Goal: Information Seeking & Learning: Find specific fact

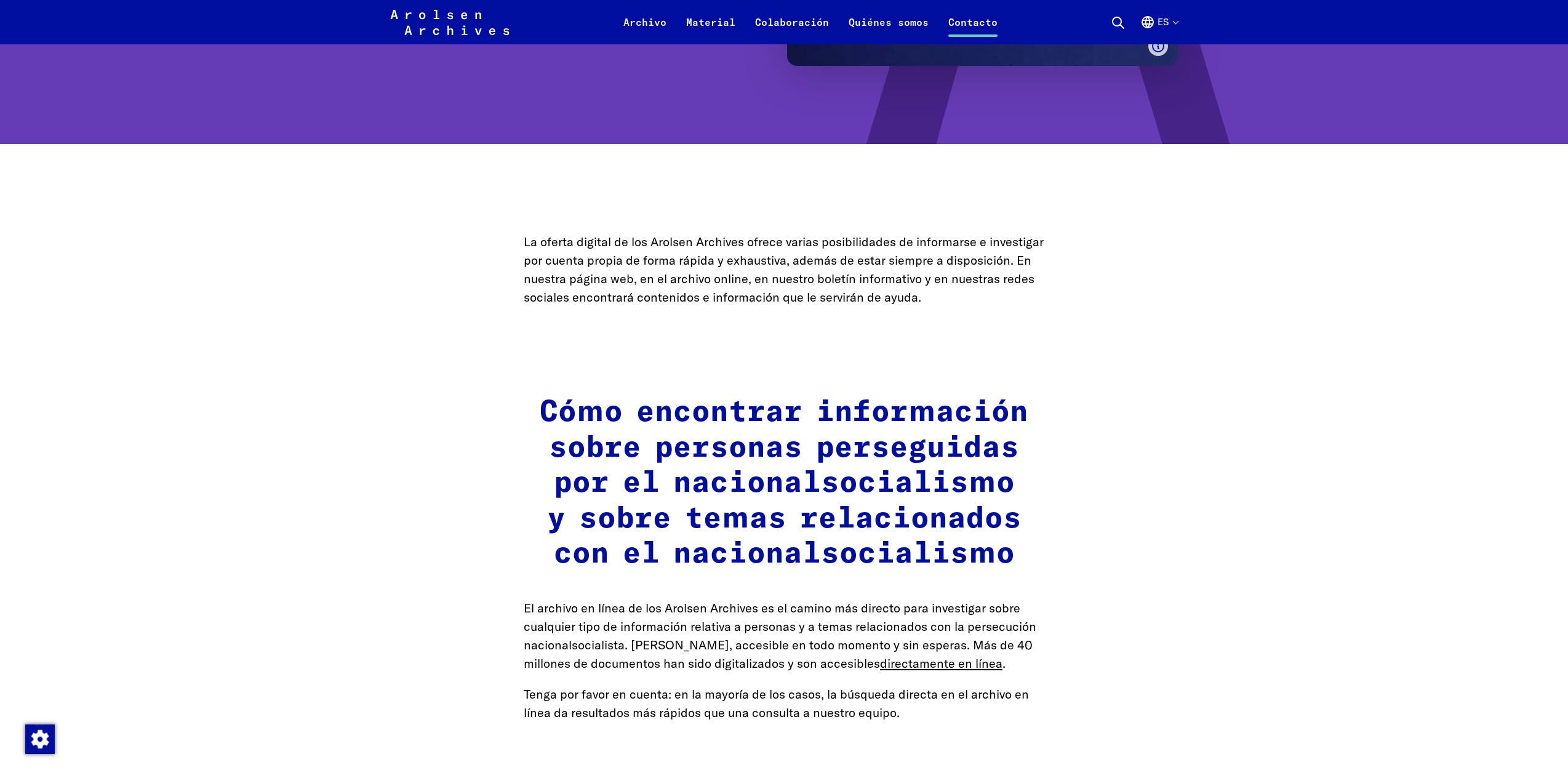
scroll to position [413, 0]
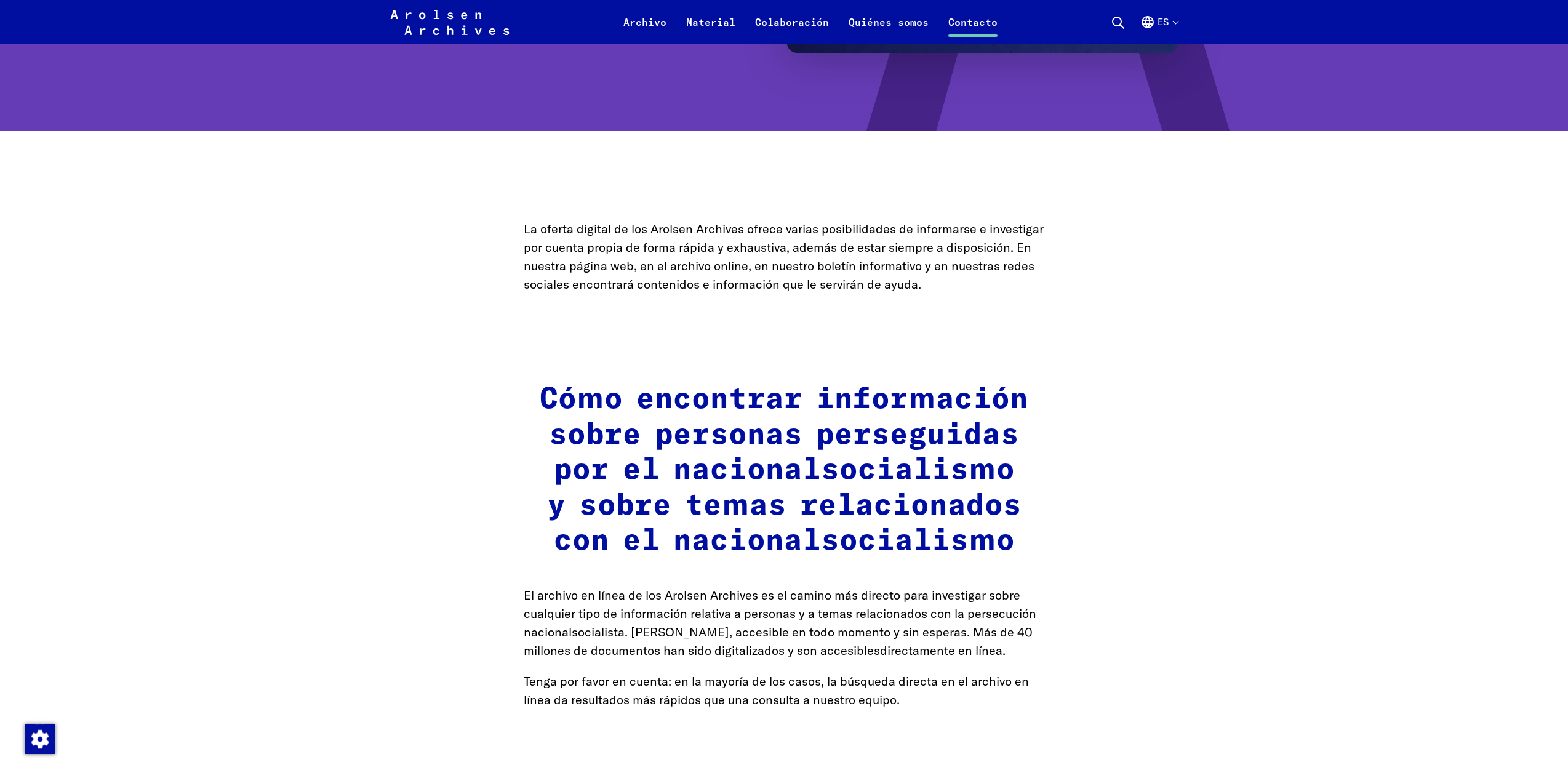
click at [880, 655] on link "directamente en línea" at bounding box center [941, 650] width 123 height 16
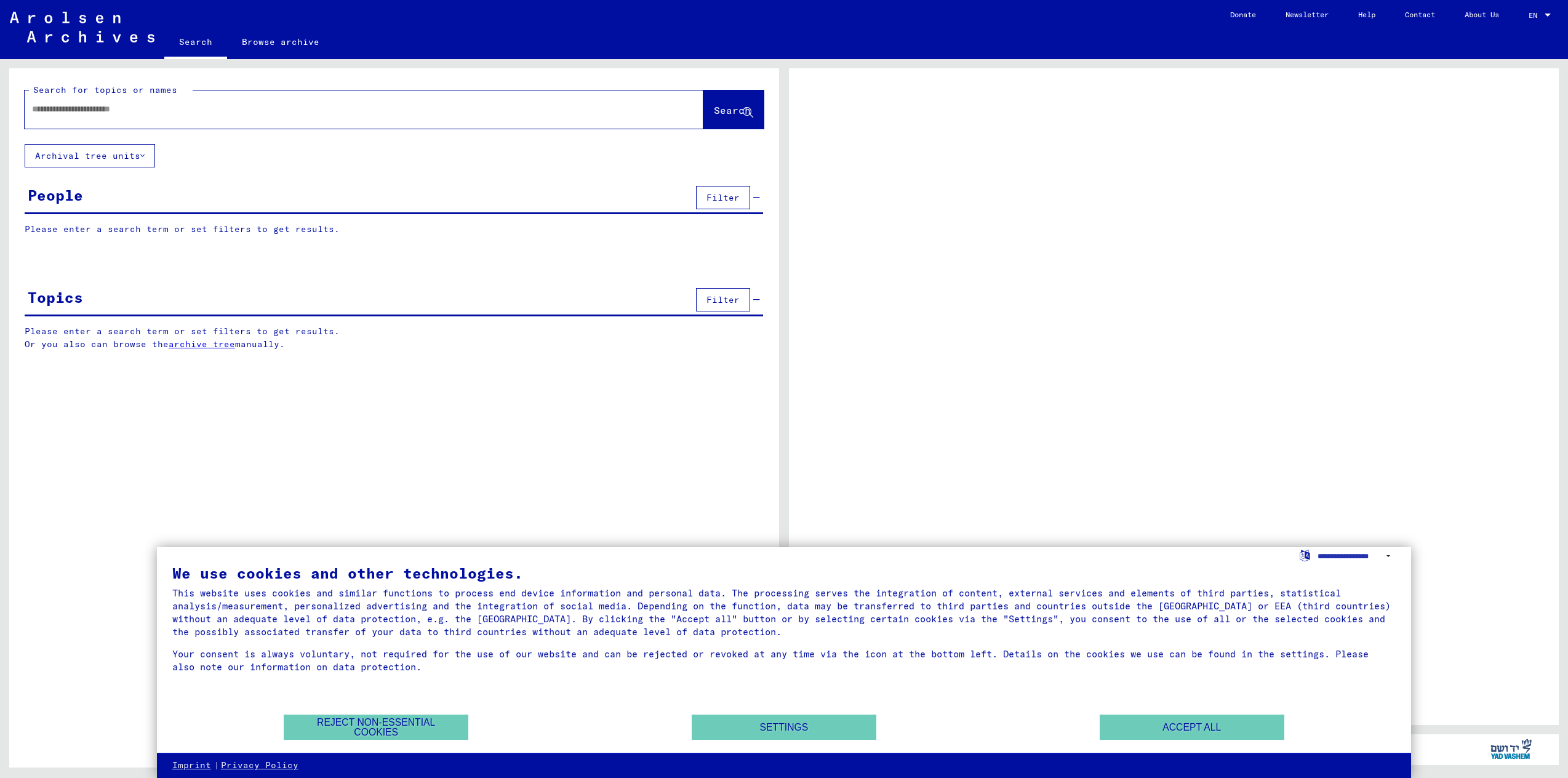
click at [467, 455] on div "Search for topics or names Search Archival tree units People Filter Please ente…" at bounding box center [394, 422] width 770 height 708
click at [125, 155] on button "Archival tree units" at bounding box center [90, 155] width 131 height 23
click at [139, 156] on button "Archival tree units" at bounding box center [90, 155] width 131 height 23
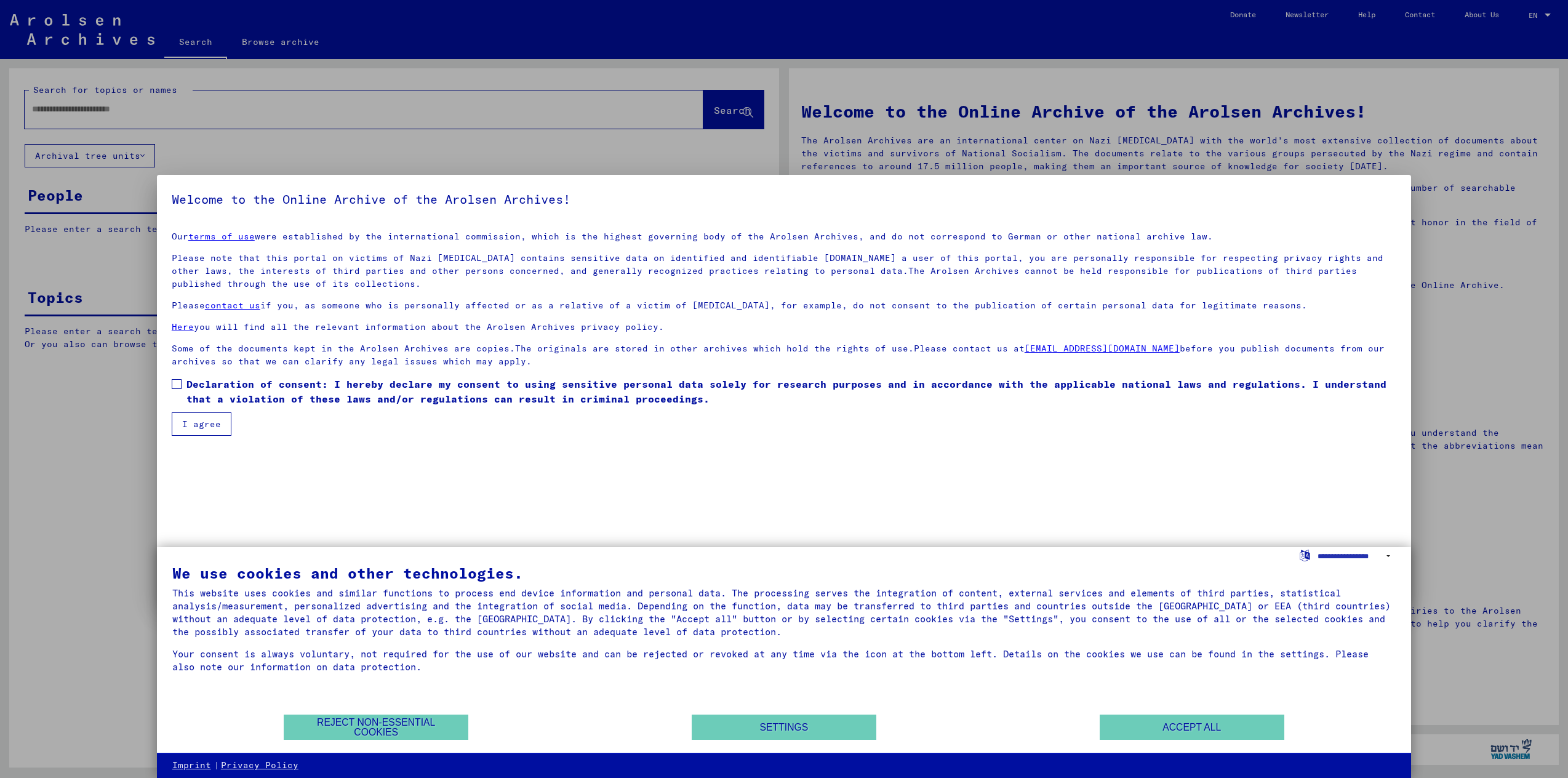
click at [192, 429] on button "I agree" at bounding box center [202, 424] width 60 height 23
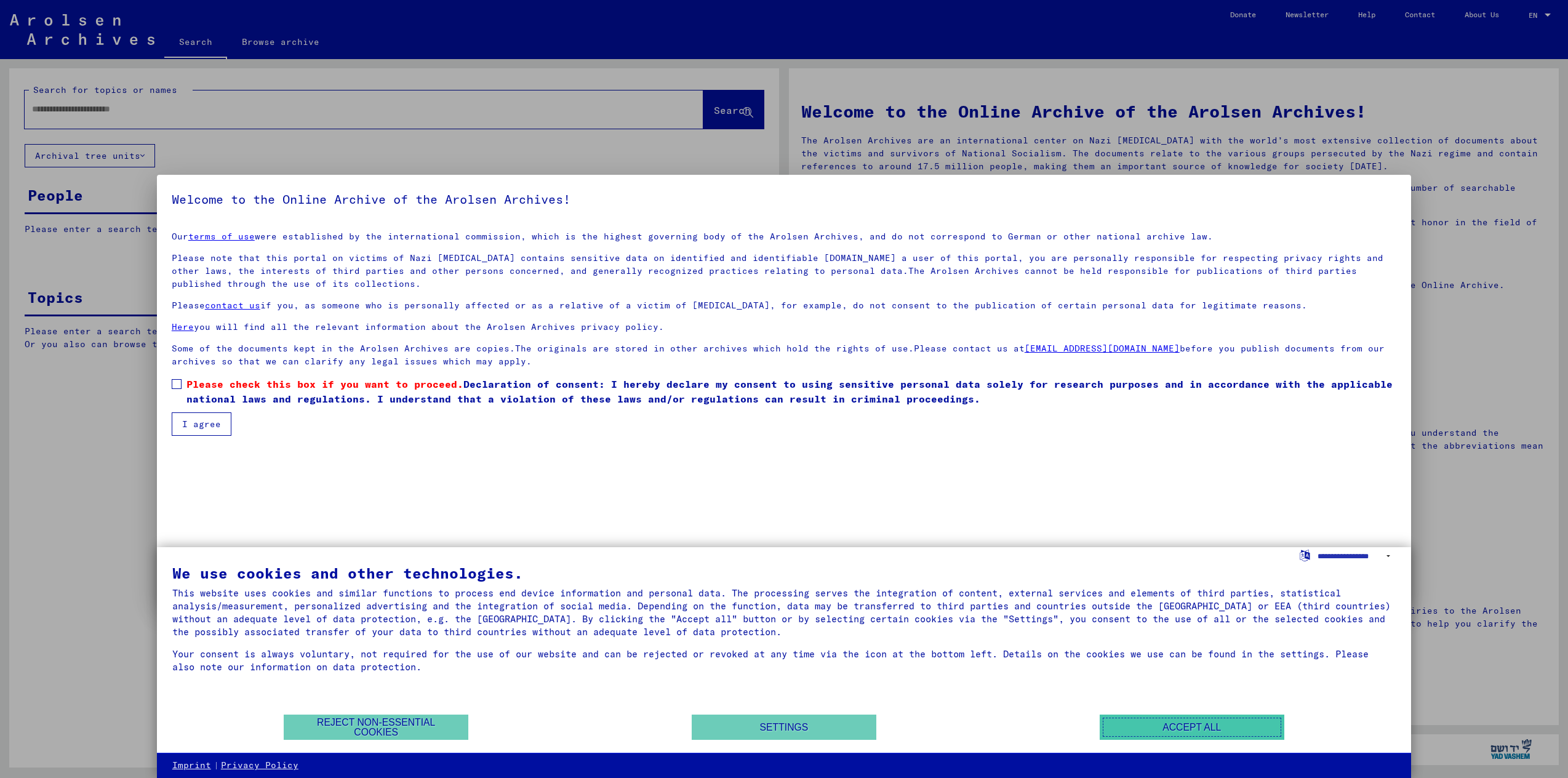
click at [1151, 727] on button "Accept all" at bounding box center [1192, 727] width 184 height 25
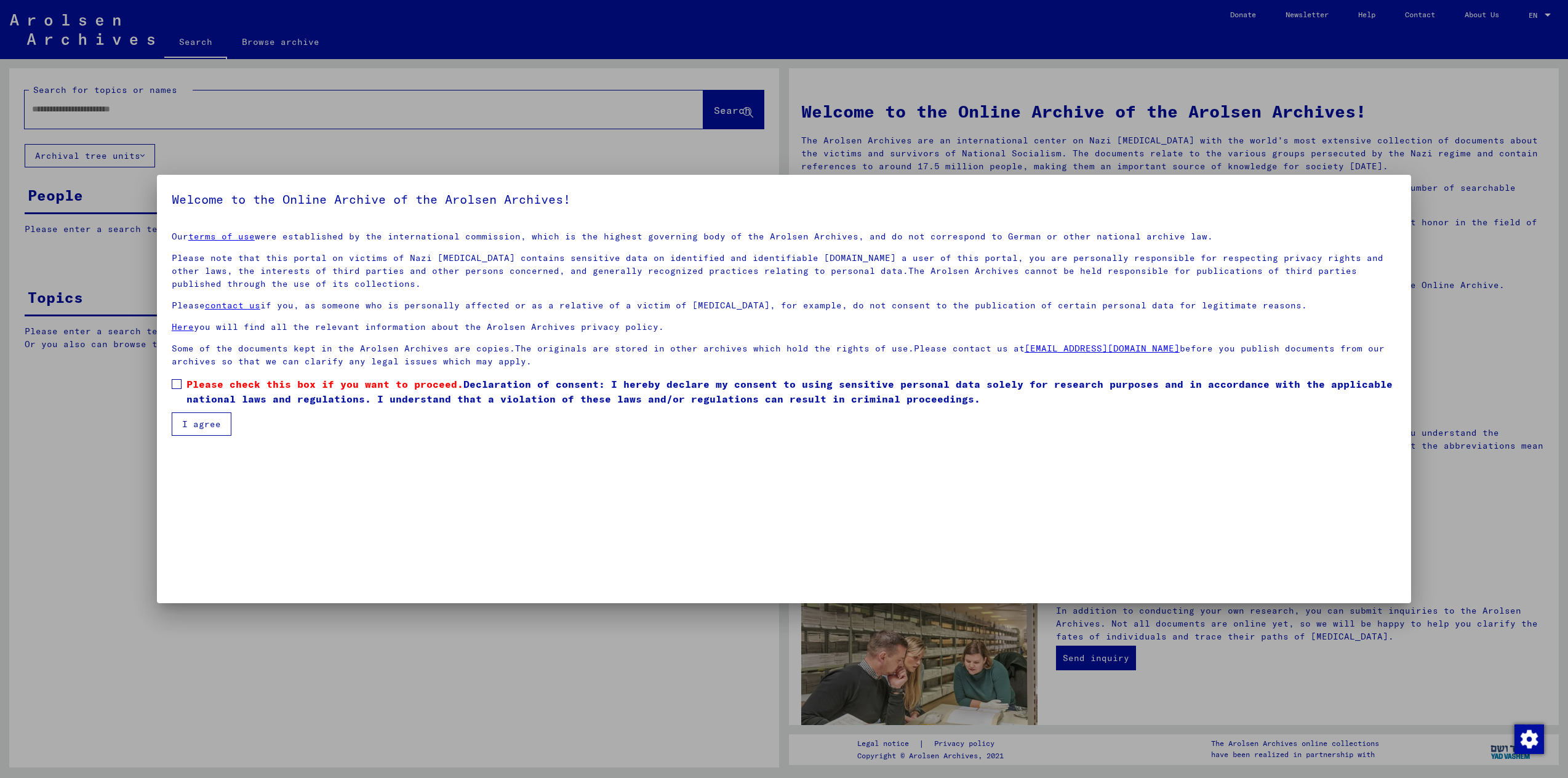
click at [1037, 568] on mat-dialog-container "Welcome to the Online Archive of the Arolsen Archives! Our terms of use were es…" at bounding box center [784, 388] width 1255 height 428
drag, startPoint x: 178, startPoint y: 387, endPoint x: 179, endPoint y: 401, distance: 14.0
click at [177, 387] on span at bounding box center [177, 384] width 10 height 10
click at [215, 426] on button "I agree" at bounding box center [202, 424] width 60 height 23
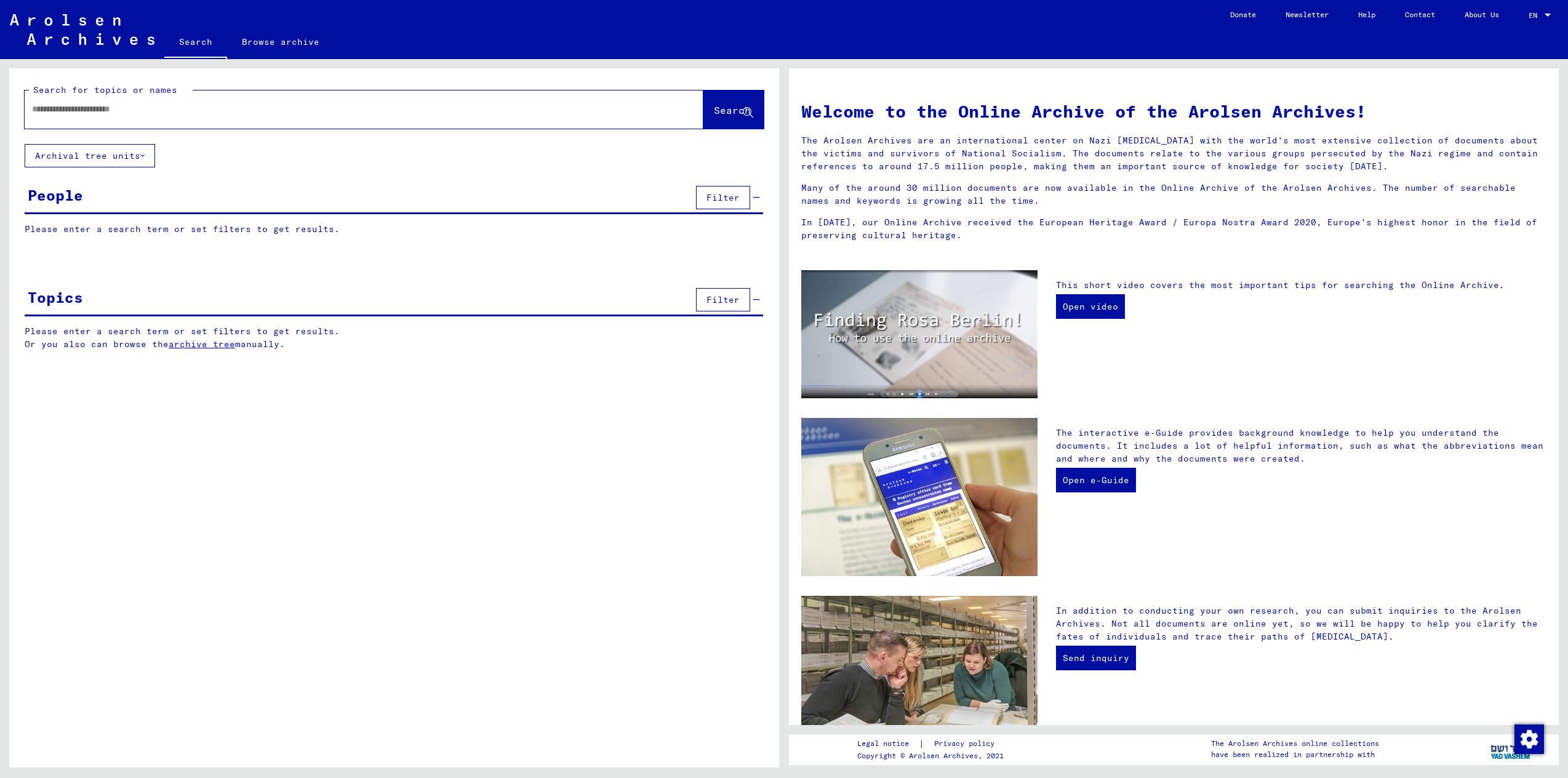
click at [707, 201] on span "Filter" at bounding box center [723, 197] width 33 height 11
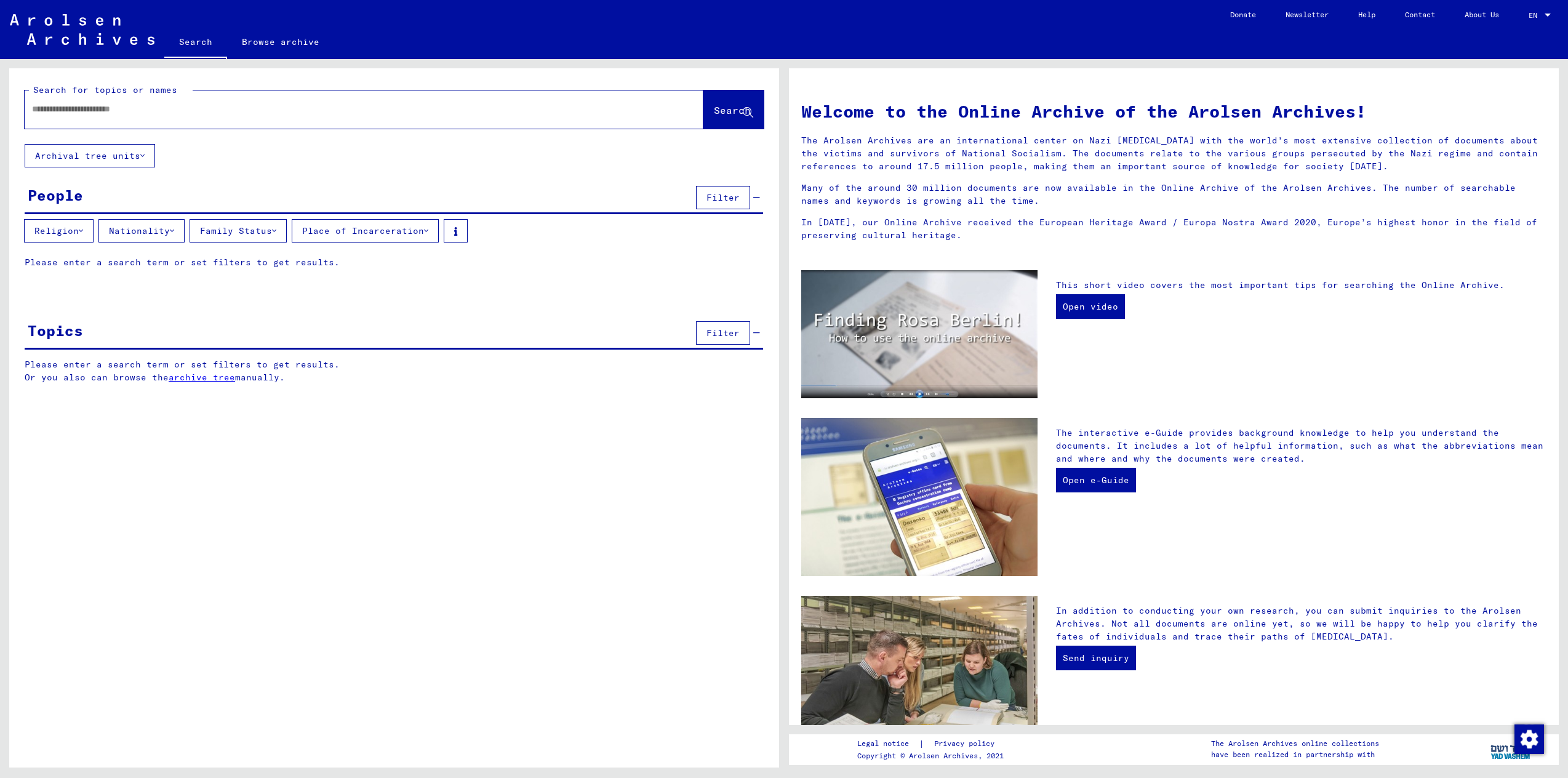
click at [82, 236] on button "Religion" at bounding box center [58, 230] width 70 height 23
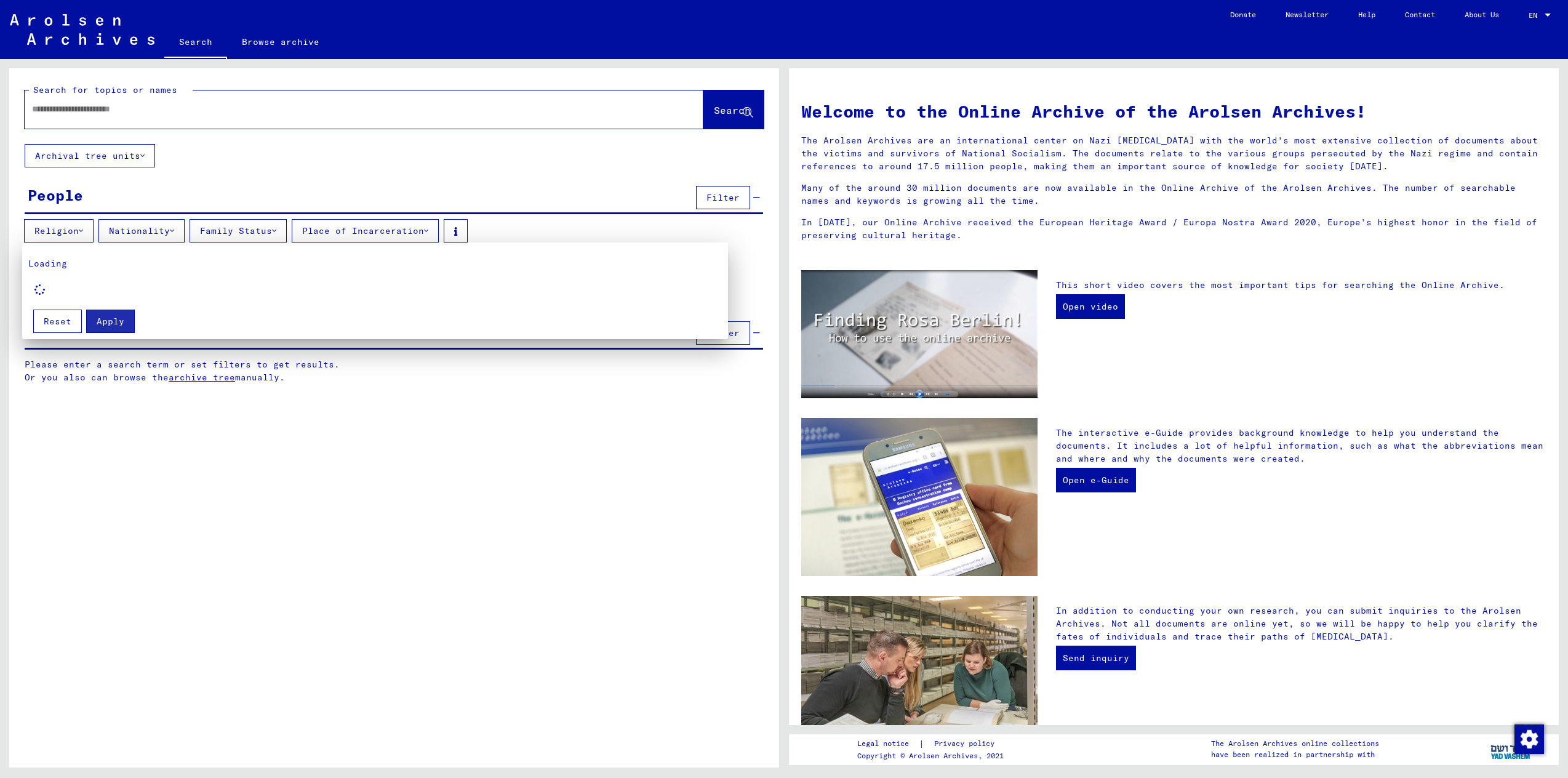
click at [88, 229] on div at bounding box center [784, 389] width 1568 height 778
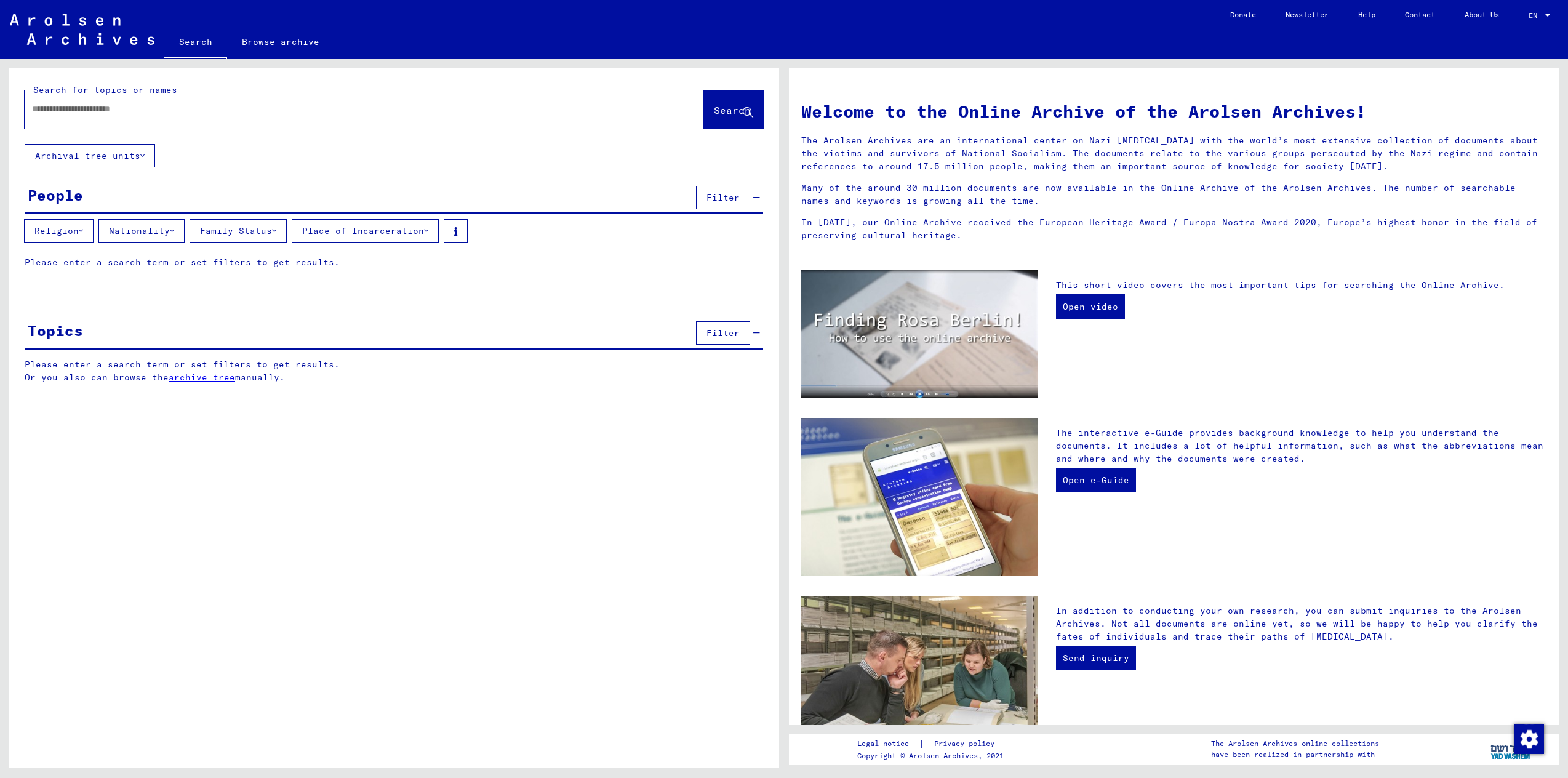
click at [171, 116] on div at bounding box center [346, 109] width 642 height 28
click at [174, 111] on input "text" at bounding box center [349, 109] width 634 height 13
type input "*******"
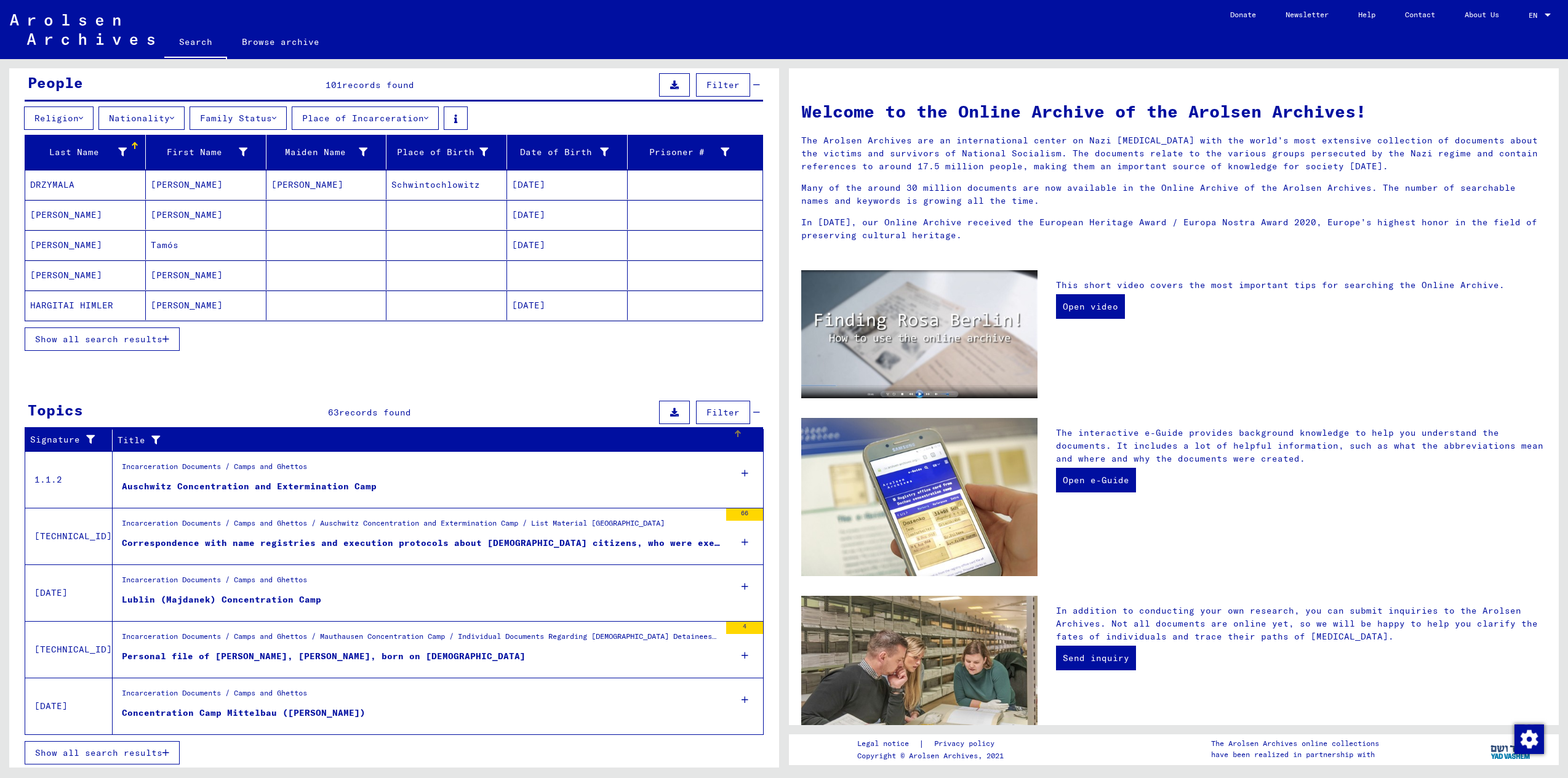
scroll to position [113, 0]
click at [204, 490] on div "Auschwitz Concentration and Extermination Camp" at bounding box center [249, 486] width 255 height 13
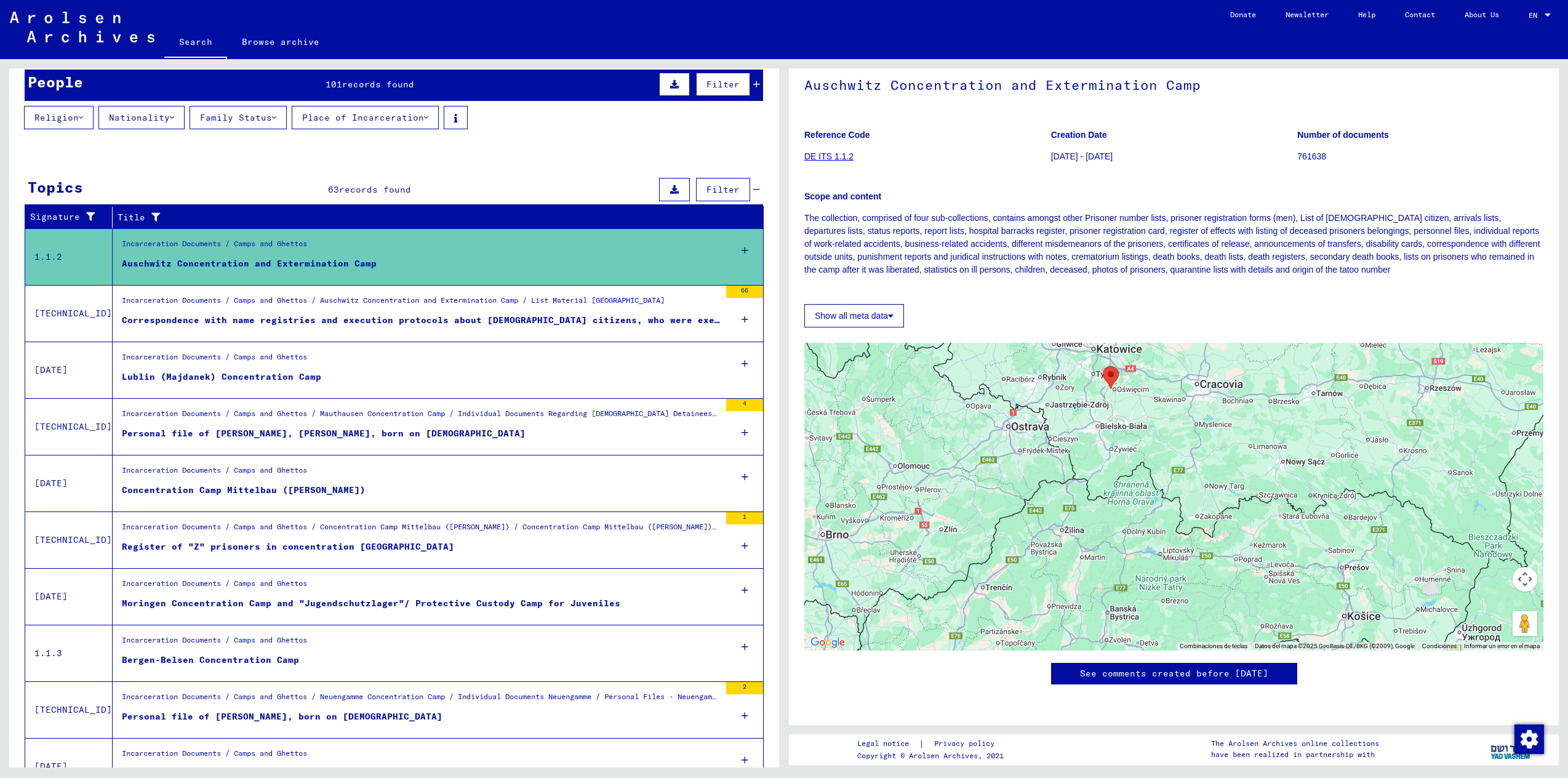
scroll to position [219, 0]
click at [327, 314] on div "Correspondence with name registries and execution protocols about [DEMOGRAPHIC_…" at bounding box center [420, 321] width 598 height 13
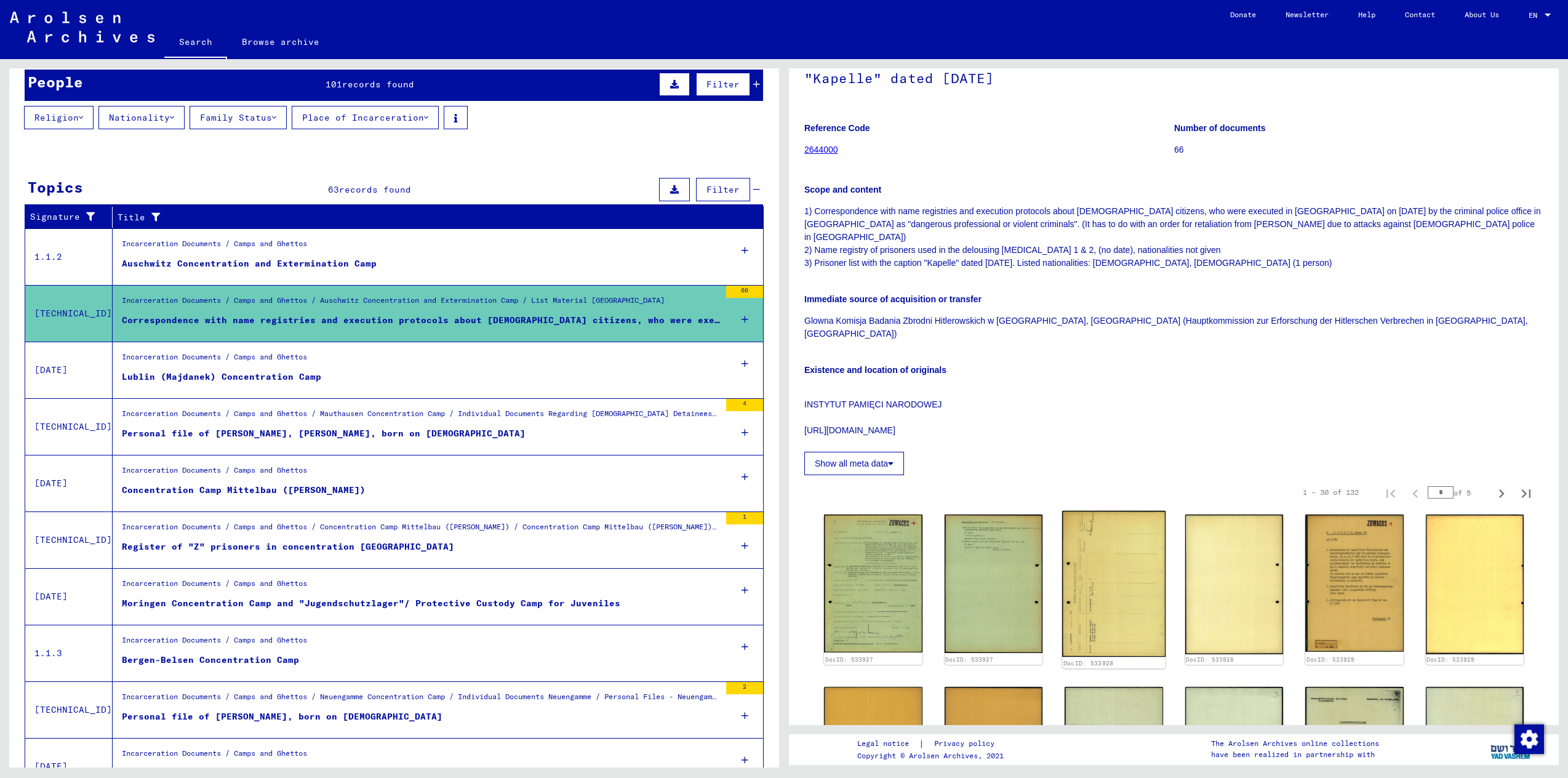
scroll to position [172, 0]
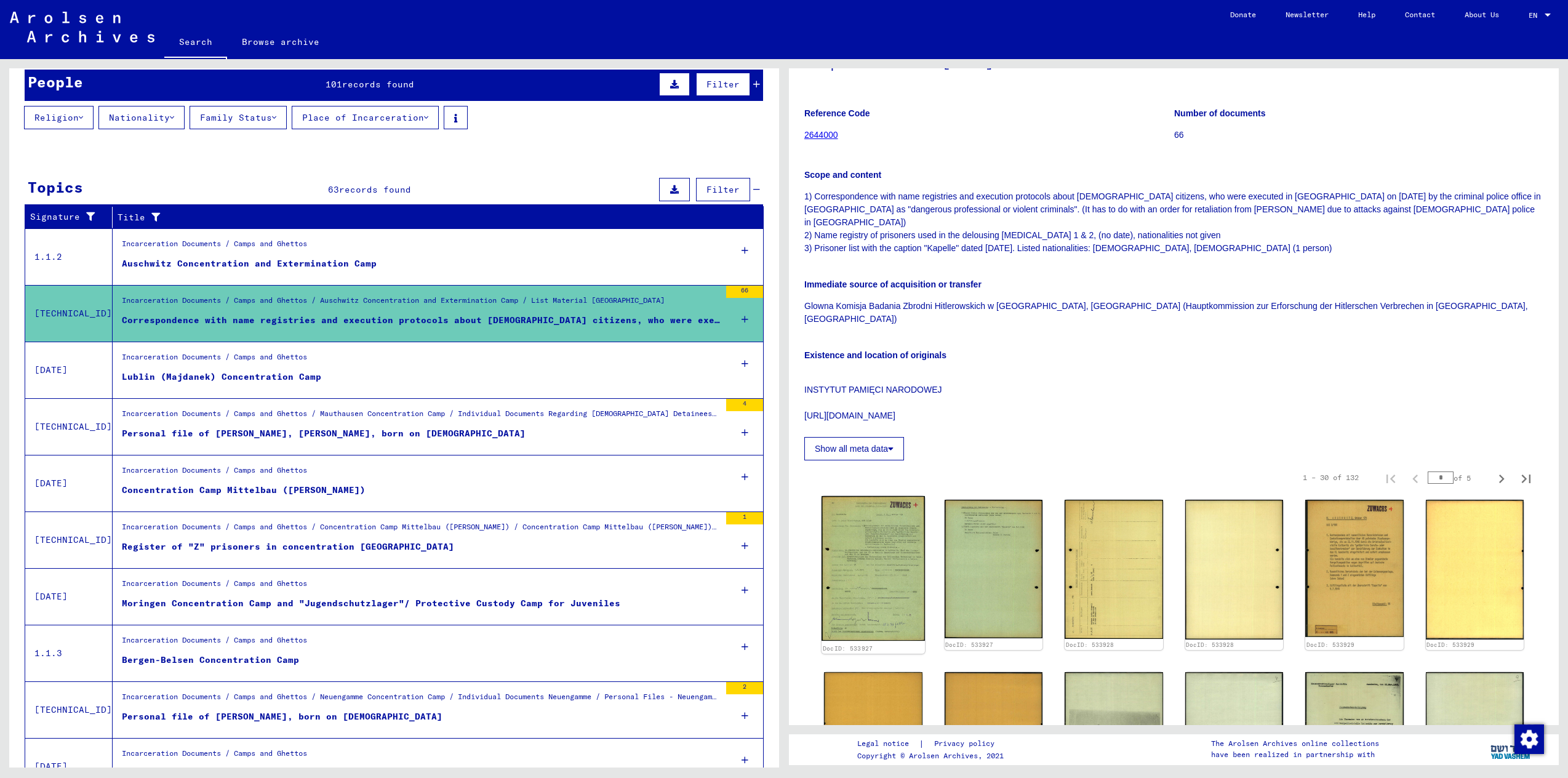
click at [859, 535] on img at bounding box center [873, 568] width 103 height 145
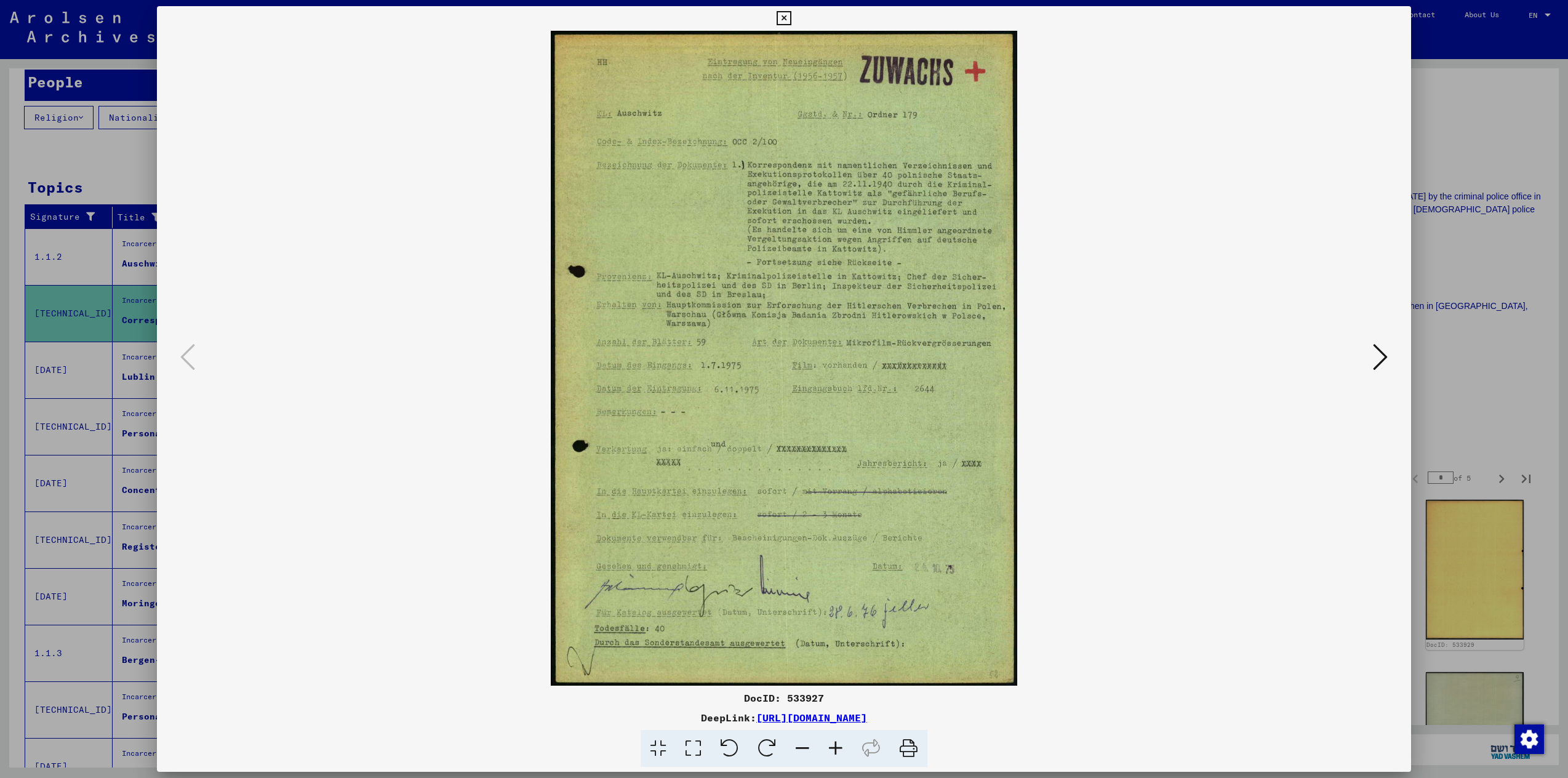
click at [1380, 366] on icon at bounding box center [1380, 357] width 15 height 30
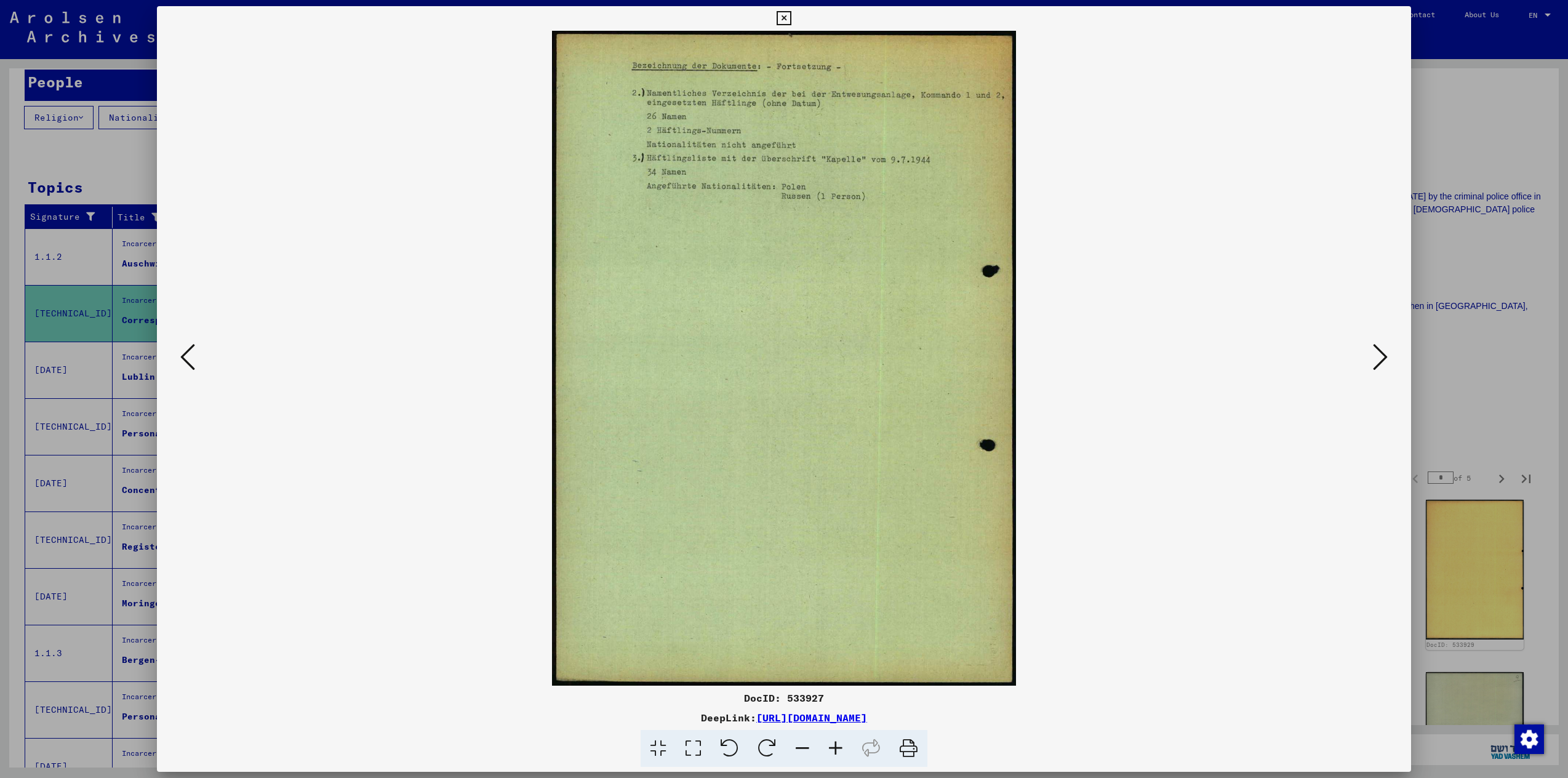
click at [1380, 366] on icon at bounding box center [1380, 357] width 15 height 30
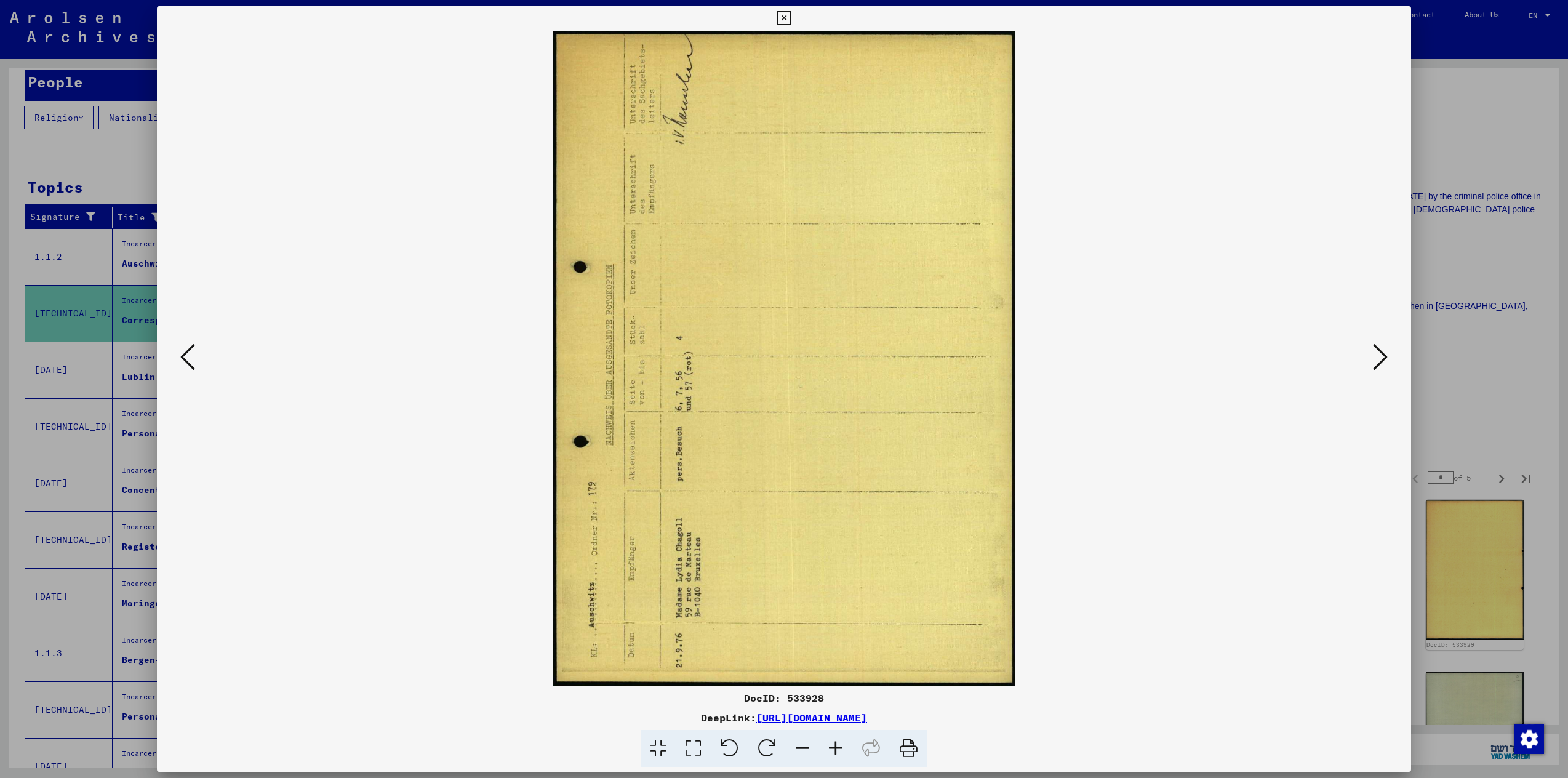
click at [1380, 366] on icon at bounding box center [1380, 357] width 15 height 30
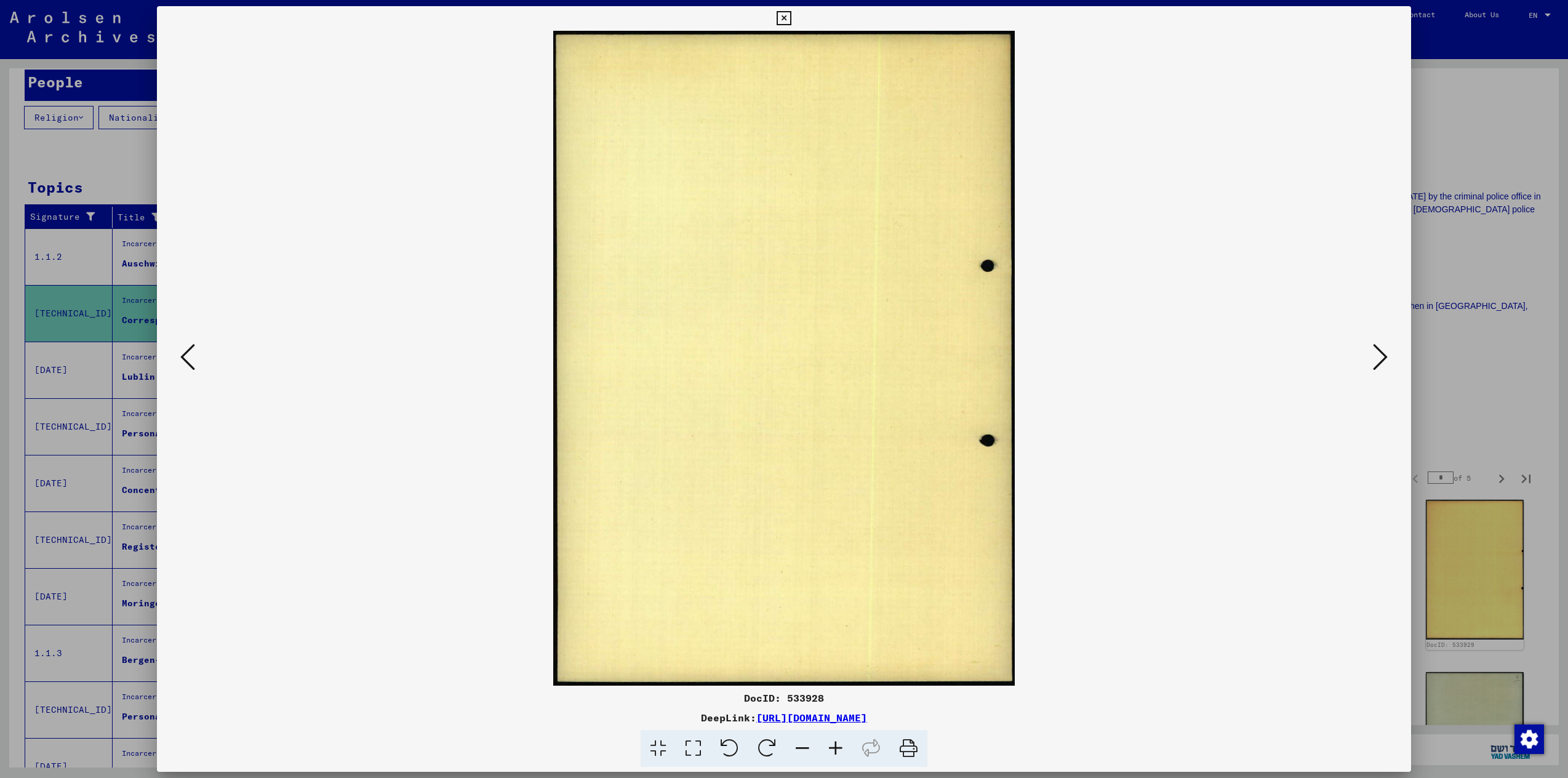
click at [1380, 366] on icon at bounding box center [1380, 357] width 15 height 30
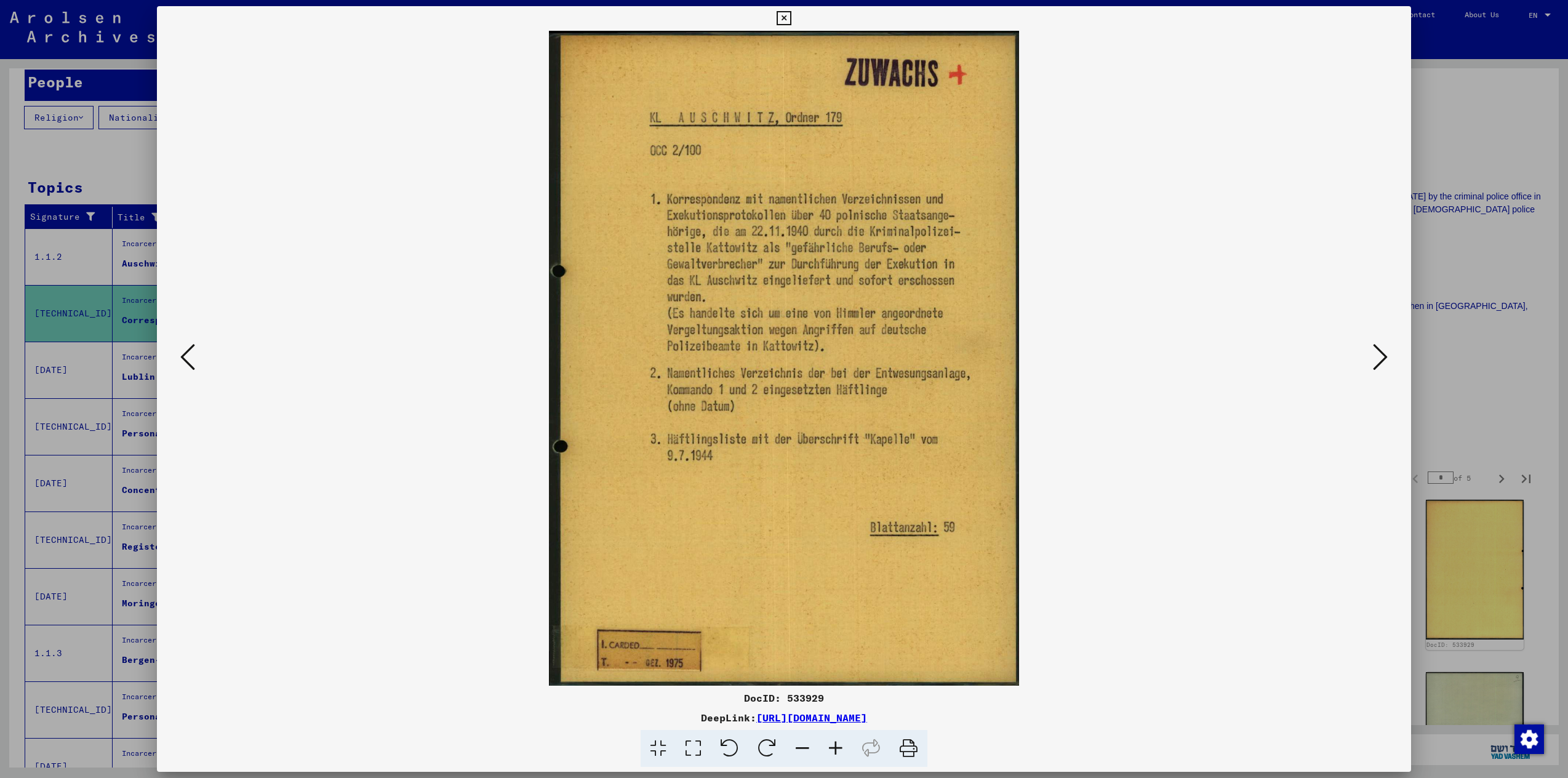
click at [1380, 366] on icon at bounding box center [1380, 357] width 15 height 30
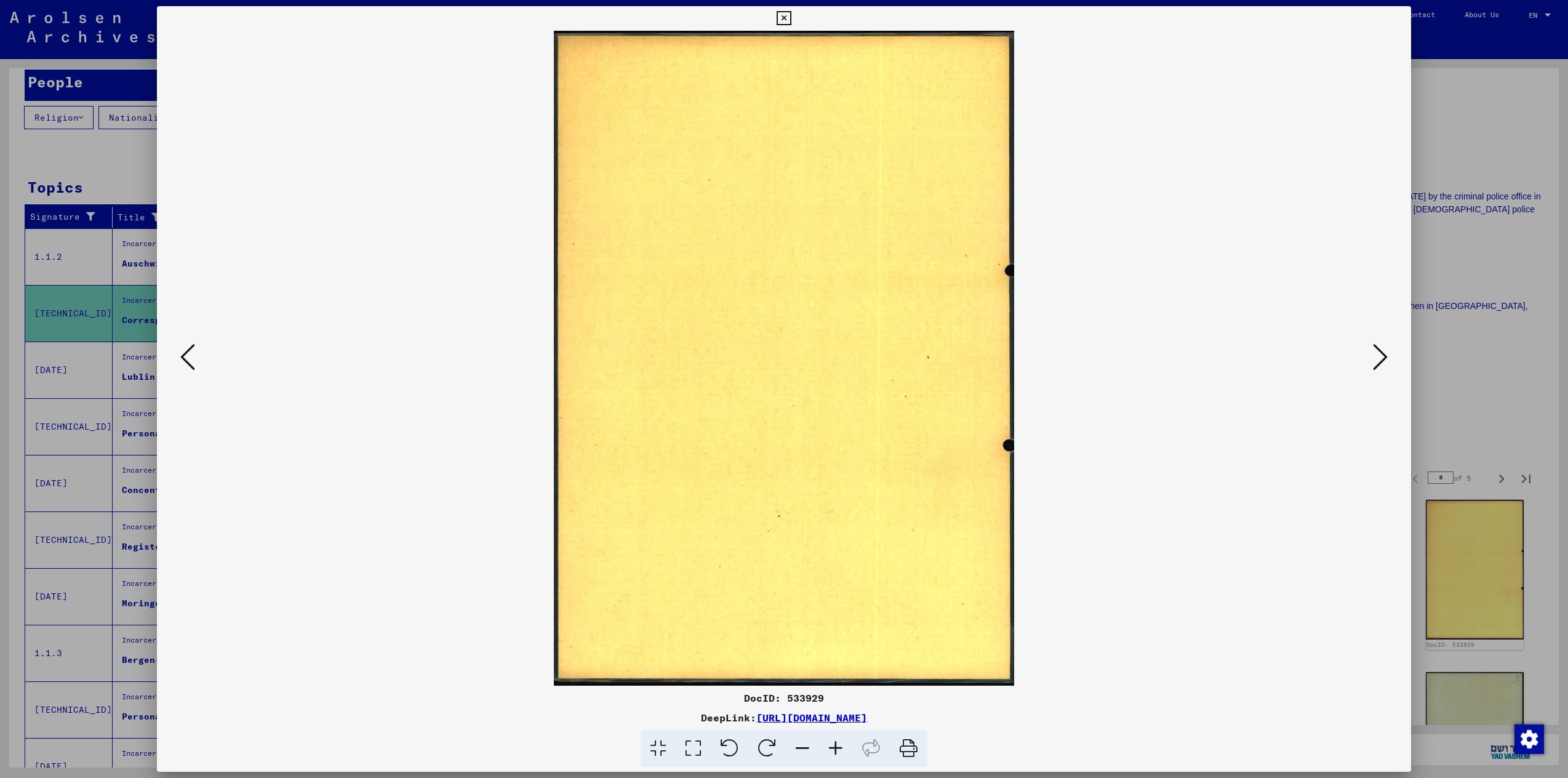
click at [1380, 366] on icon at bounding box center [1380, 357] width 15 height 30
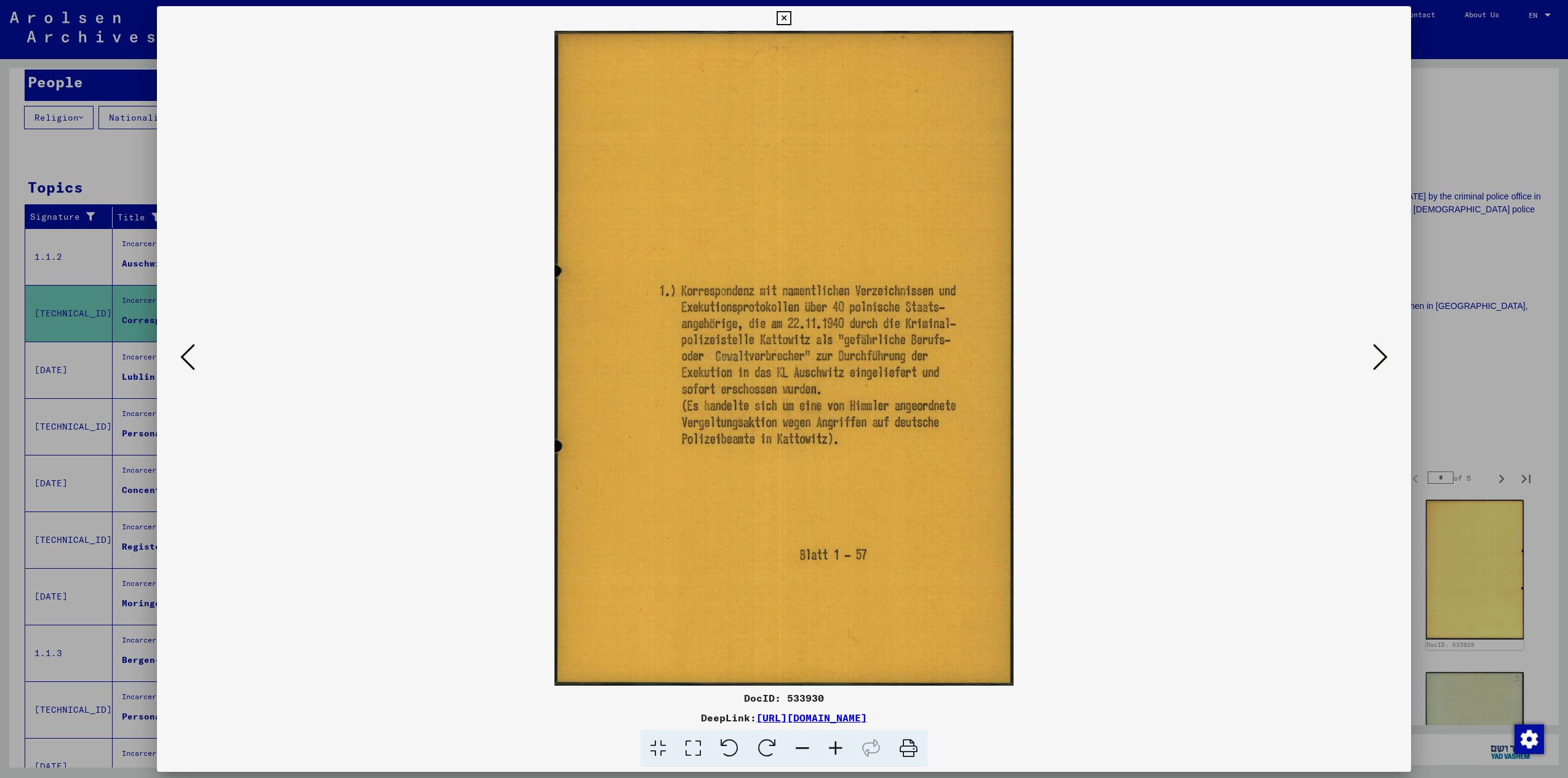
click at [1380, 366] on icon at bounding box center [1380, 357] width 15 height 30
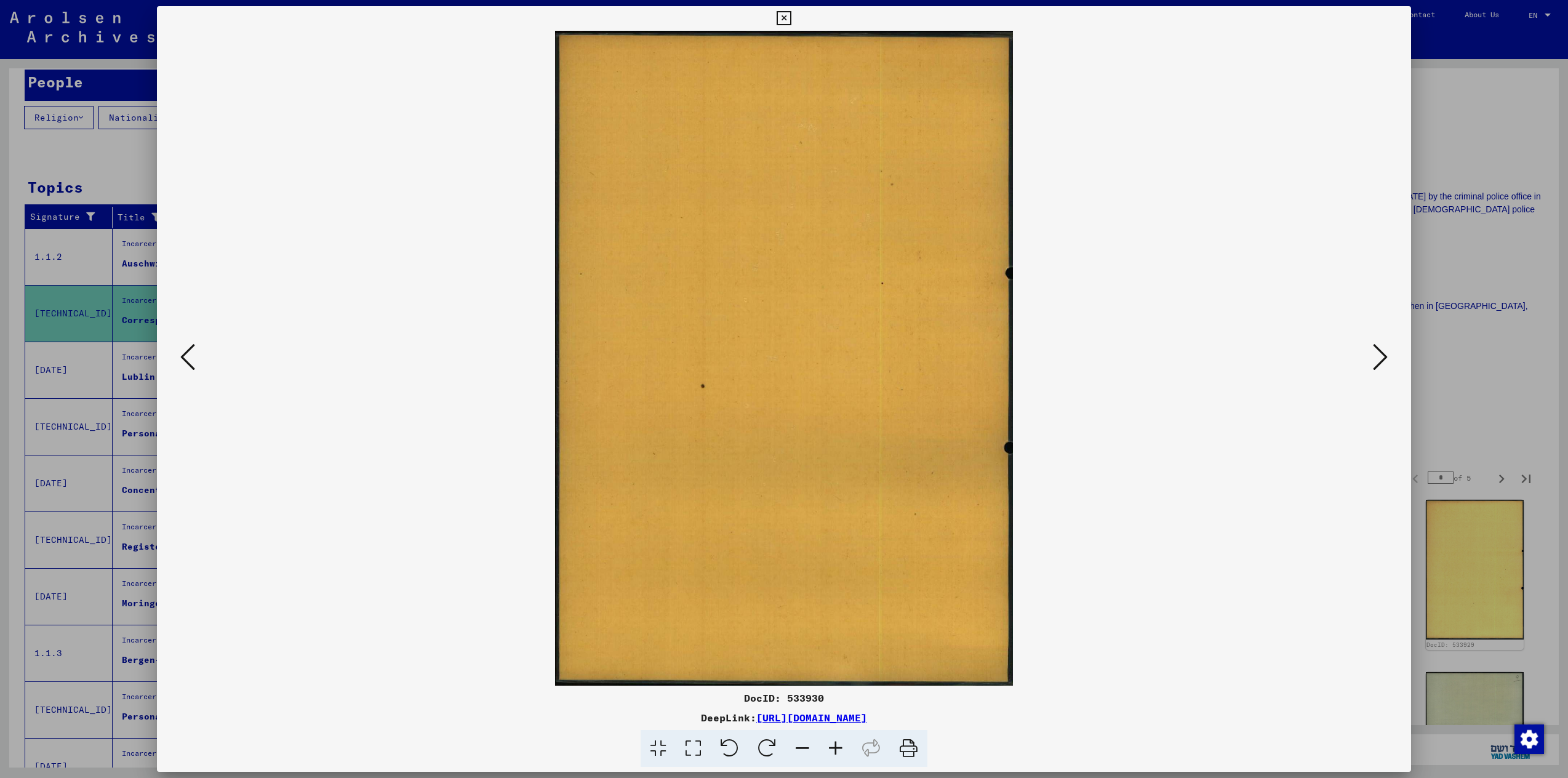
click at [779, 18] on icon at bounding box center [783, 18] width 14 height 15
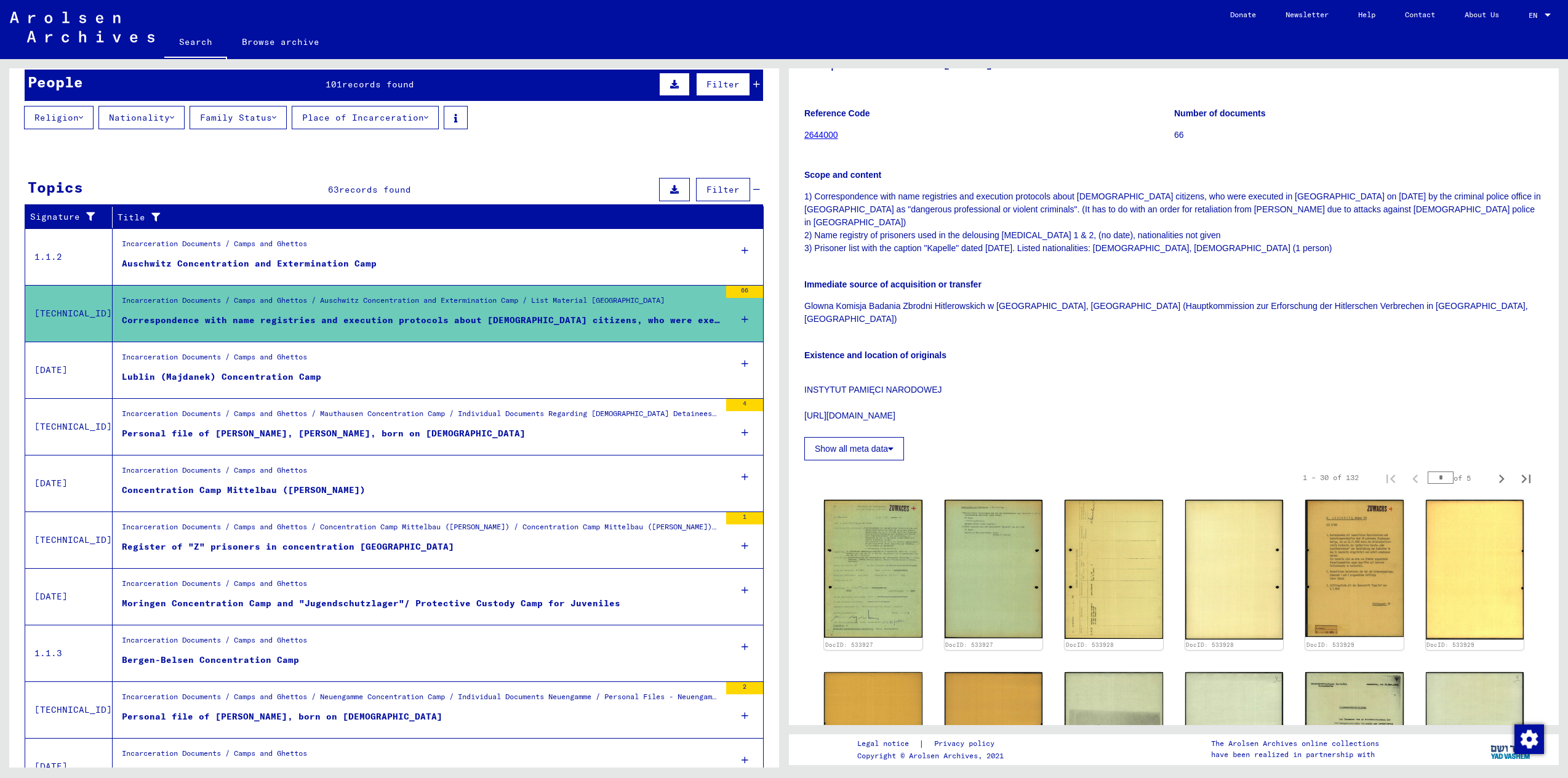
click at [365, 437] on div "Personal file of [PERSON_NAME], [PERSON_NAME], born on [DEMOGRAPHIC_DATA]" at bounding box center [323, 433] width 404 height 13
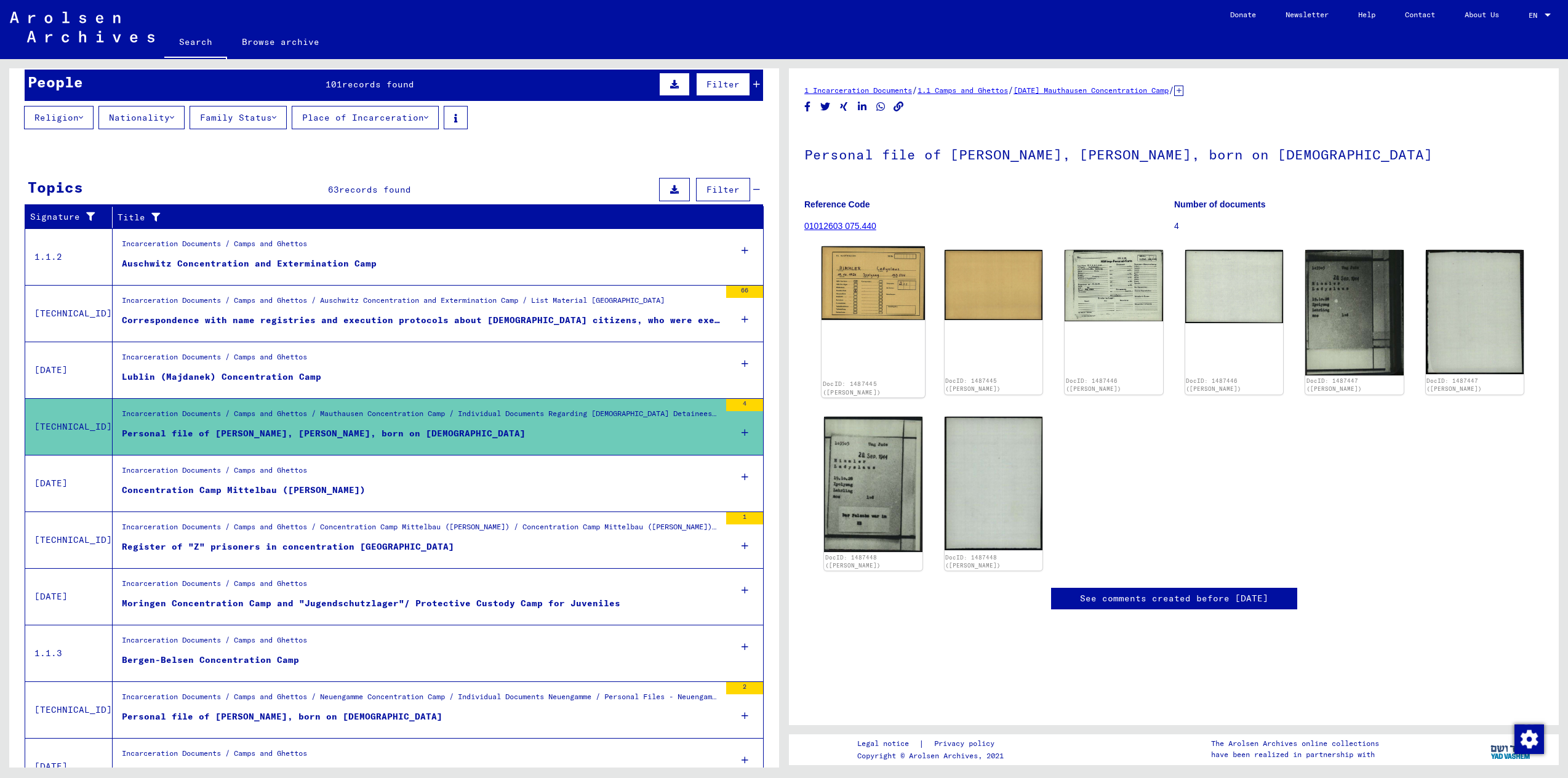
click at [876, 295] on img at bounding box center [873, 283] width 103 height 74
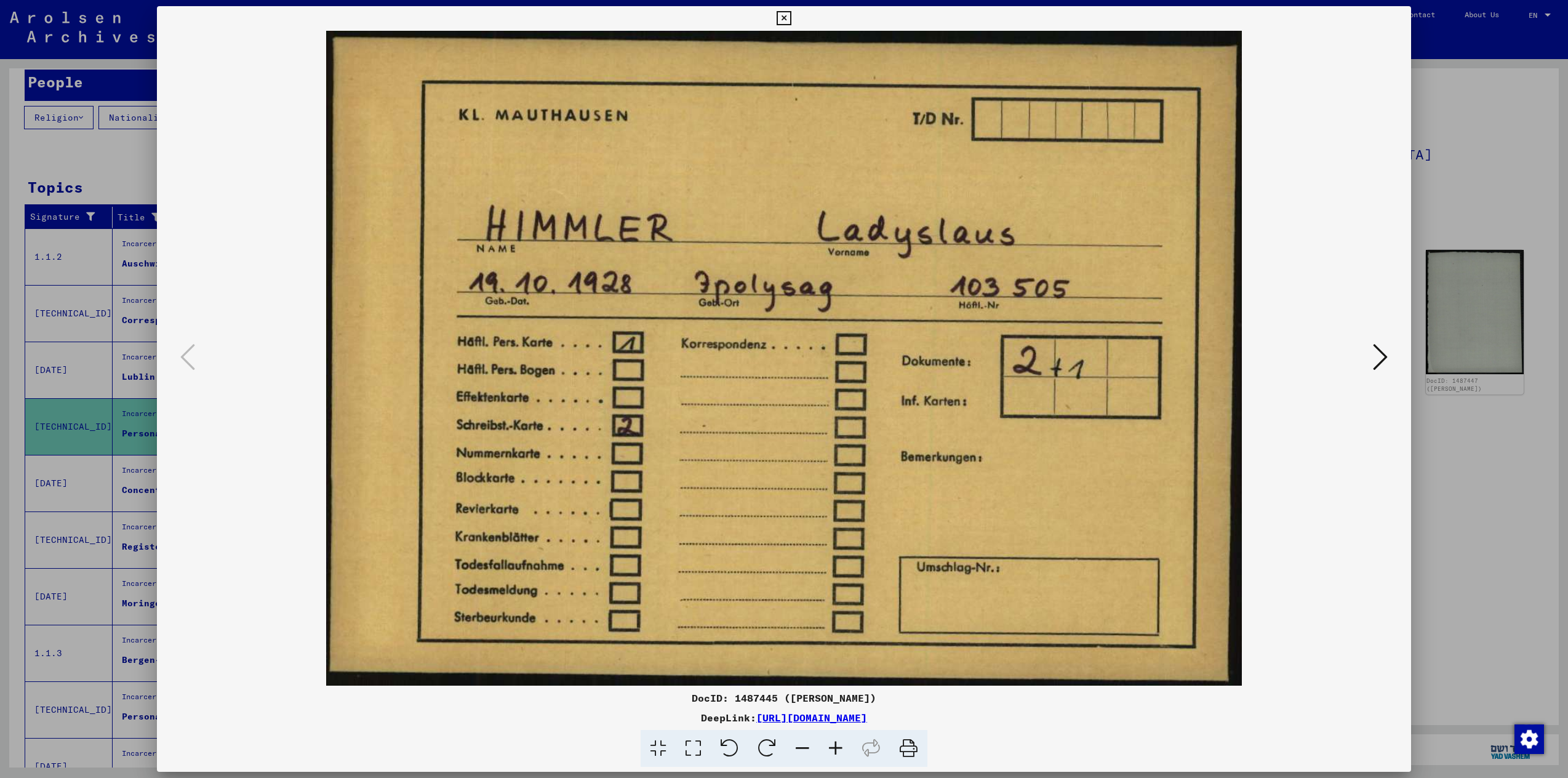
click at [1378, 355] on icon at bounding box center [1380, 357] width 15 height 30
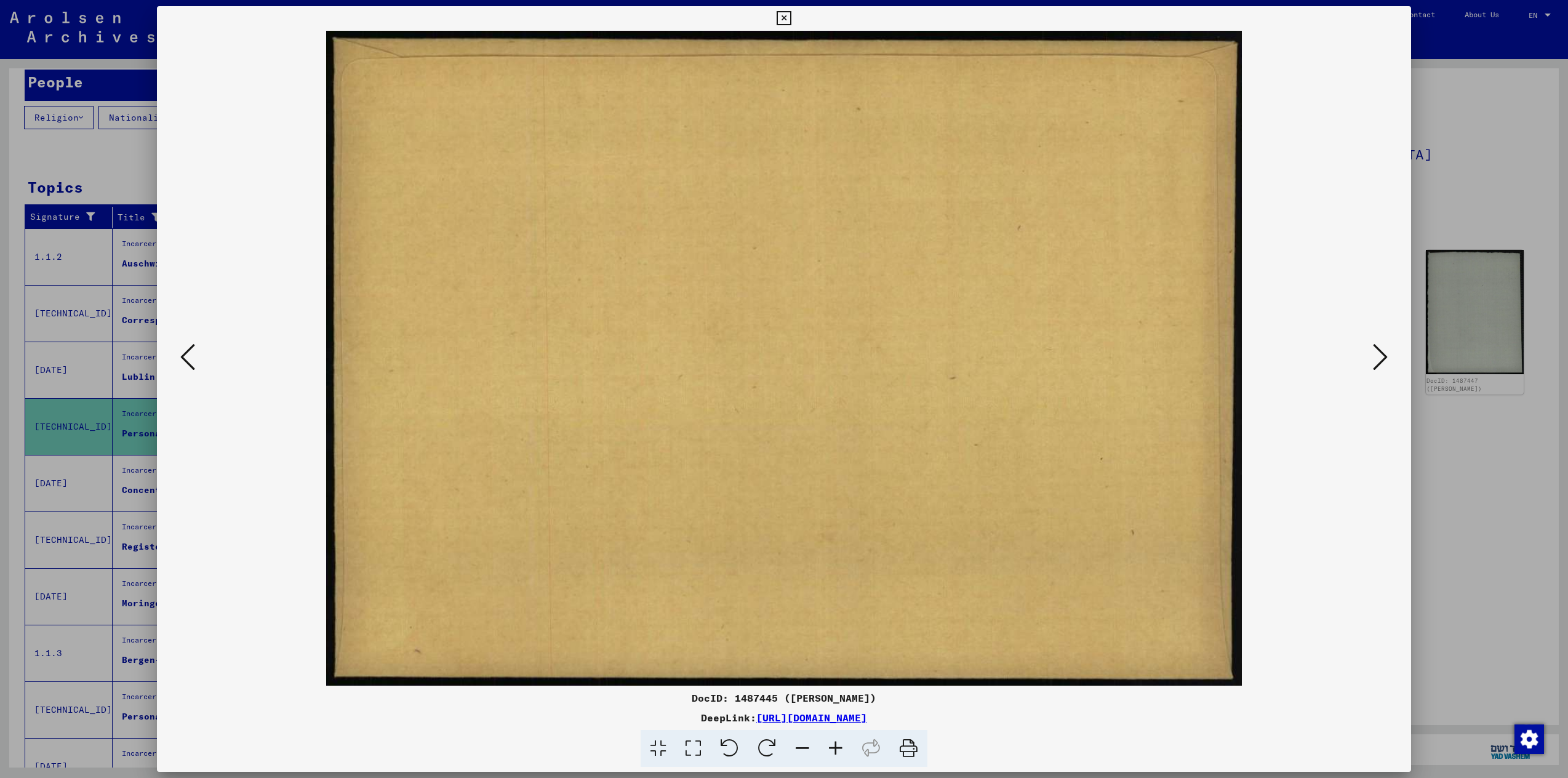
click at [1378, 355] on icon at bounding box center [1380, 357] width 15 height 30
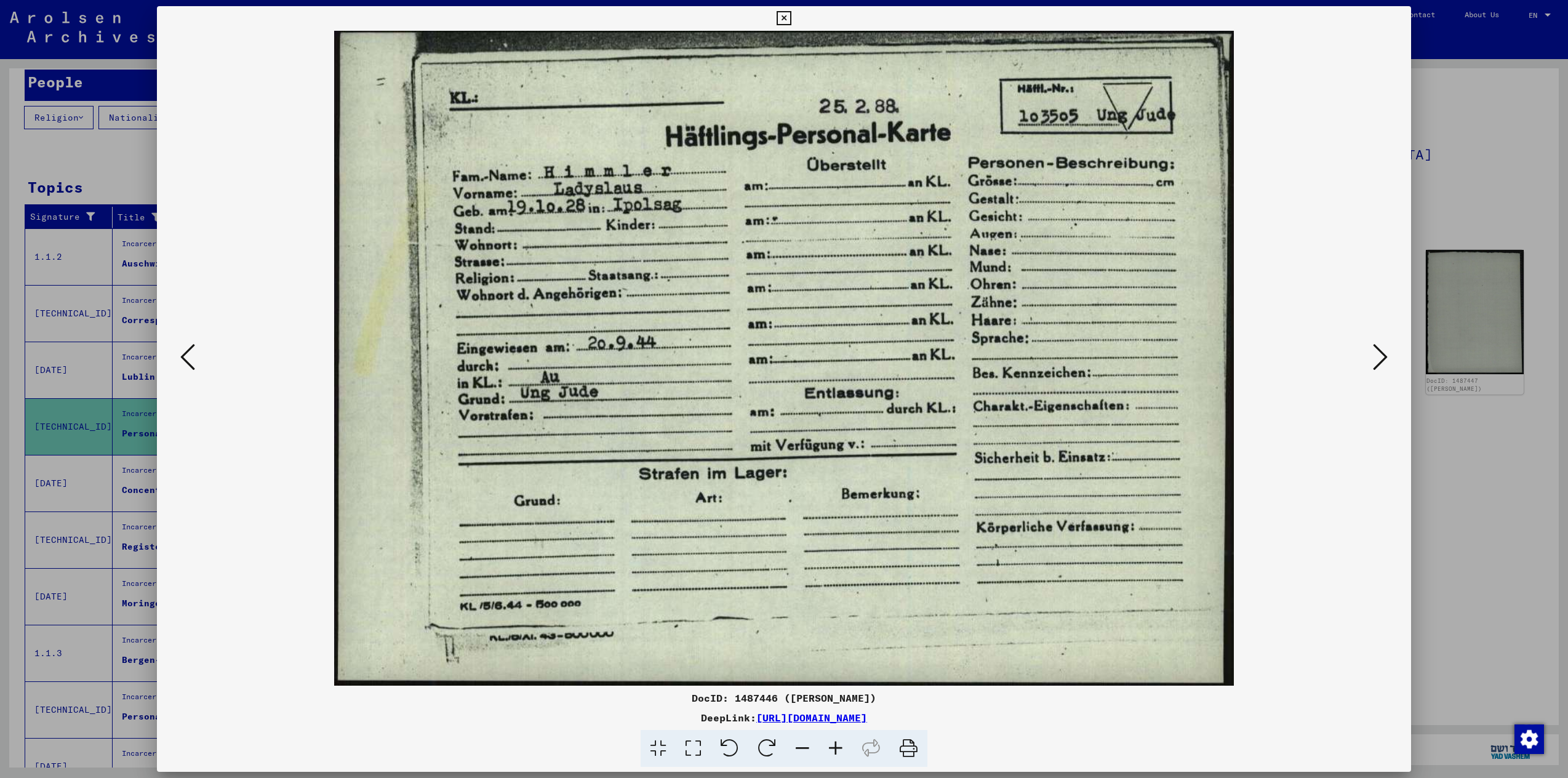
click at [1378, 355] on icon at bounding box center [1380, 357] width 15 height 30
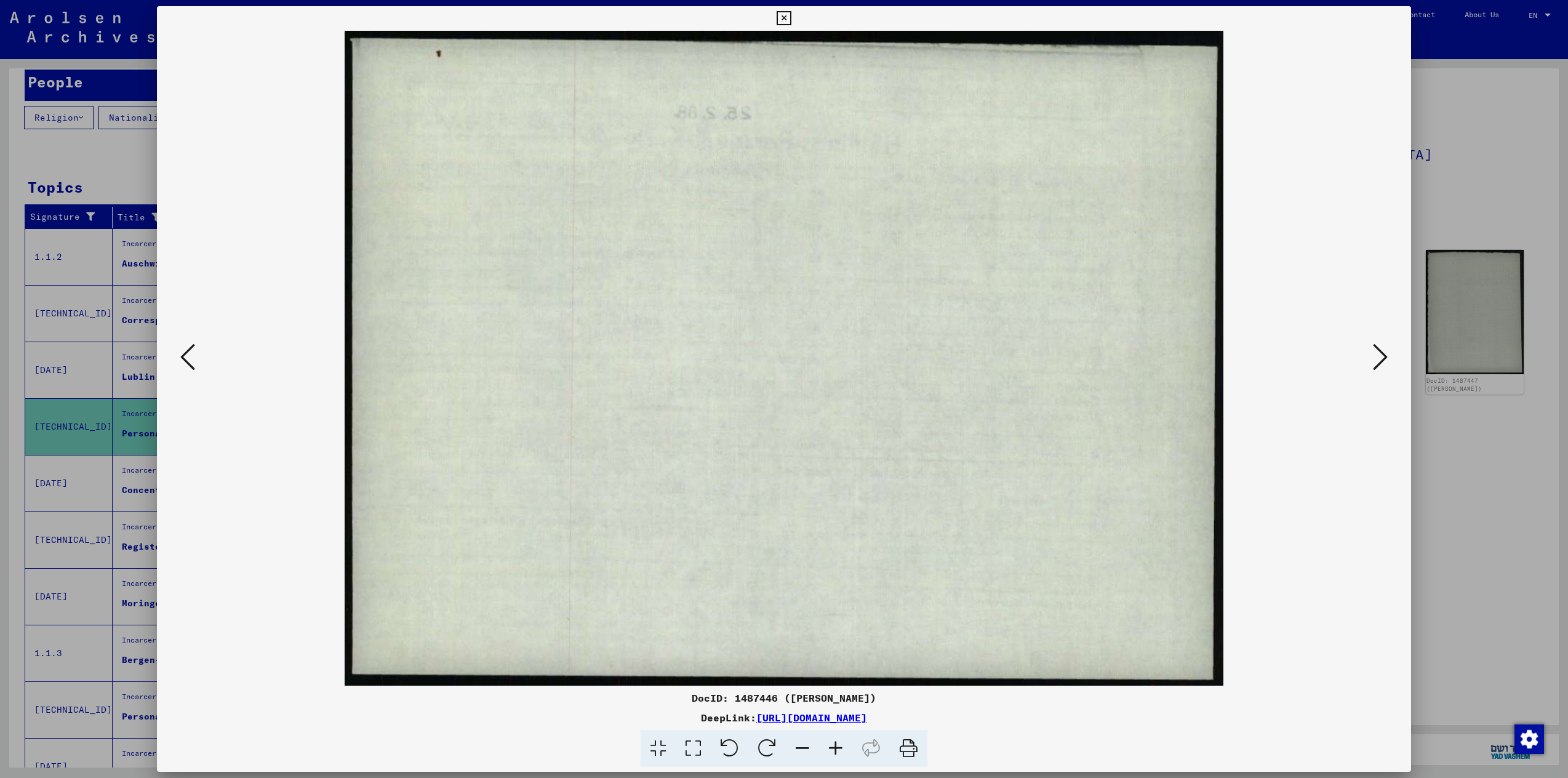
click at [1378, 355] on icon at bounding box center [1380, 357] width 15 height 30
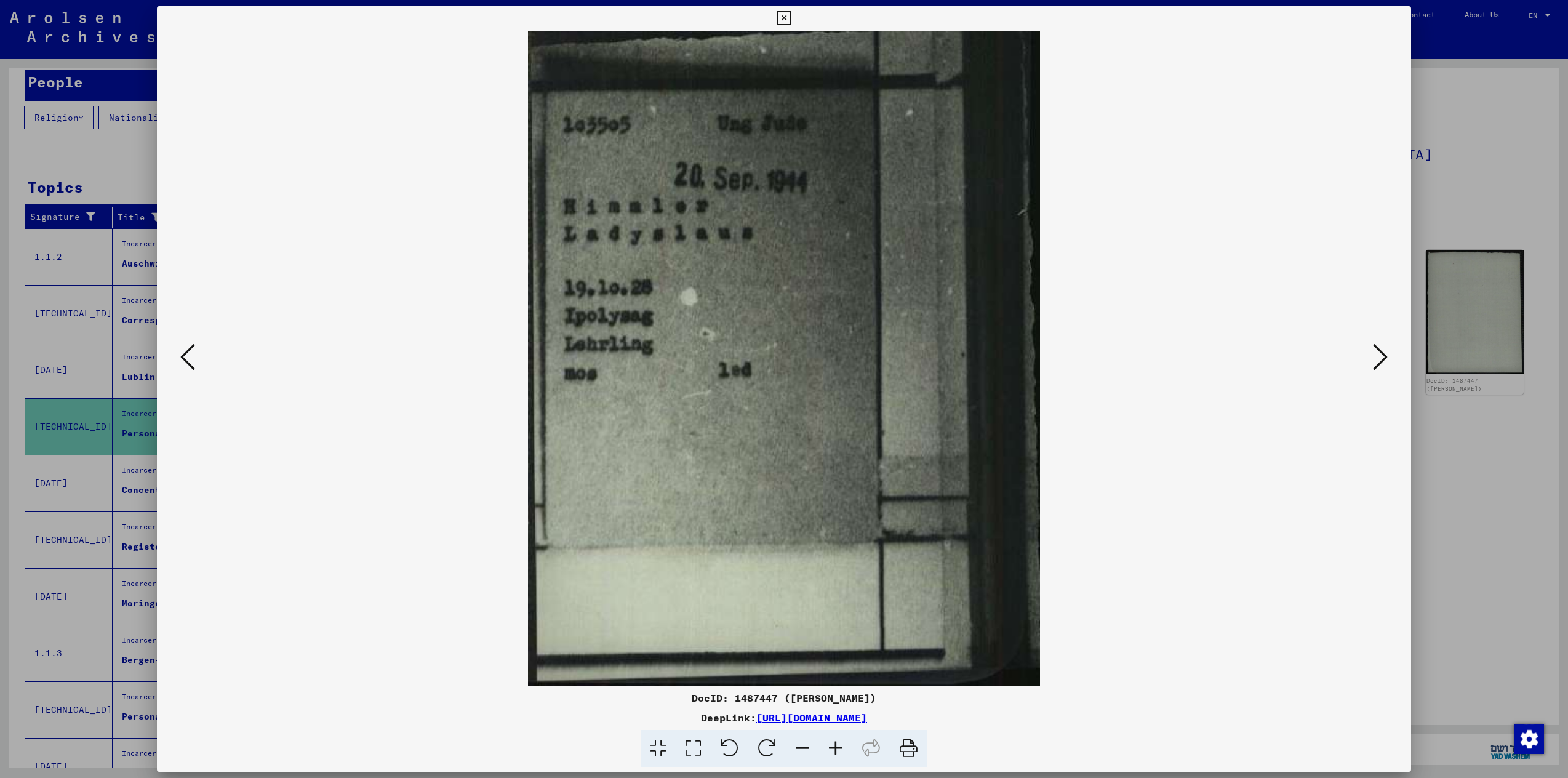
click at [1378, 355] on icon at bounding box center [1380, 357] width 15 height 30
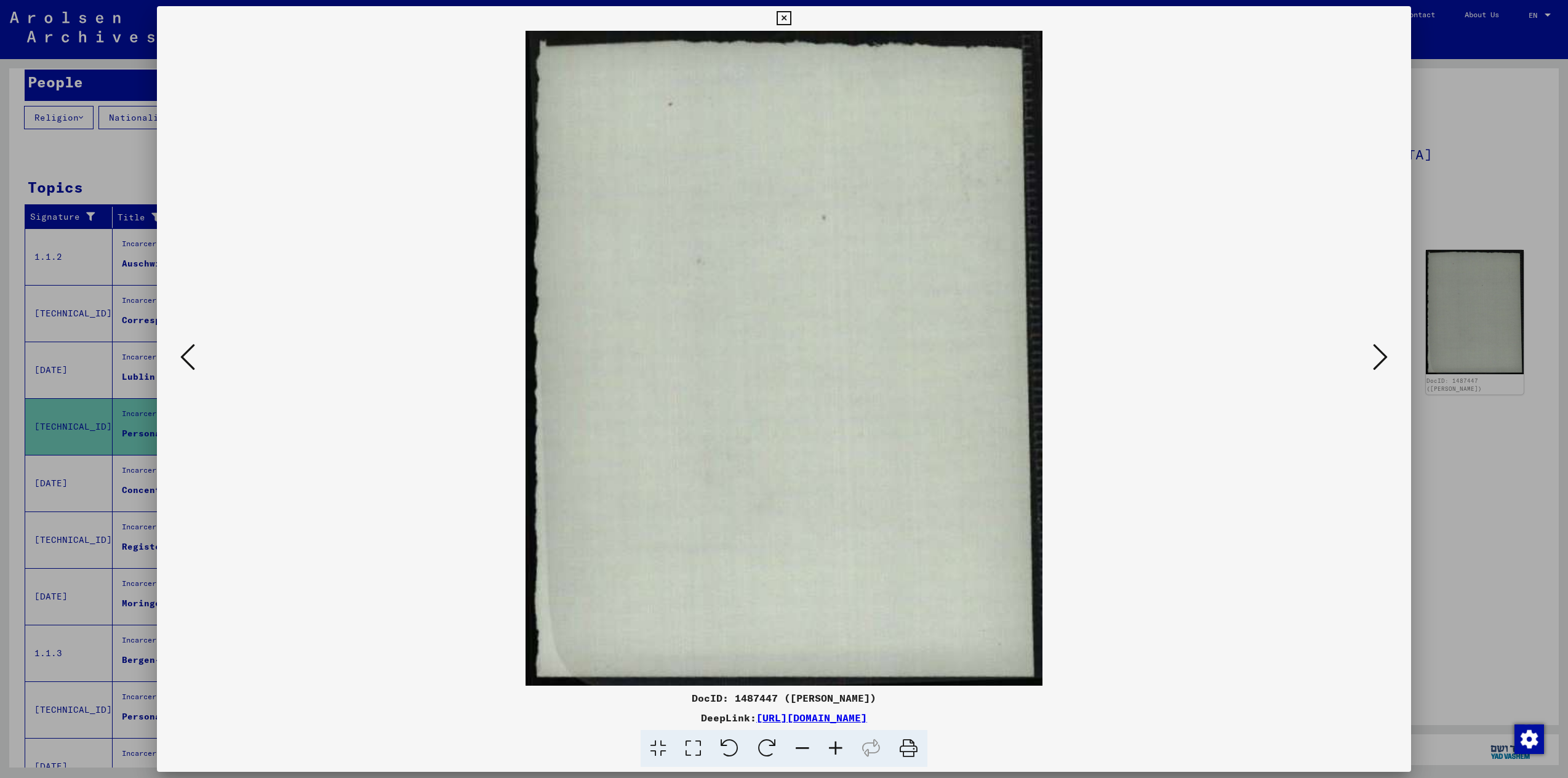
click at [1378, 355] on icon at bounding box center [1380, 357] width 15 height 30
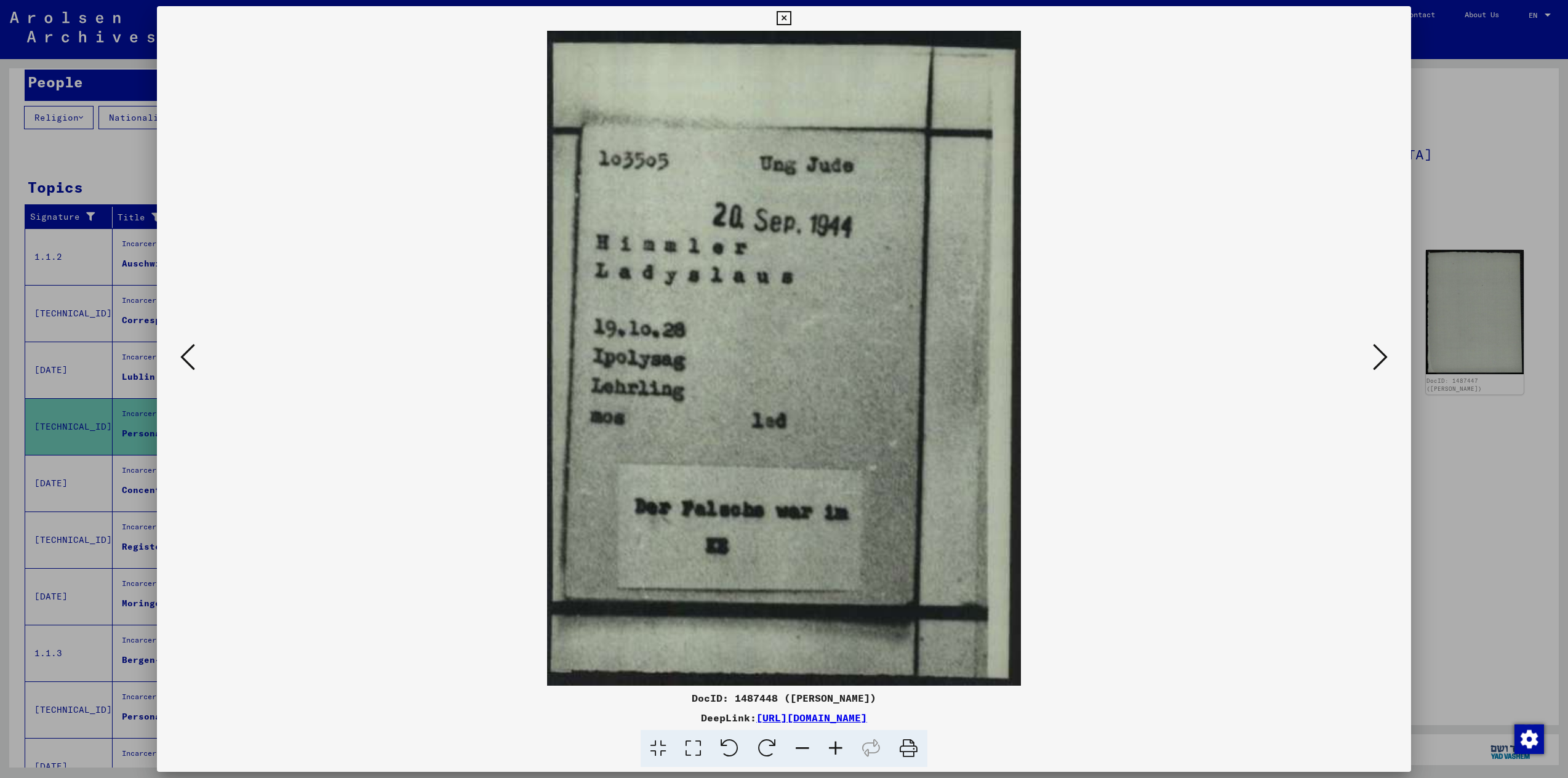
click at [1380, 355] on icon at bounding box center [1380, 357] width 15 height 30
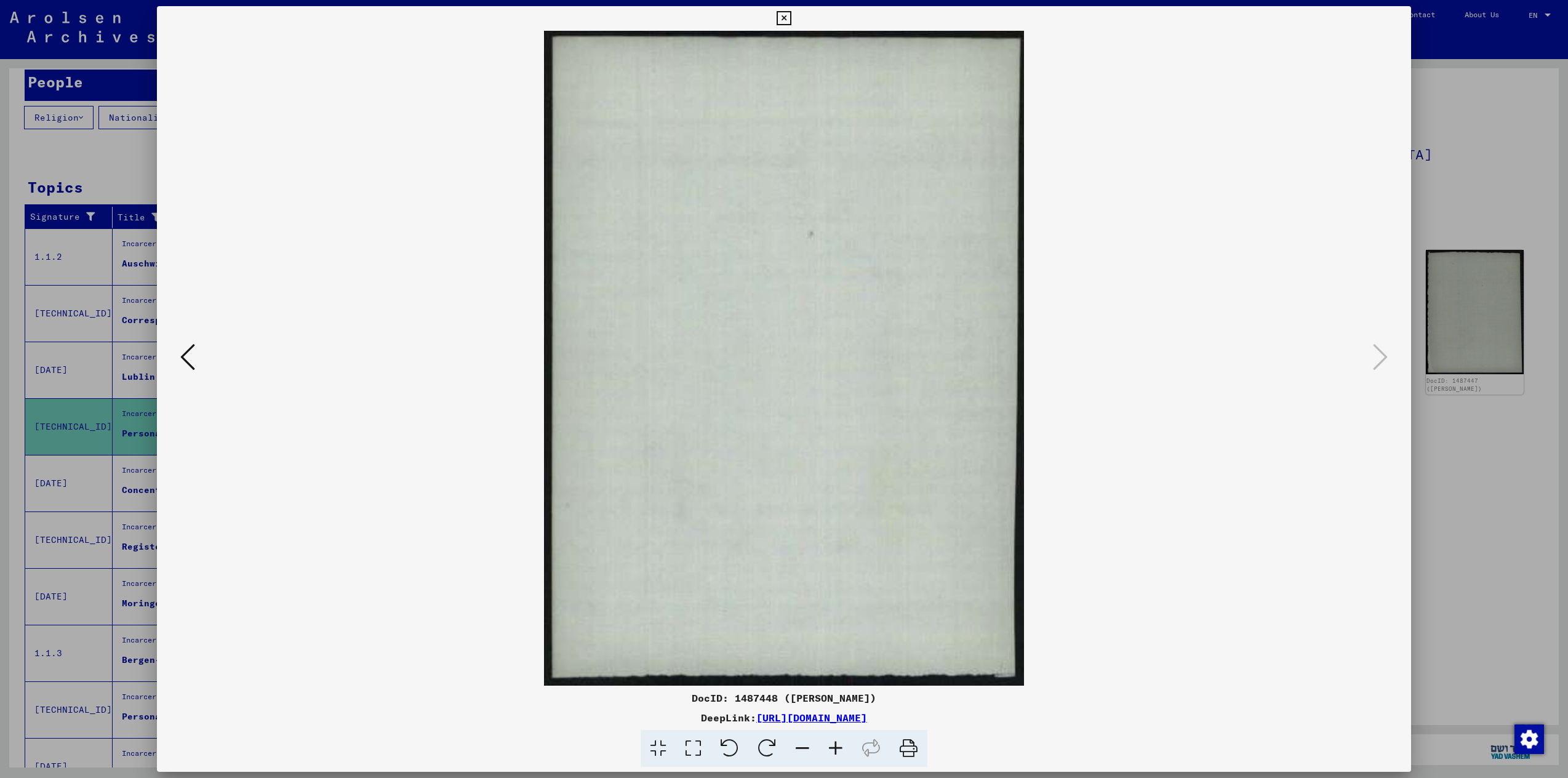
drag, startPoint x: 779, startPoint y: 14, endPoint x: 740, endPoint y: 36, distance: 44.8
click at [778, 14] on icon at bounding box center [783, 18] width 14 height 15
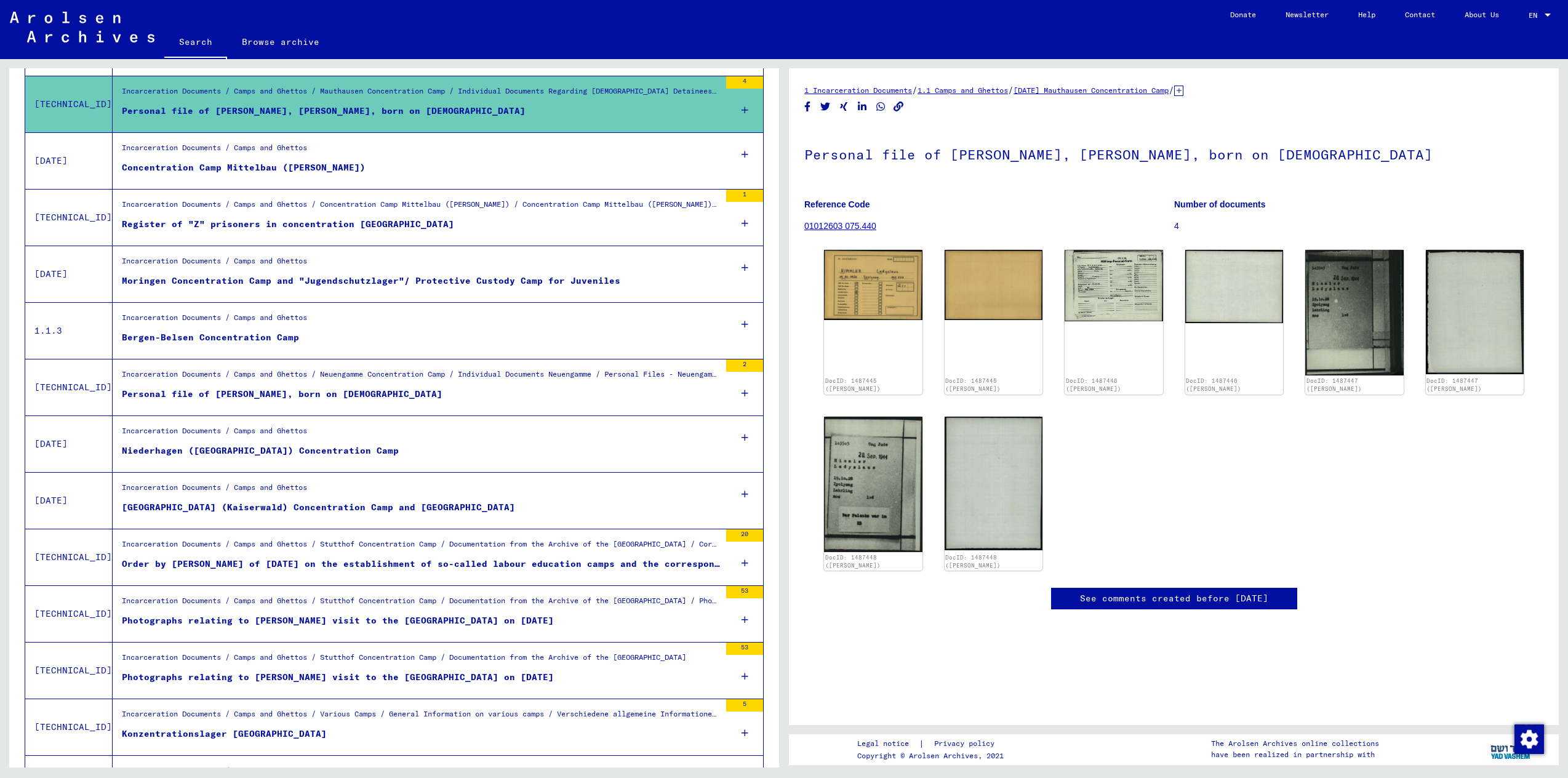
scroll to position [438, 0]
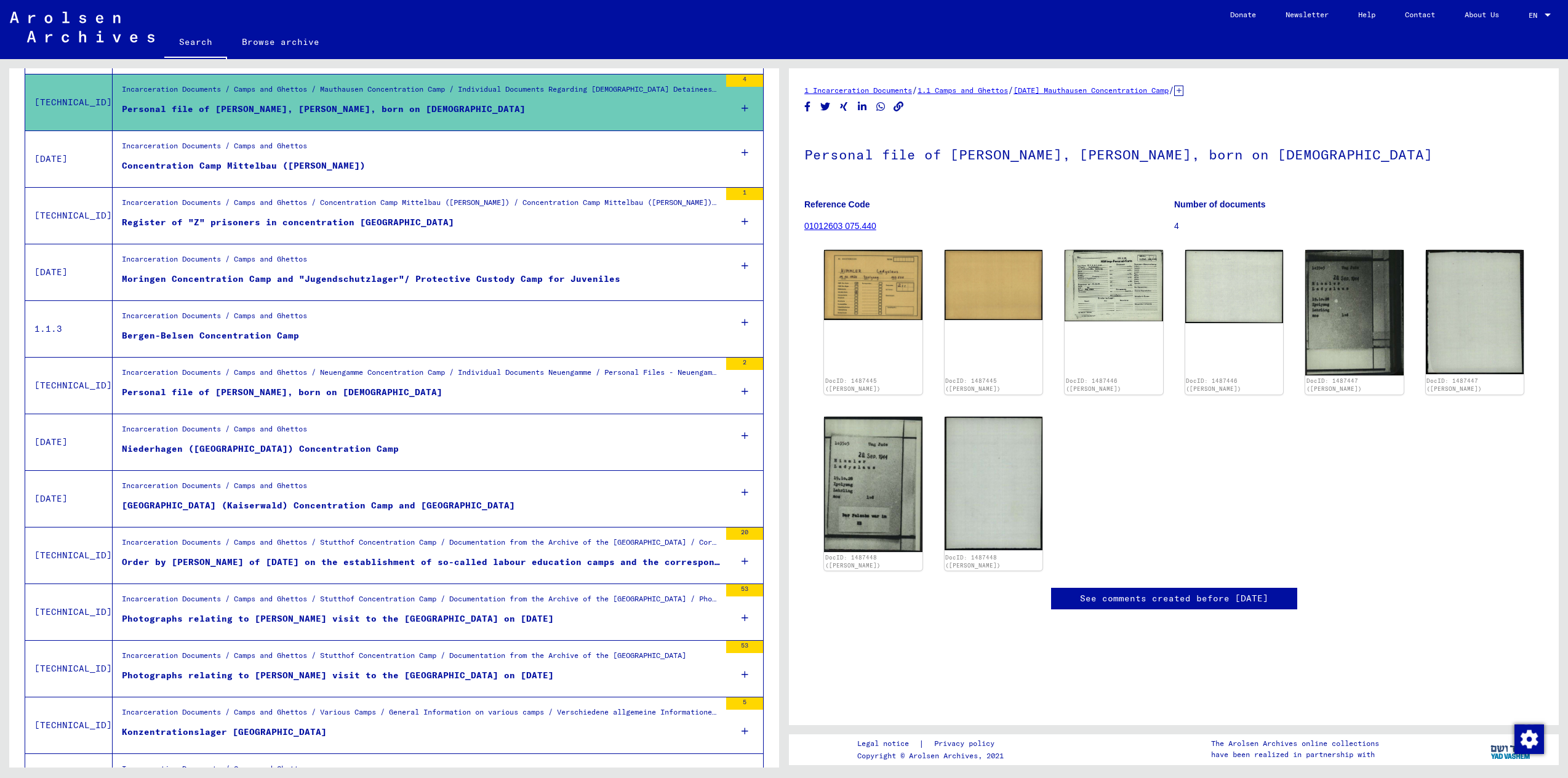
click at [490, 616] on div "Photographs relating to [PERSON_NAME] visit to the [GEOGRAPHIC_DATA] on [DATE]" at bounding box center [337, 618] width 432 height 13
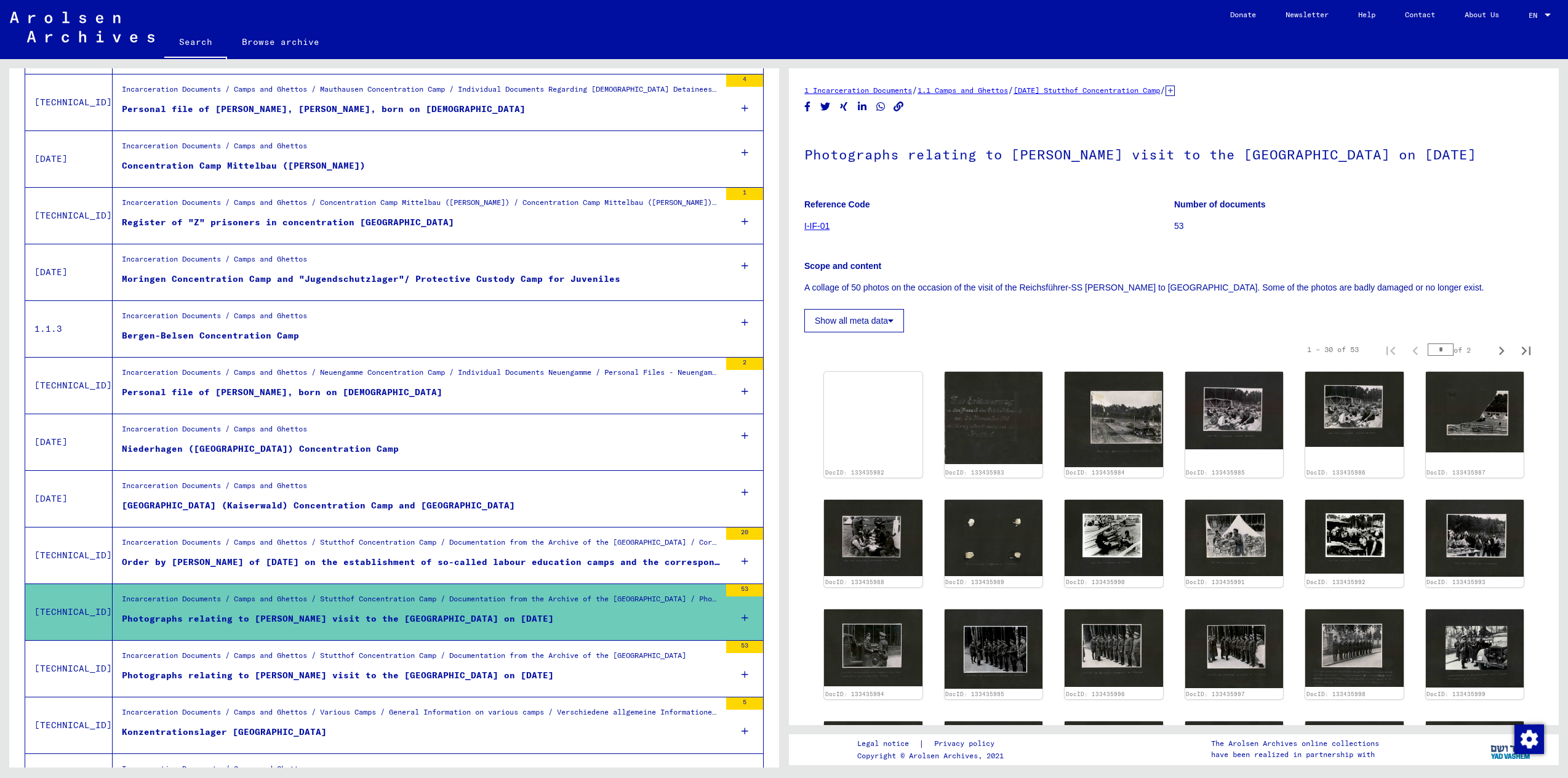
scroll to position [1, 0]
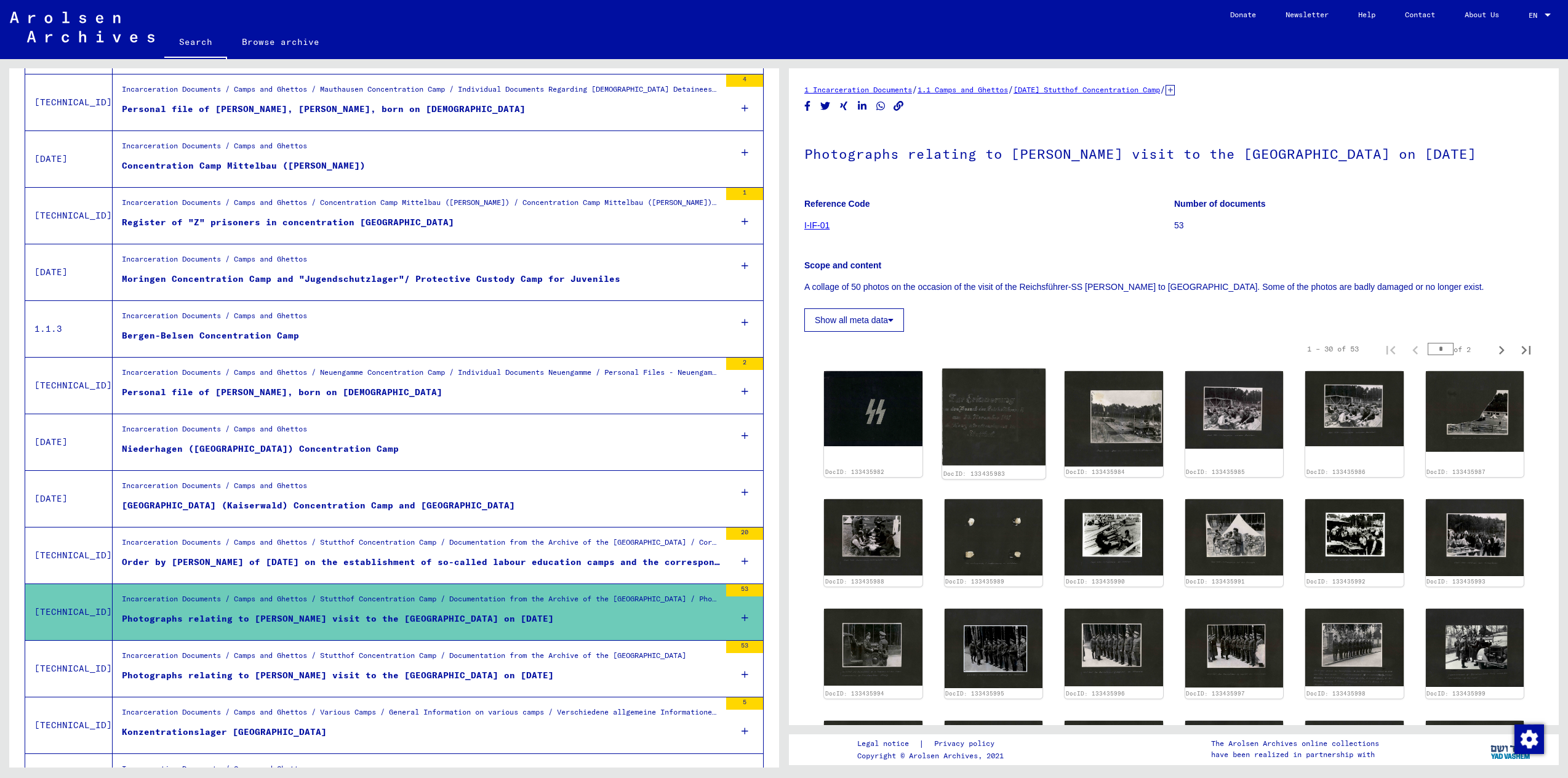
click at [972, 442] on img at bounding box center [993, 417] width 103 height 97
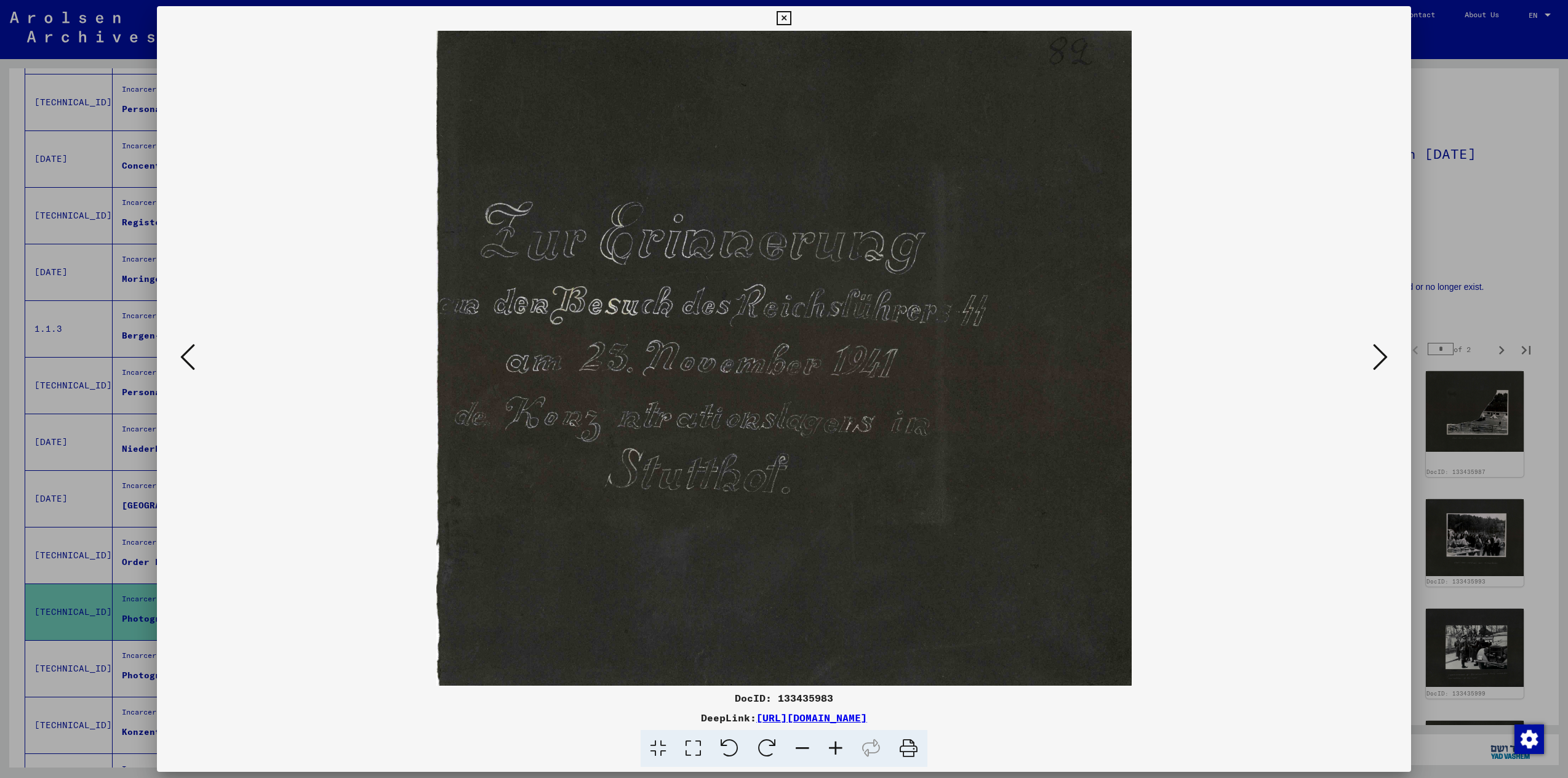
click at [1392, 356] on div at bounding box center [784, 358] width 1255 height 655
click at [1385, 356] on icon at bounding box center [1380, 357] width 15 height 30
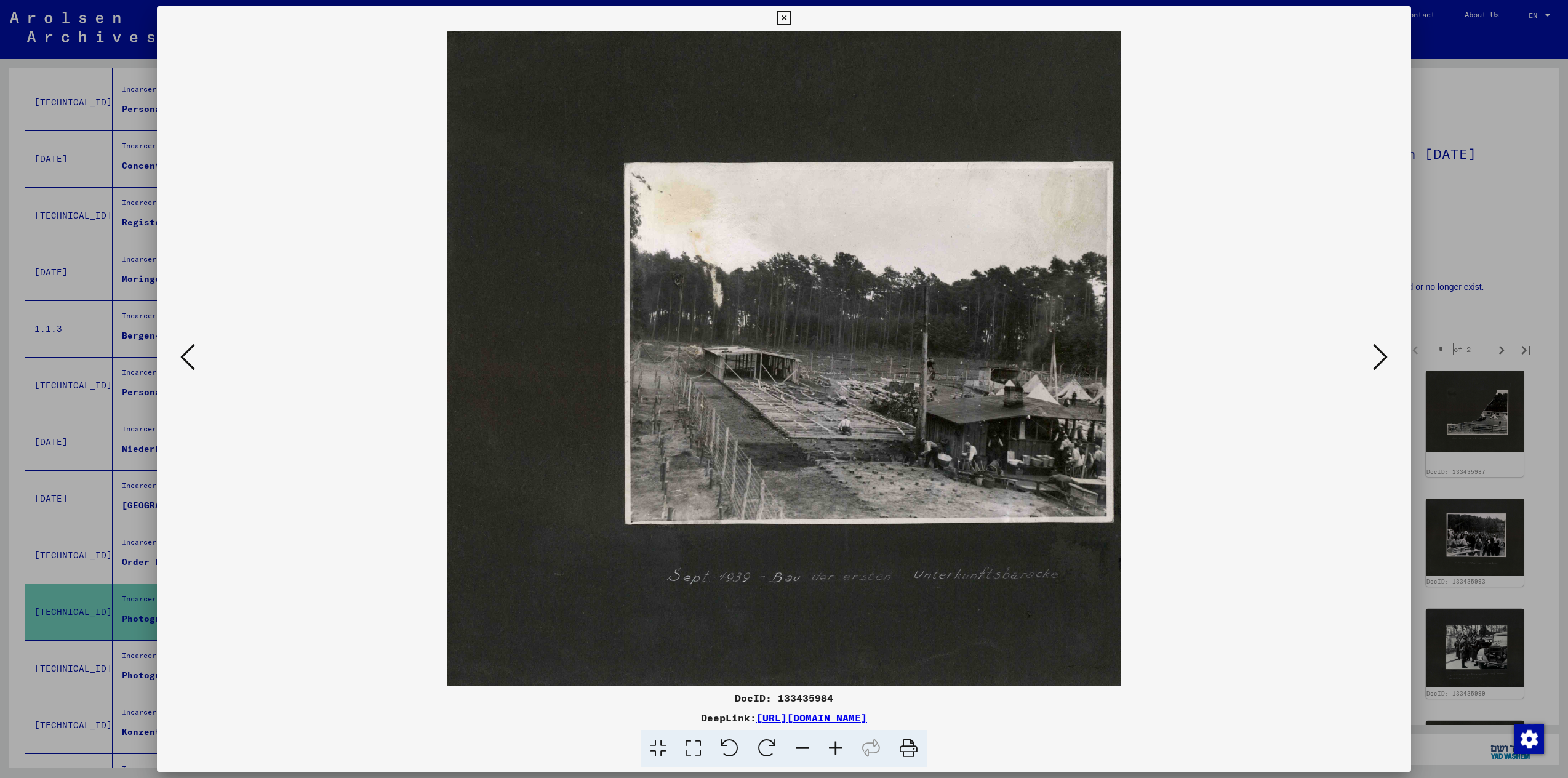
click at [1385, 356] on icon at bounding box center [1380, 357] width 15 height 30
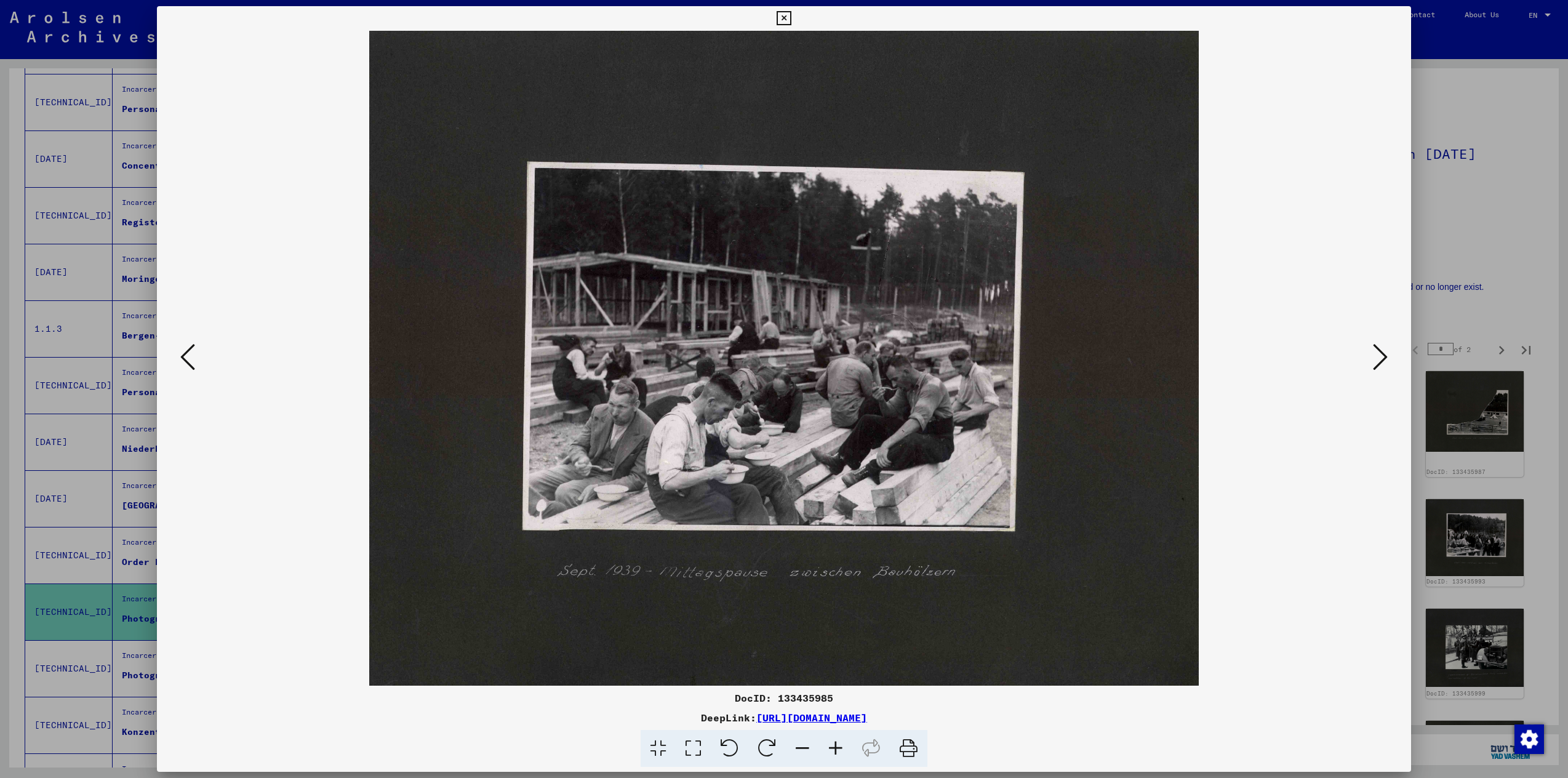
click at [1385, 356] on icon at bounding box center [1380, 357] width 15 height 30
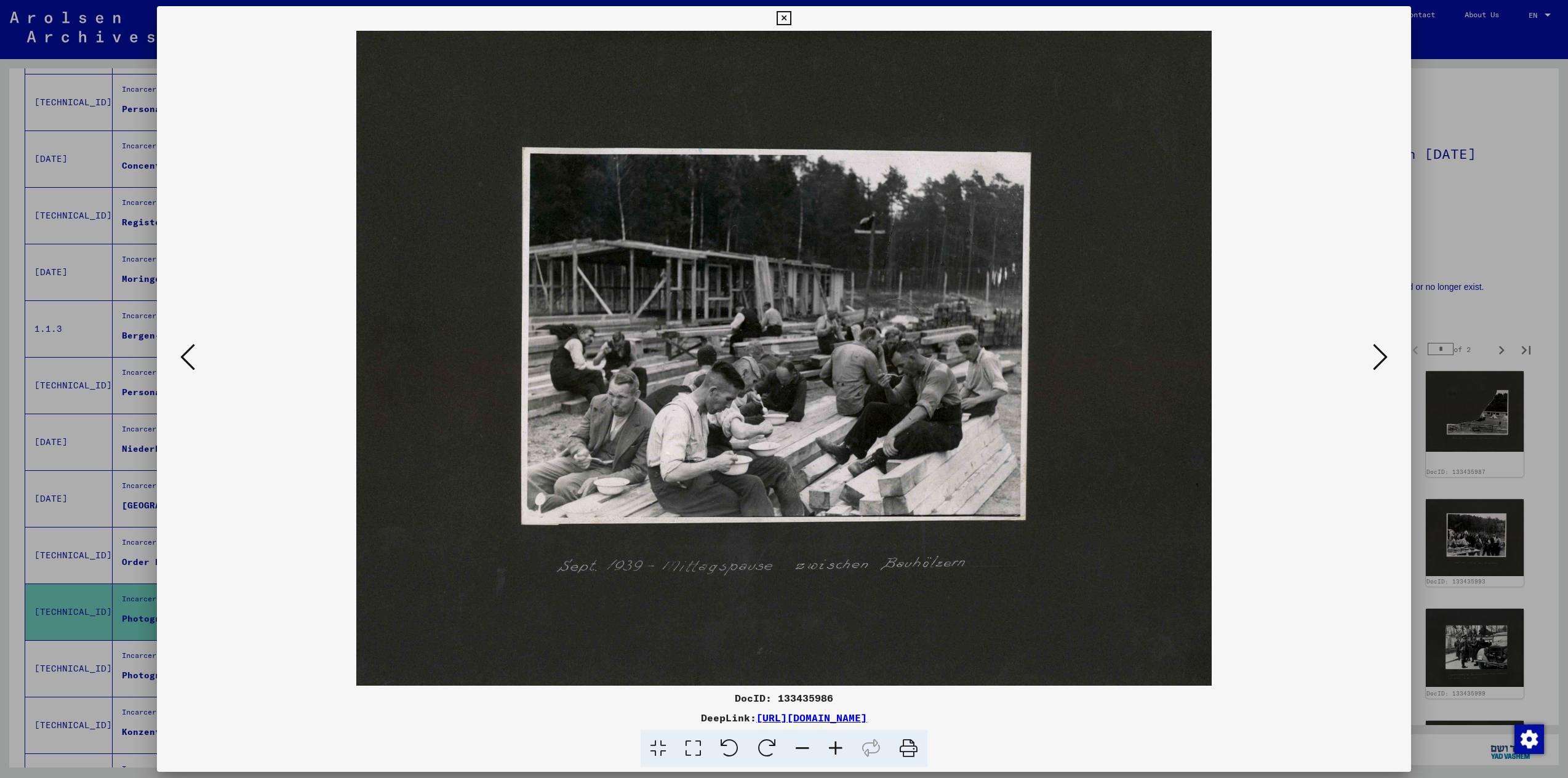
click at [1385, 356] on icon at bounding box center [1380, 357] width 15 height 30
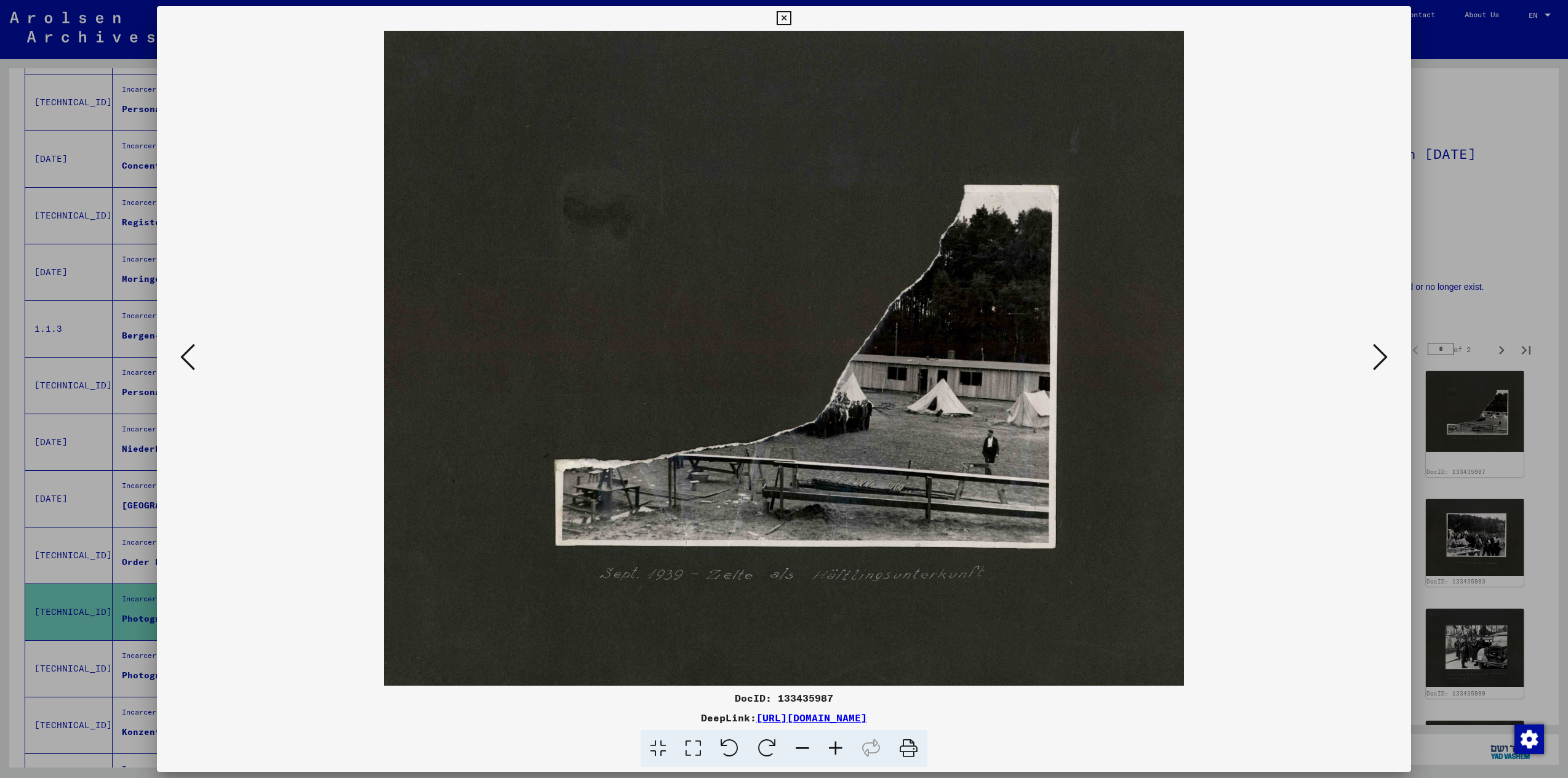
click at [1385, 356] on icon at bounding box center [1380, 357] width 15 height 30
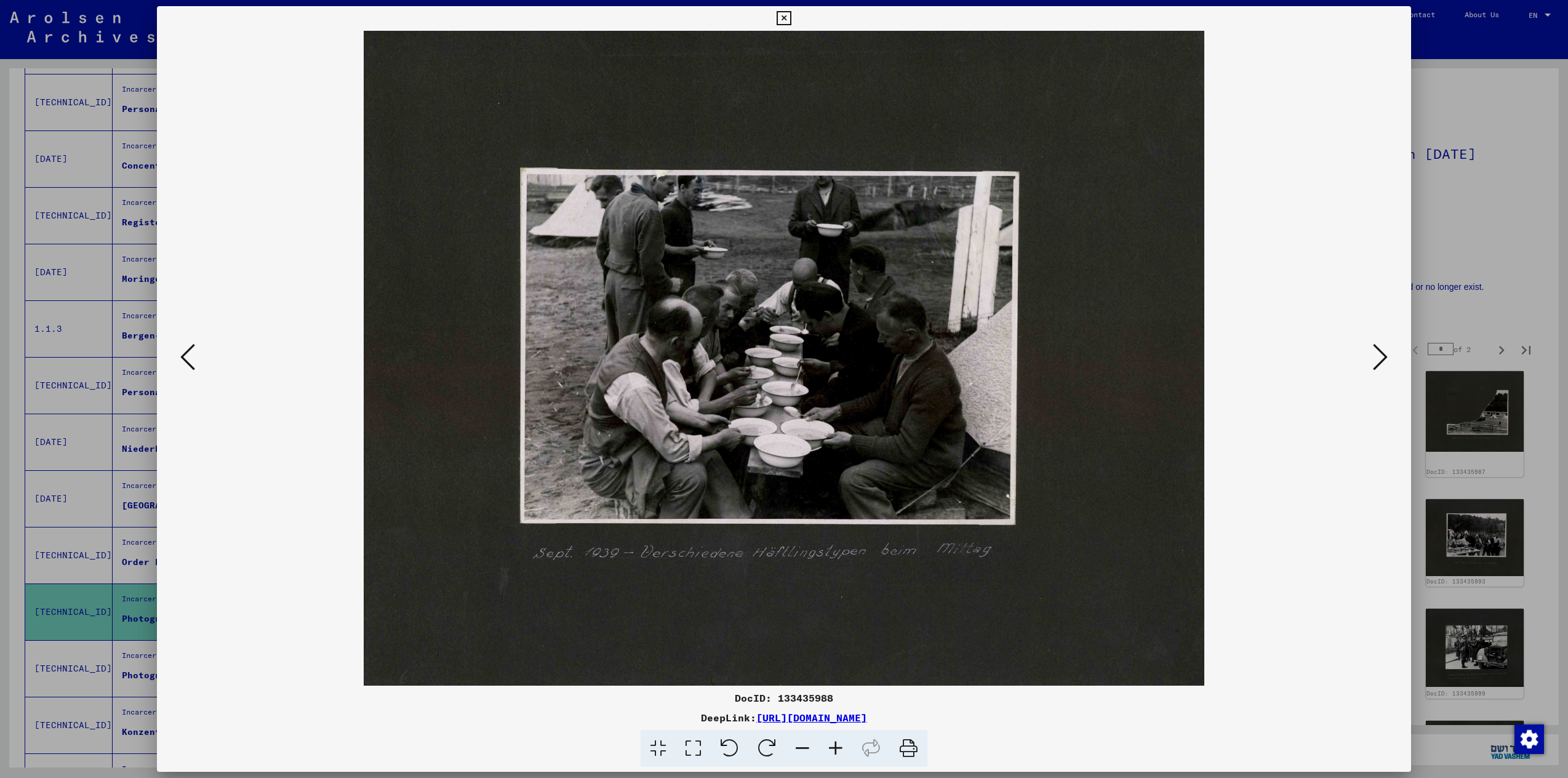
click at [1385, 356] on icon at bounding box center [1380, 357] width 15 height 30
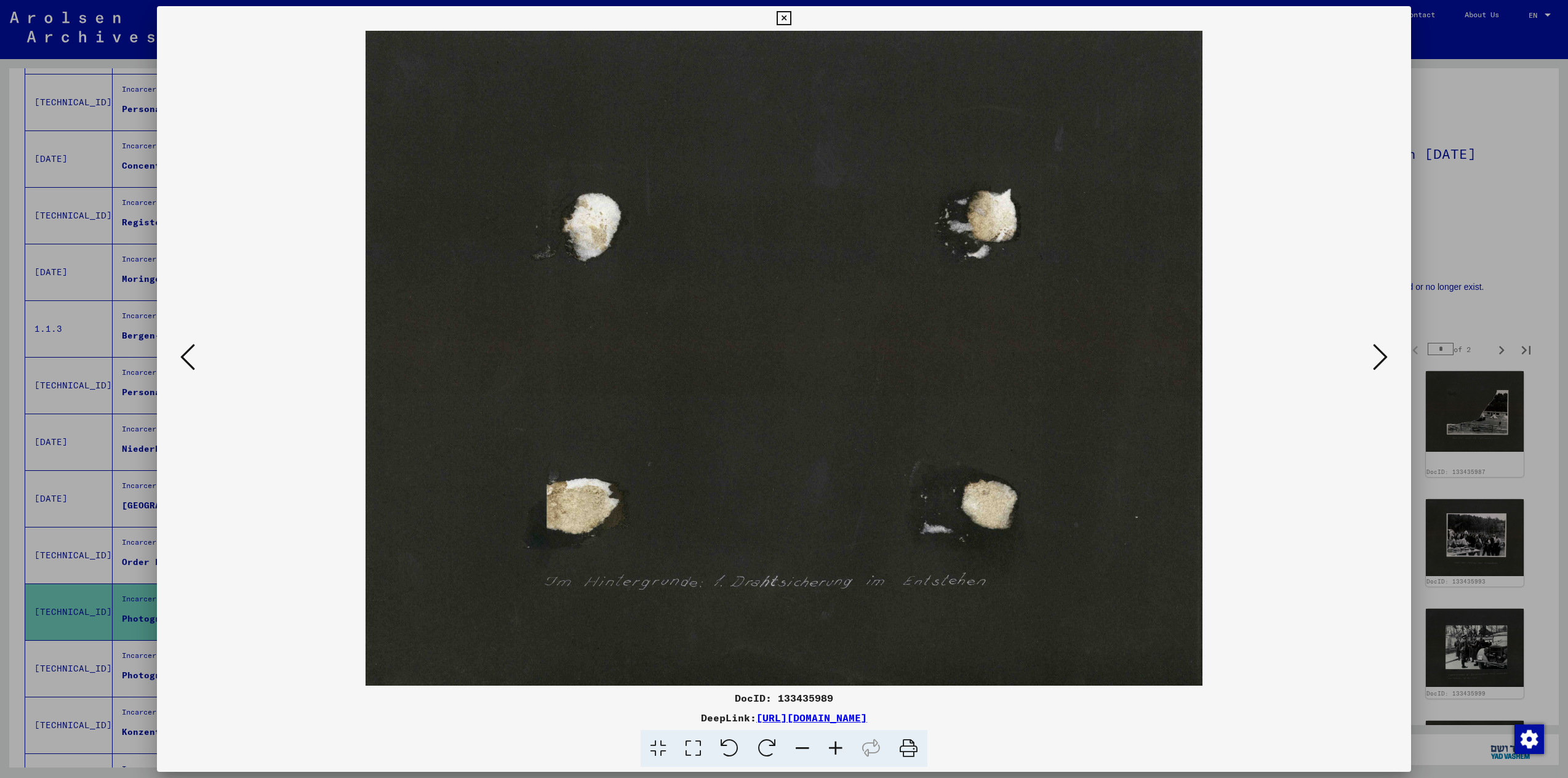
click at [1385, 356] on icon at bounding box center [1380, 357] width 15 height 30
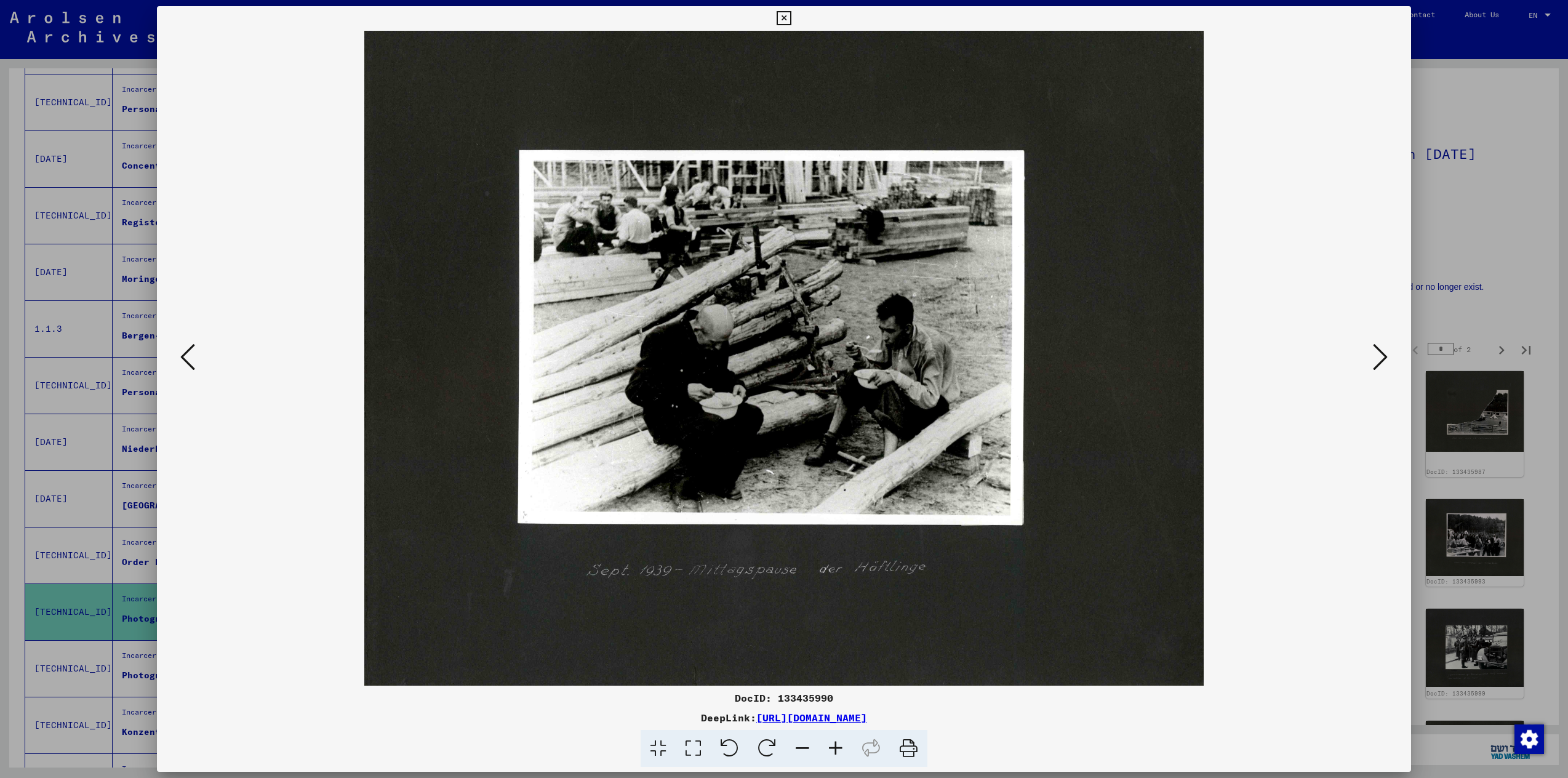
click at [1385, 357] on icon at bounding box center [1380, 357] width 15 height 30
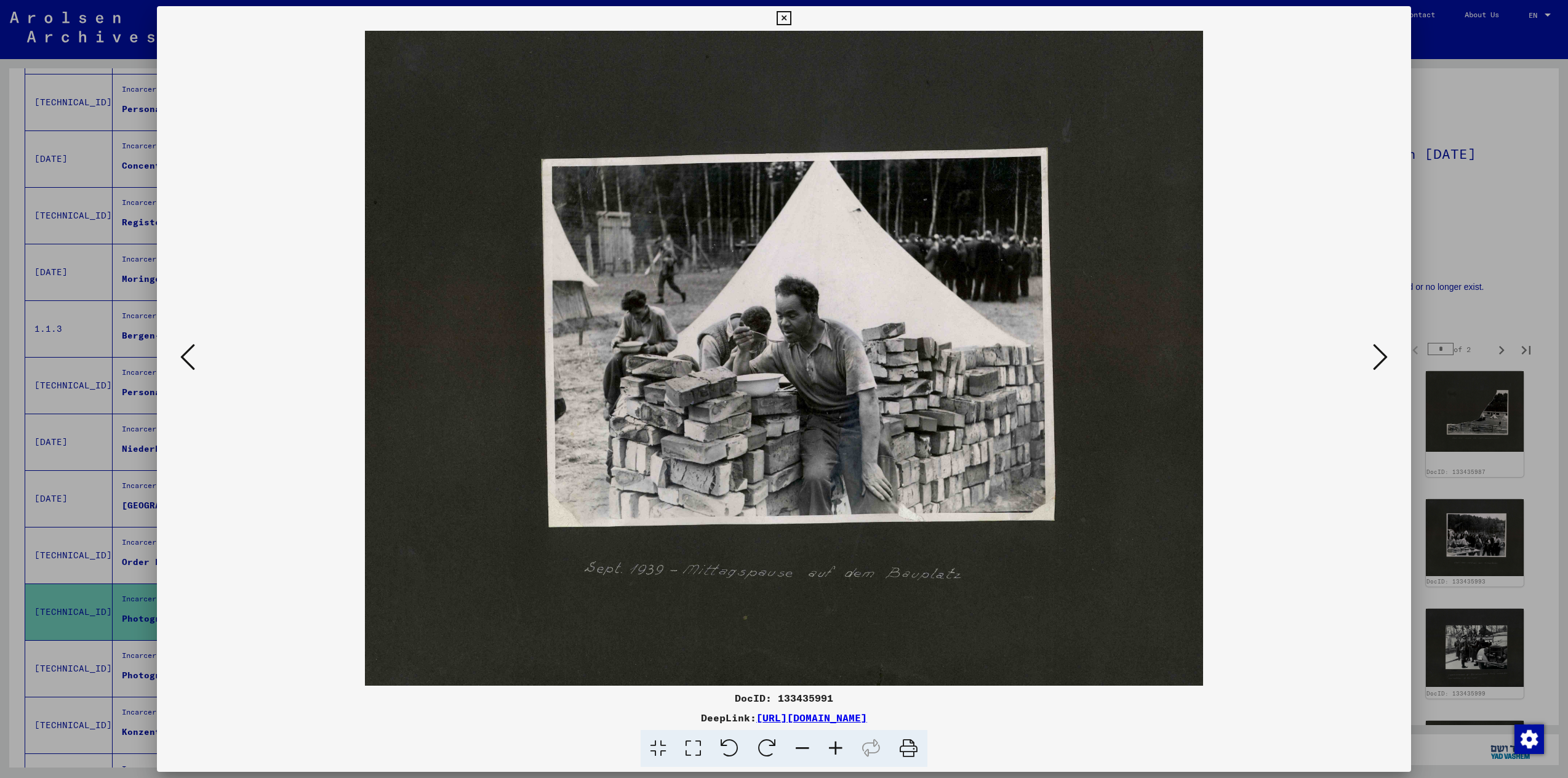
click at [1385, 357] on icon at bounding box center [1380, 357] width 15 height 30
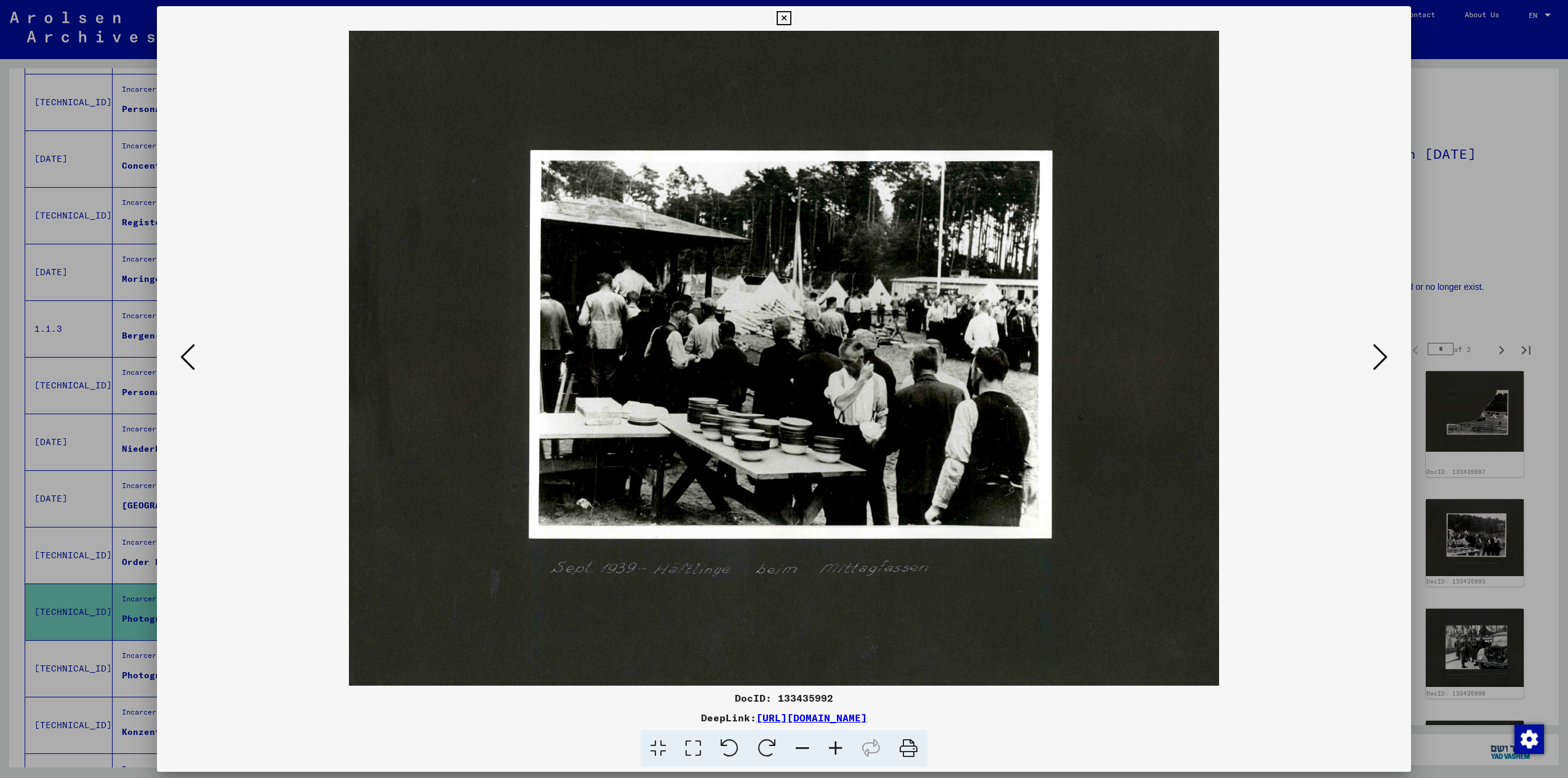
click at [1385, 357] on icon at bounding box center [1380, 357] width 15 height 30
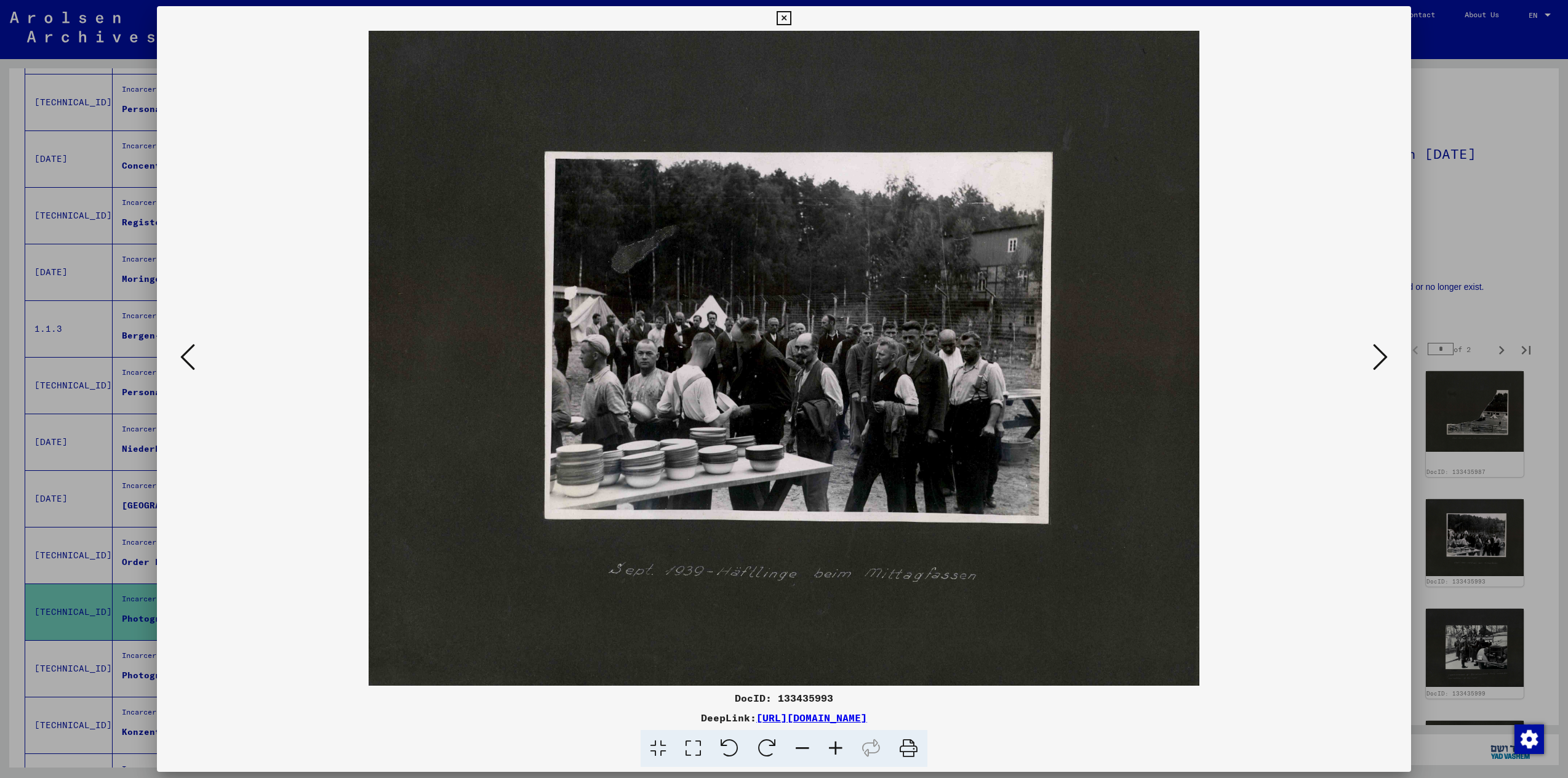
click at [1385, 357] on icon at bounding box center [1380, 357] width 15 height 30
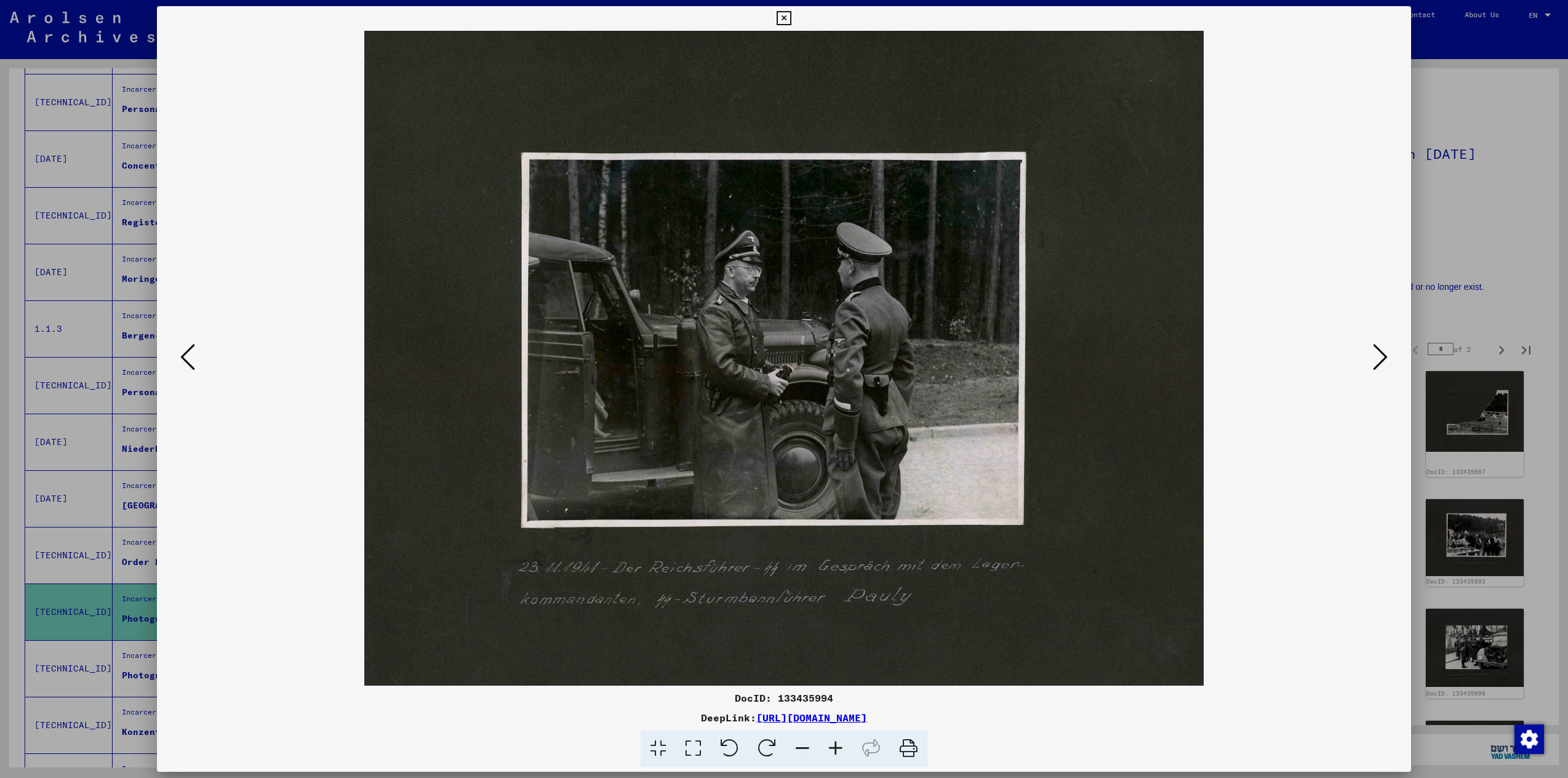
click at [1385, 357] on icon at bounding box center [1380, 357] width 15 height 30
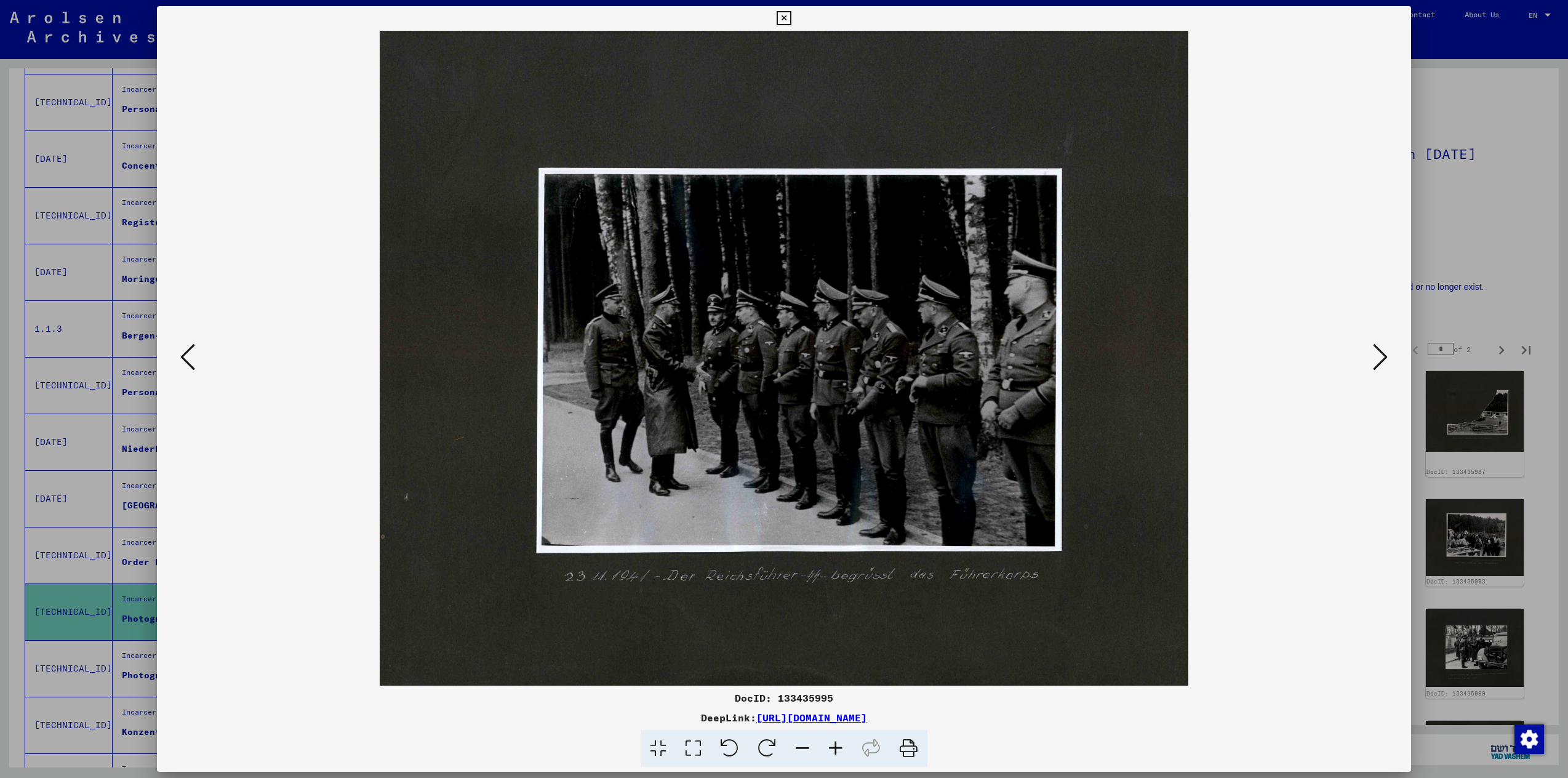
click at [1385, 357] on icon at bounding box center [1380, 357] width 15 height 30
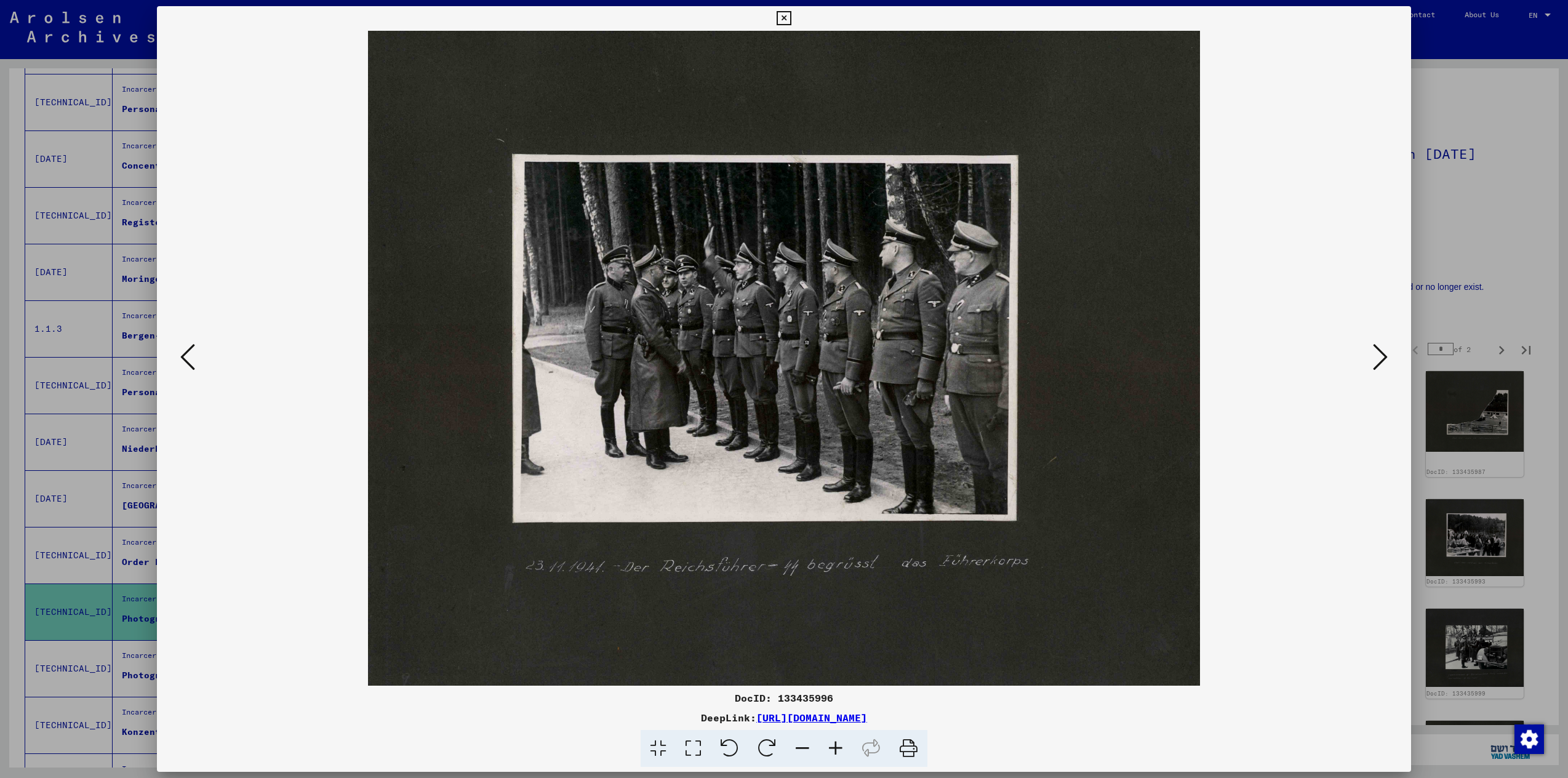
click at [1385, 357] on icon at bounding box center [1380, 357] width 15 height 30
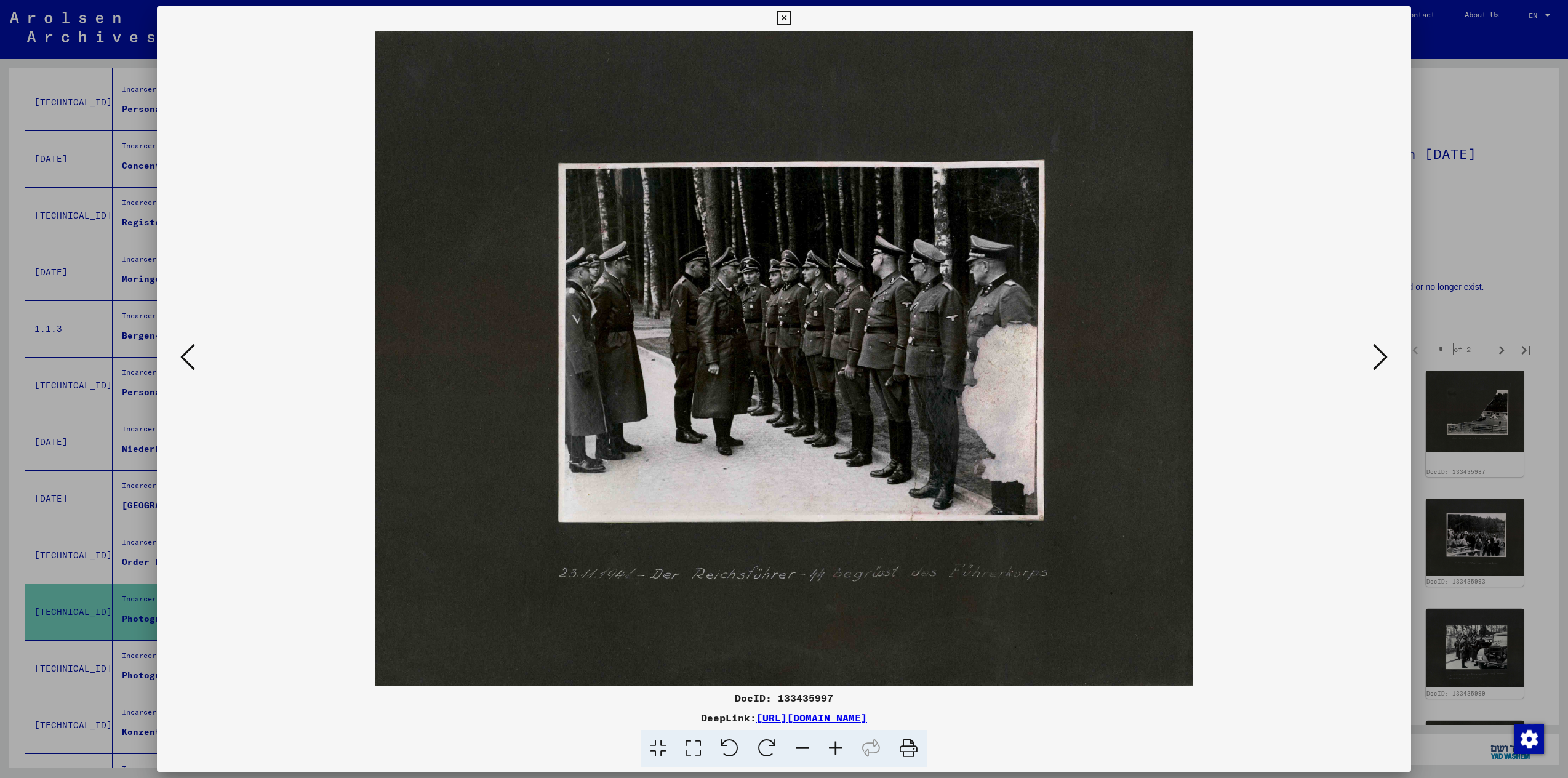
click at [1385, 357] on icon at bounding box center [1380, 357] width 15 height 30
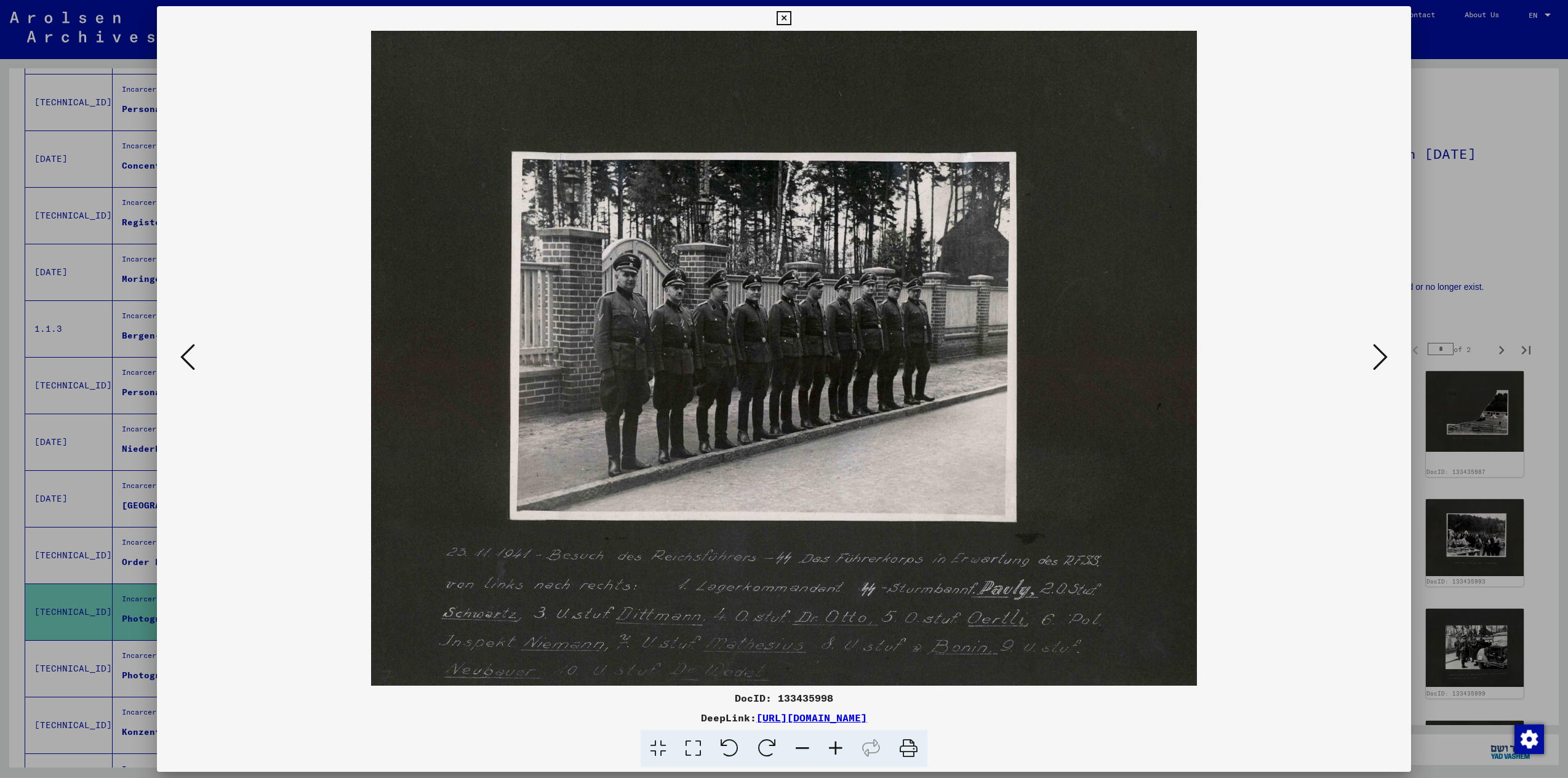
click at [1385, 357] on icon at bounding box center [1380, 357] width 15 height 30
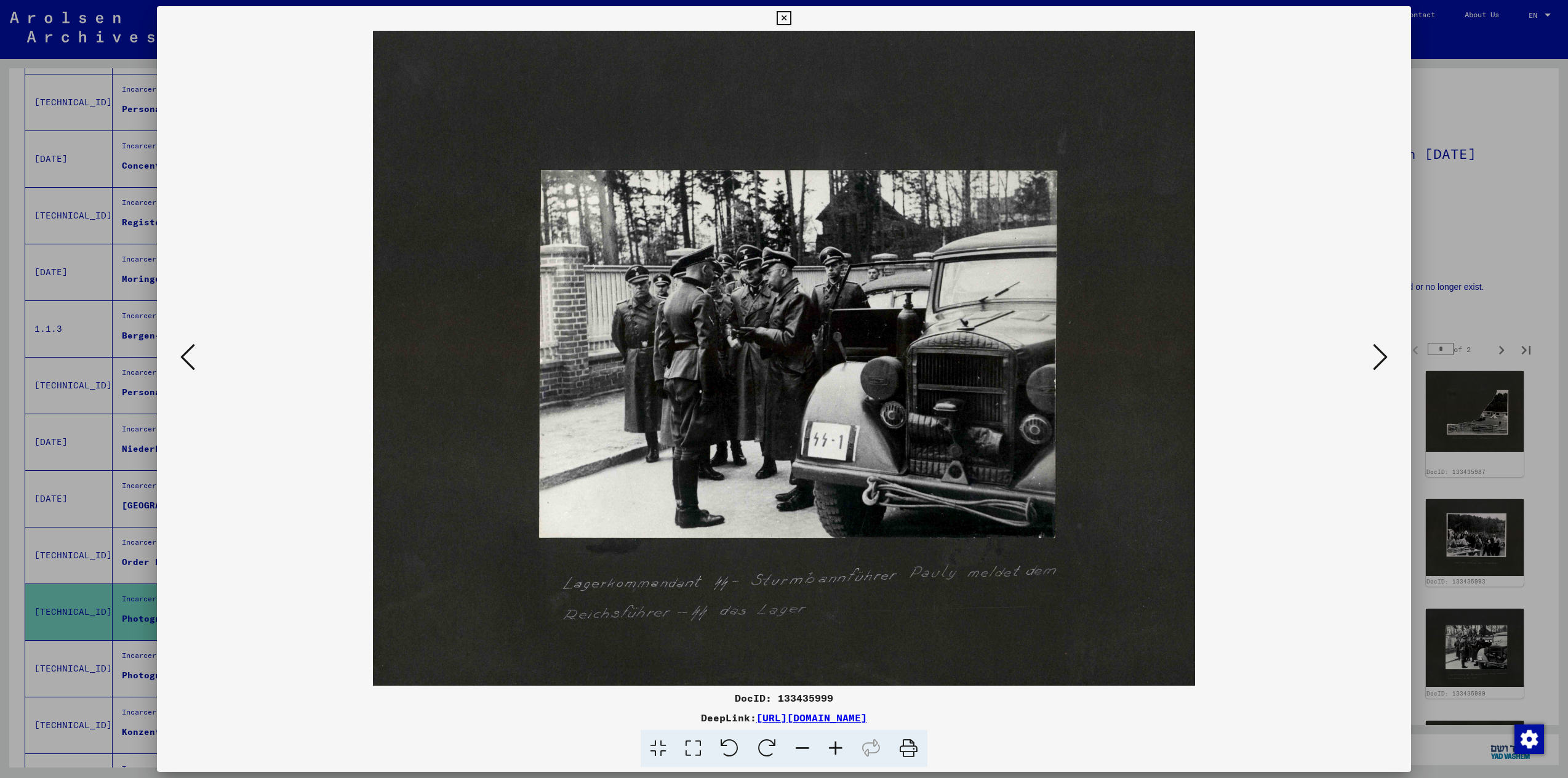
click at [1382, 359] on icon at bounding box center [1380, 357] width 15 height 30
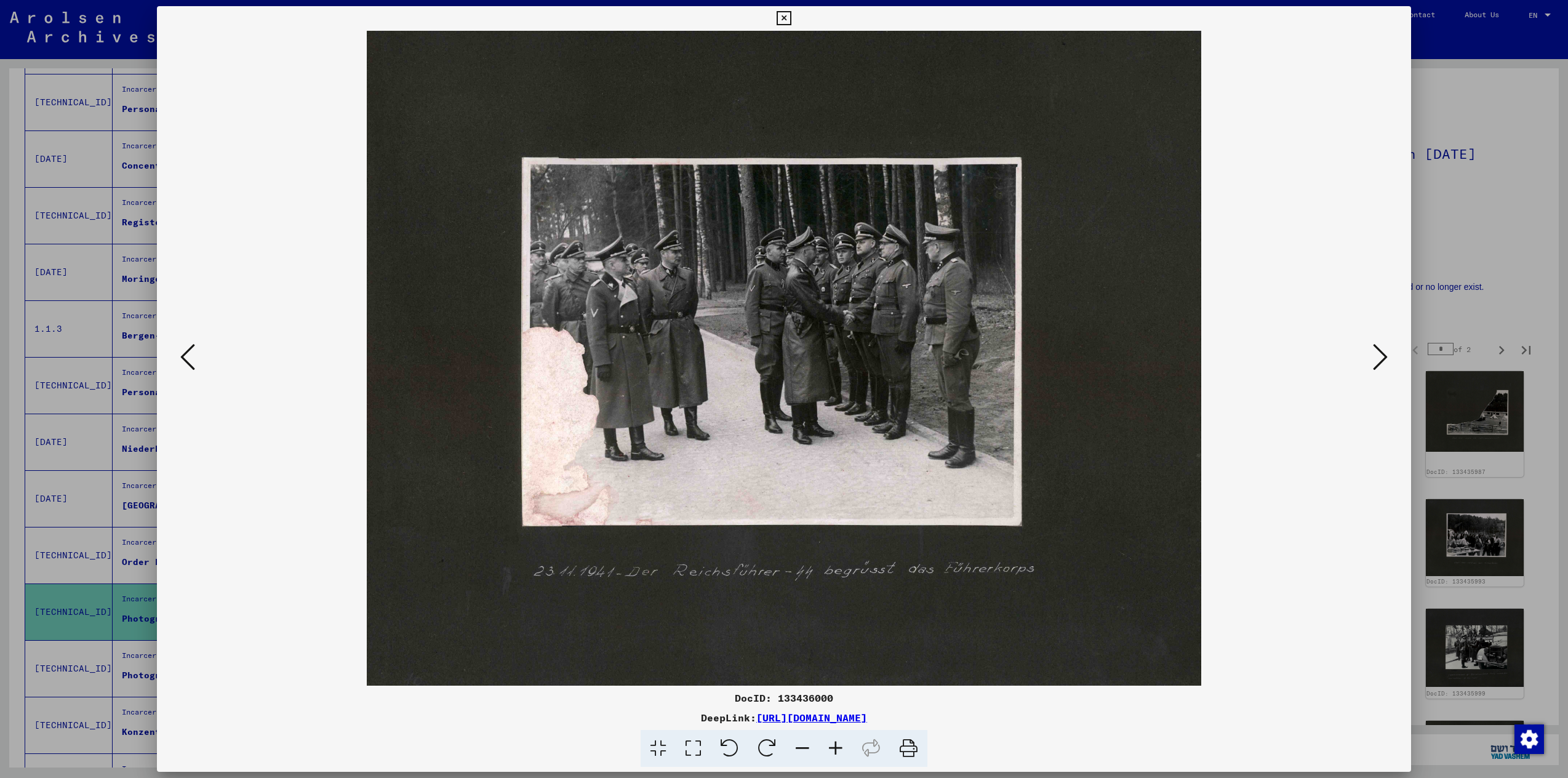
click at [1382, 359] on icon at bounding box center [1380, 357] width 15 height 30
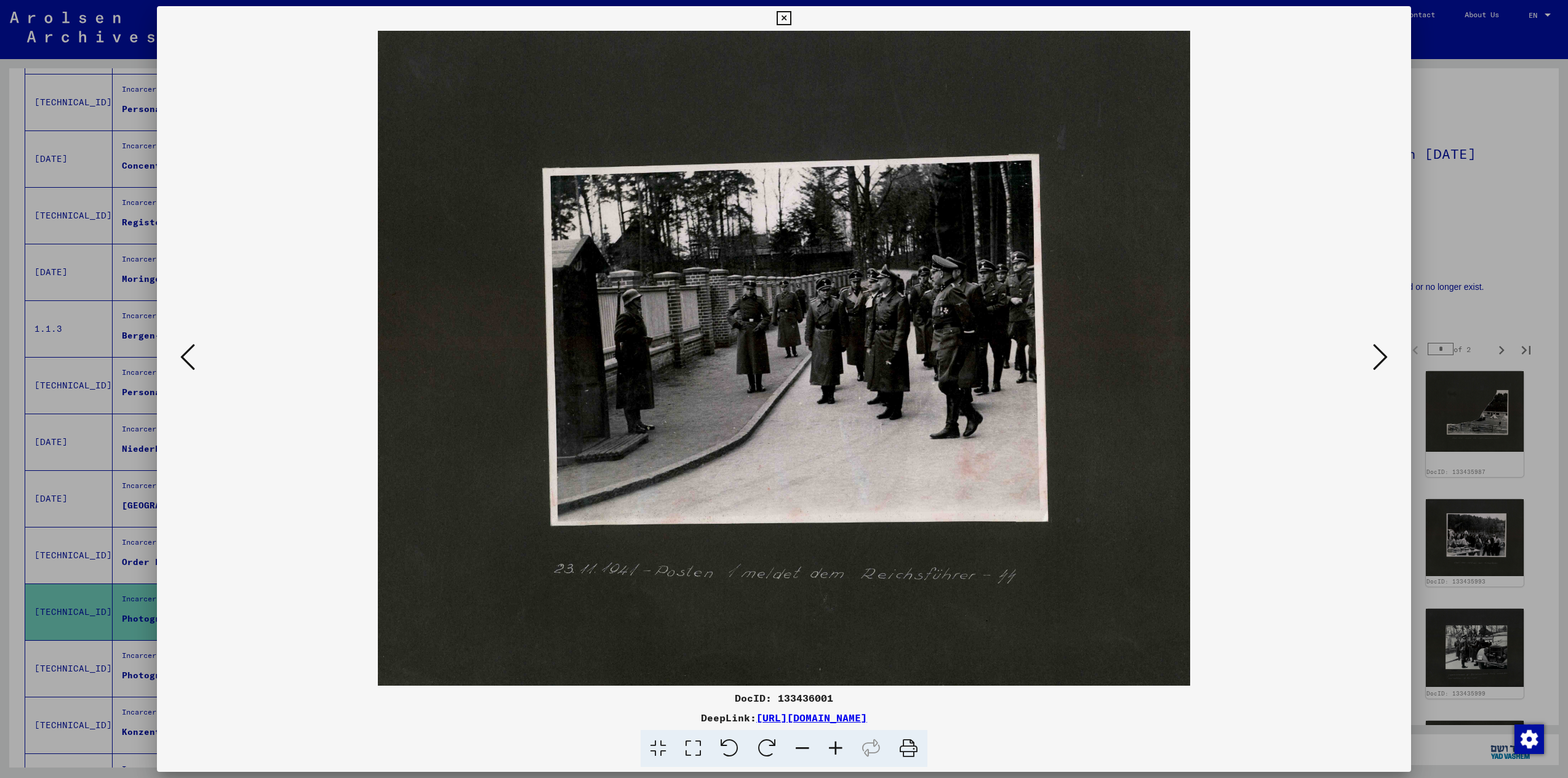
click at [1384, 359] on icon at bounding box center [1380, 357] width 15 height 30
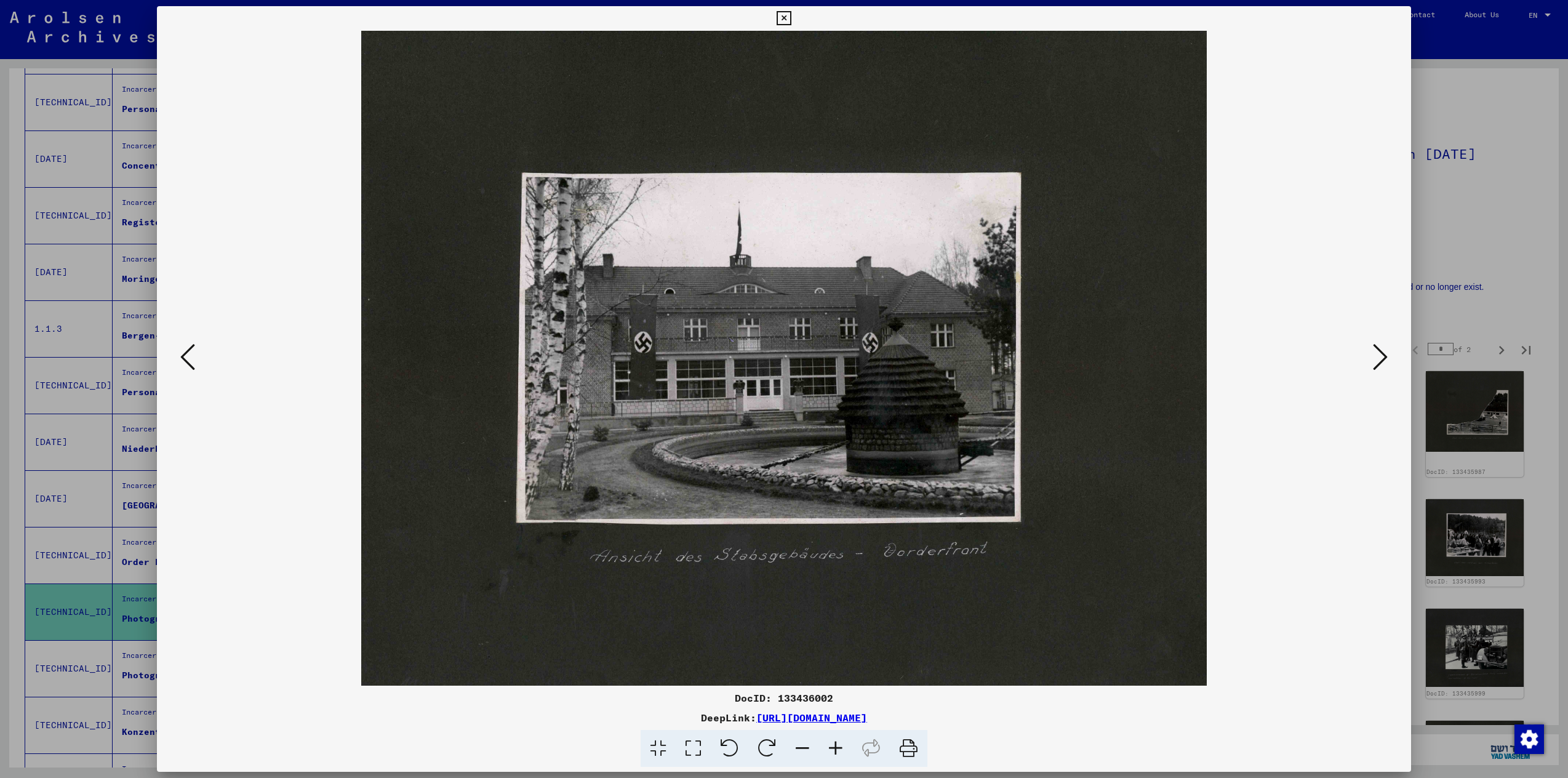
click at [1383, 360] on icon at bounding box center [1380, 357] width 15 height 30
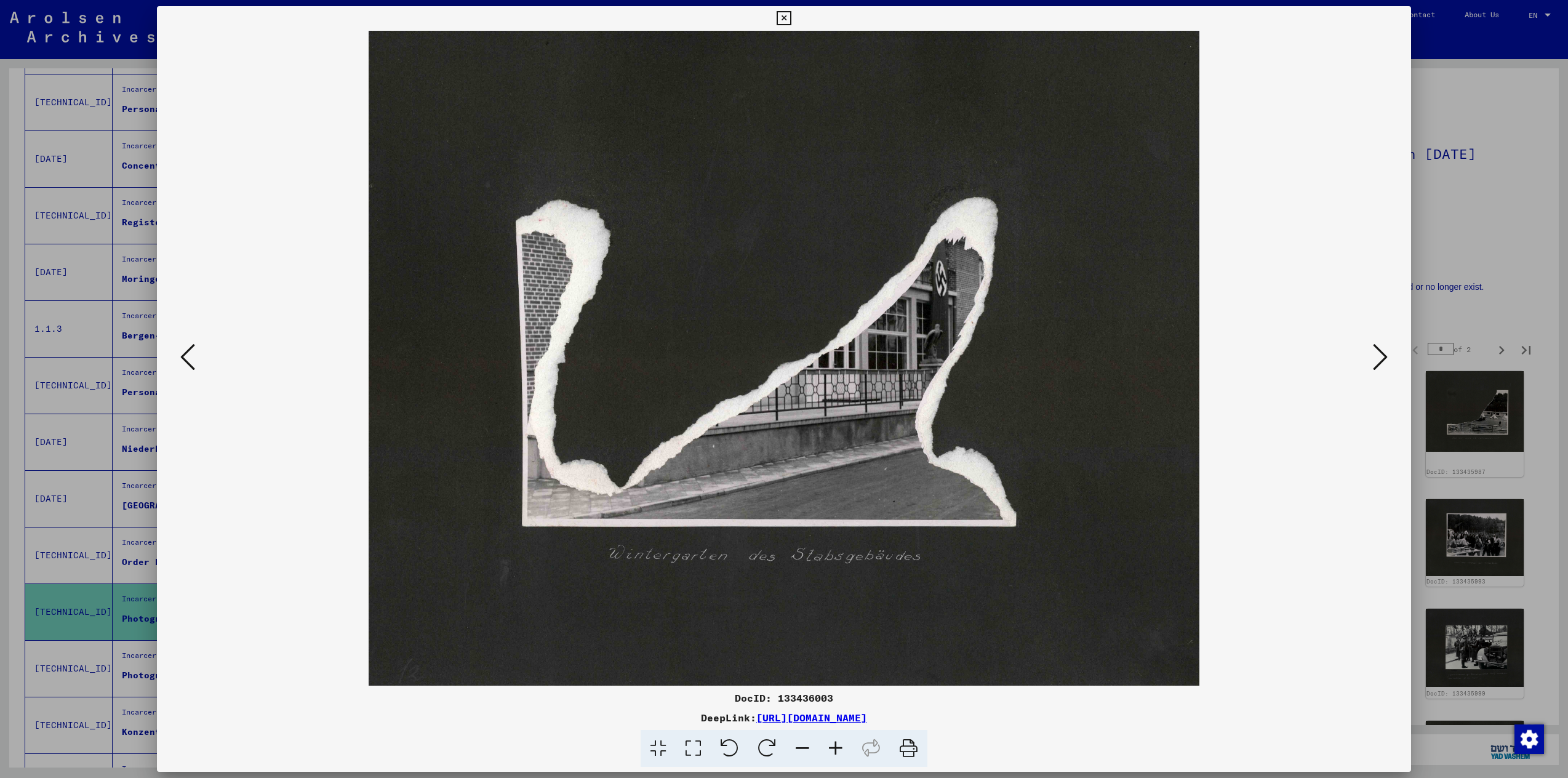
click at [1383, 360] on icon at bounding box center [1380, 357] width 15 height 30
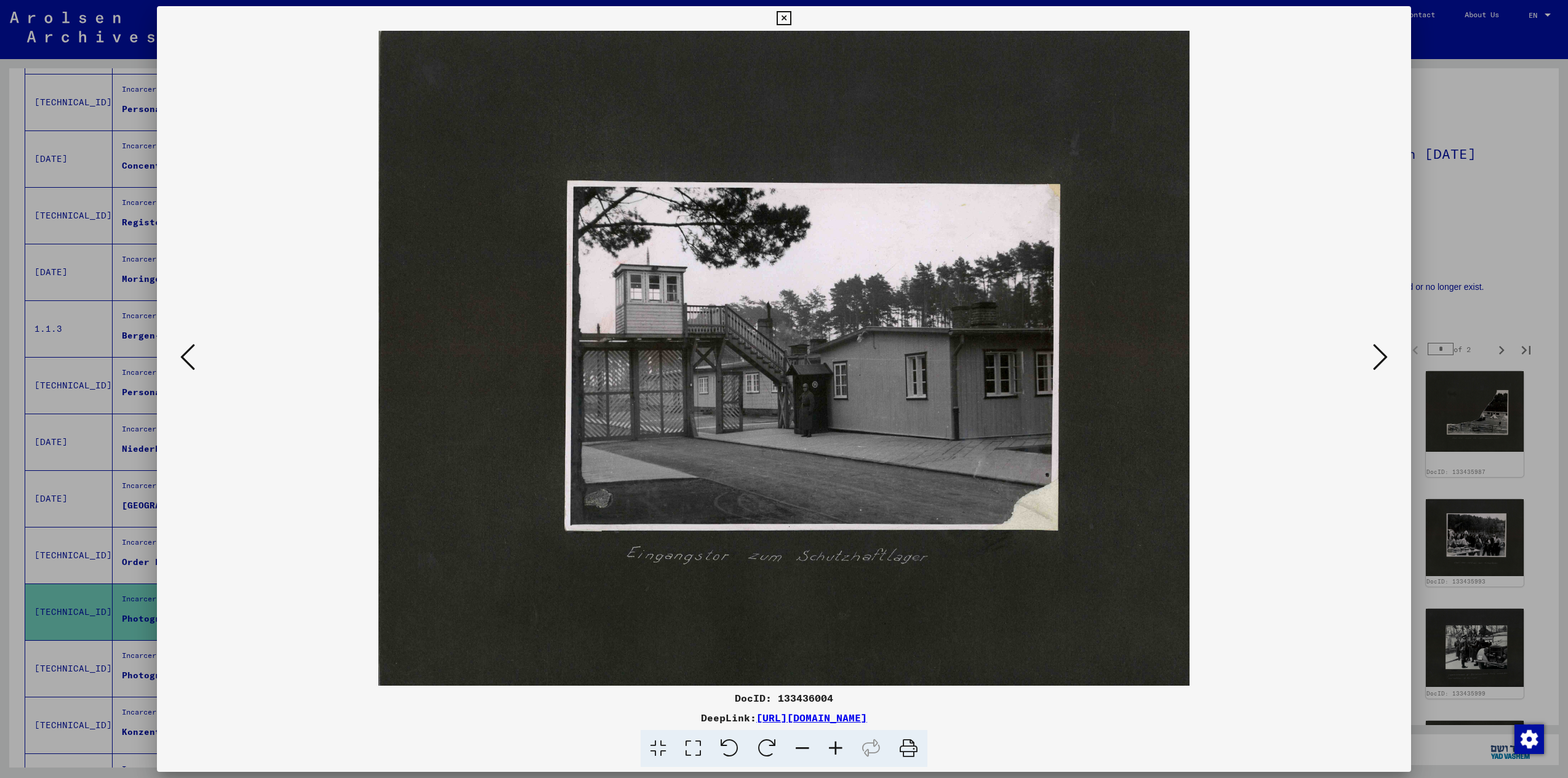
click at [1383, 360] on icon at bounding box center [1380, 357] width 15 height 30
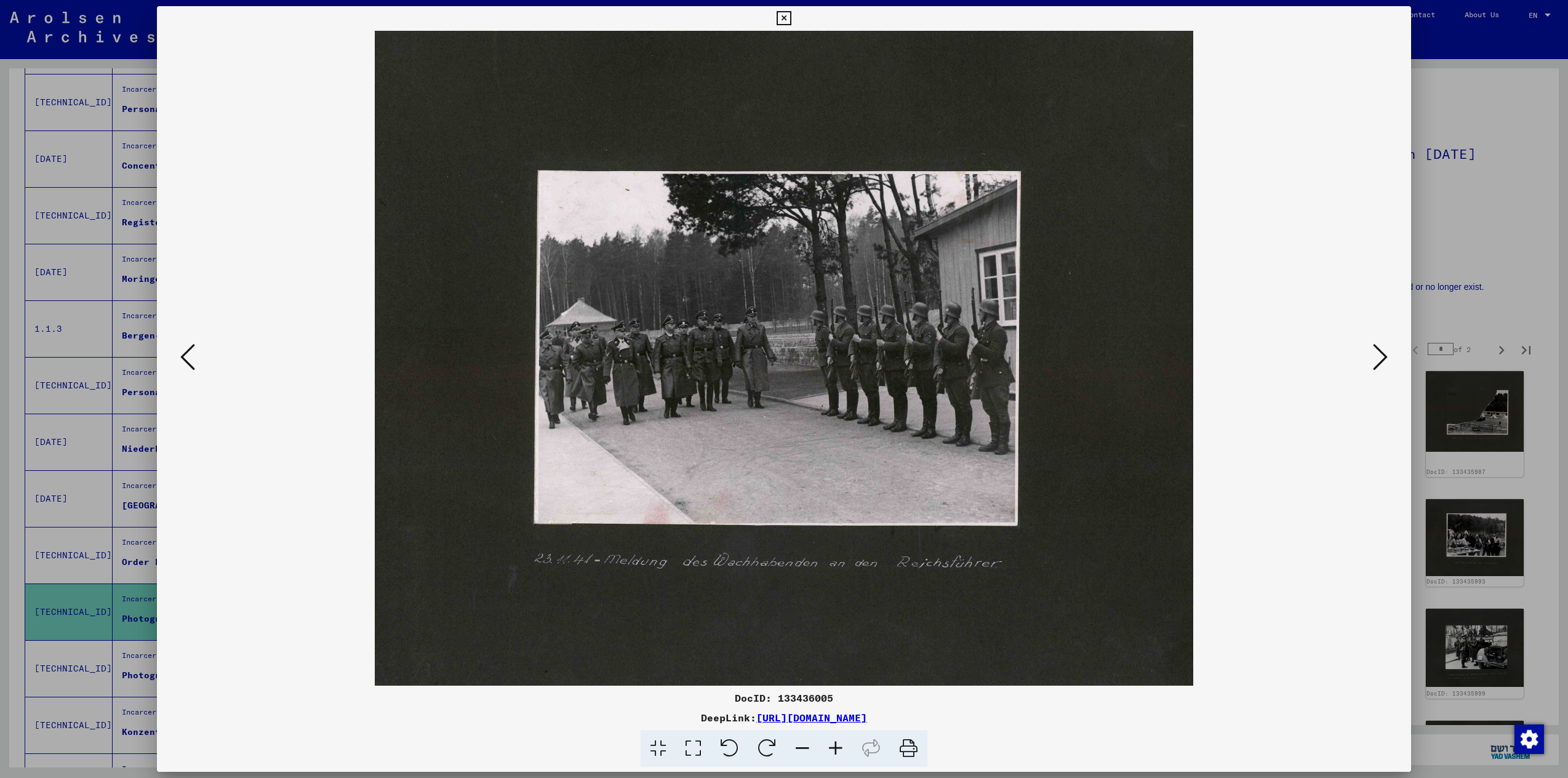
click at [1383, 360] on icon at bounding box center [1380, 357] width 15 height 30
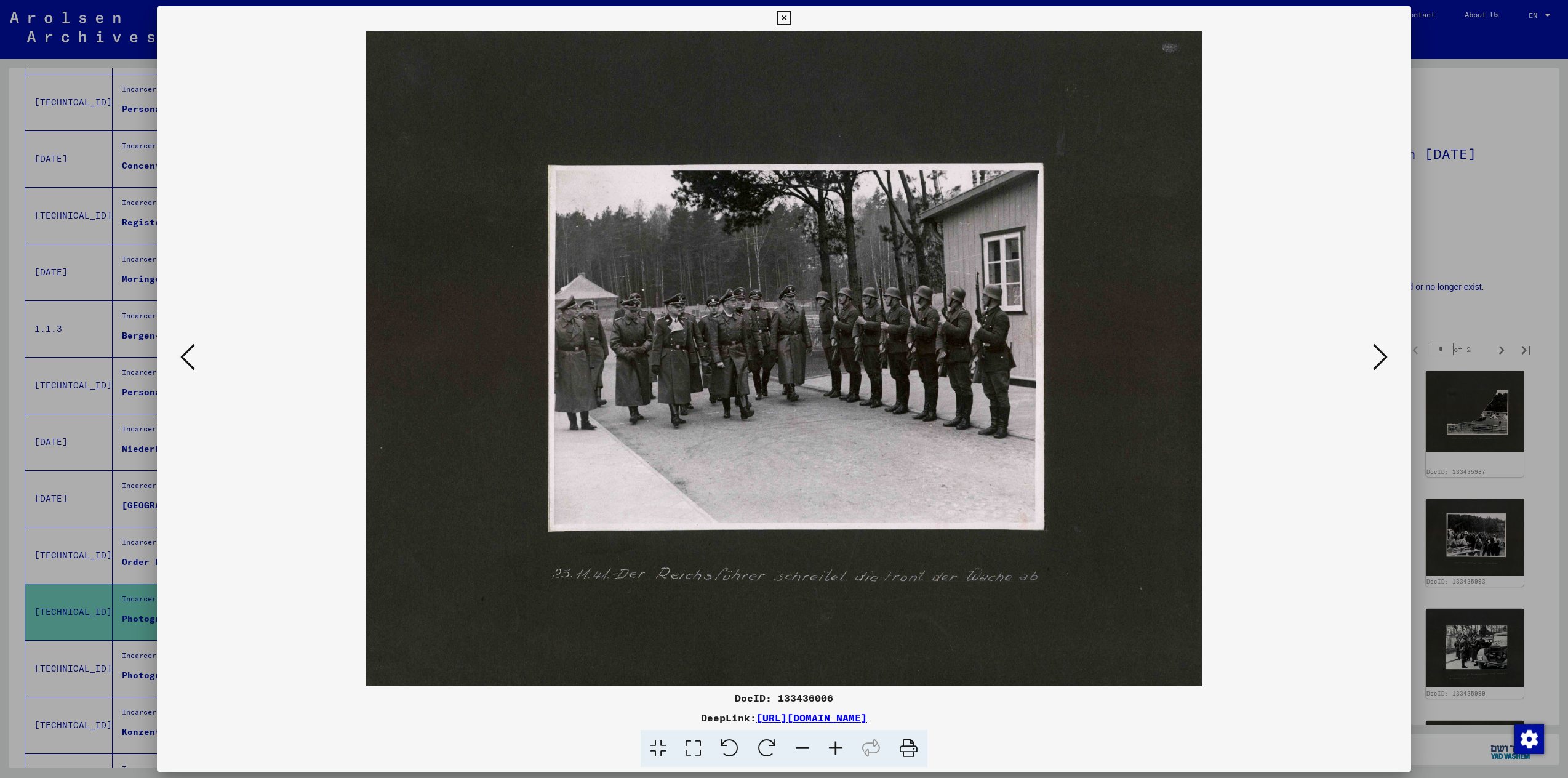
click at [1384, 360] on icon at bounding box center [1380, 357] width 15 height 30
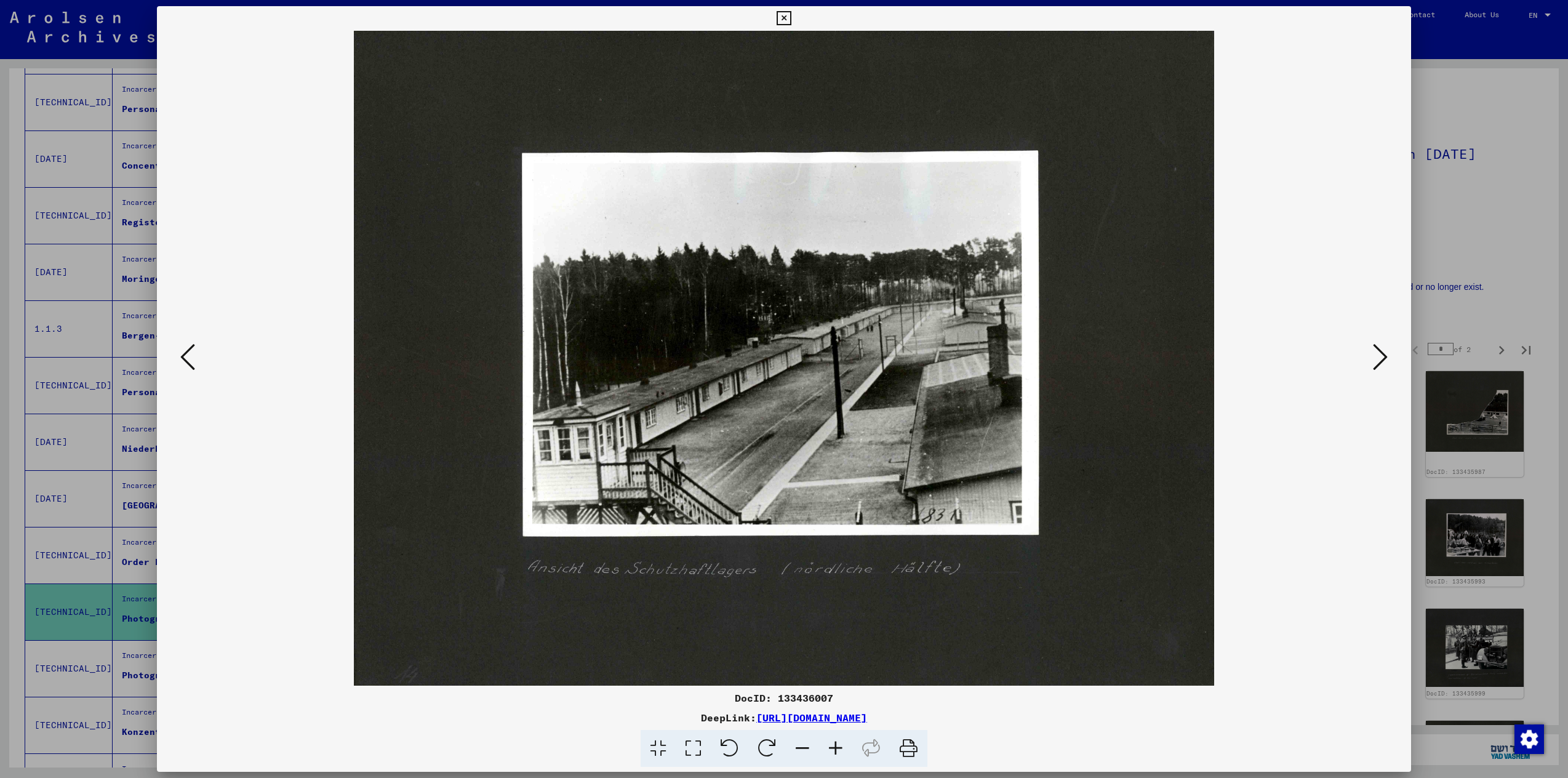
click at [1384, 360] on icon at bounding box center [1380, 357] width 15 height 30
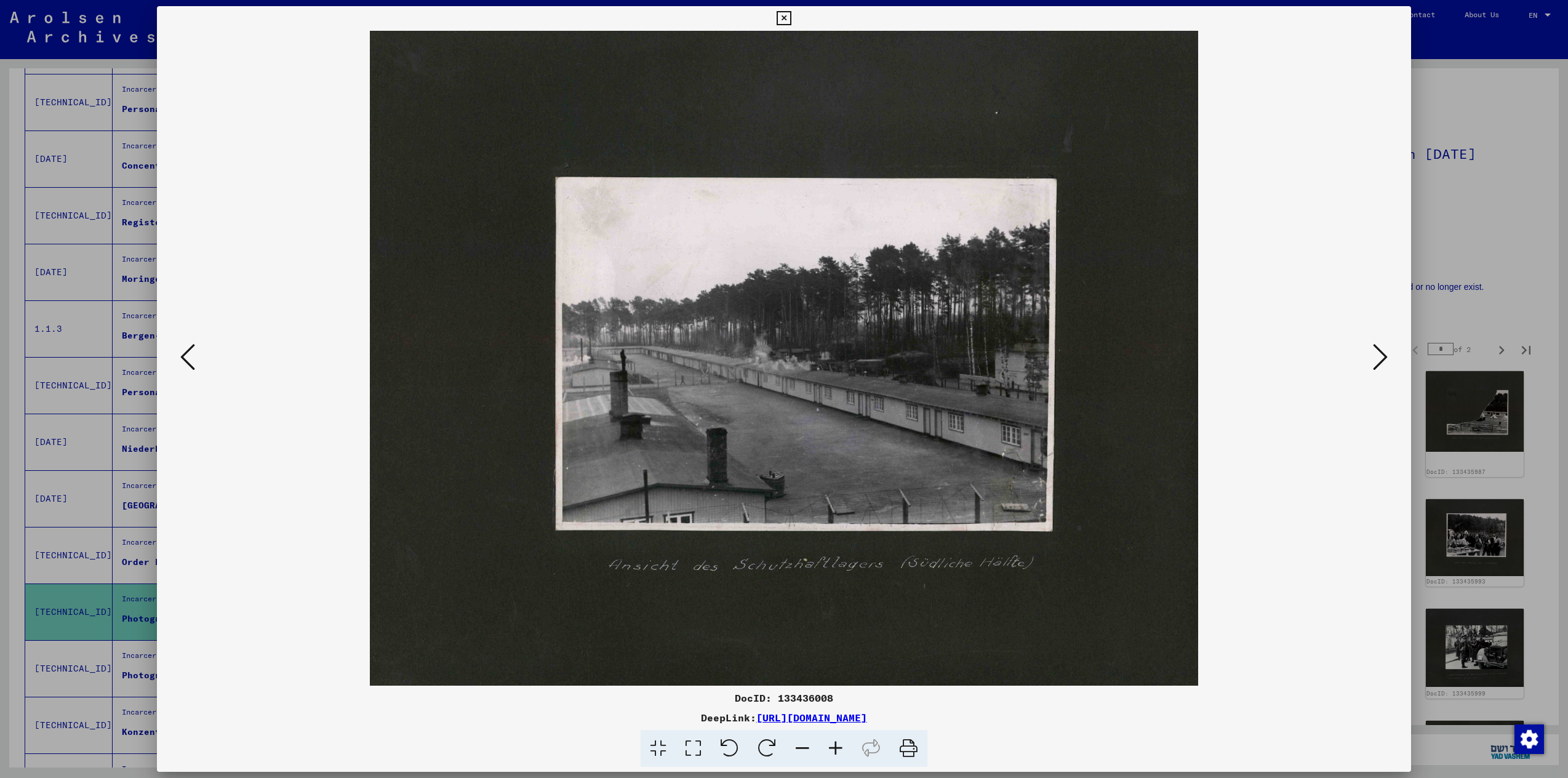
click at [1384, 360] on icon at bounding box center [1380, 357] width 15 height 30
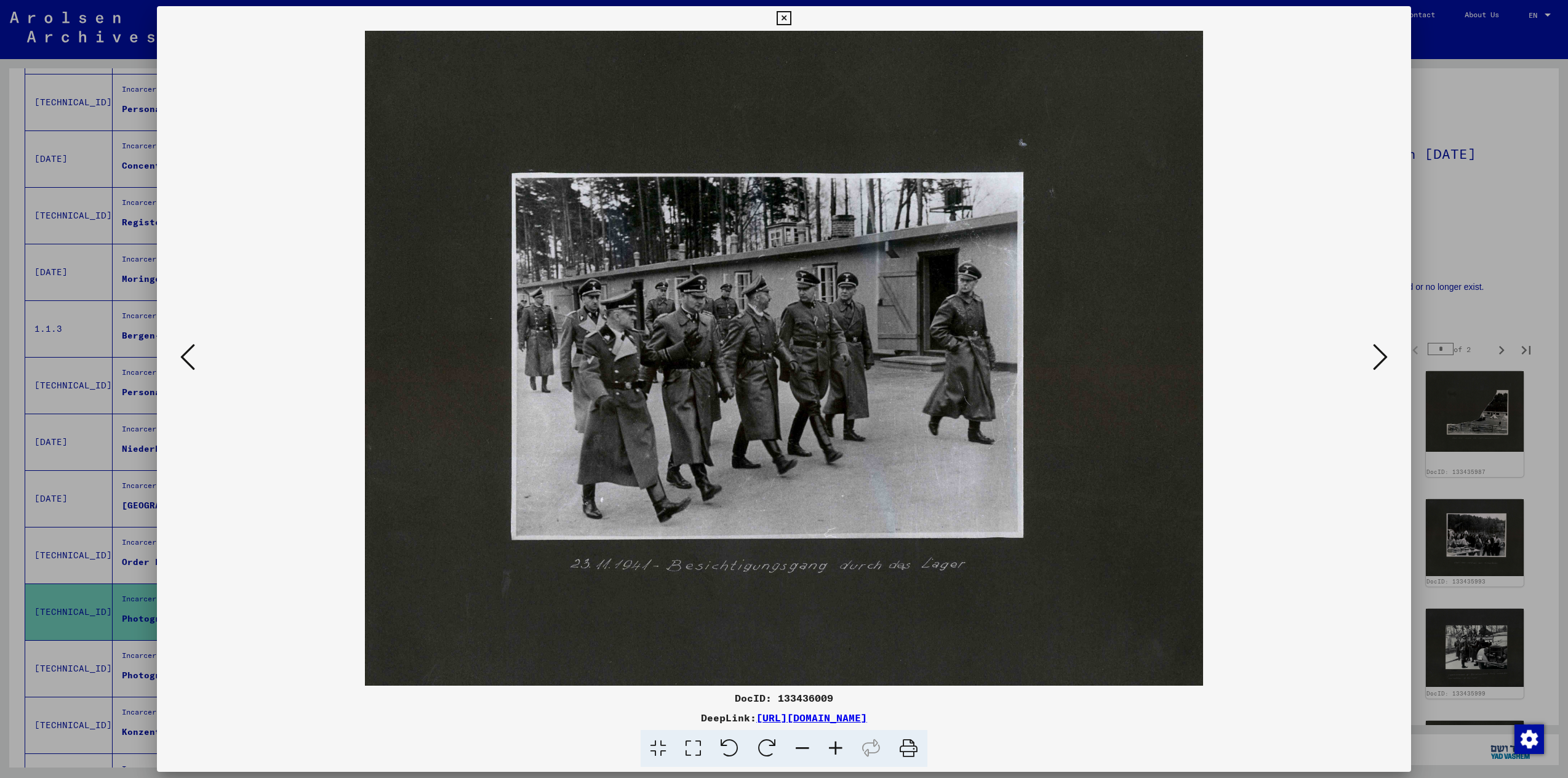
click at [789, 16] on icon at bounding box center [783, 18] width 14 height 15
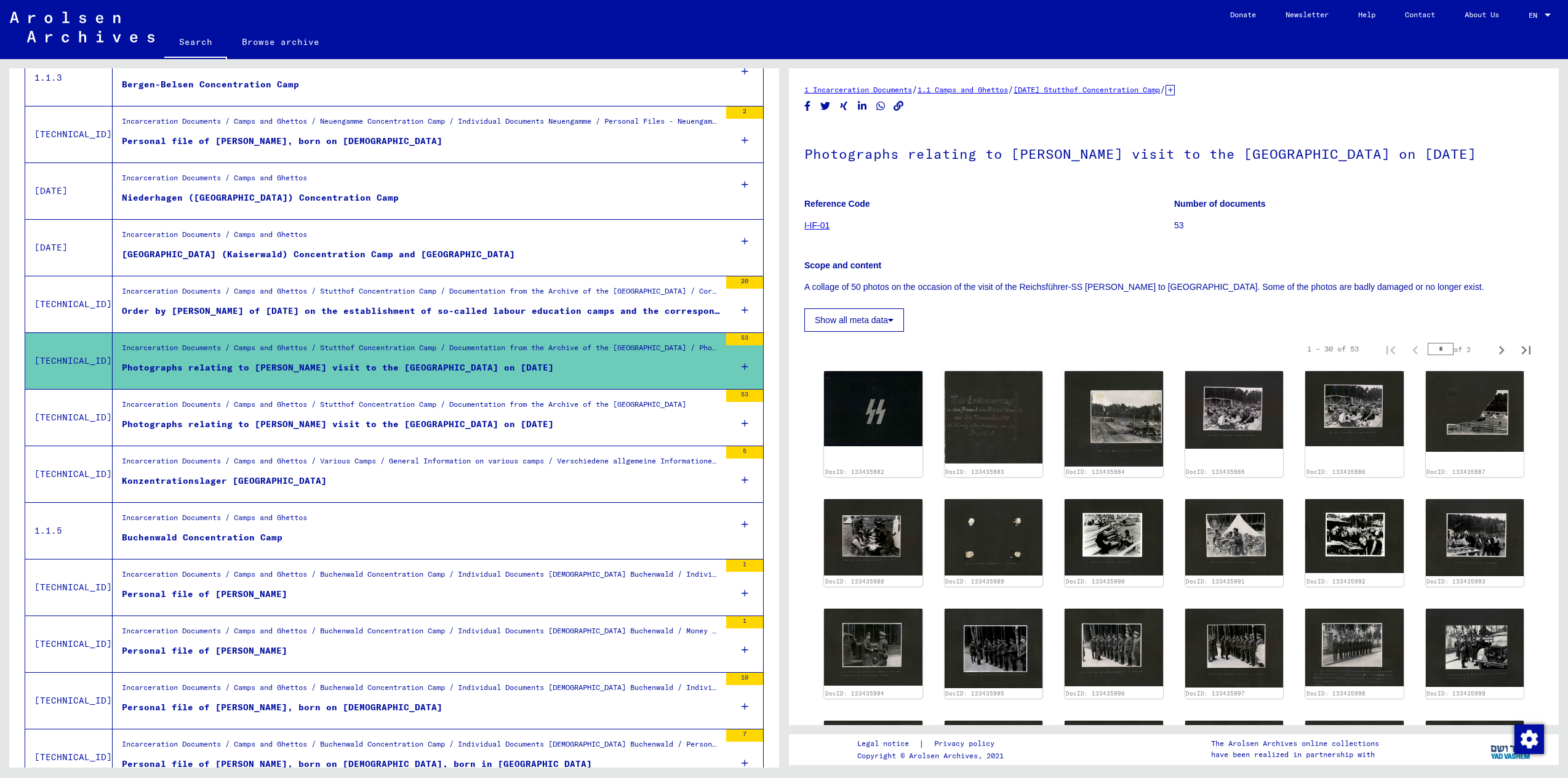
scroll to position [689, 0]
click at [226, 650] on div "Personal file of [PERSON_NAME]" at bounding box center [204, 651] width 165 height 13
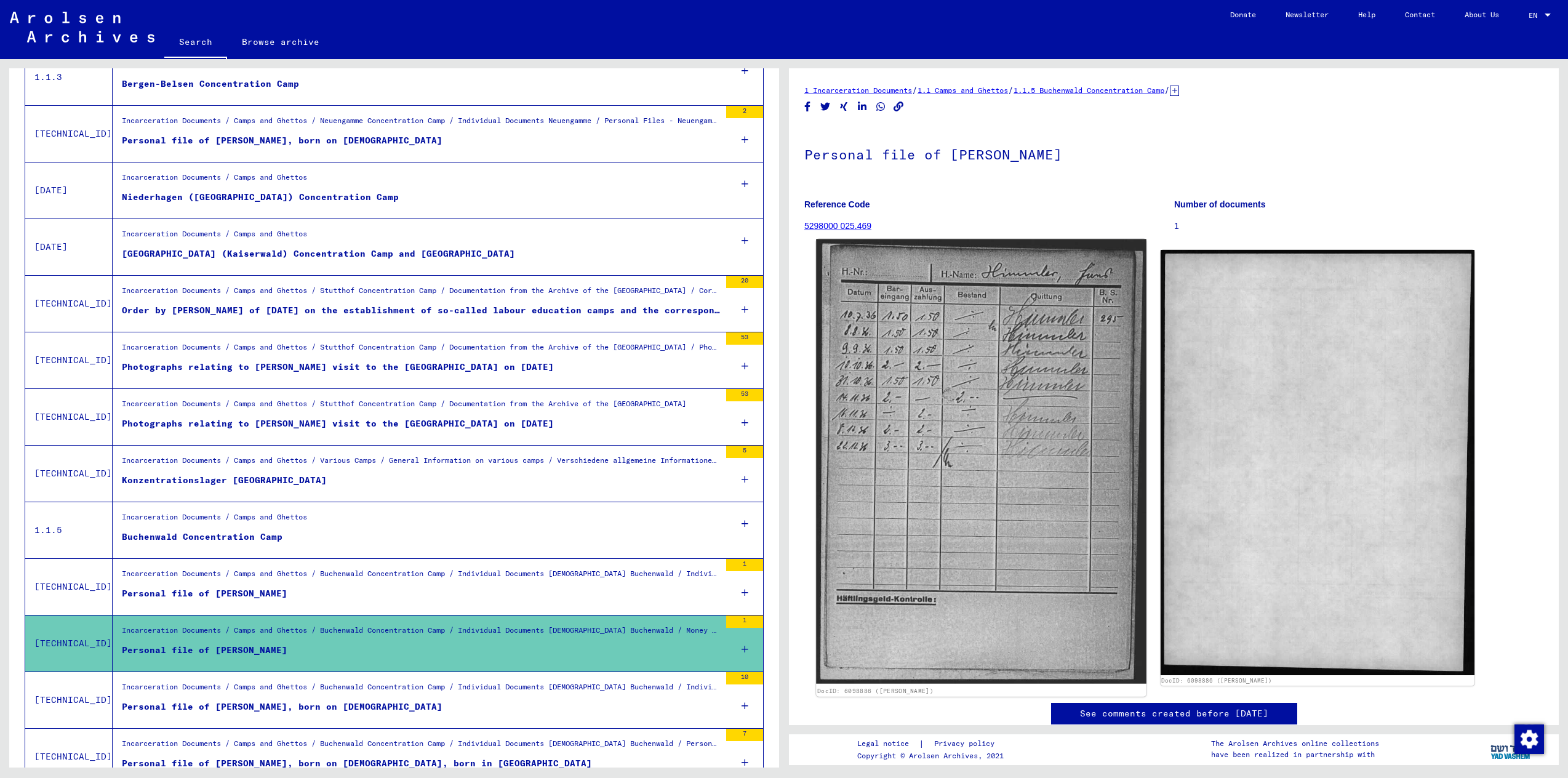
click at [972, 431] on img at bounding box center [981, 461] width 330 height 445
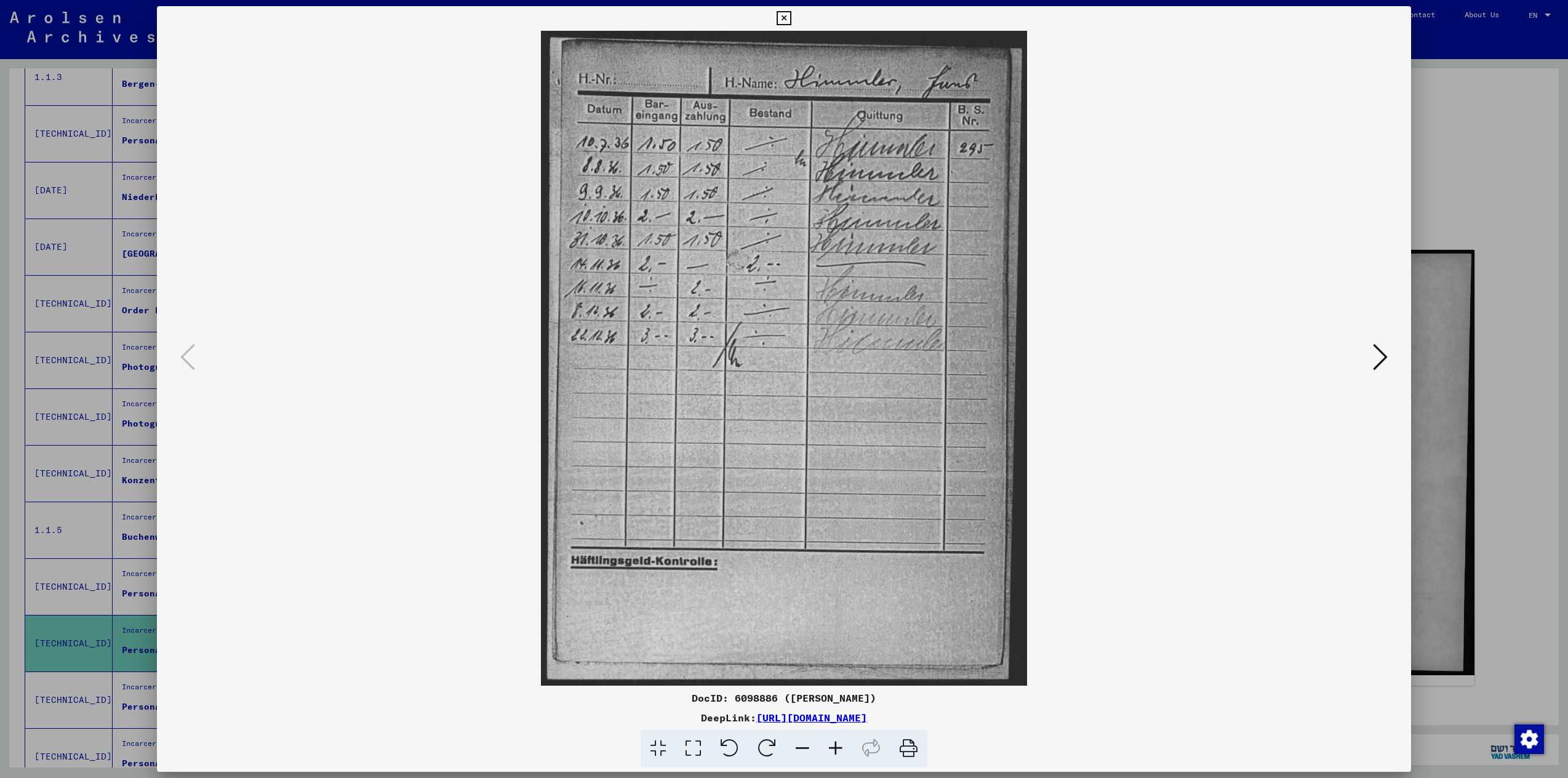
click at [1382, 354] on icon at bounding box center [1380, 357] width 15 height 30
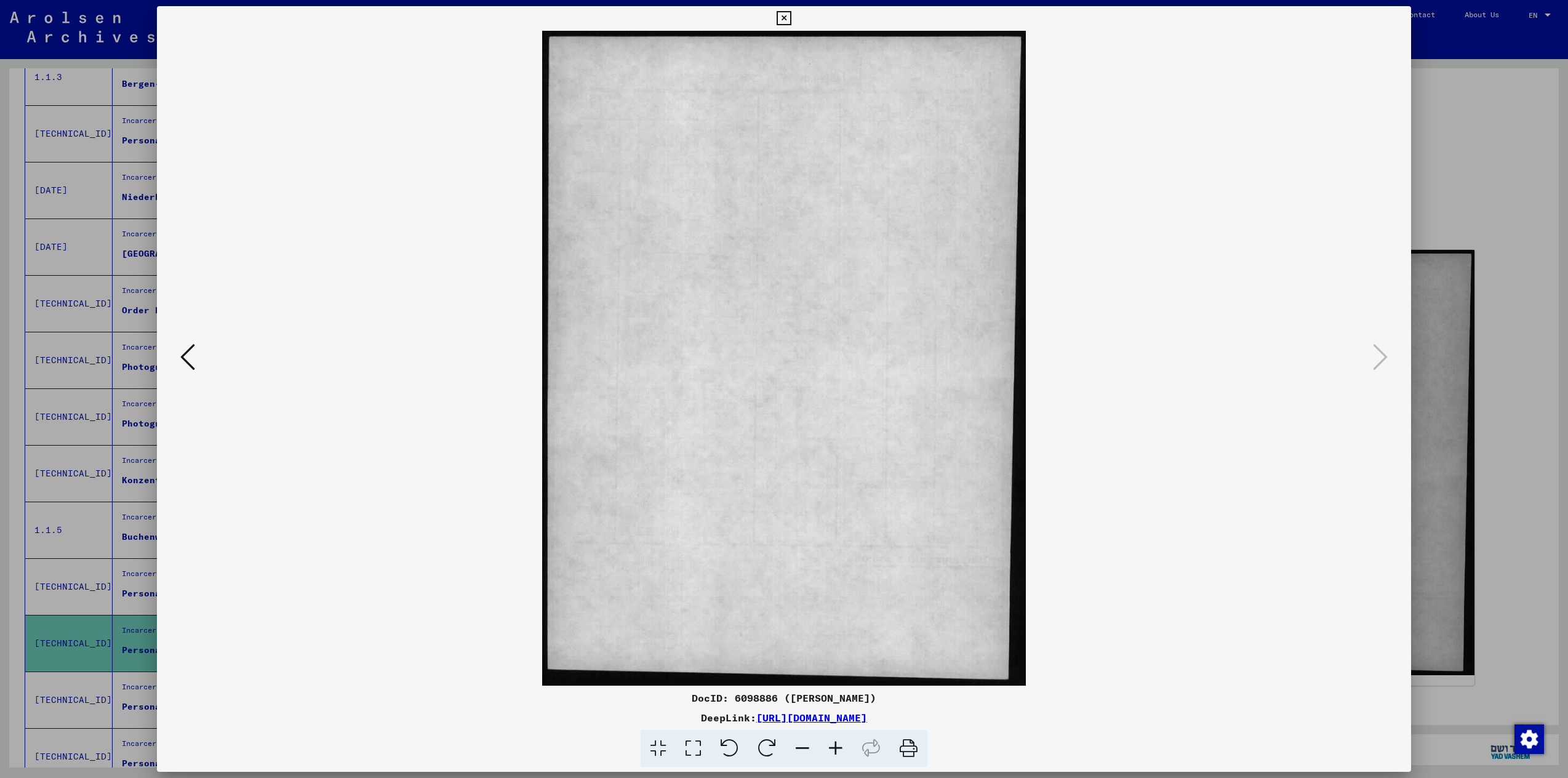
click at [782, 20] on icon at bounding box center [783, 18] width 14 height 15
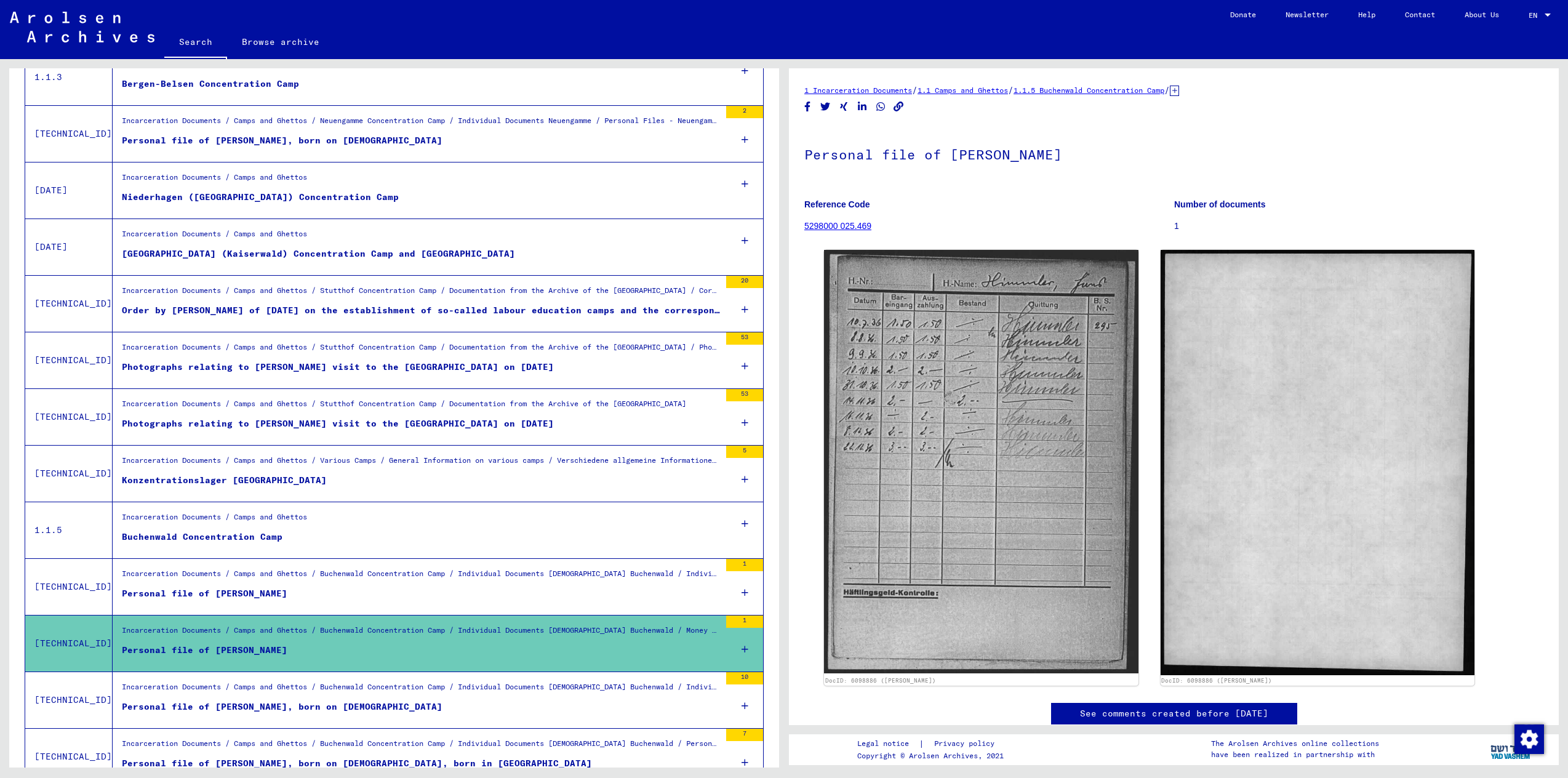
click at [317, 702] on div "Personal file of [PERSON_NAME], born on [DEMOGRAPHIC_DATA]" at bounding box center [282, 706] width 321 height 13
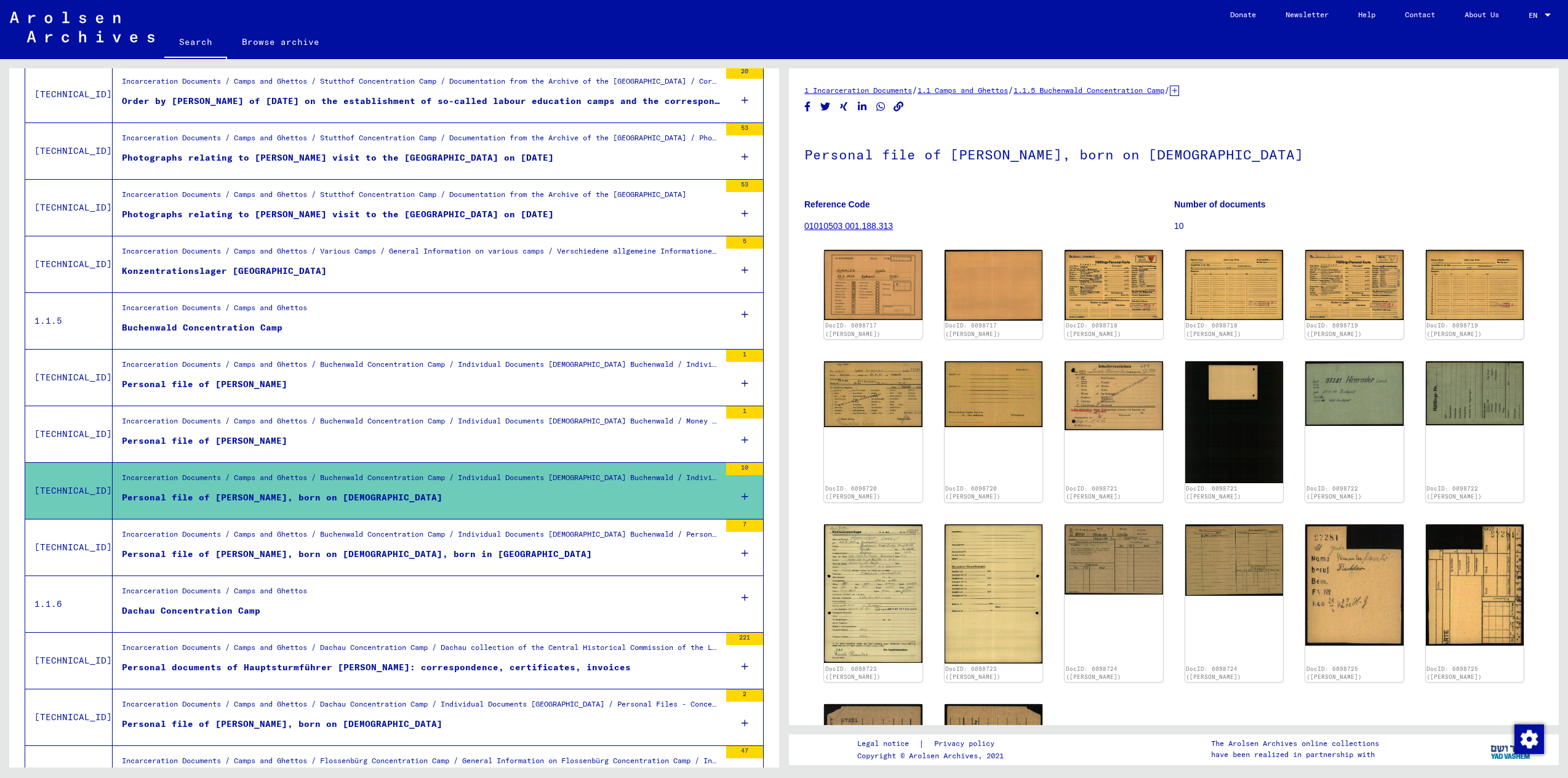
scroll to position [901, 0]
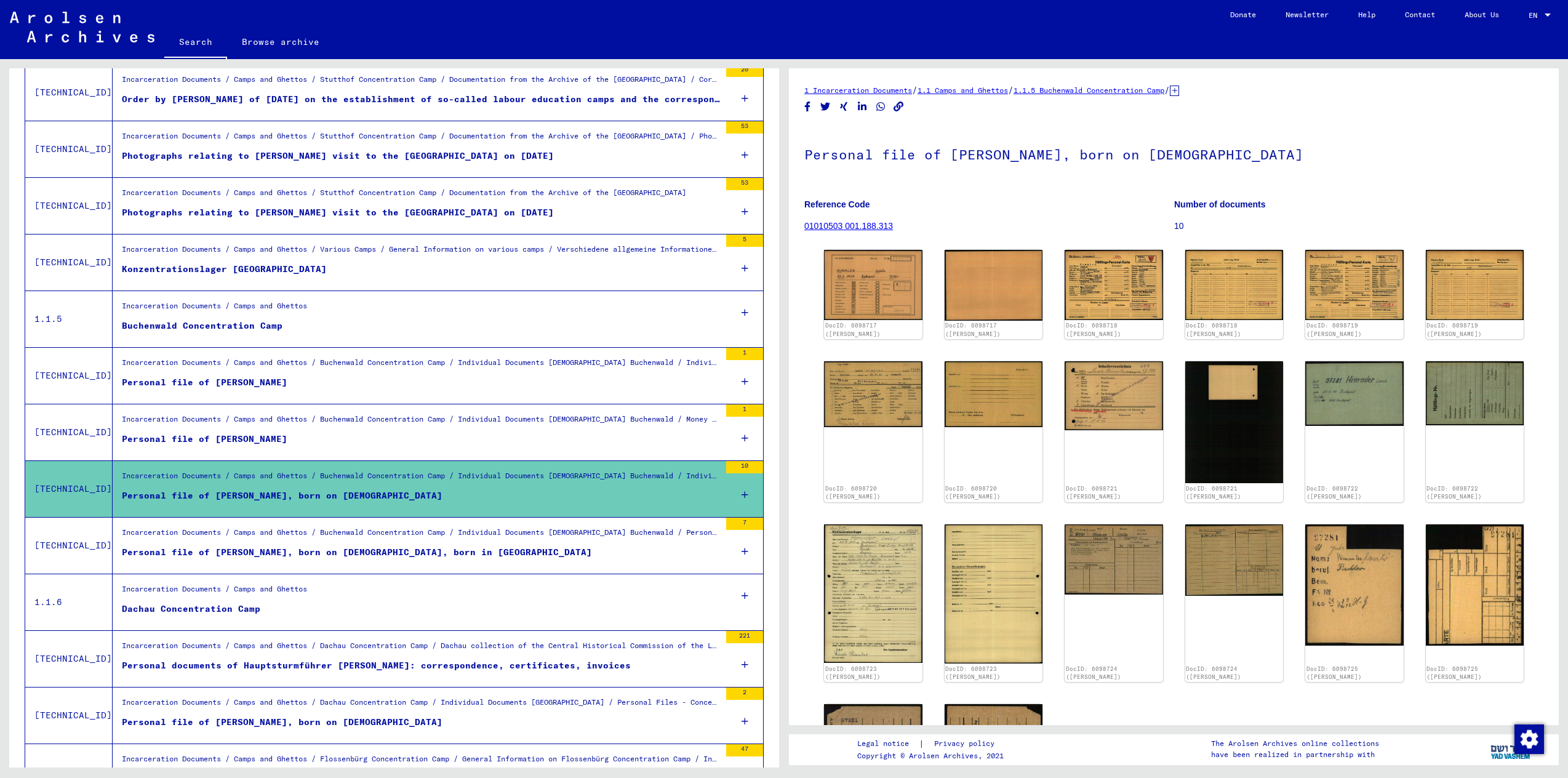
click at [491, 659] on div "Personal documents of Hauptsturmführer [PERSON_NAME]: correspondence, certifica…" at bounding box center [376, 665] width 509 height 13
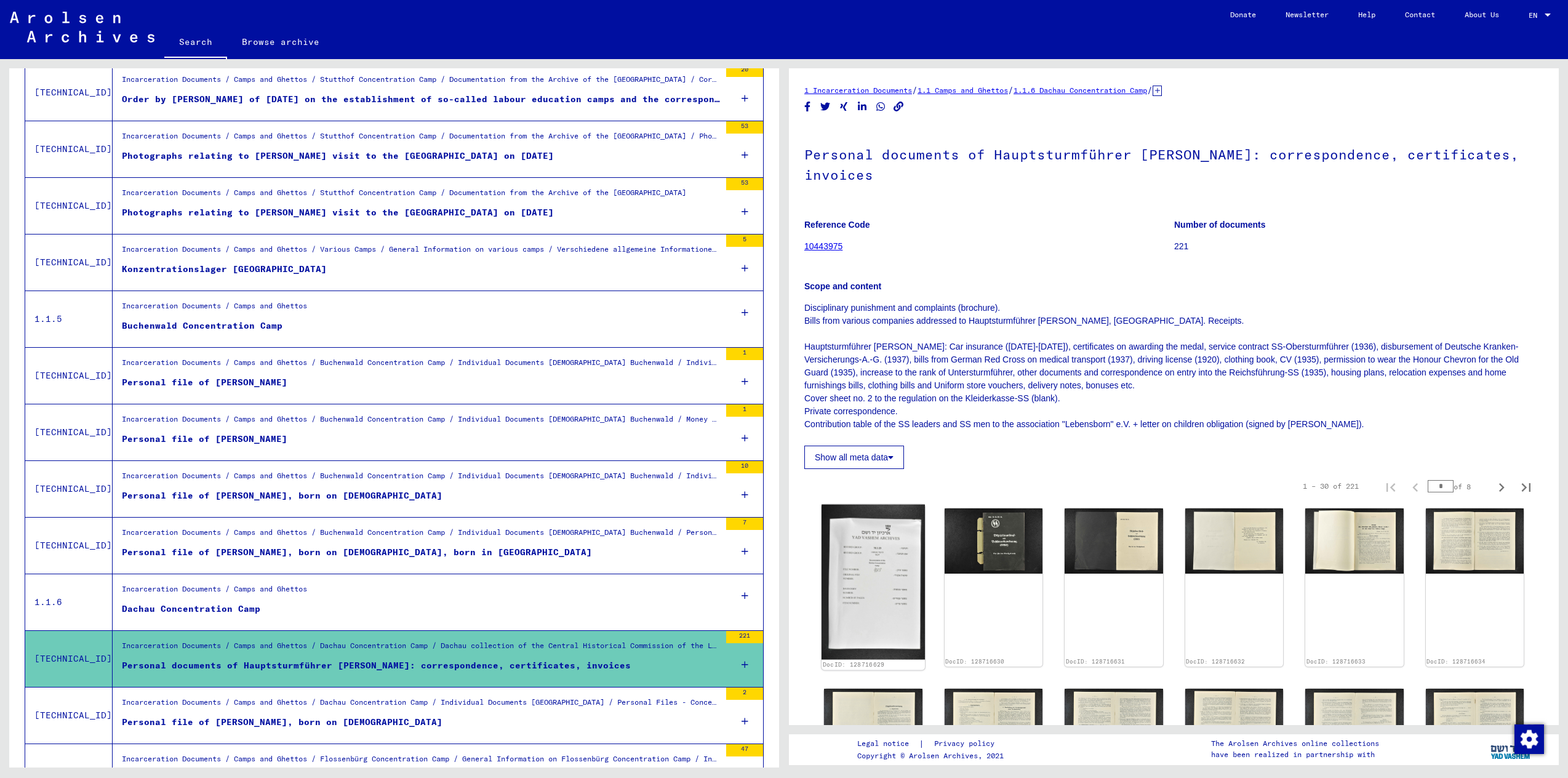
scroll to position [9, 0]
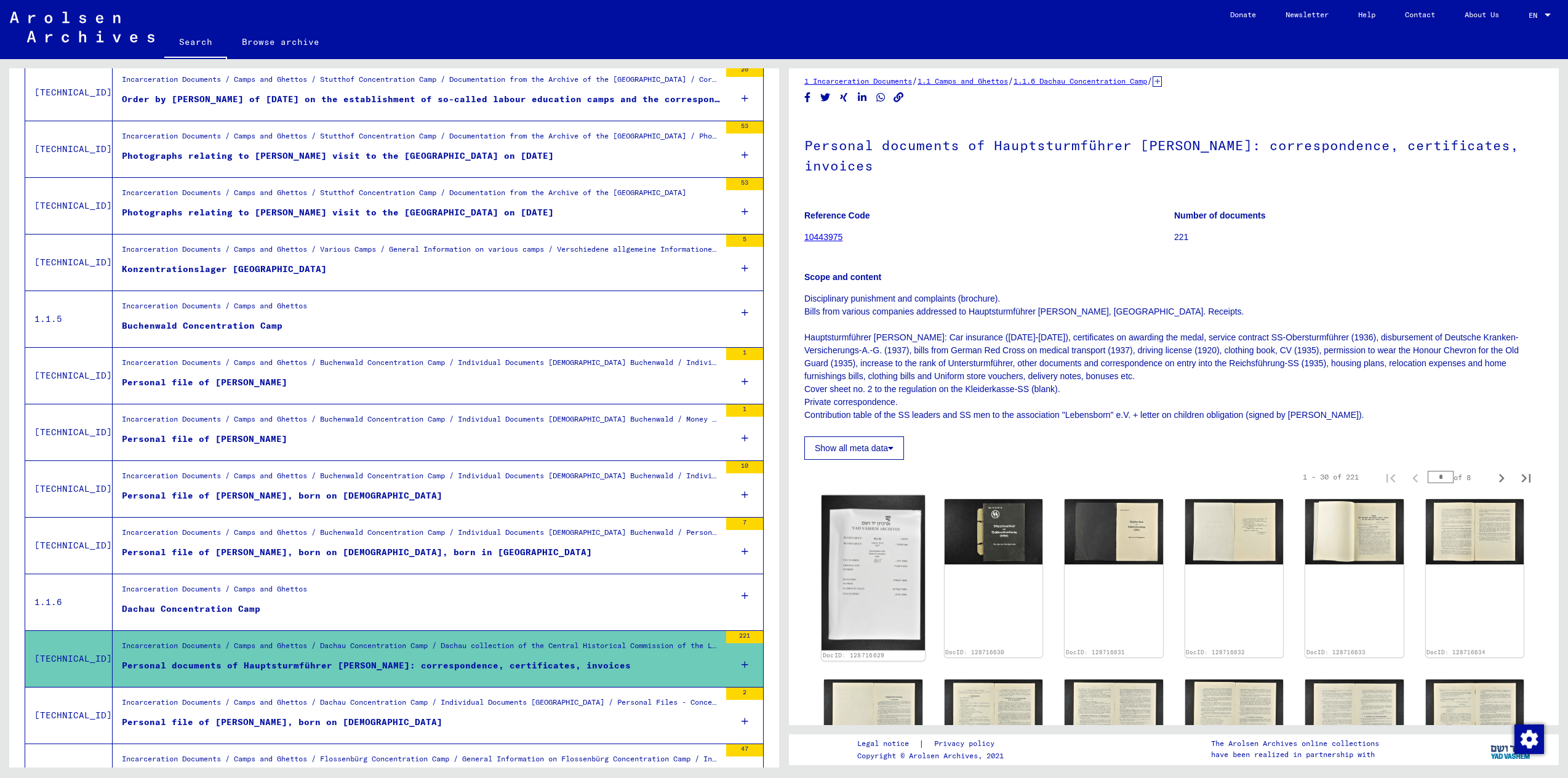
click at [884, 549] on img at bounding box center [873, 572] width 103 height 155
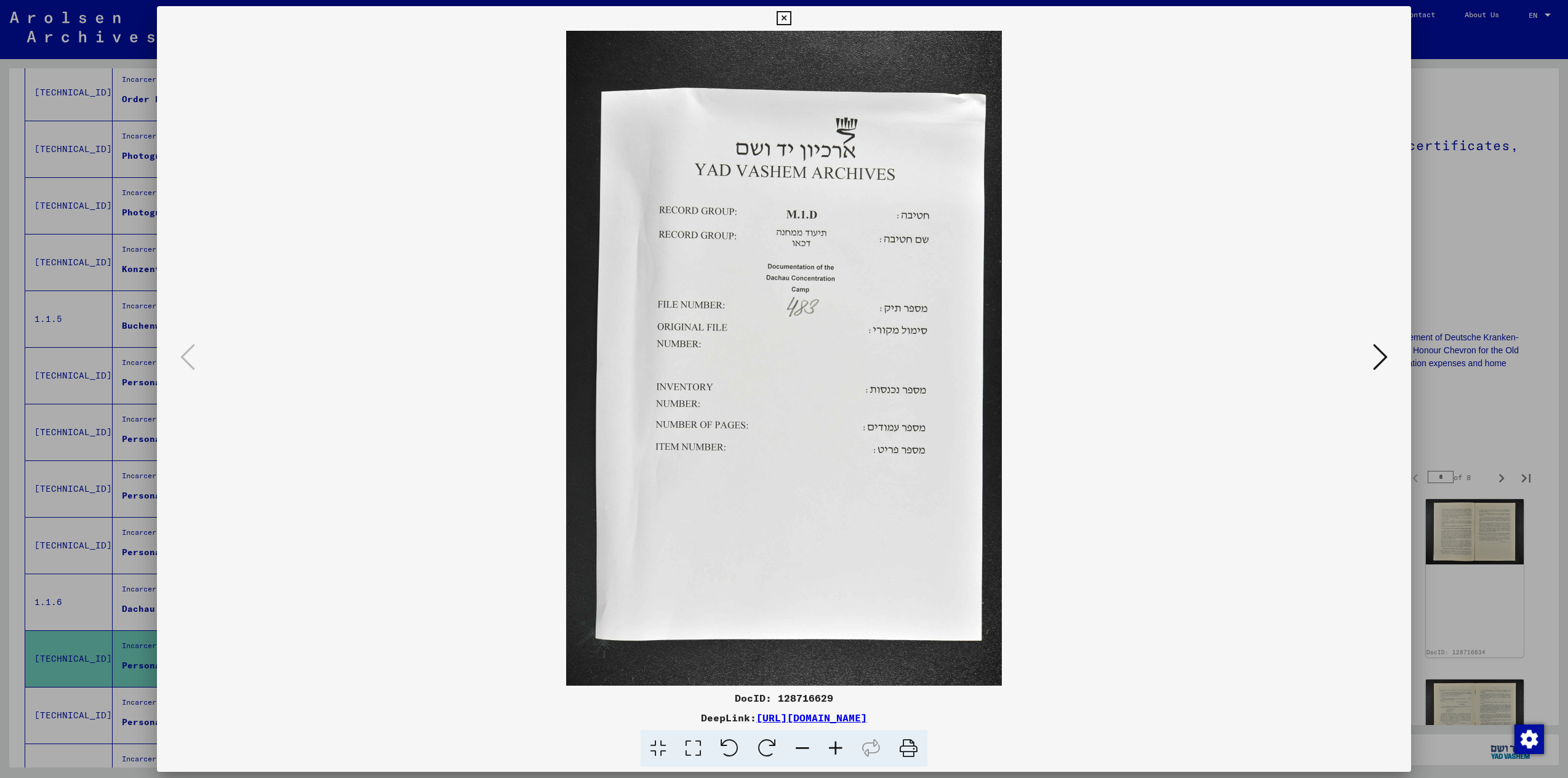
click at [1373, 358] on icon at bounding box center [1380, 357] width 15 height 30
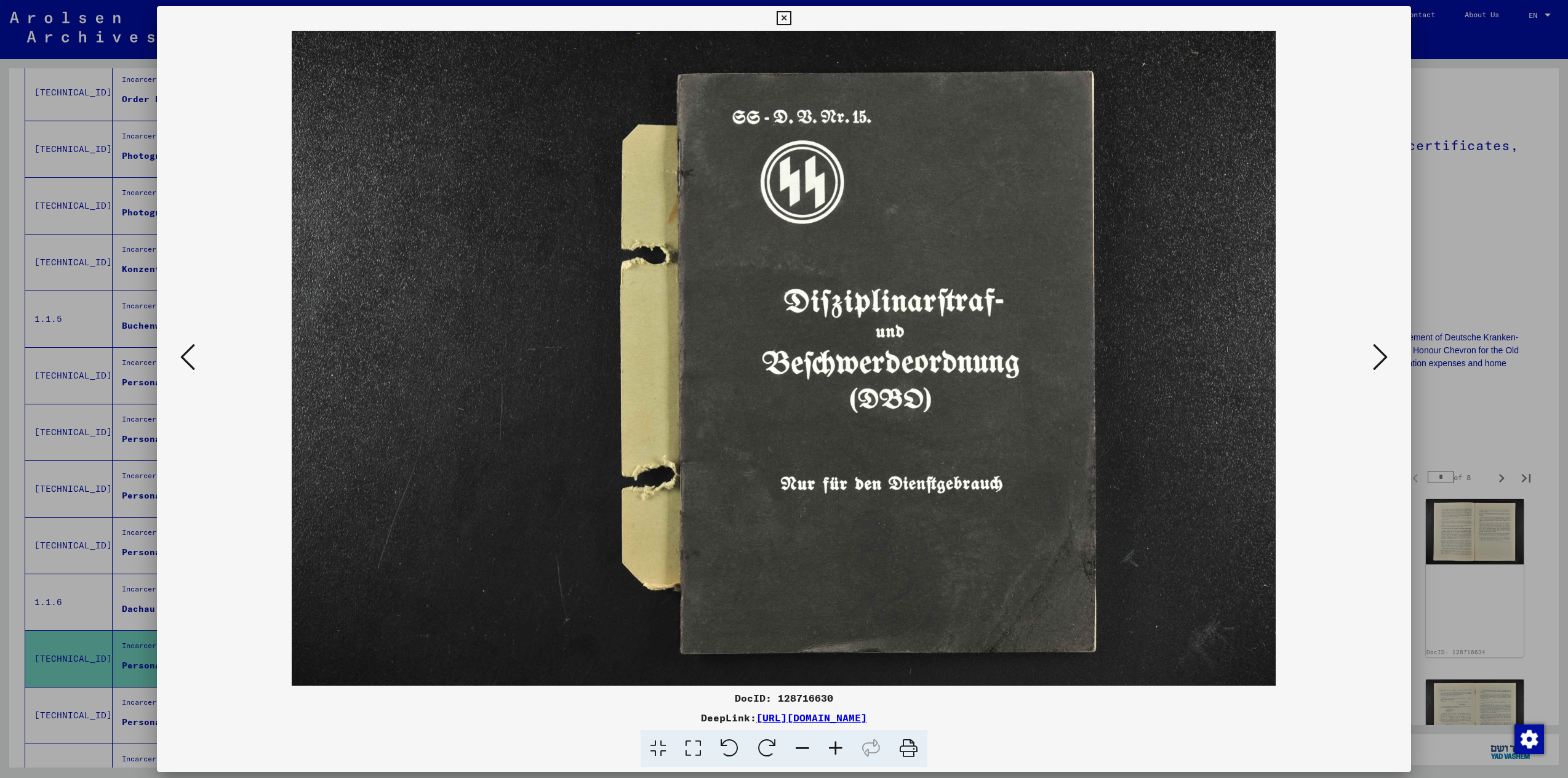
click at [1379, 363] on icon at bounding box center [1380, 357] width 15 height 30
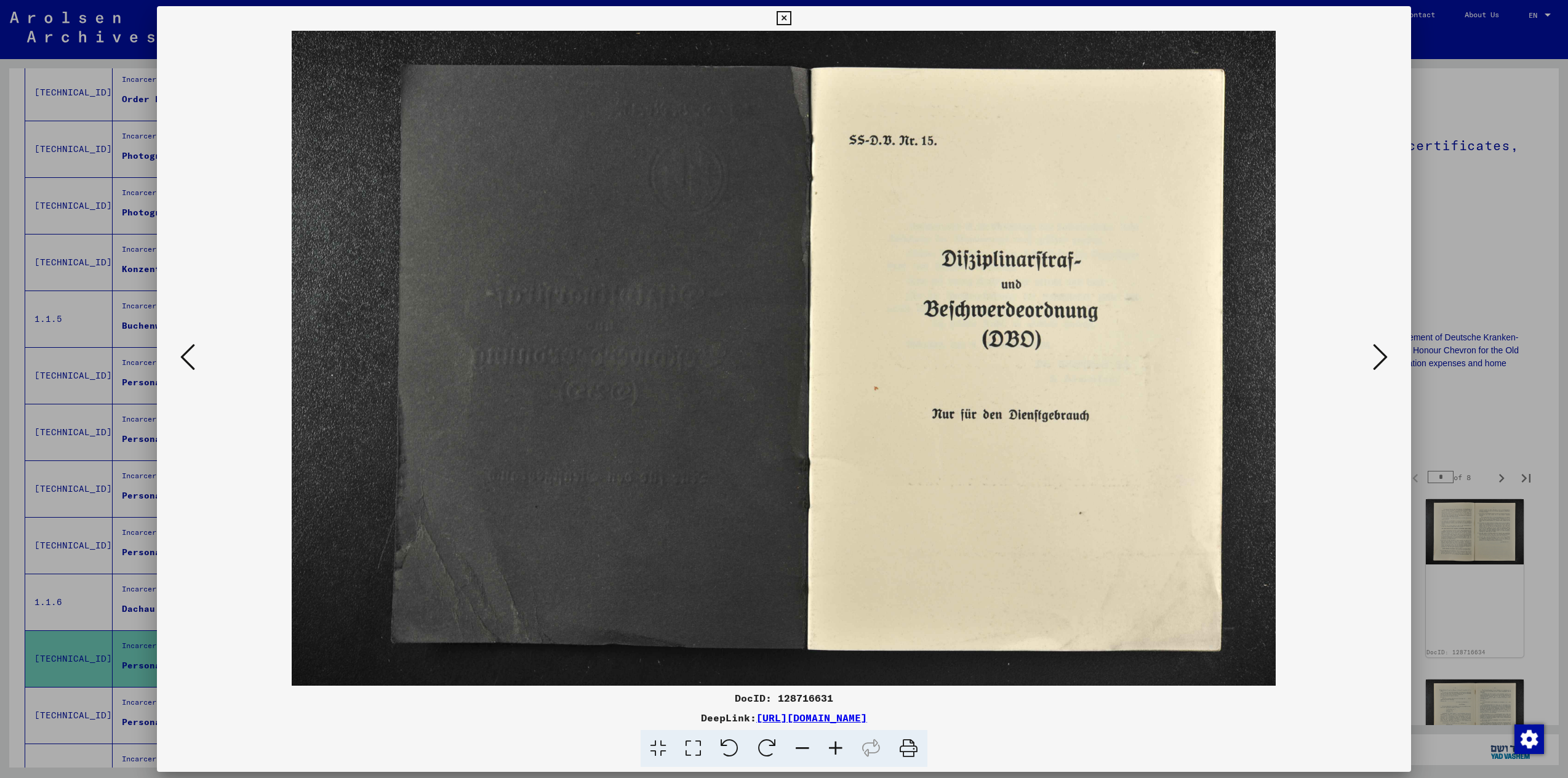
click at [1378, 363] on icon at bounding box center [1380, 357] width 15 height 30
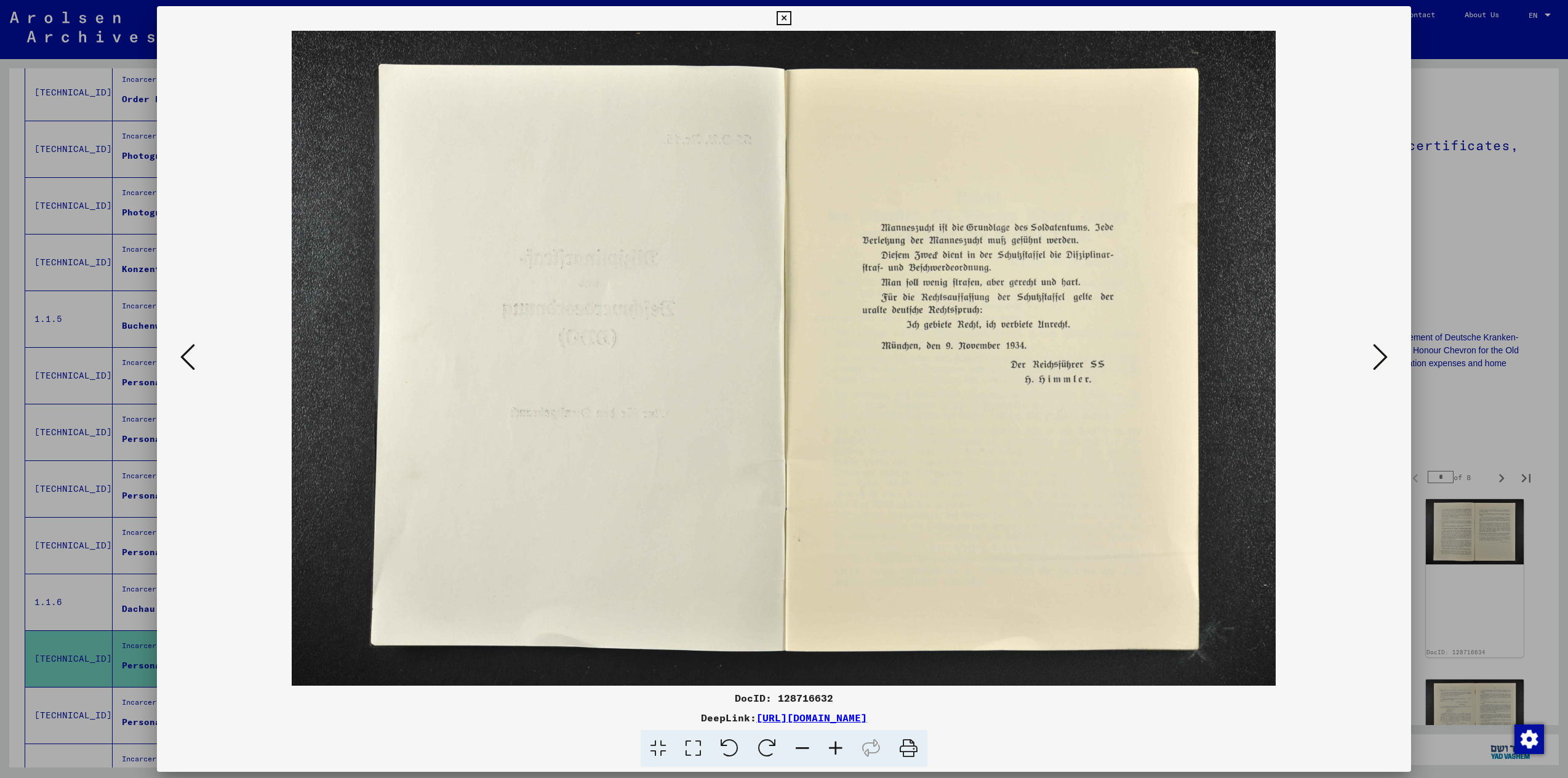
click at [1378, 363] on icon at bounding box center [1380, 357] width 15 height 30
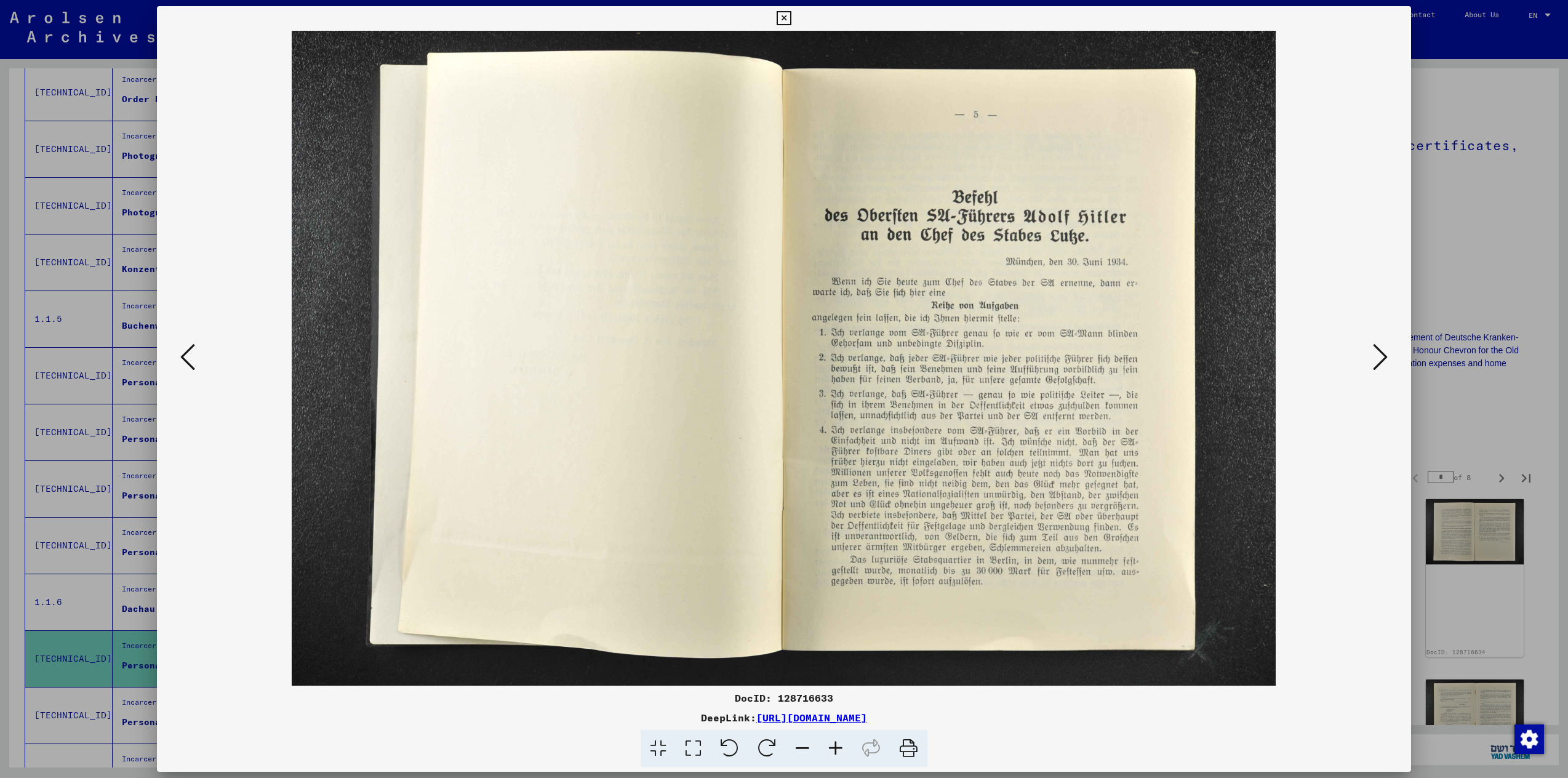
click at [184, 361] on icon at bounding box center [188, 357] width 15 height 30
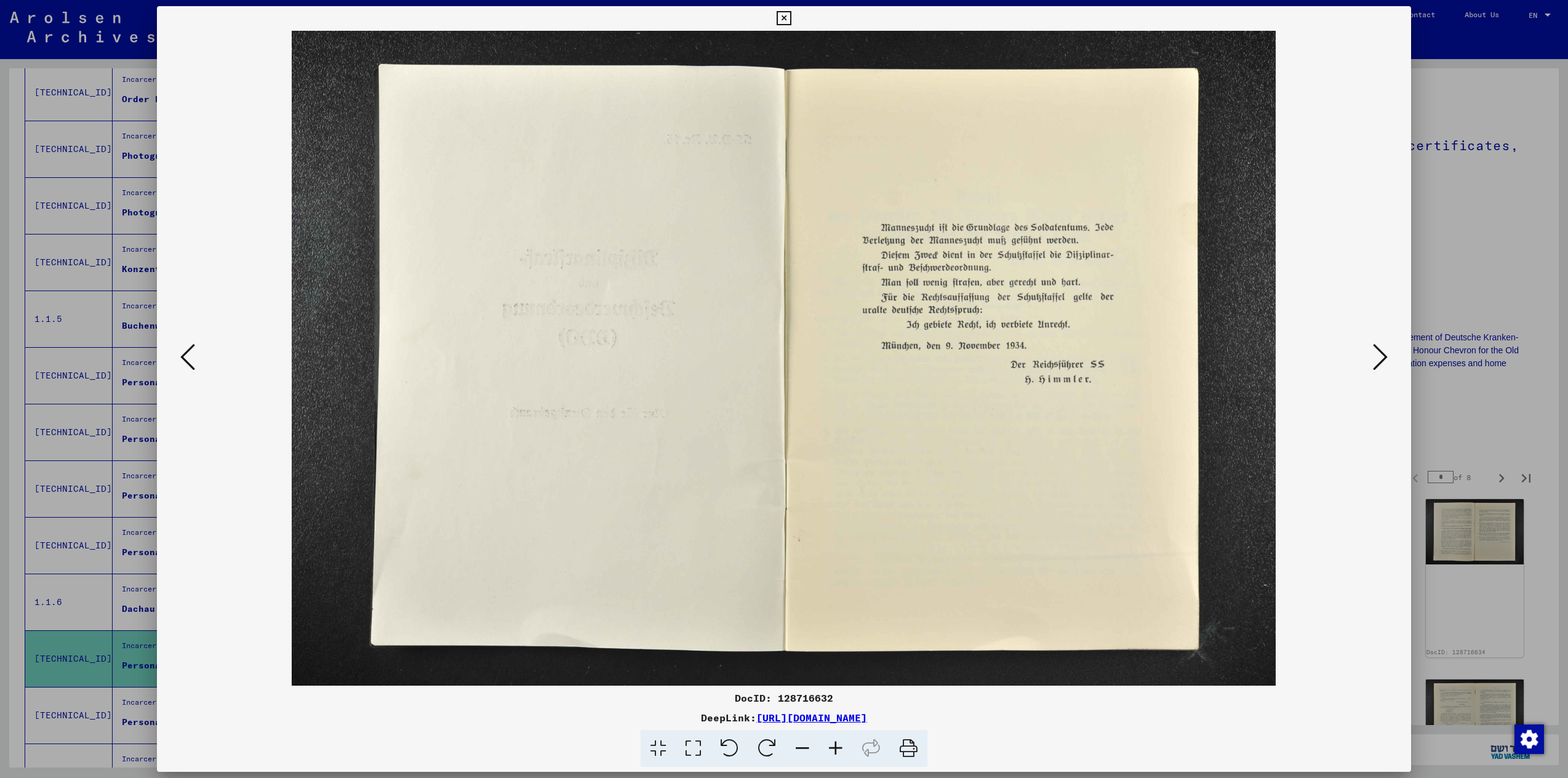
click at [1392, 360] on div at bounding box center [784, 358] width 1255 height 655
click at [1382, 362] on icon at bounding box center [1380, 357] width 15 height 30
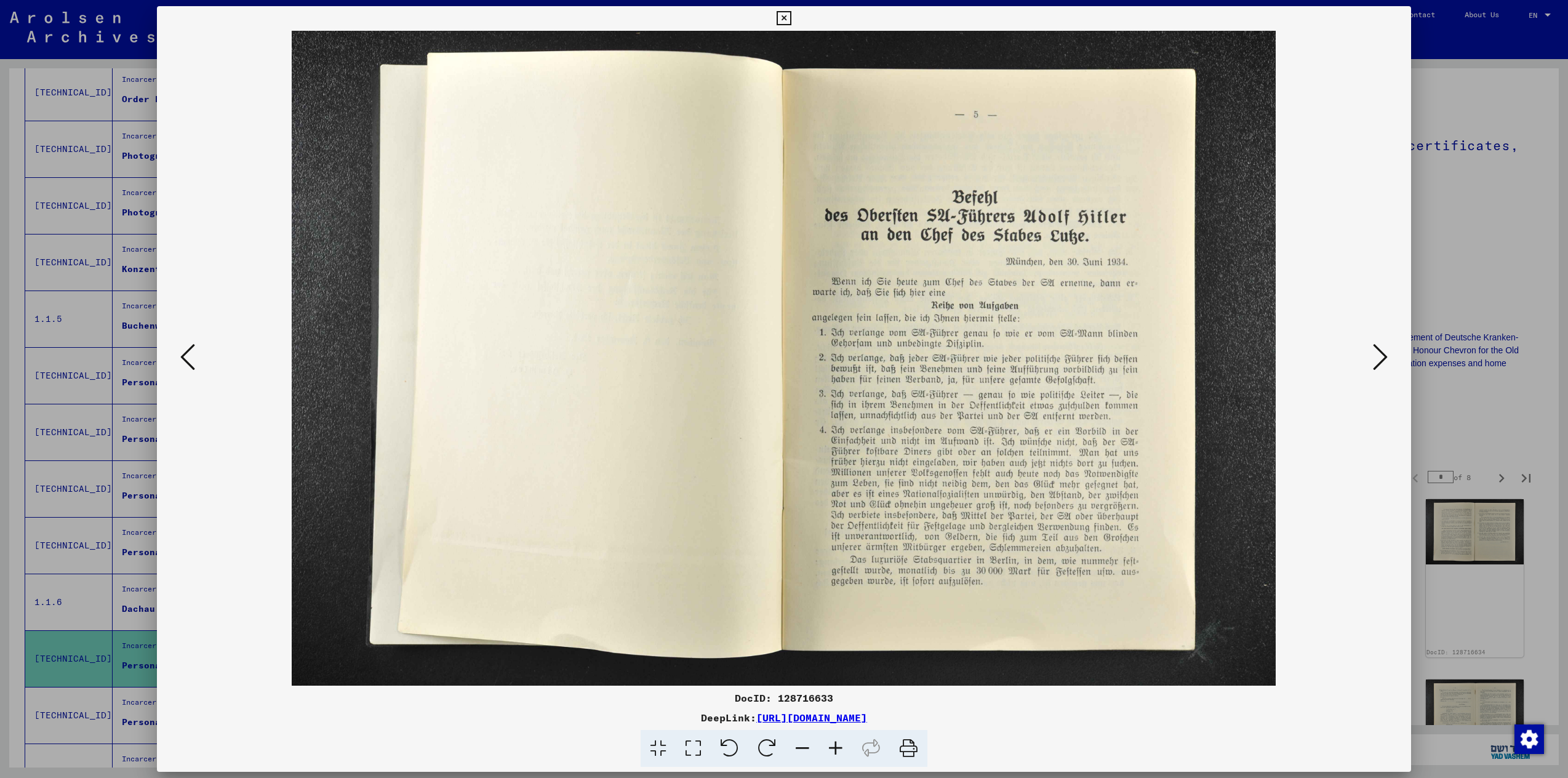
click at [1381, 363] on icon at bounding box center [1380, 357] width 15 height 30
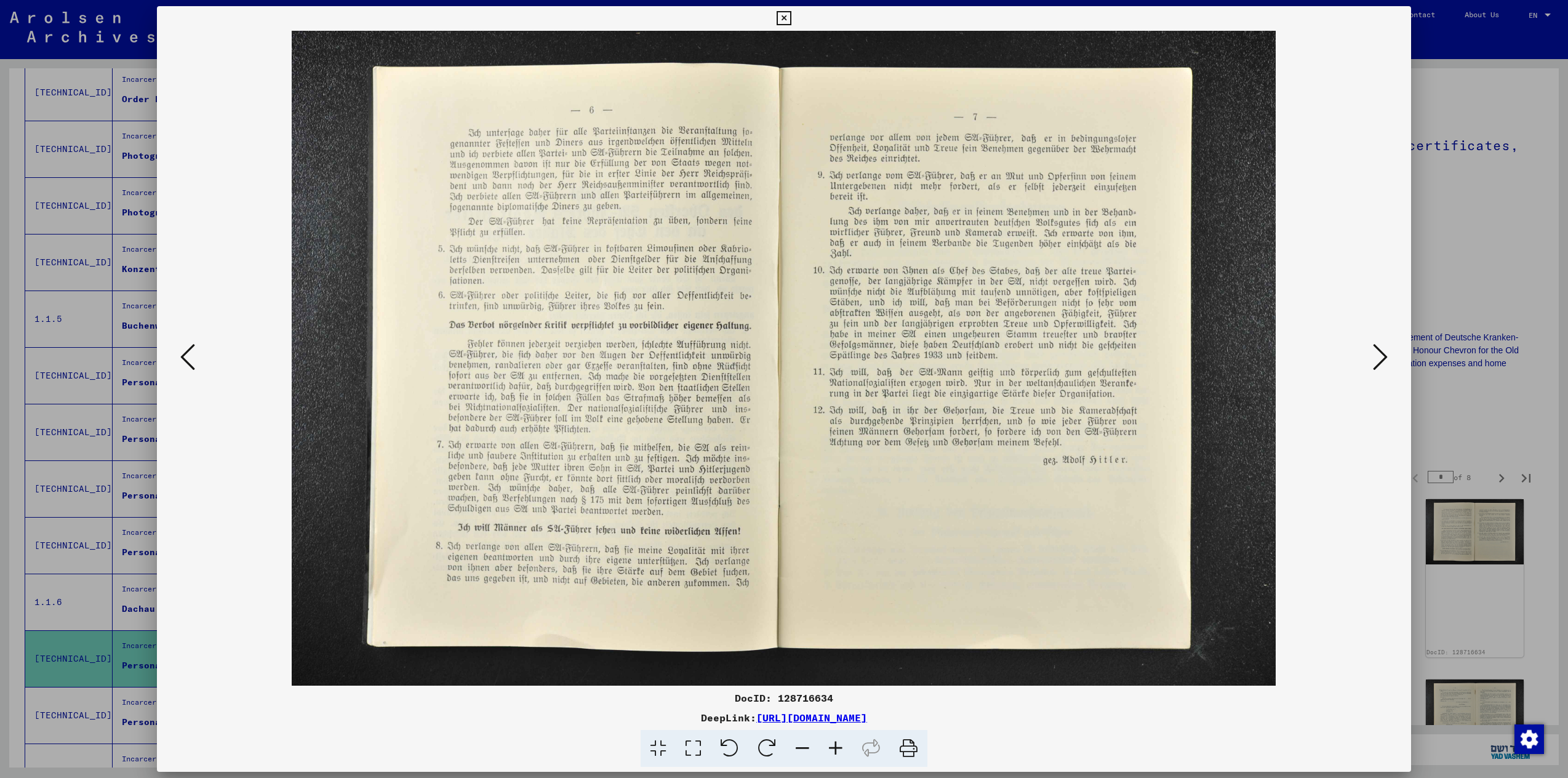
click at [1381, 363] on icon at bounding box center [1380, 357] width 15 height 30
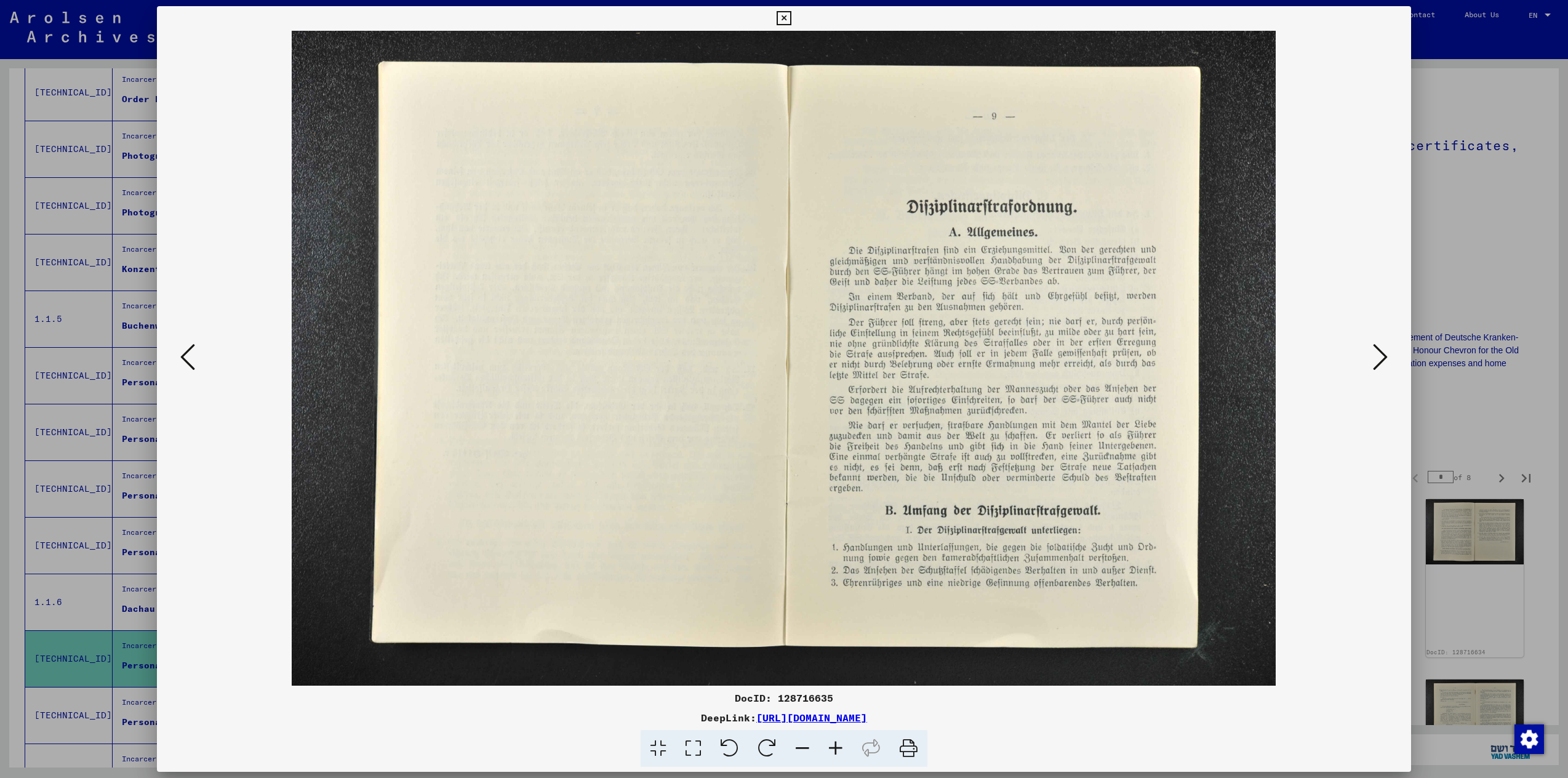
click at [1381, 363] on icon at bounding box center [1380, 357] width 15 height 30
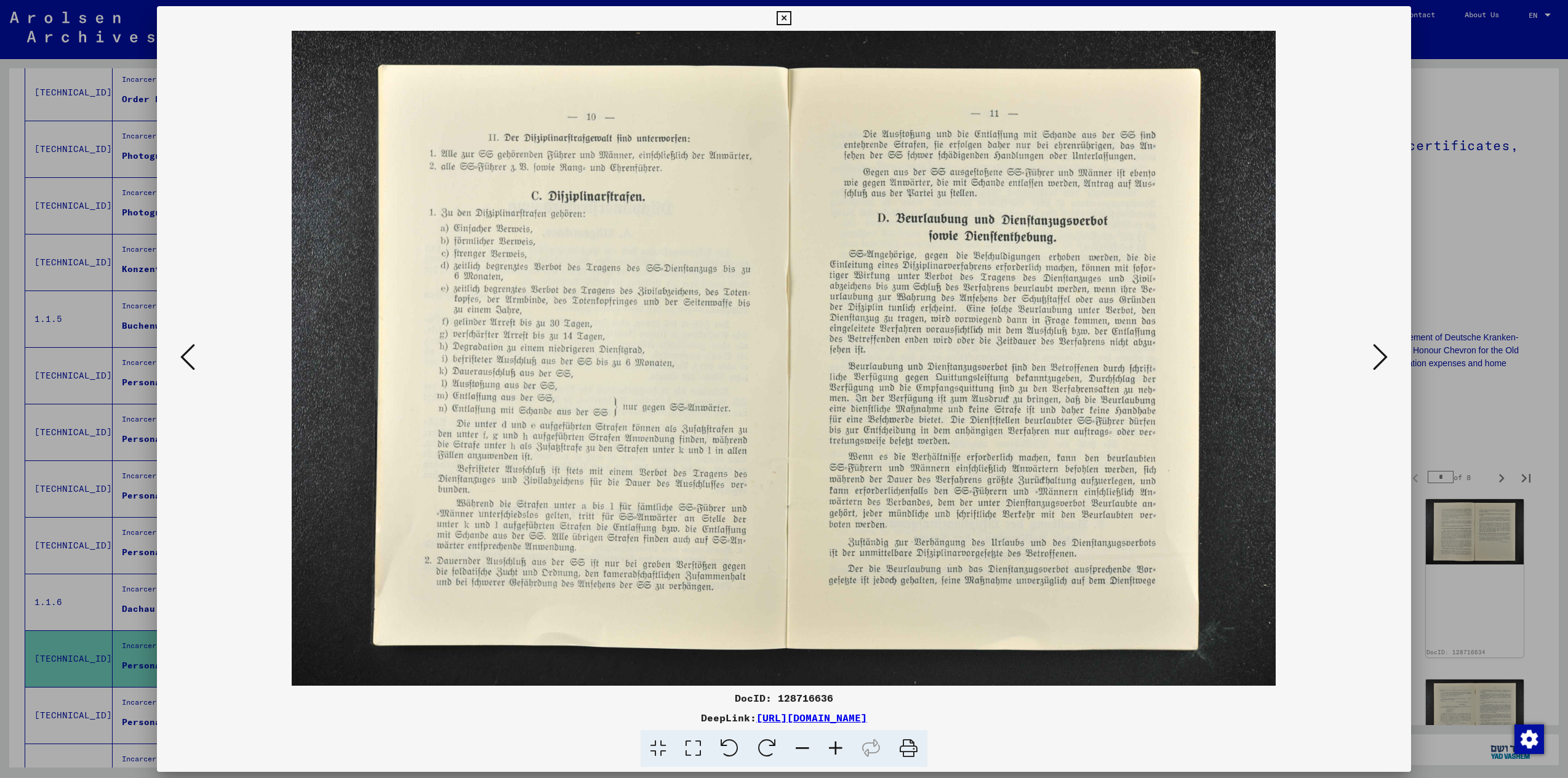
click at [1381, 361] on icon at bounding box center [1380, 357] width 15 height 30
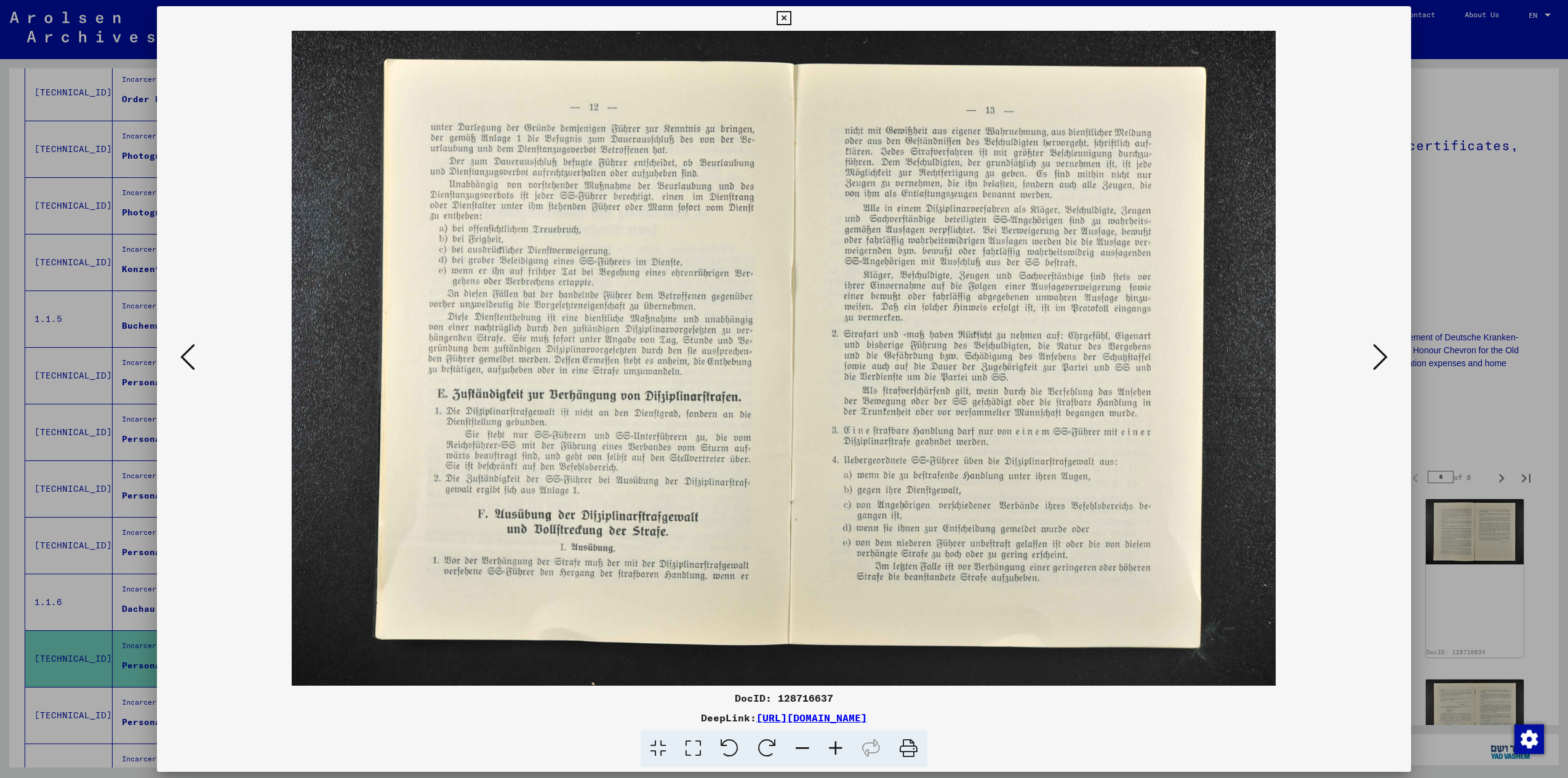
click at [1380, 361] on icon at bounding box center [1380, 357] width 15 height 30
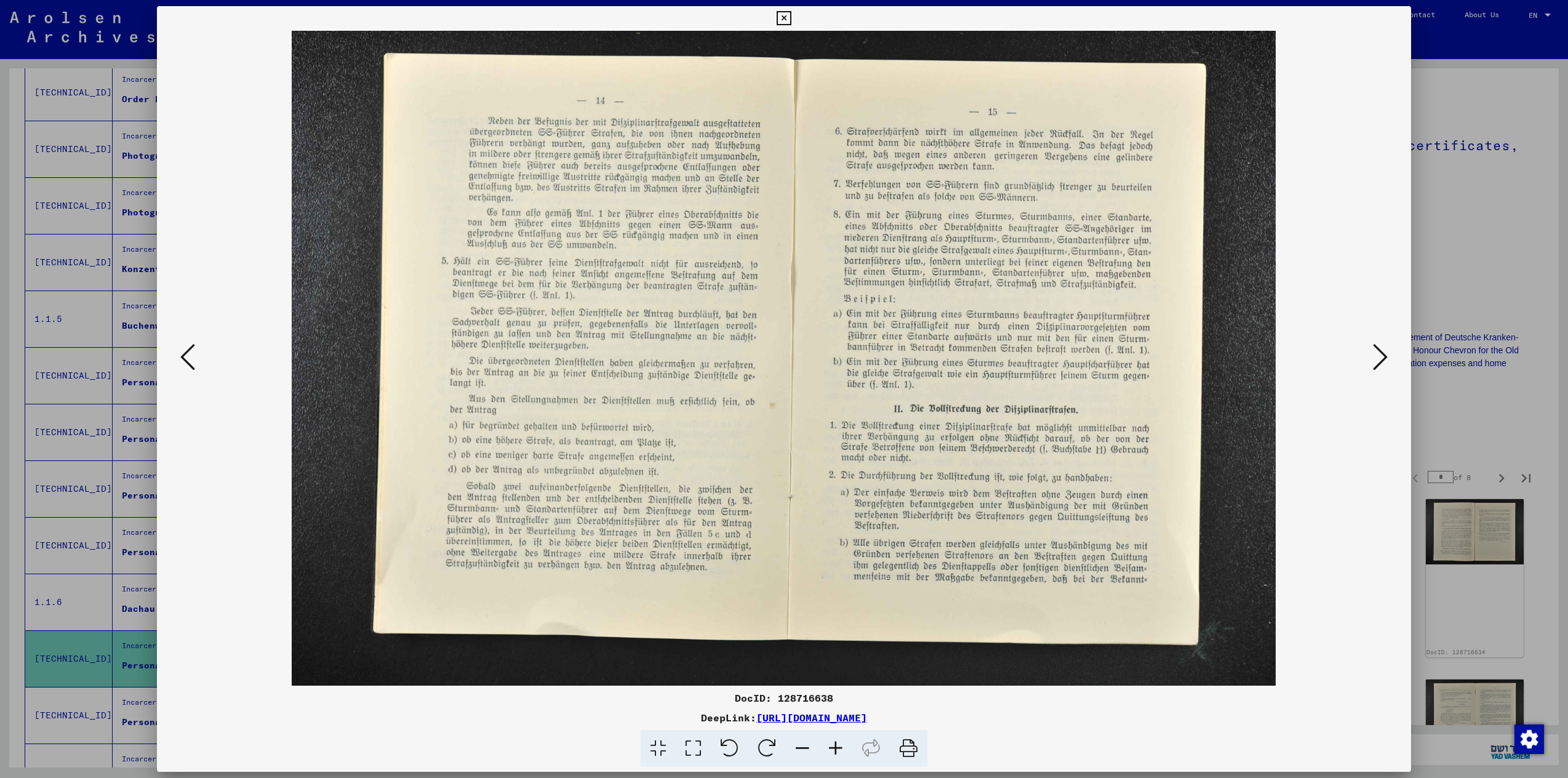
click at [1480, 131] on div at bounding box center [784, 389] width 1568 height 778
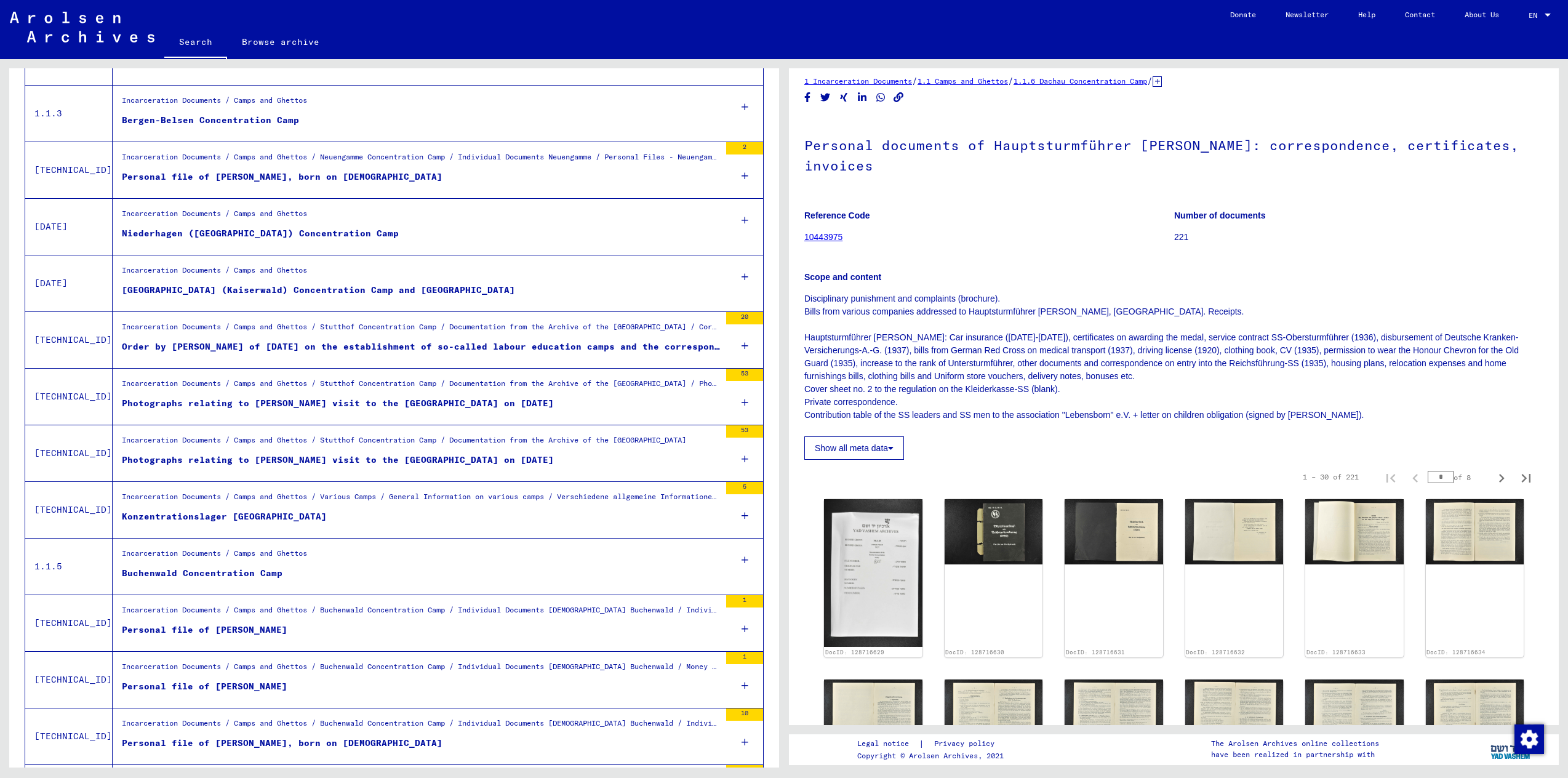
scroll to position [0, 0]
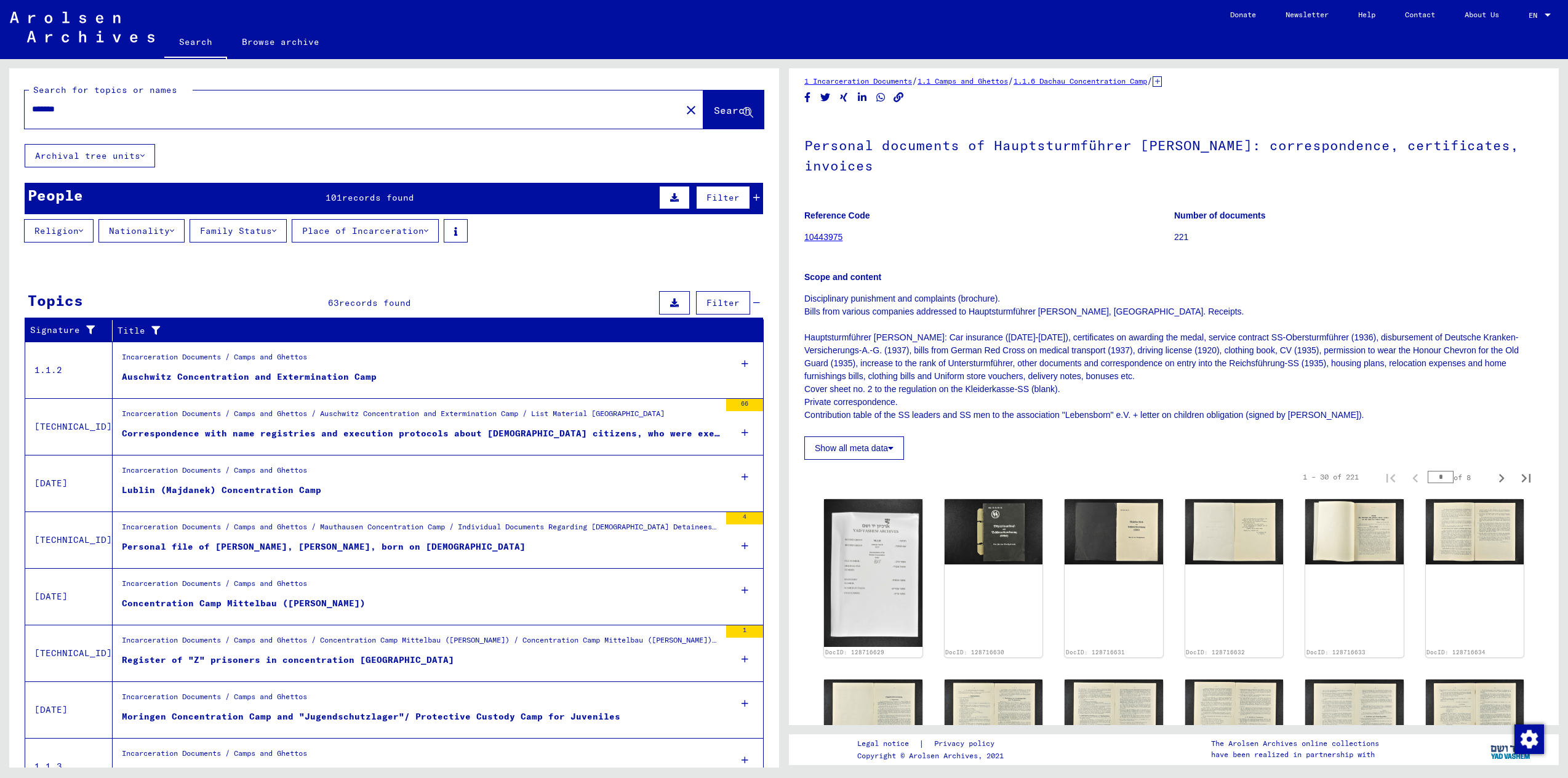
drag, startPoint x: 98, startPoint y: 112, endPoint x: 20, endPoint y: 47, distance: 101.5
click at [20, 47] on mat-sidenav-content "Search Browse archive Detailed questions/information about the documents? Send …" at bounding box center [784, 389] width 1568 height 778
type input "*"
type input "**********"
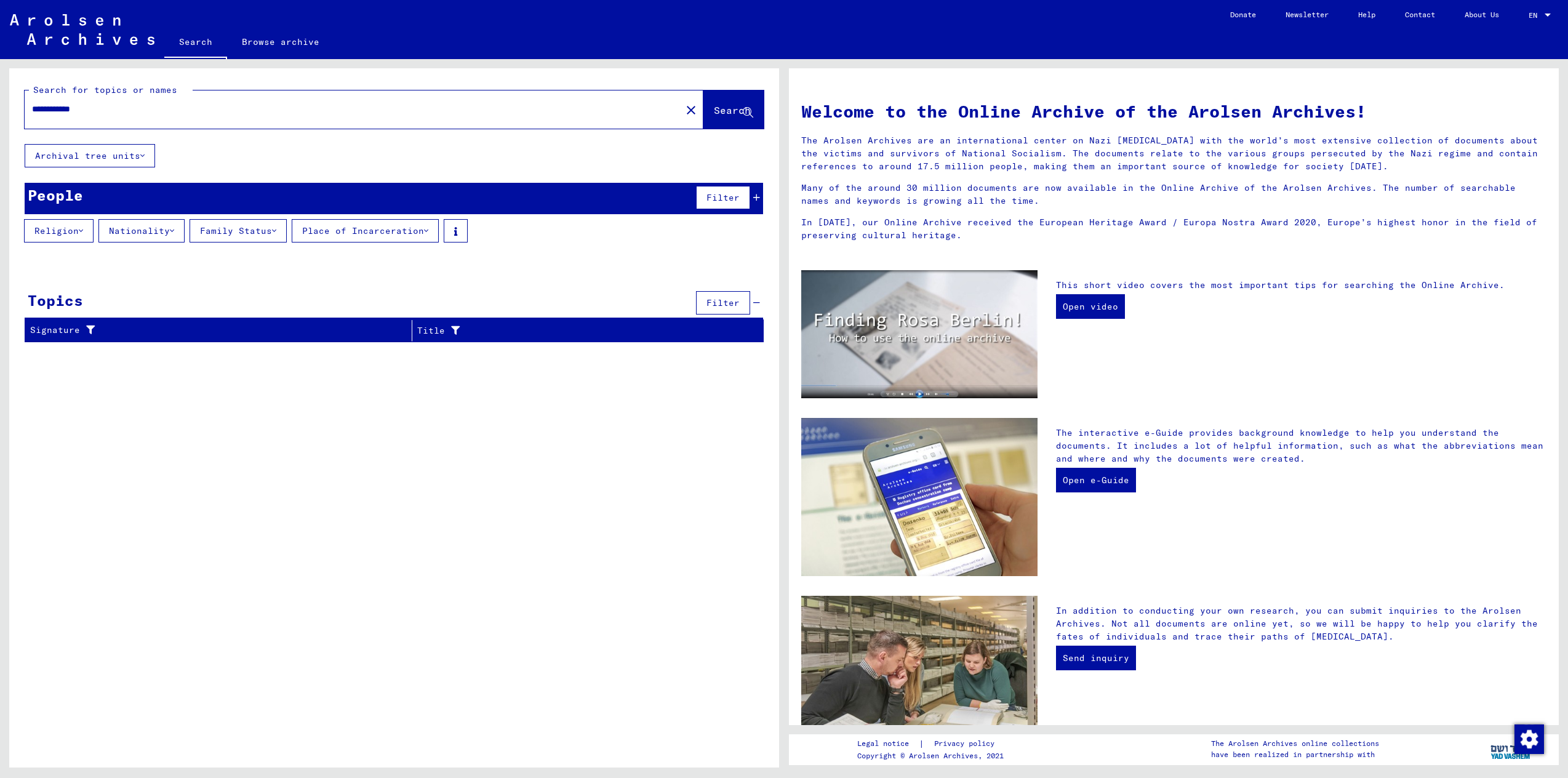
click at [50, 18] on mat-toolbar "Search Browse archive Detailed questions/information about the documents? Send …" at bounding box center [784, 30] width 1568 height 59
drag, startPoint x: 125, startPoint y: 113, endPoint x: 118, endPoint y: 111, distance: 7.3
click at [118, 111] on input "**********" at bounding box center [349, 109] width 634 height 13
drag, startPoint x: 118, startPoint y: 111, endPoint x: 0, endPoint y: 109, distance: 118.0
click at [0, 109] on div "**********" at bounding box center [392, 413] width 784 height 708
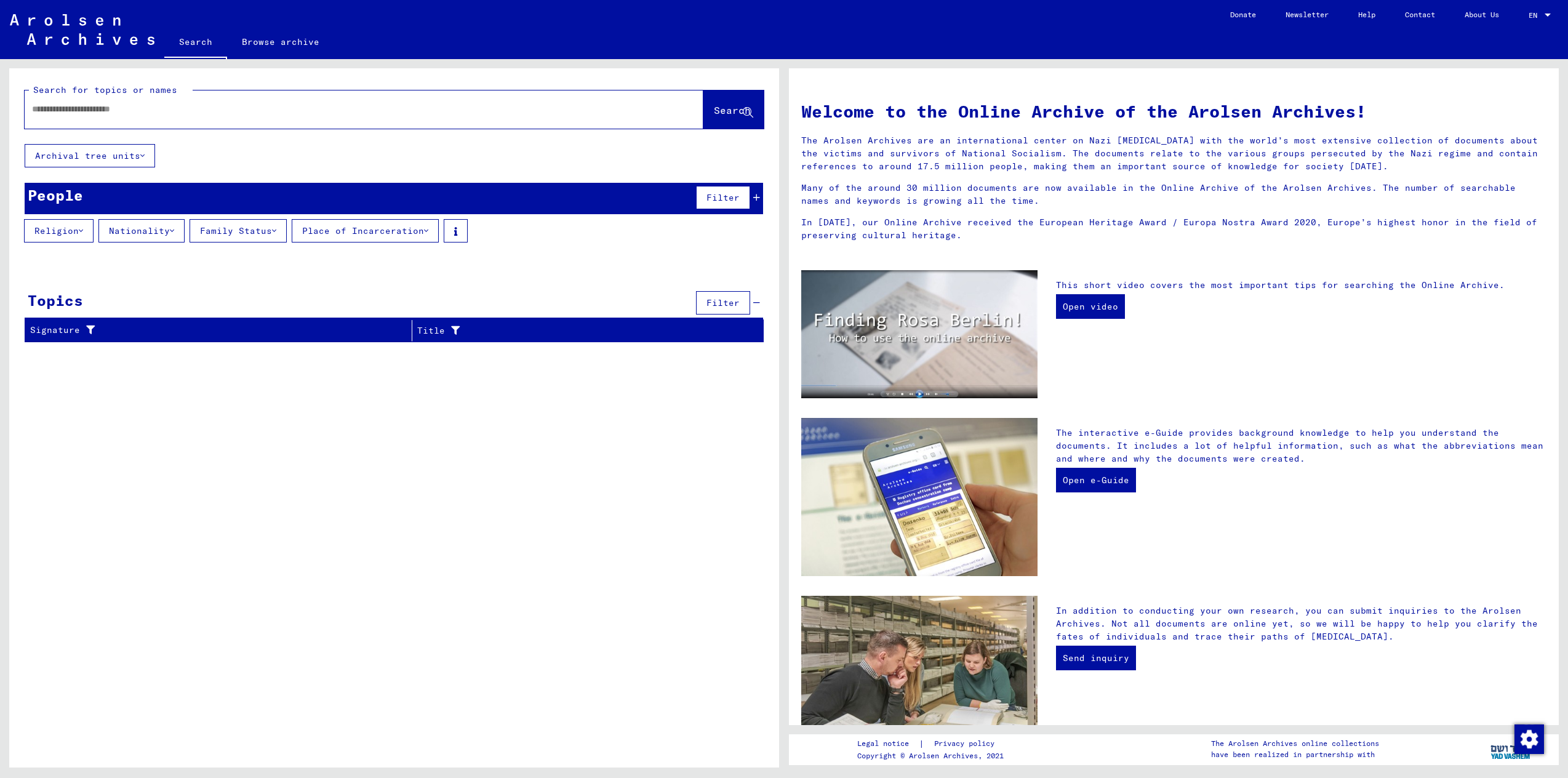
type input "*"
drag, startPoint x: 190, startPoint y: 109, endPoint x: 121, endPoint y: 101, distance: 69.5
click at [121, 101] on div "**********" at bounding box center [346, 109] width 642 height 28
click at [128, 112] on input "**********" at bounding box center [349, 109] width 634 height 13
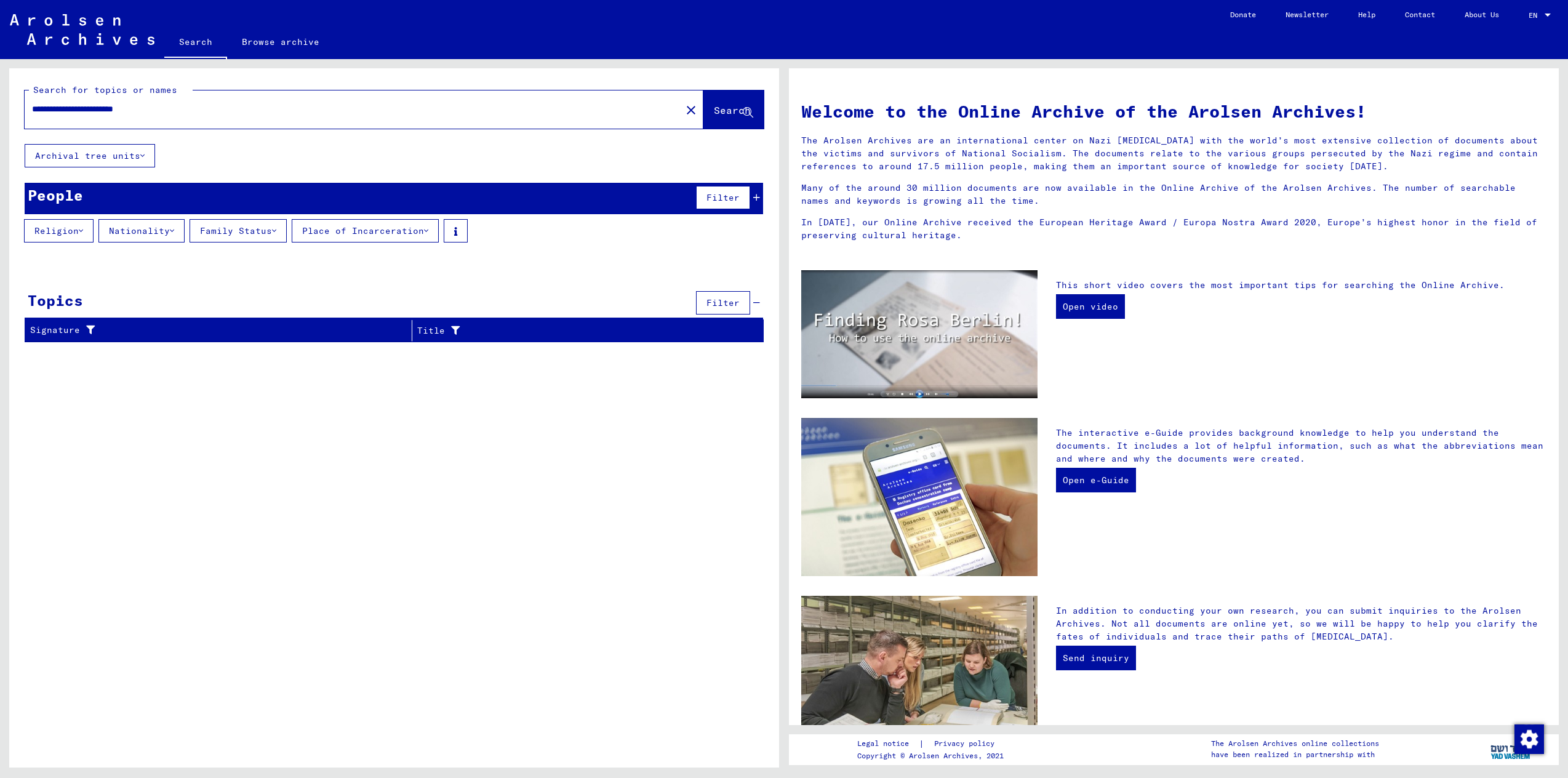
drag, startPoint x: 121, startPoint y: 110, endPoint x: 200, endPoint y: 119, distance: 79.5
click at [200, 119] on div "**********" at bounding box center [346, 109] width 642 height 28
type input "**********"
drag, startPoint x: 86, startPoint y: 110, endPoint x: 123, endPoint y: 109, distance: 37.0
click at [85, 110] on input "**********" at bounding box center [349, 109] width 634 height 13
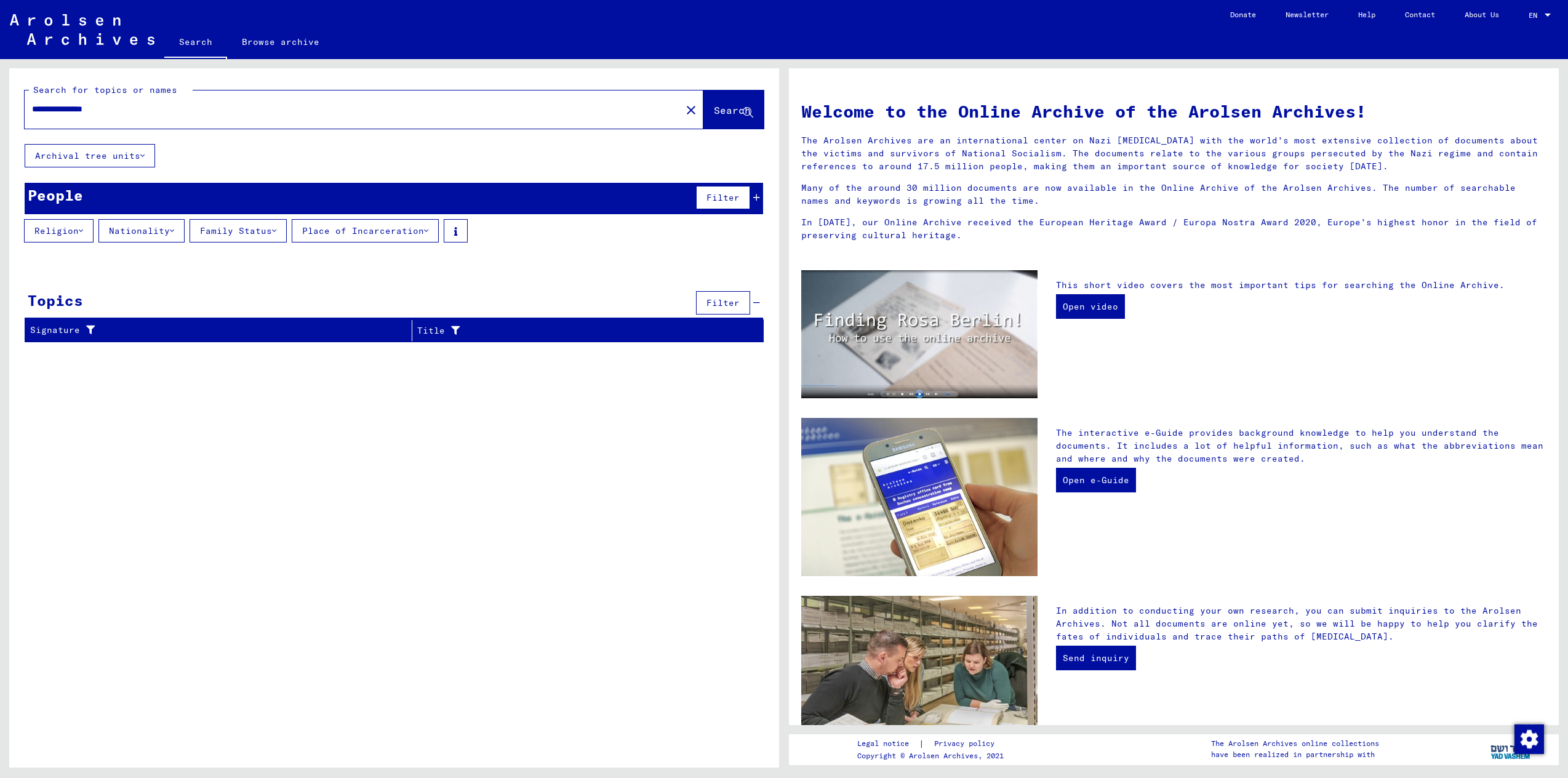
drag, startPoint x: 163, startPoint y: 104, endPoint x: 0, endPoint y: 95, distance: 163.2
click at [0, 95] on div "**********" at bounding box center [392, 413] width 784 height 708
type input "**********"
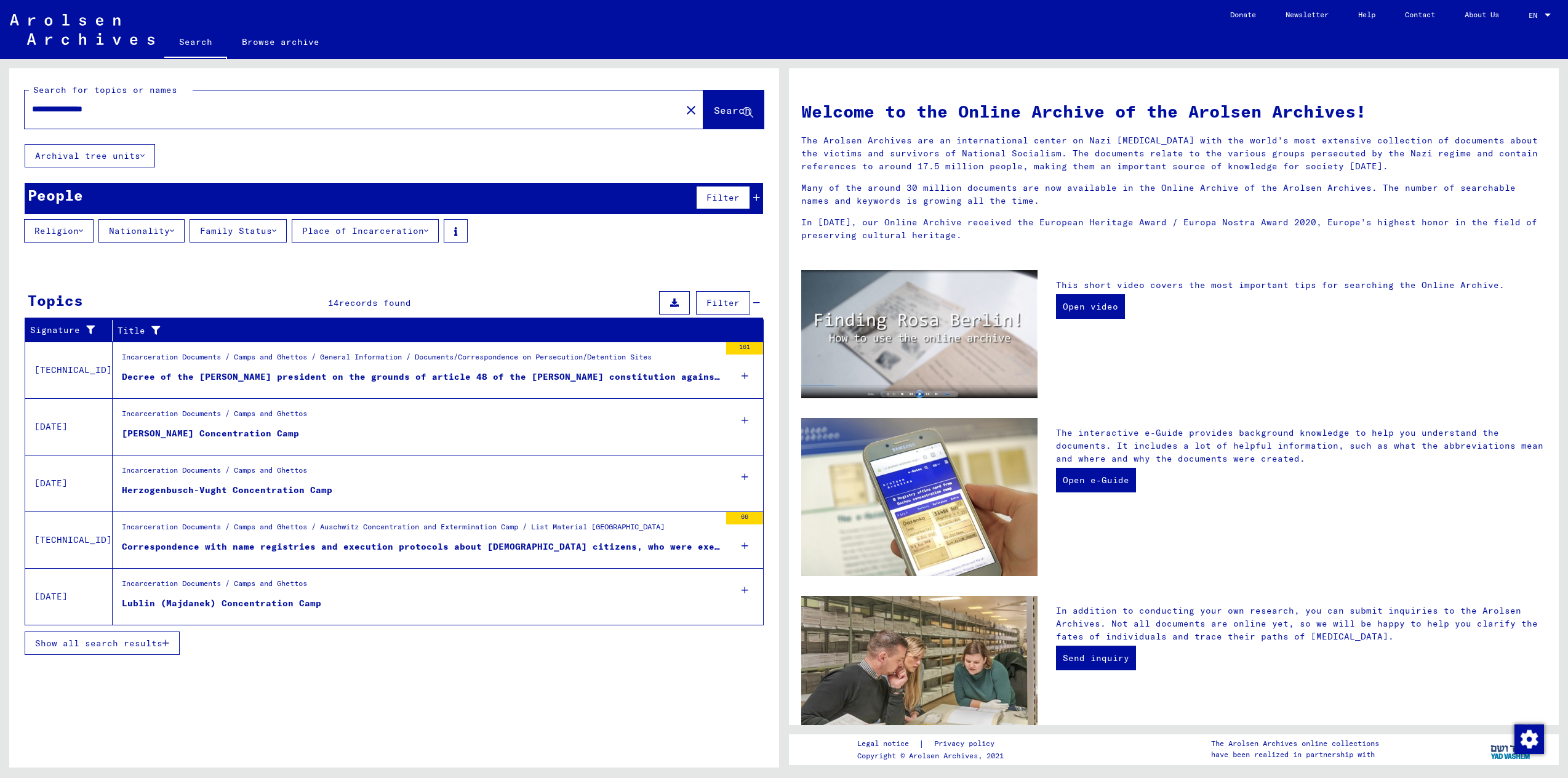
click at [362, 544] on div "Correspondence with name registries and execution protocols about [DEMOGRAPHIC_…" at bounding box center [420, 547] width 598 height 13
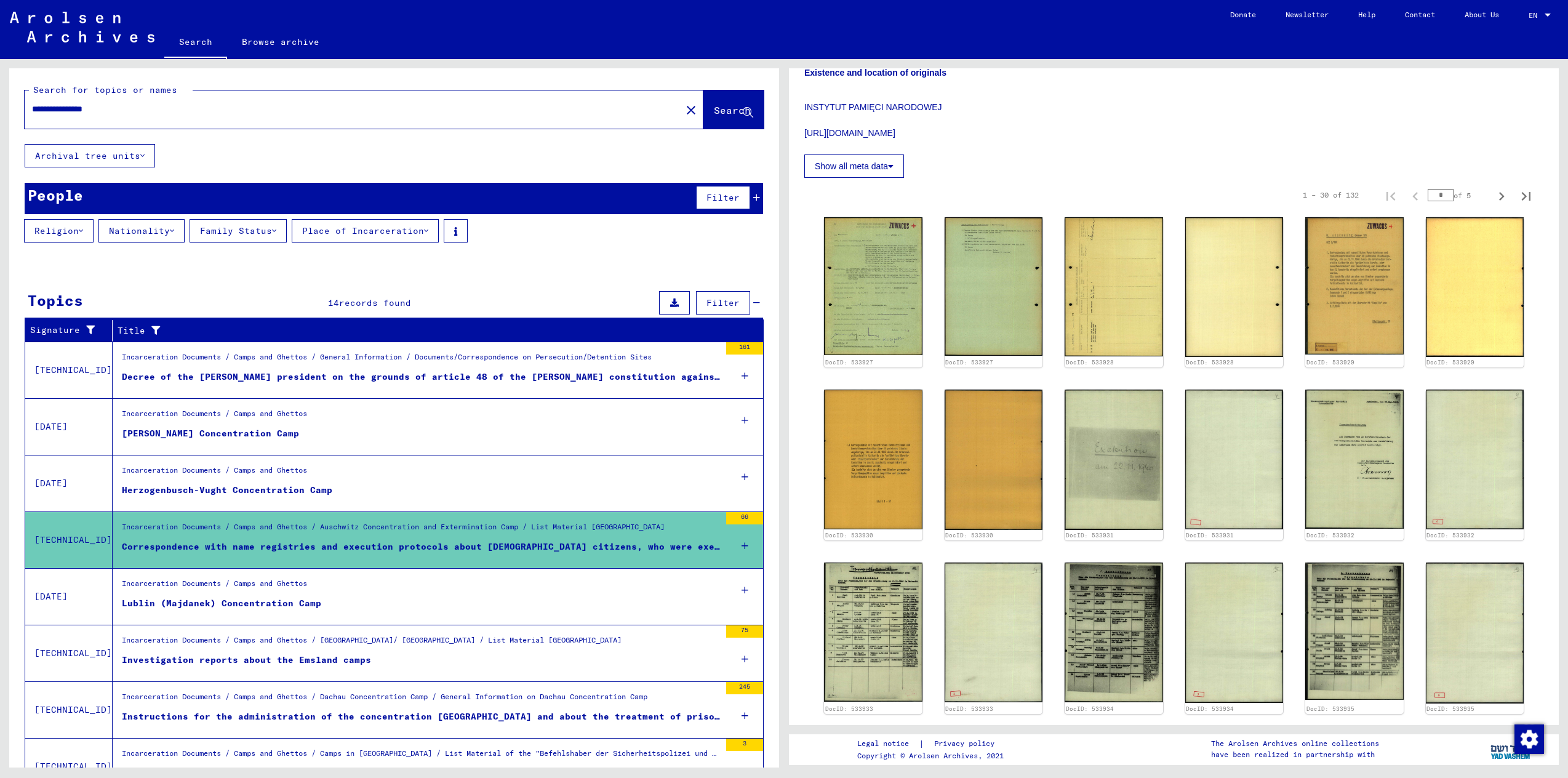
scroll to position [456, 0]
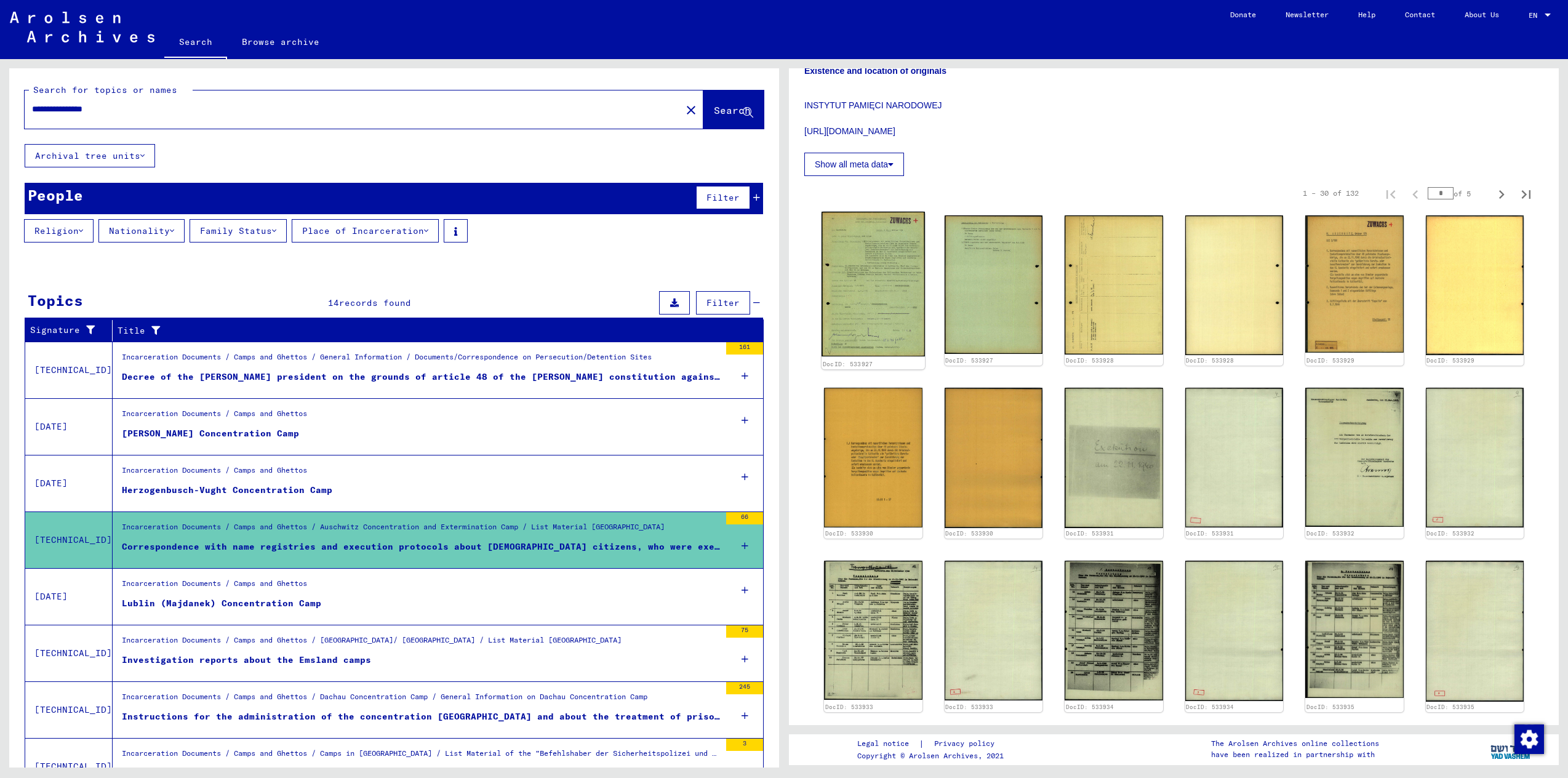
click at [895, 262] on img at bounding box center [873, 284] width 103 height 145
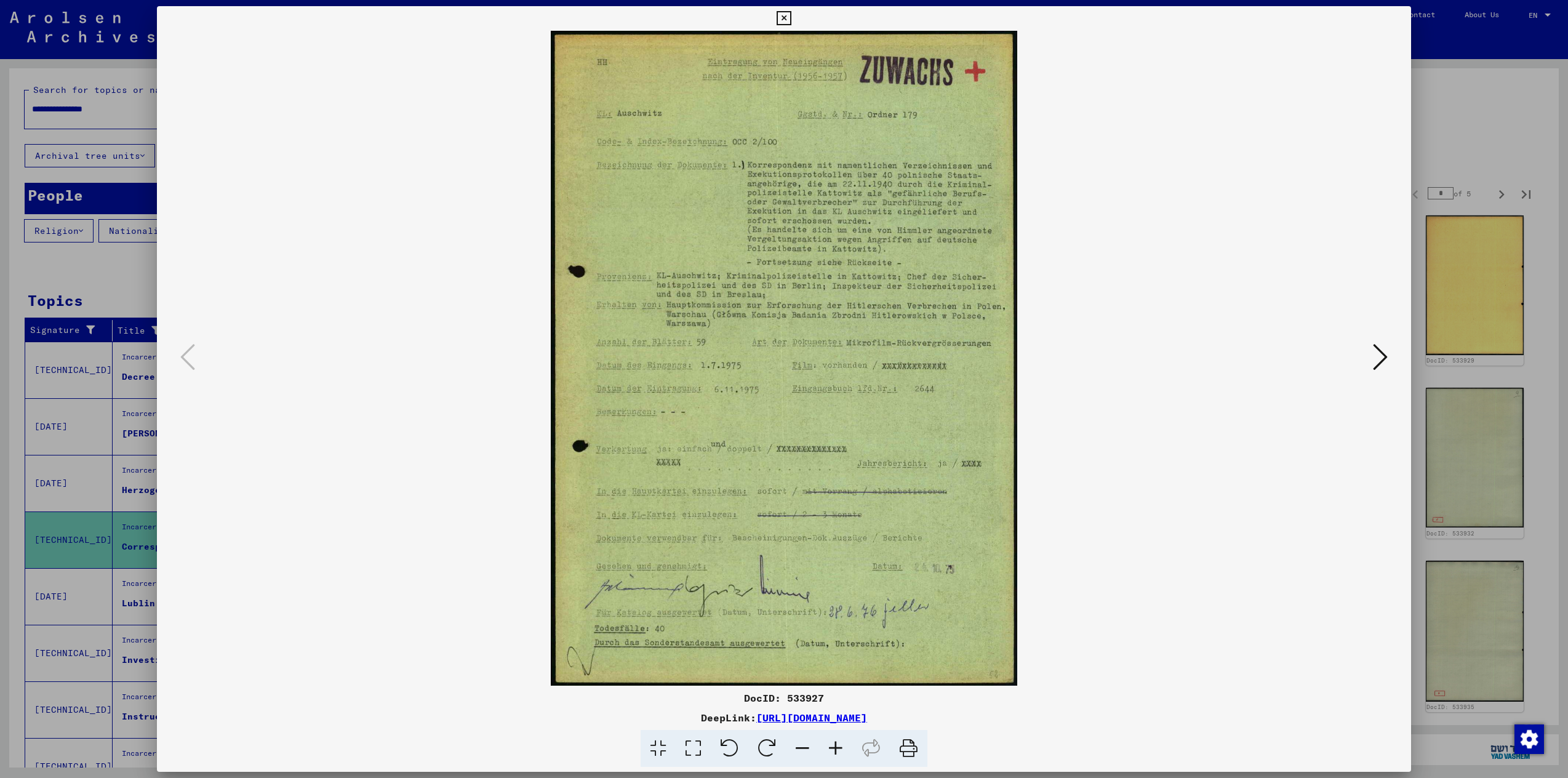
click at [1378, 360] on icon at bounding box center [1380, 357] width 15 height 30
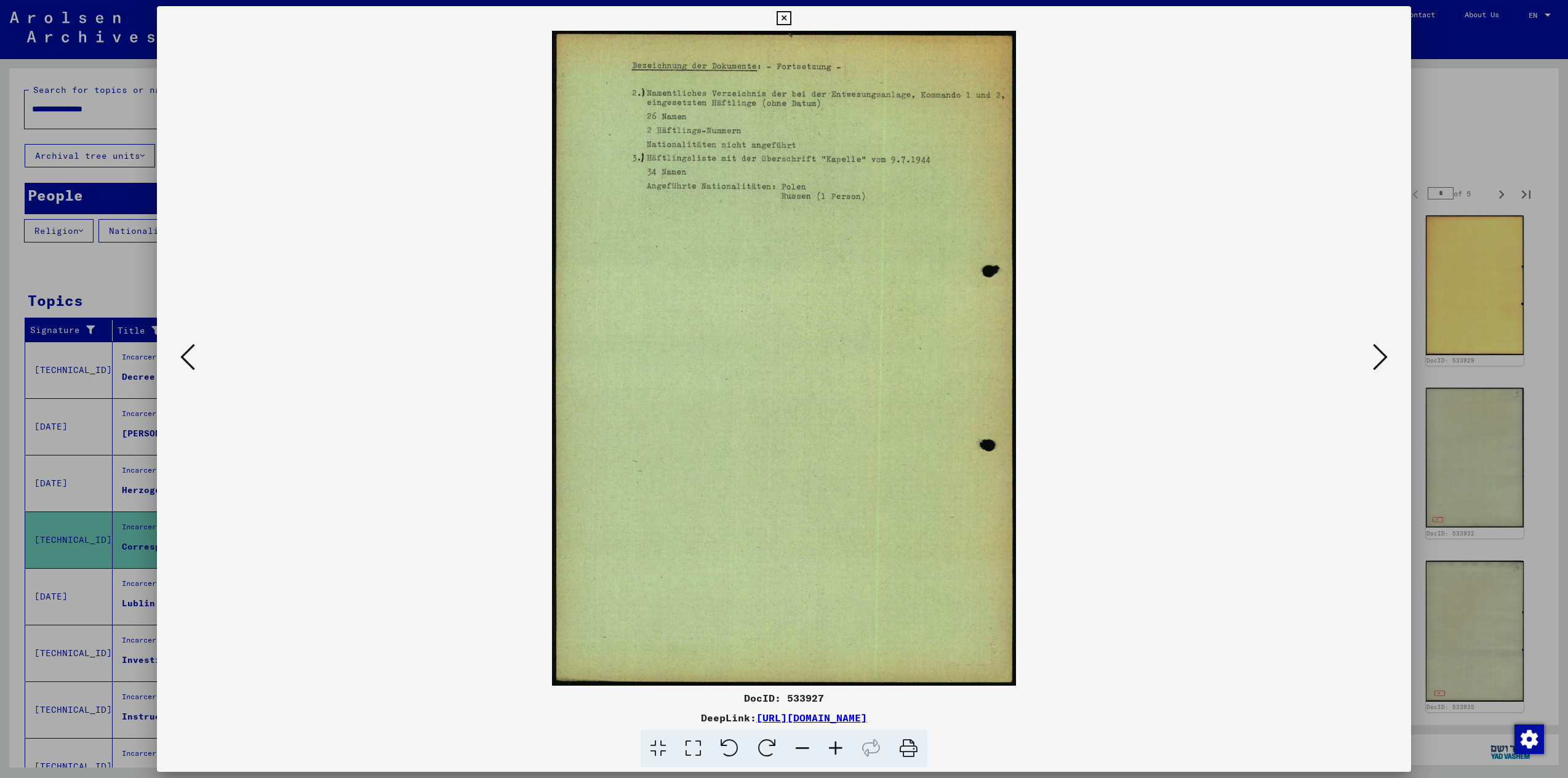
click at [1378, 360] on icon at bounding box center [1380, 357] width 15 height 30
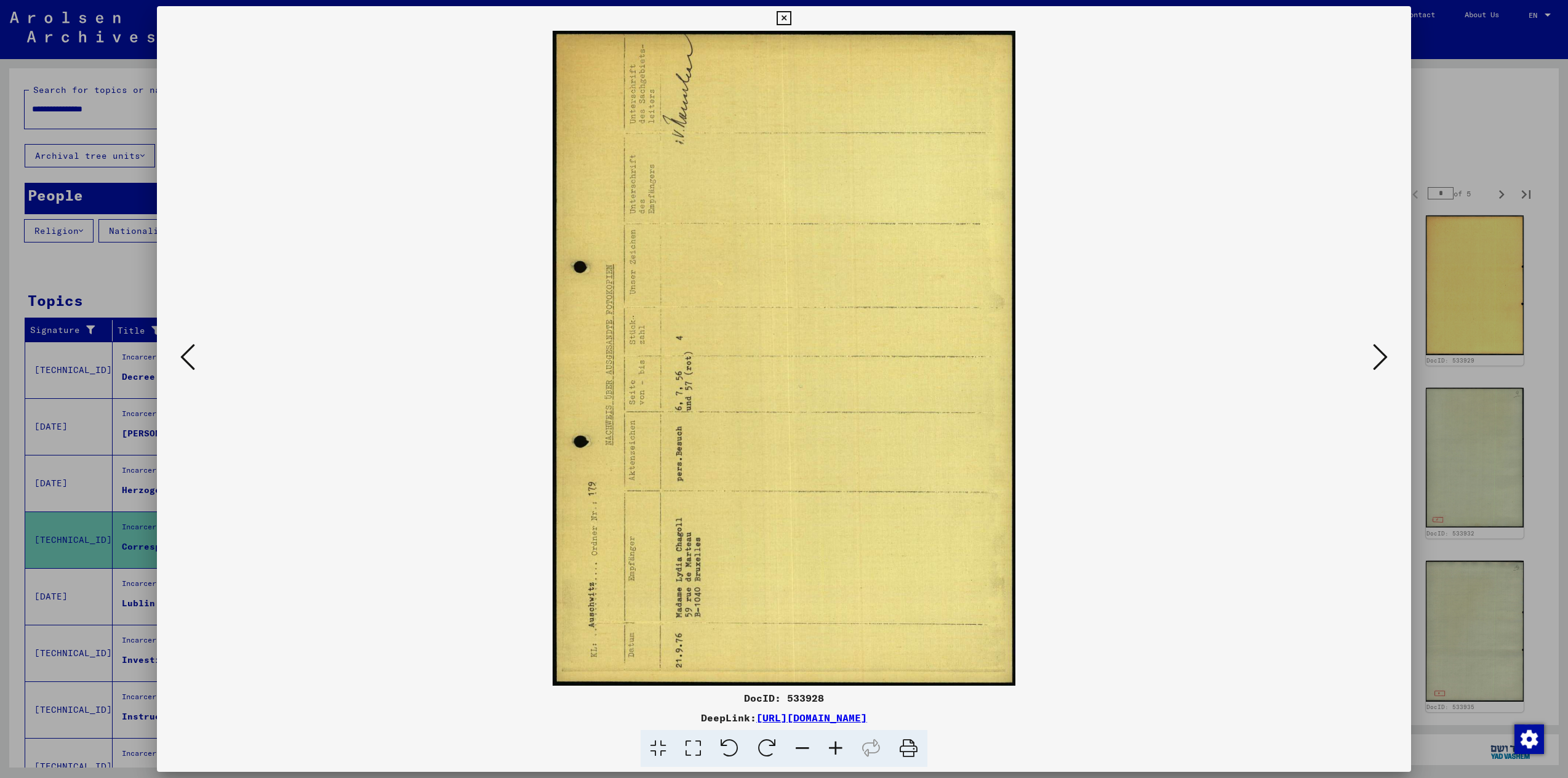
click at [1378, 360] on icon at bounding box center [1380, 357] width 15 height 30
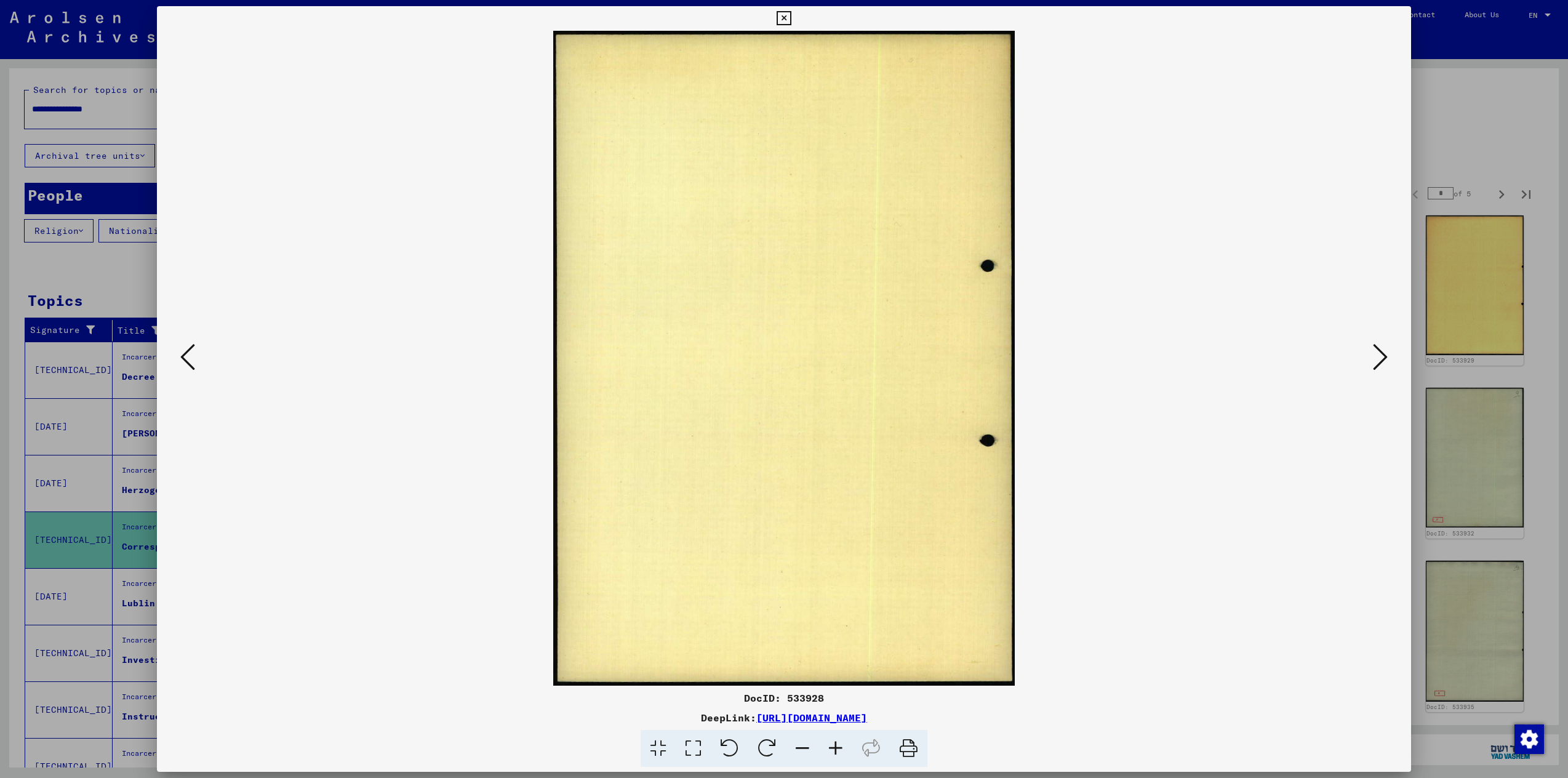
click at [1378, 360] on icon at bounding box center [1380, 357] width 15 height 30
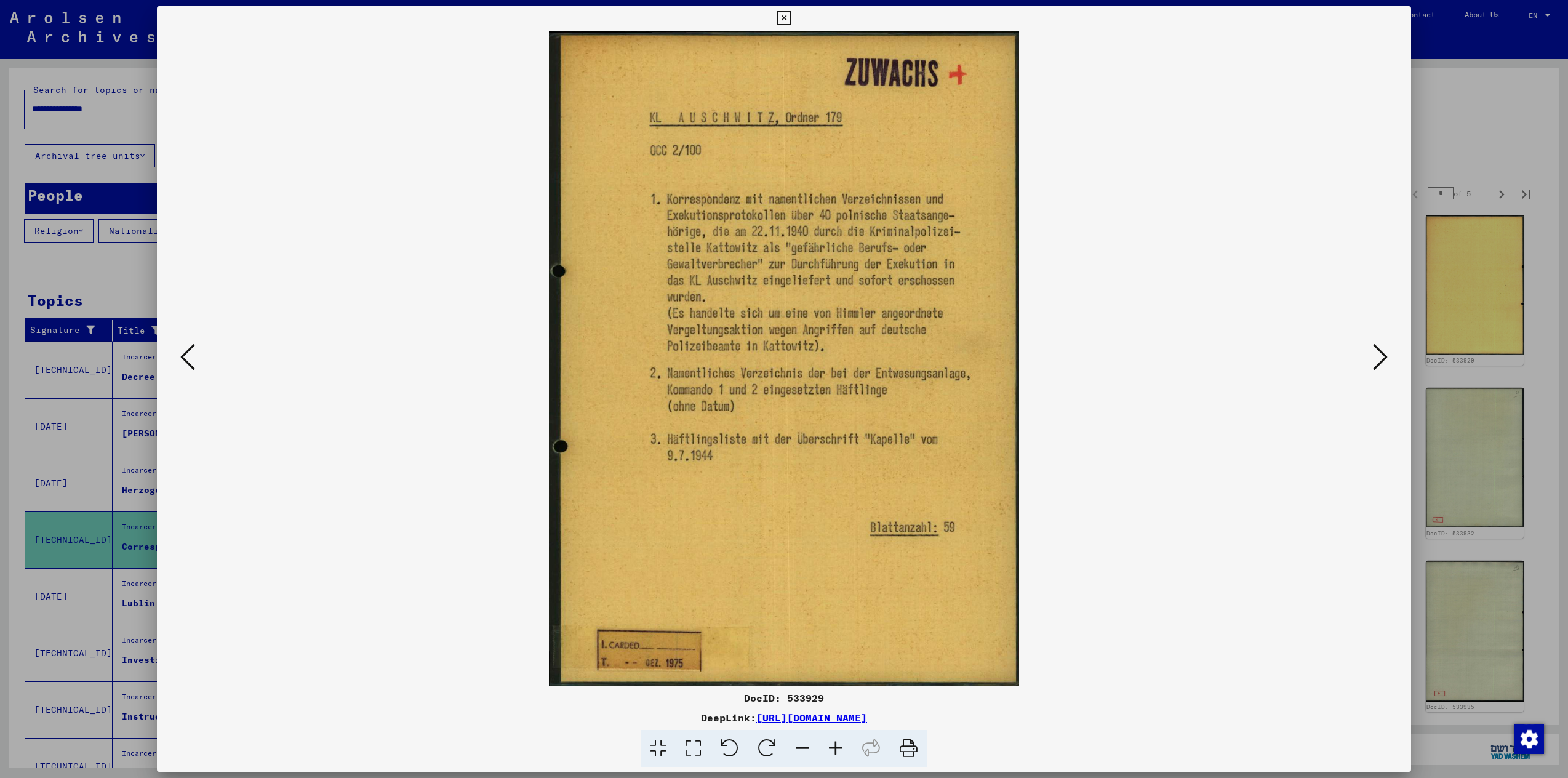
drag, startPoint x: 695, startPoint y: 281, endPoint x: 726, endPoint y: 283, distance: 31.1
click at [726, 283] on img at bounding box center [784, 358] width 1171 height 655
click at [1382, 356] on icon at bounding box center [1380, 357] width 15 height 30
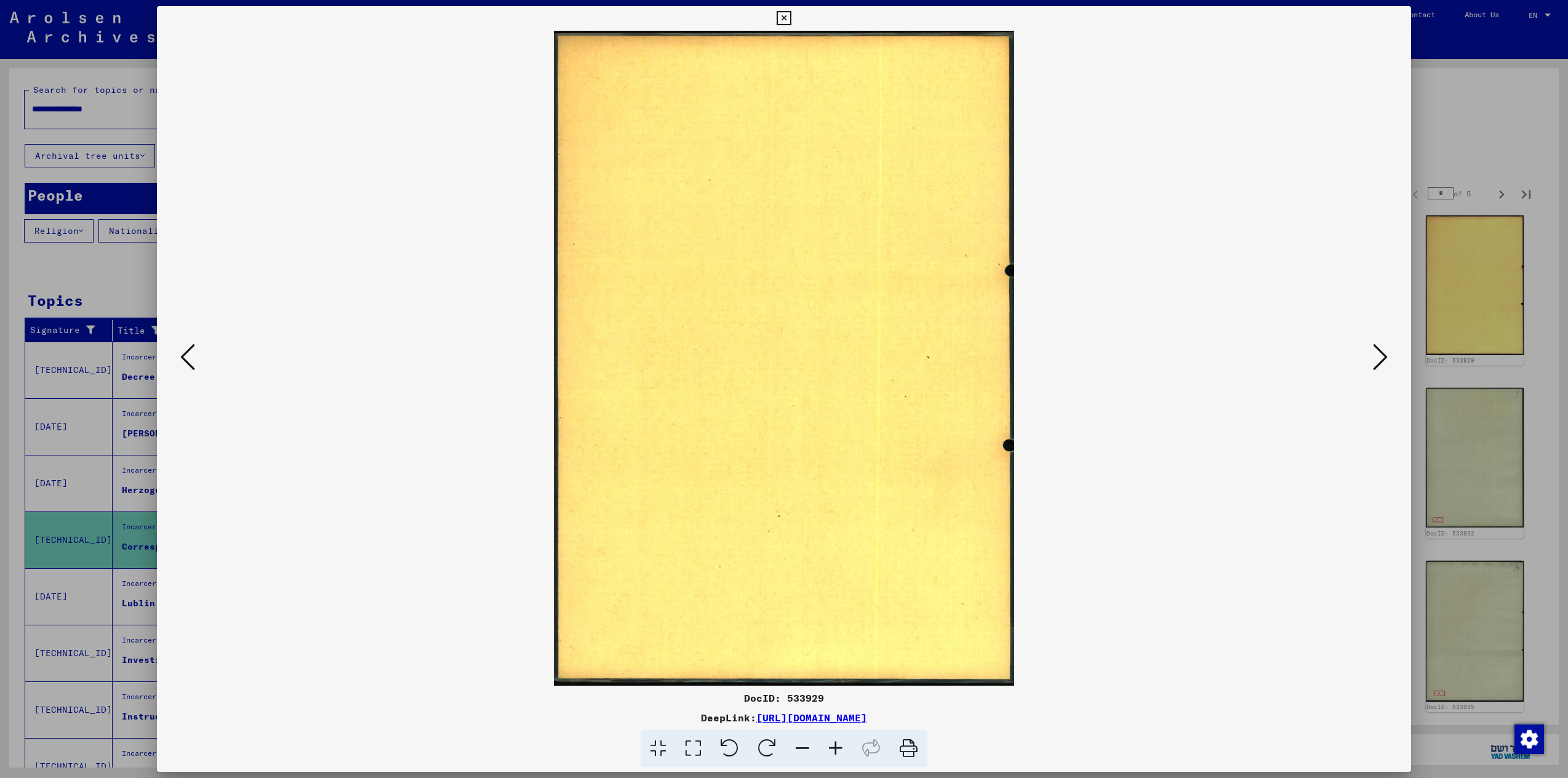
click at [1383, 357] on icon at bounding box center [1380, 357] width 15 height 30
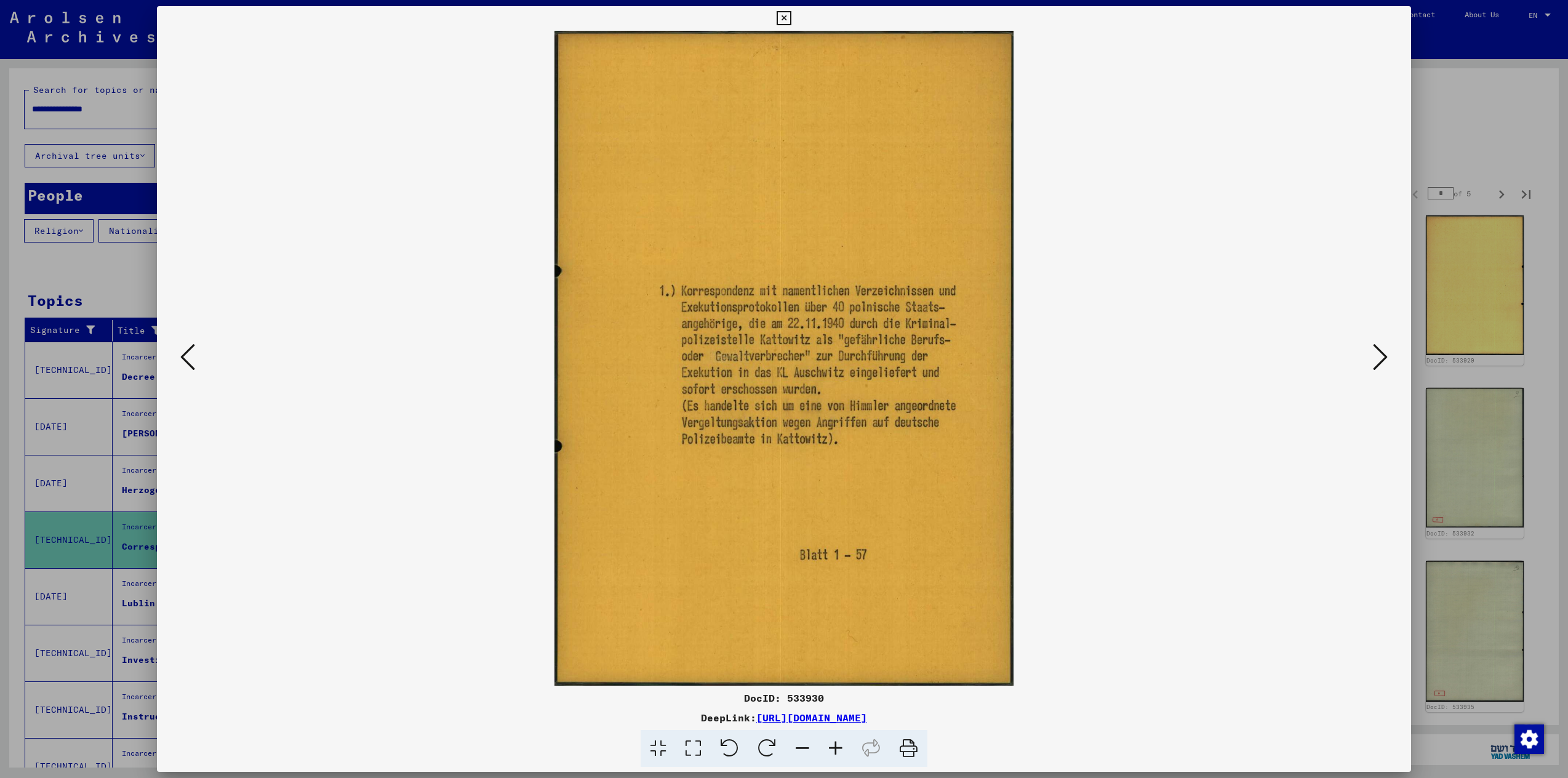
click at [1383, 357] on icon at bounding box center [1380, 357] width 15 height 30
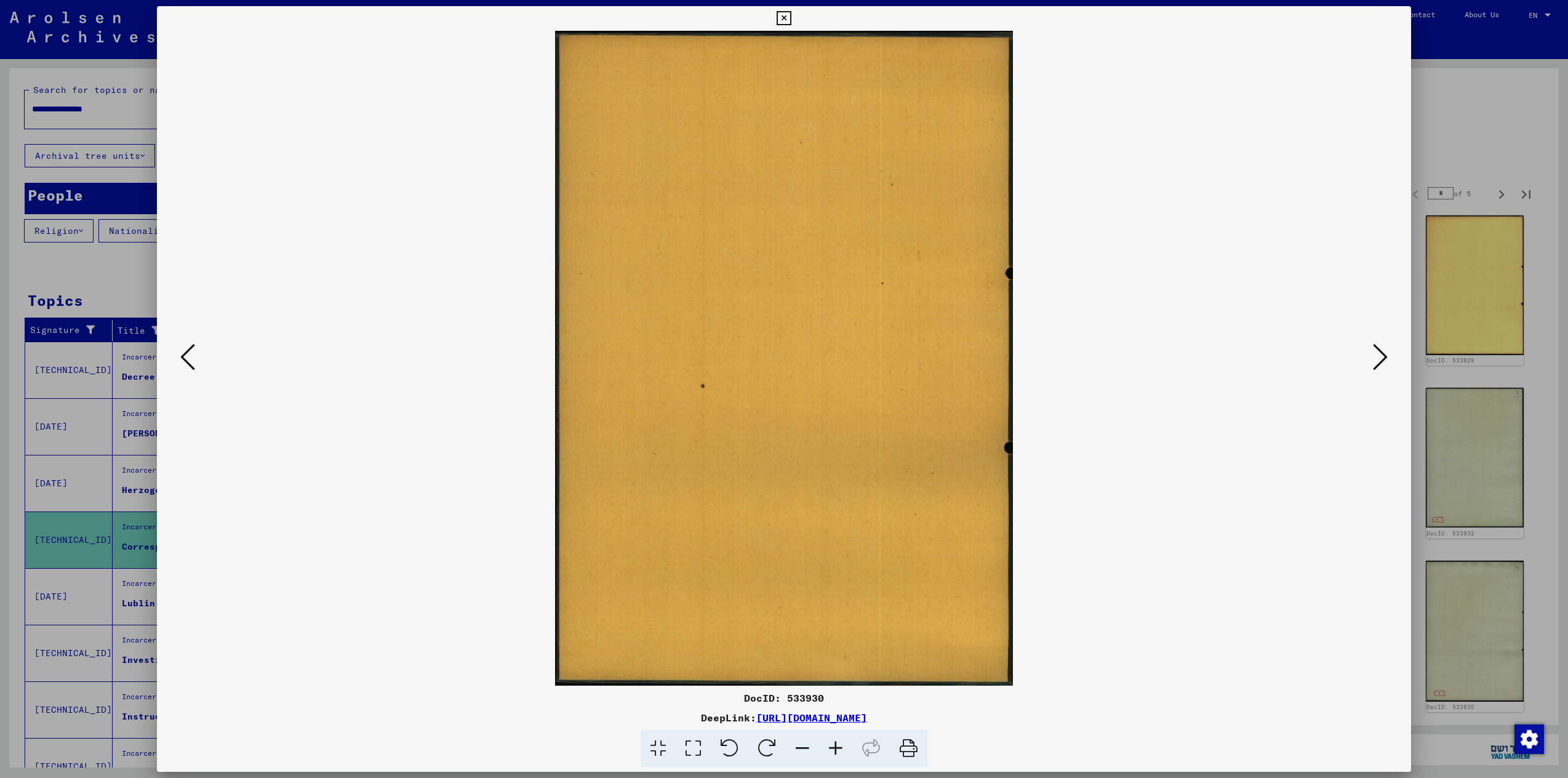
click at [1383, 357] on icon at bounding box center [1380, 357] width 15 height 30
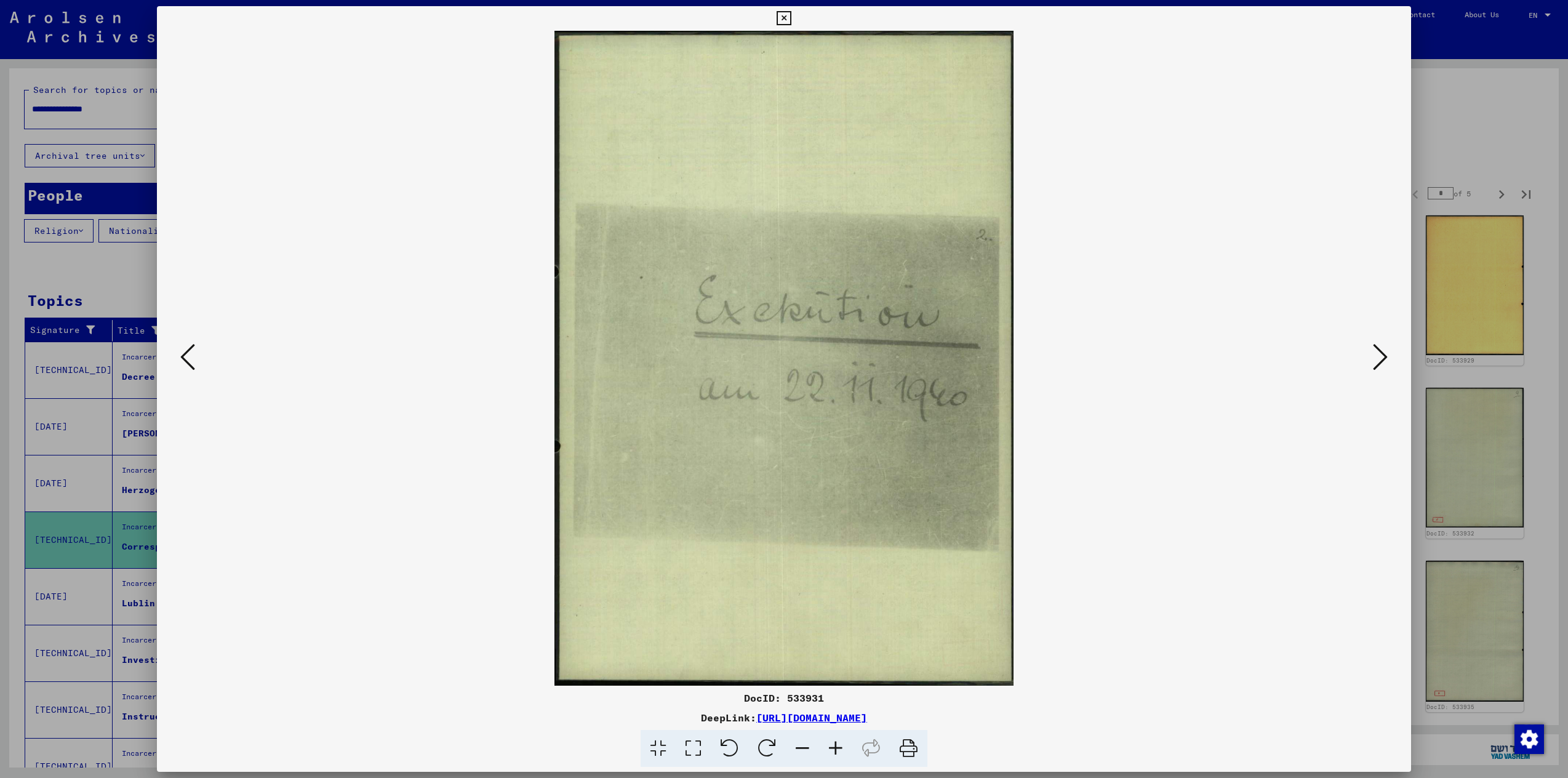
click at [1383, 357] on icon at bounding box center [1380, 357] width 15 height 30
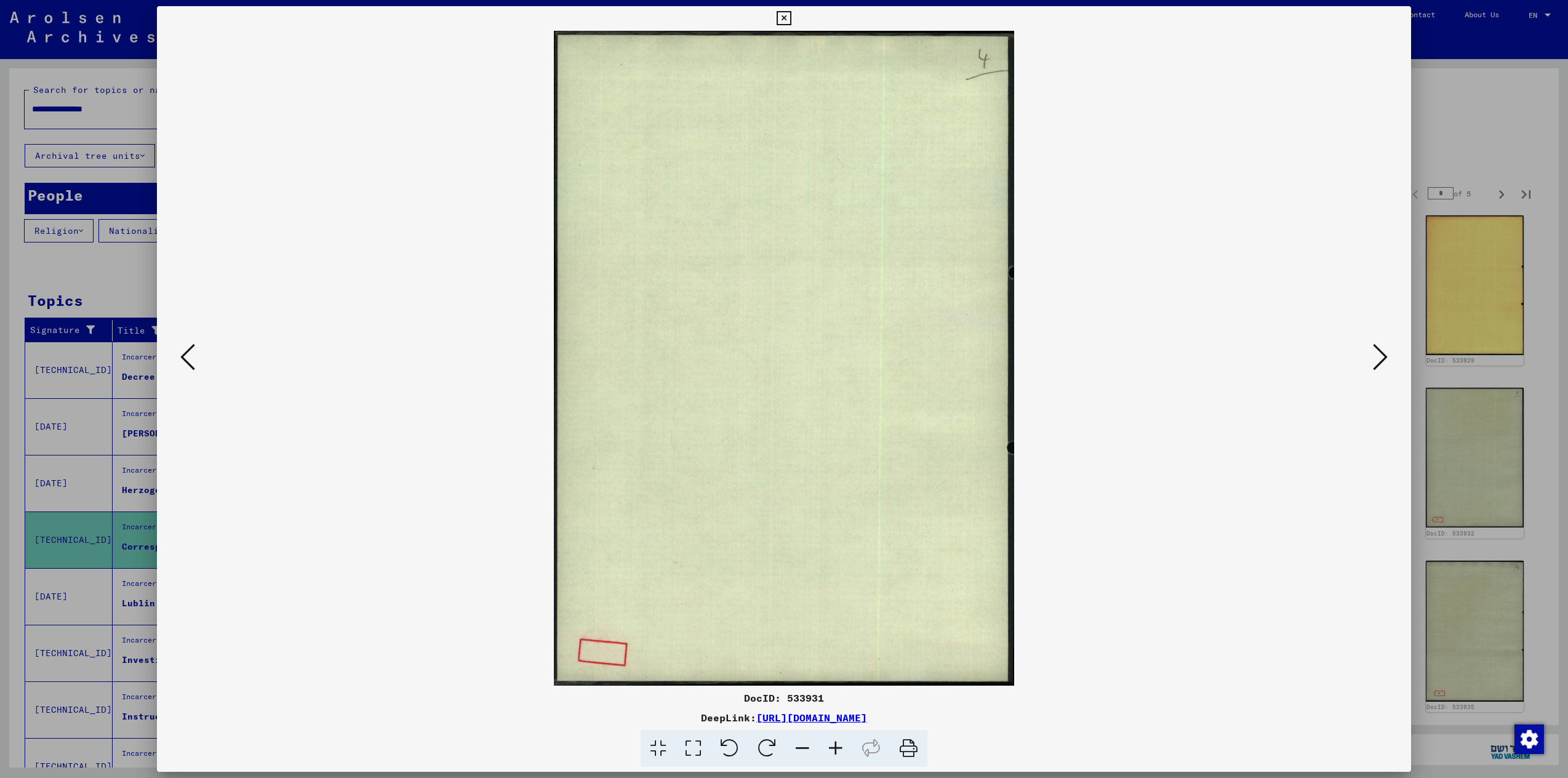
click at [1383, 357] on icon at bounding box center [1380, 357] width 15 height 30
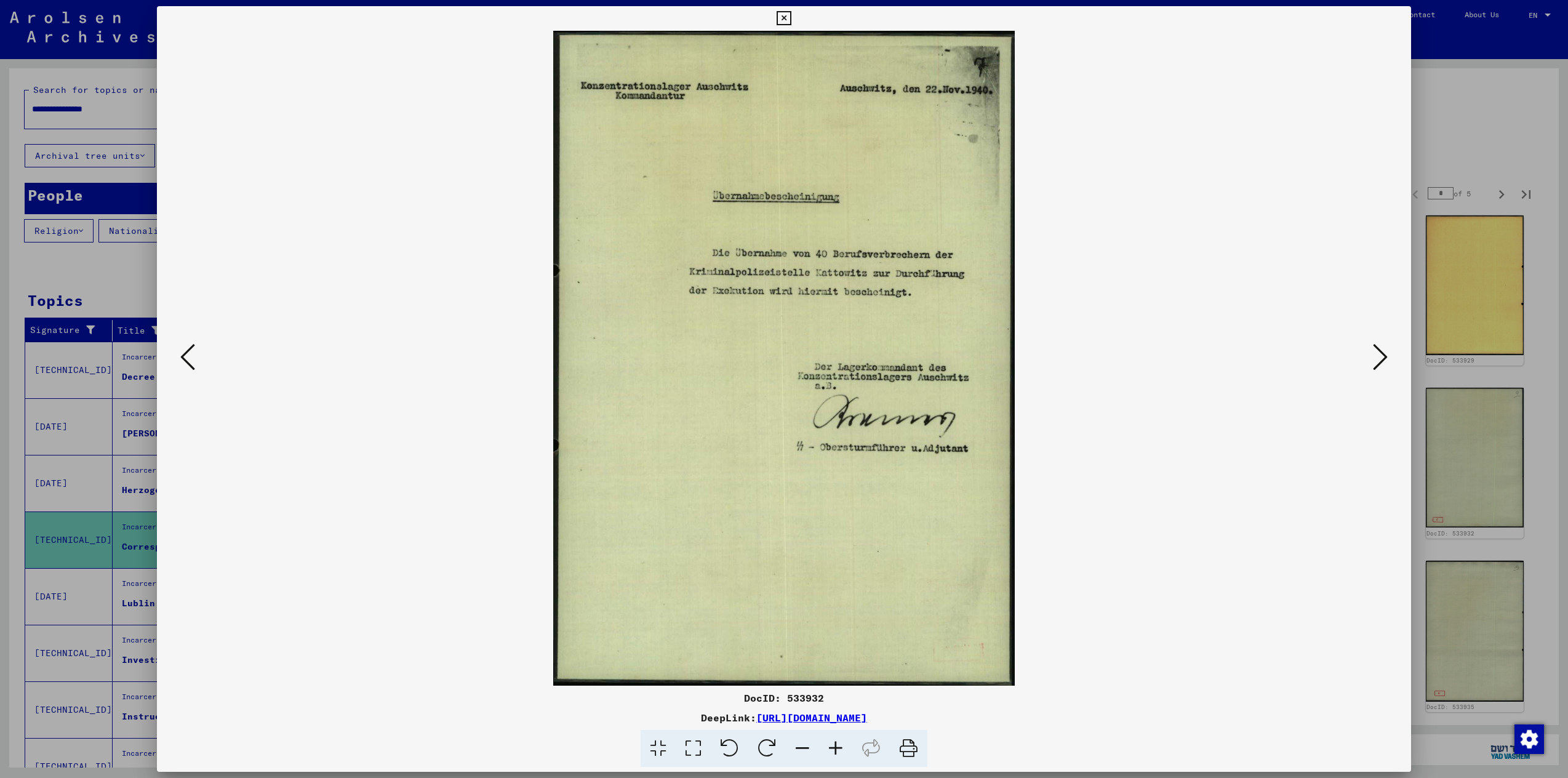
click at [1375, 359] on icon at bounding box center [1380, 357] width 15 height 30
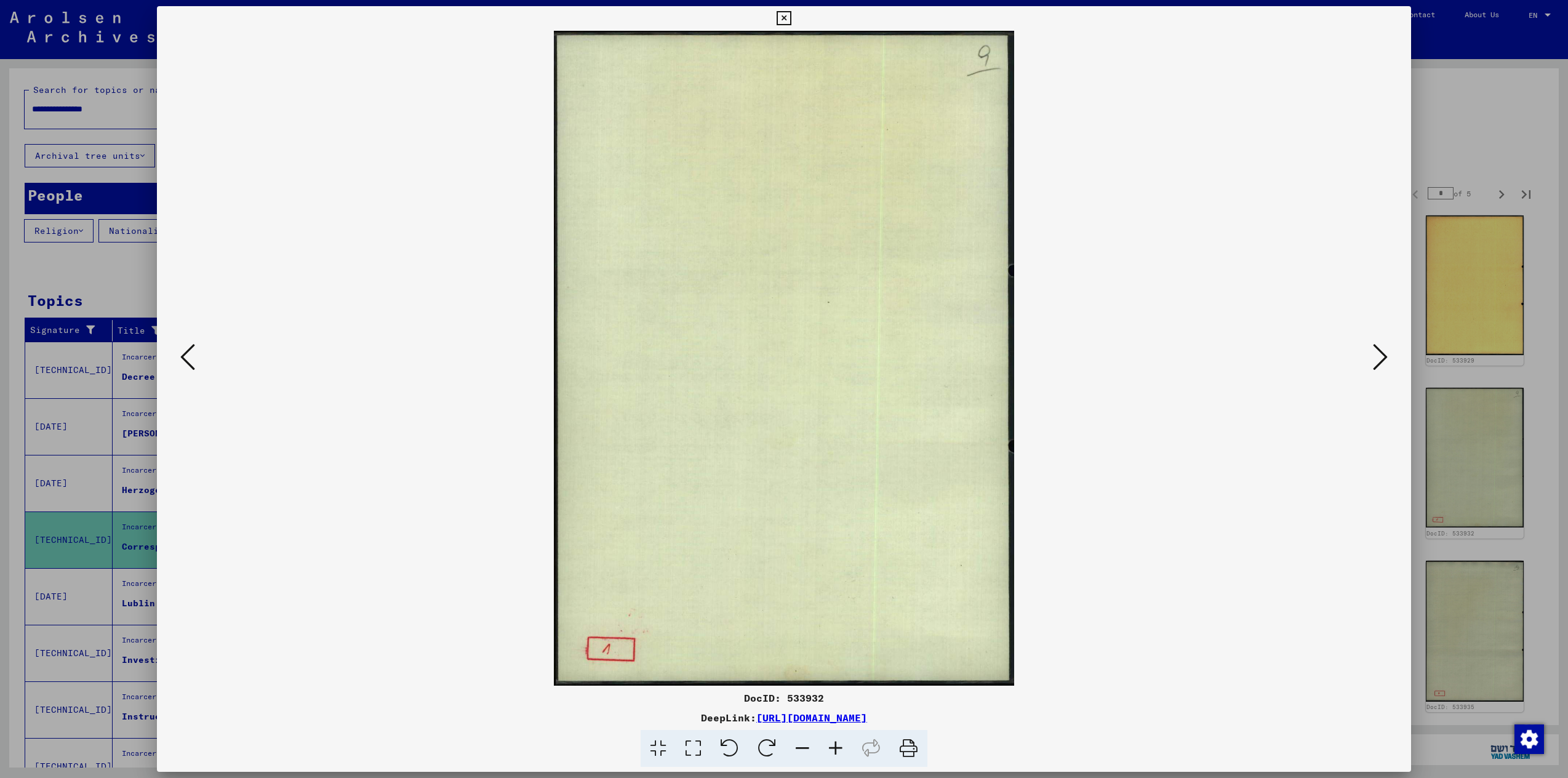
click at [1375, 359] on icon at bounding box center [1380, 357] width 15 height 30
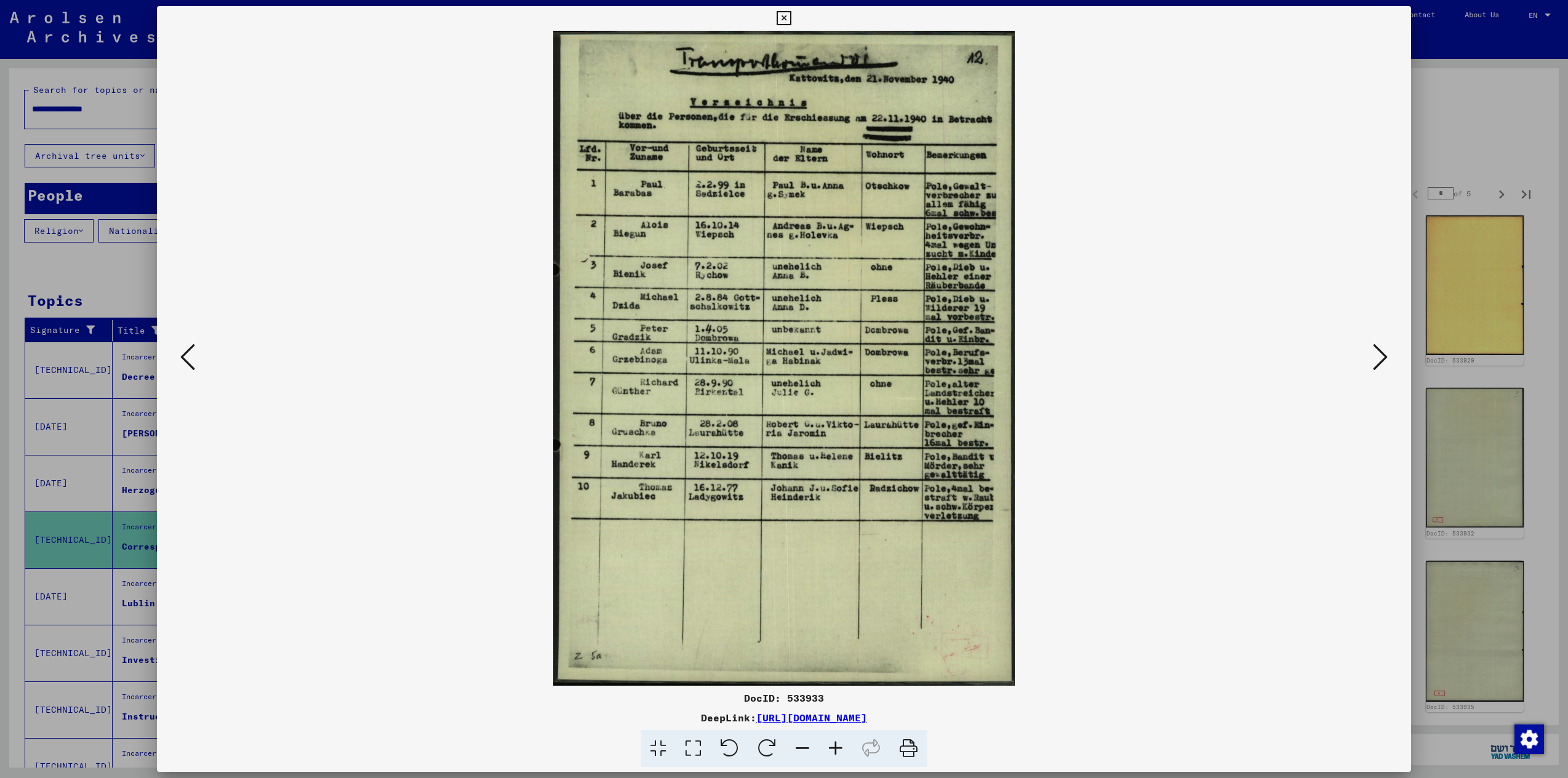
click at [1375, 359] on icon at bounding box center [1380, 357] width 15 height 30
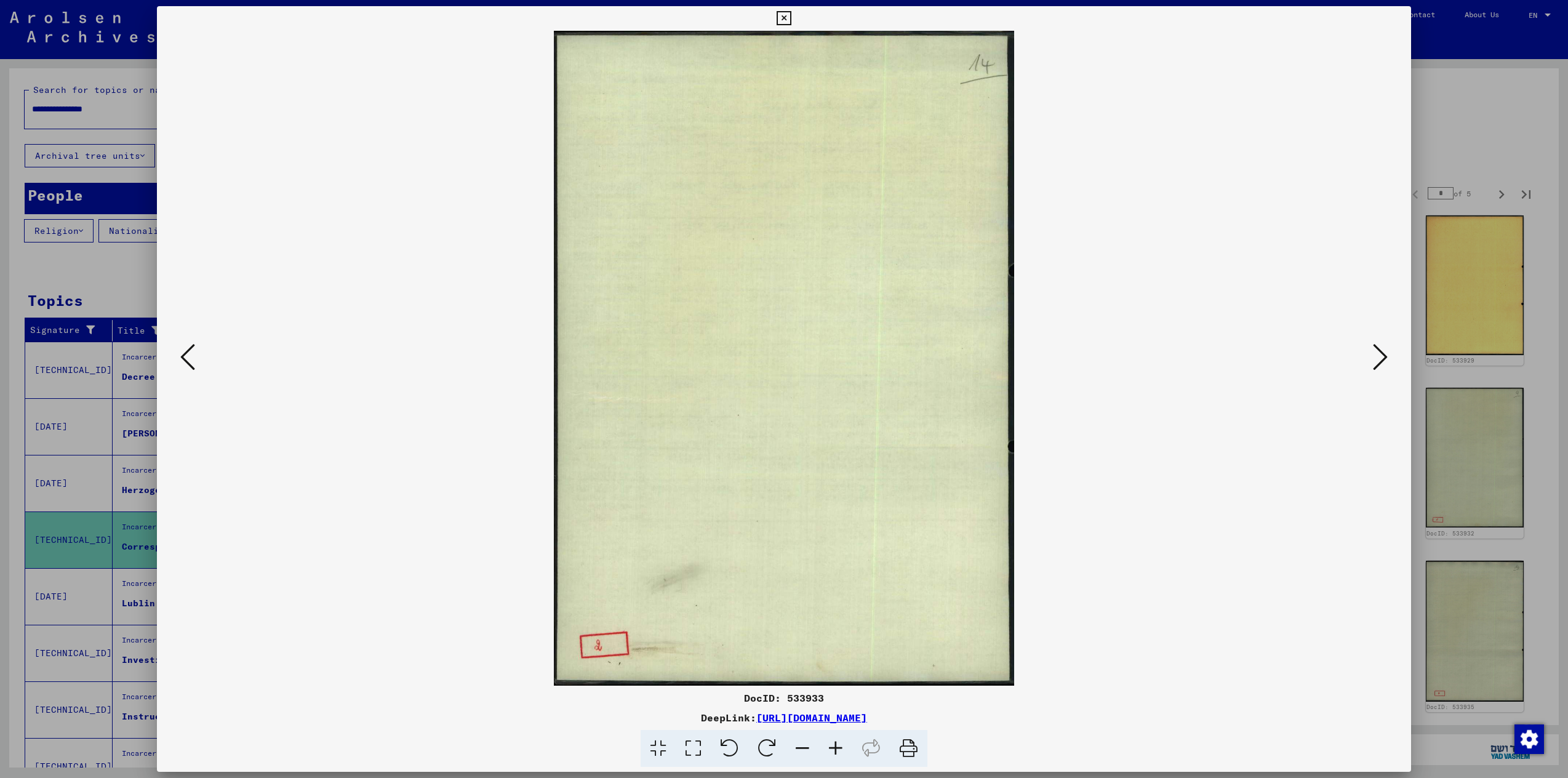
click at [1377, 360] on icon at bounding box center [1380, 357] width 15 height 30
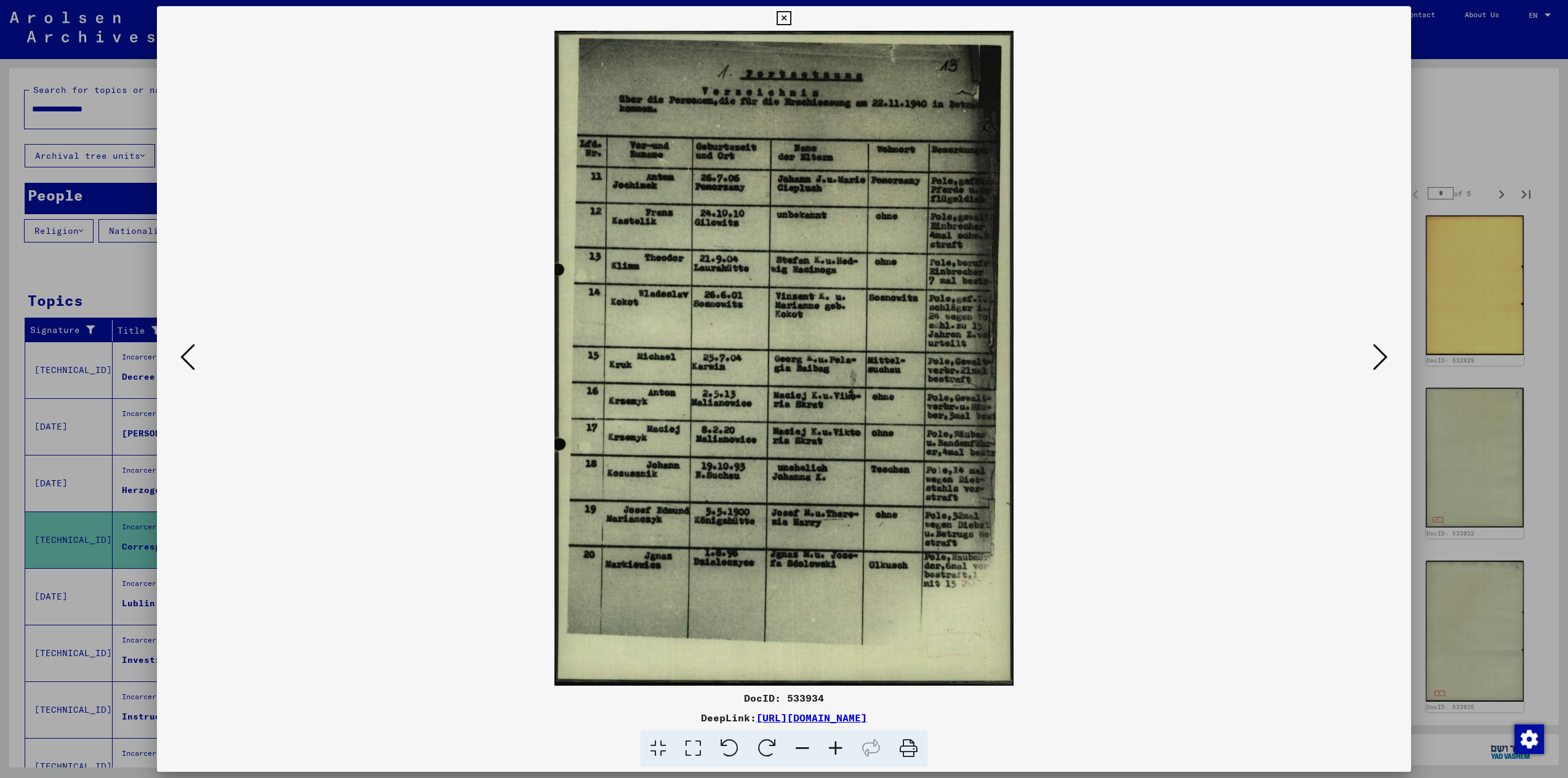
click at [1378, 359] on icon at bounding box center [1380, 357] width 15 height 30
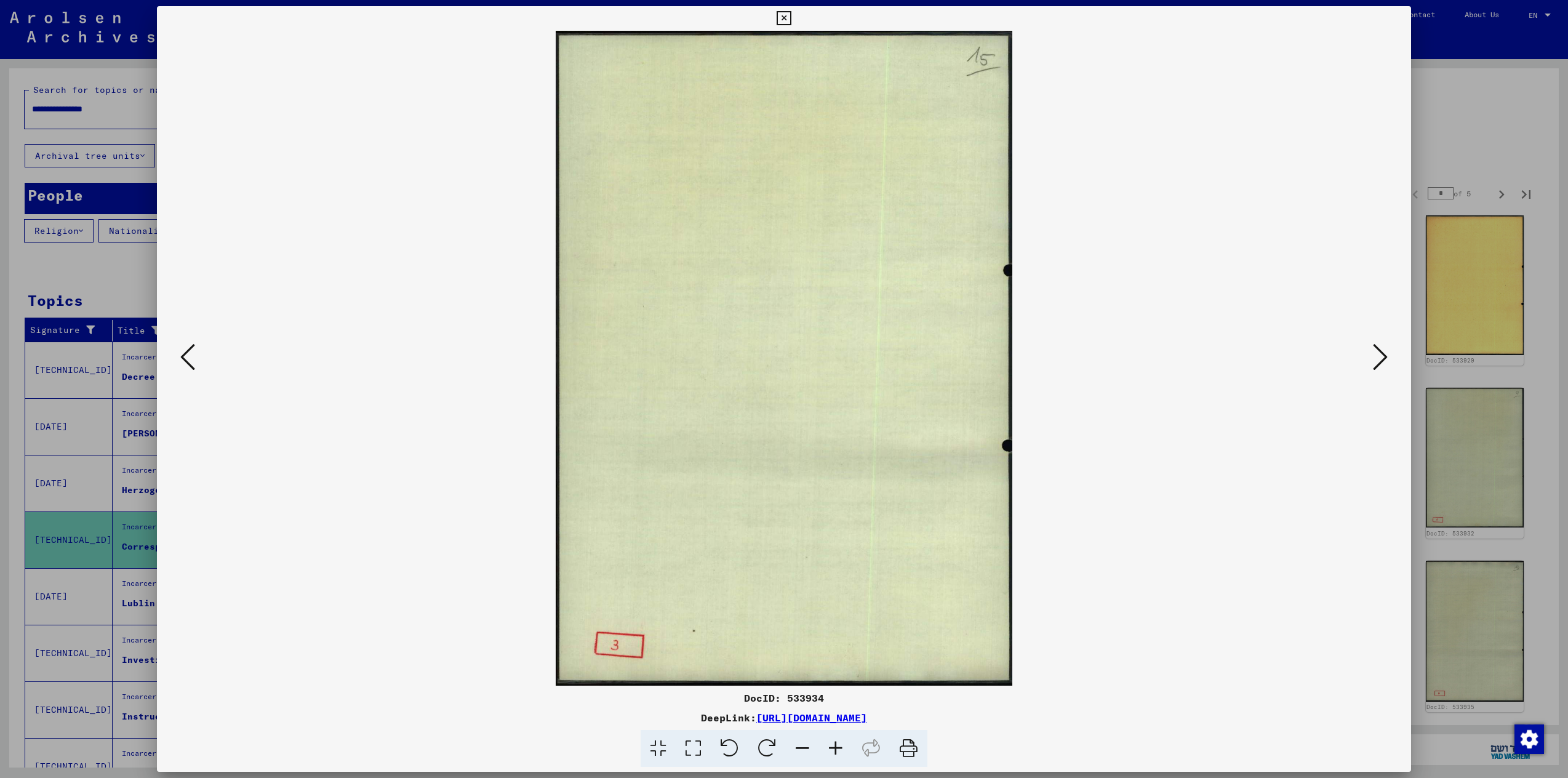
click at [1377, 360] on icon at bounding box center [1380, 357] width 15 height 30
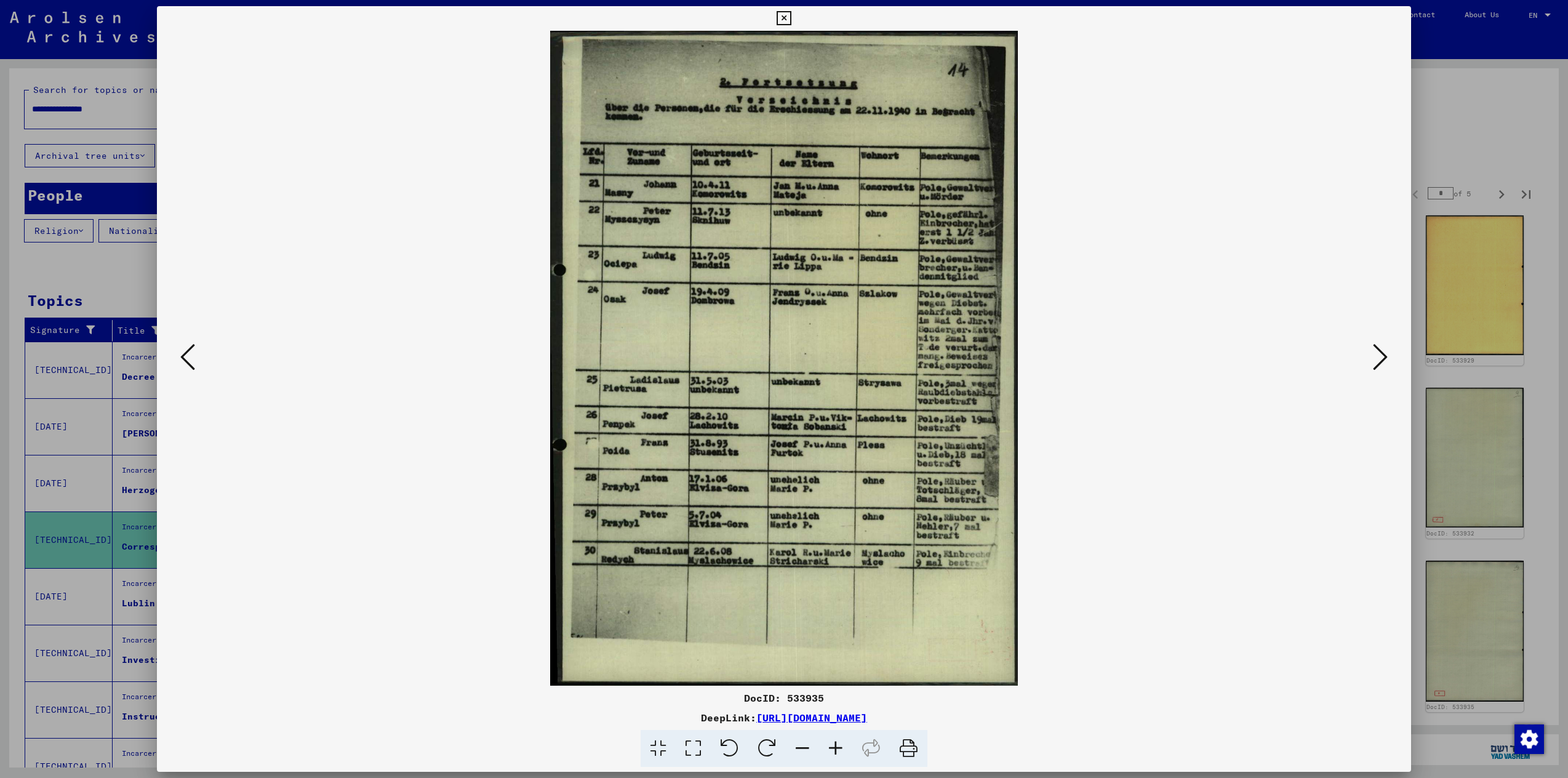
click at [1377, 359] on icon at bounding box center [1380, 357] width 15 height 30
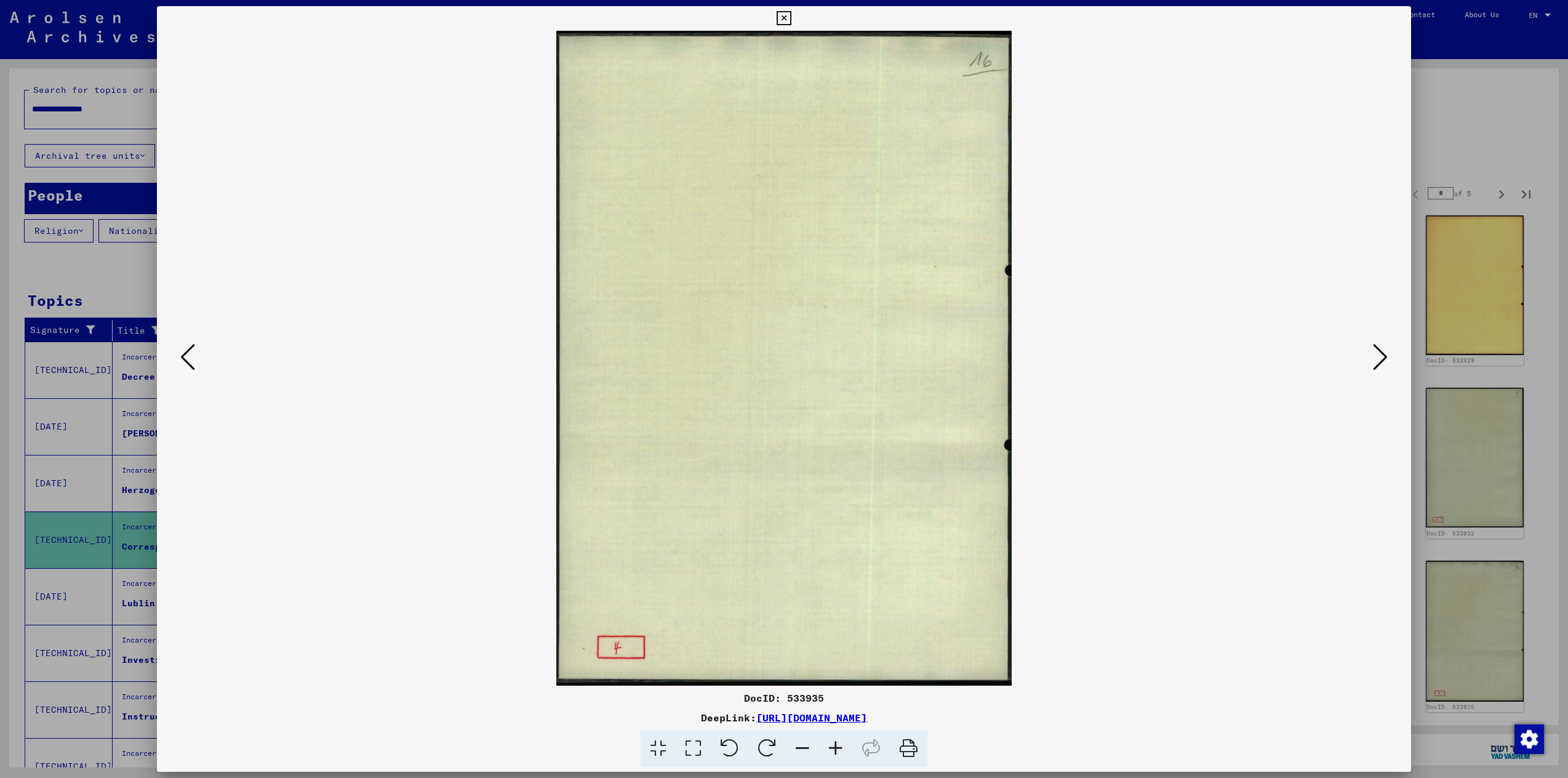
click at [1377, 359] on icon at bounding box center [1380, 357] width 15 height 30
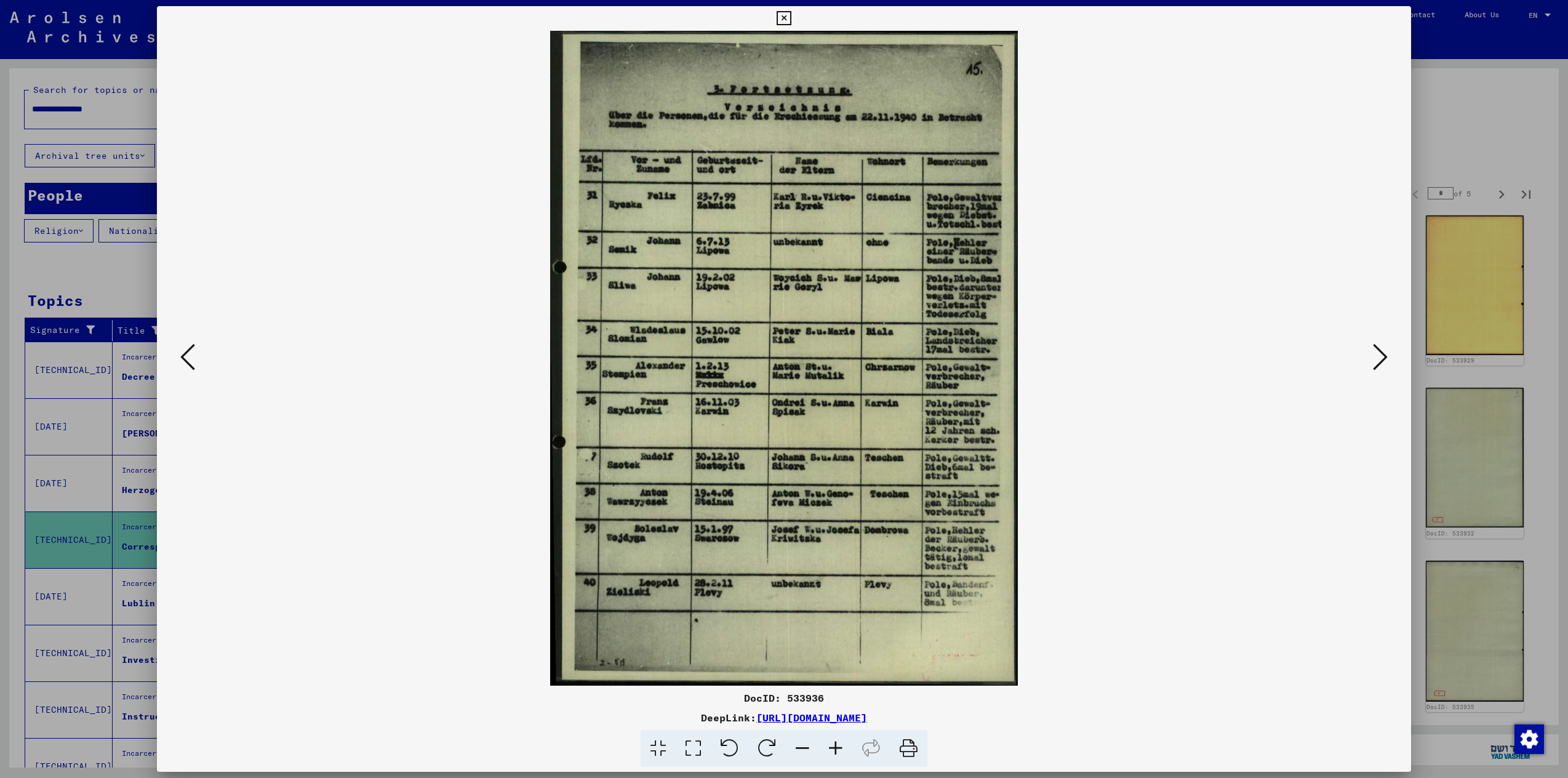
click at [1377, 361] on icon at bounding box center [1380, 357] width 15 height 30
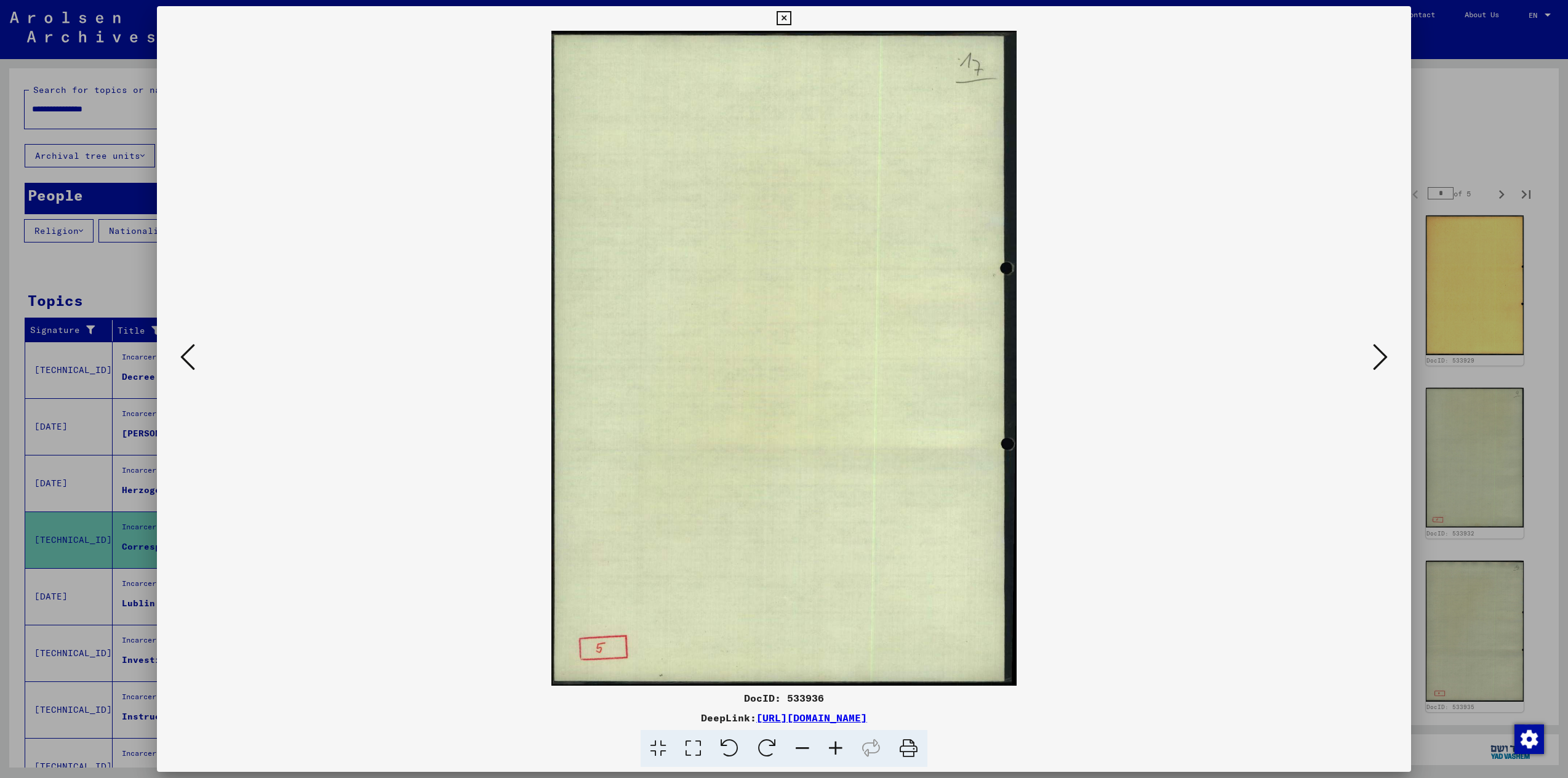
click at [1377, 361] on icon at bounding box center [1380, 357] width 15 height 30
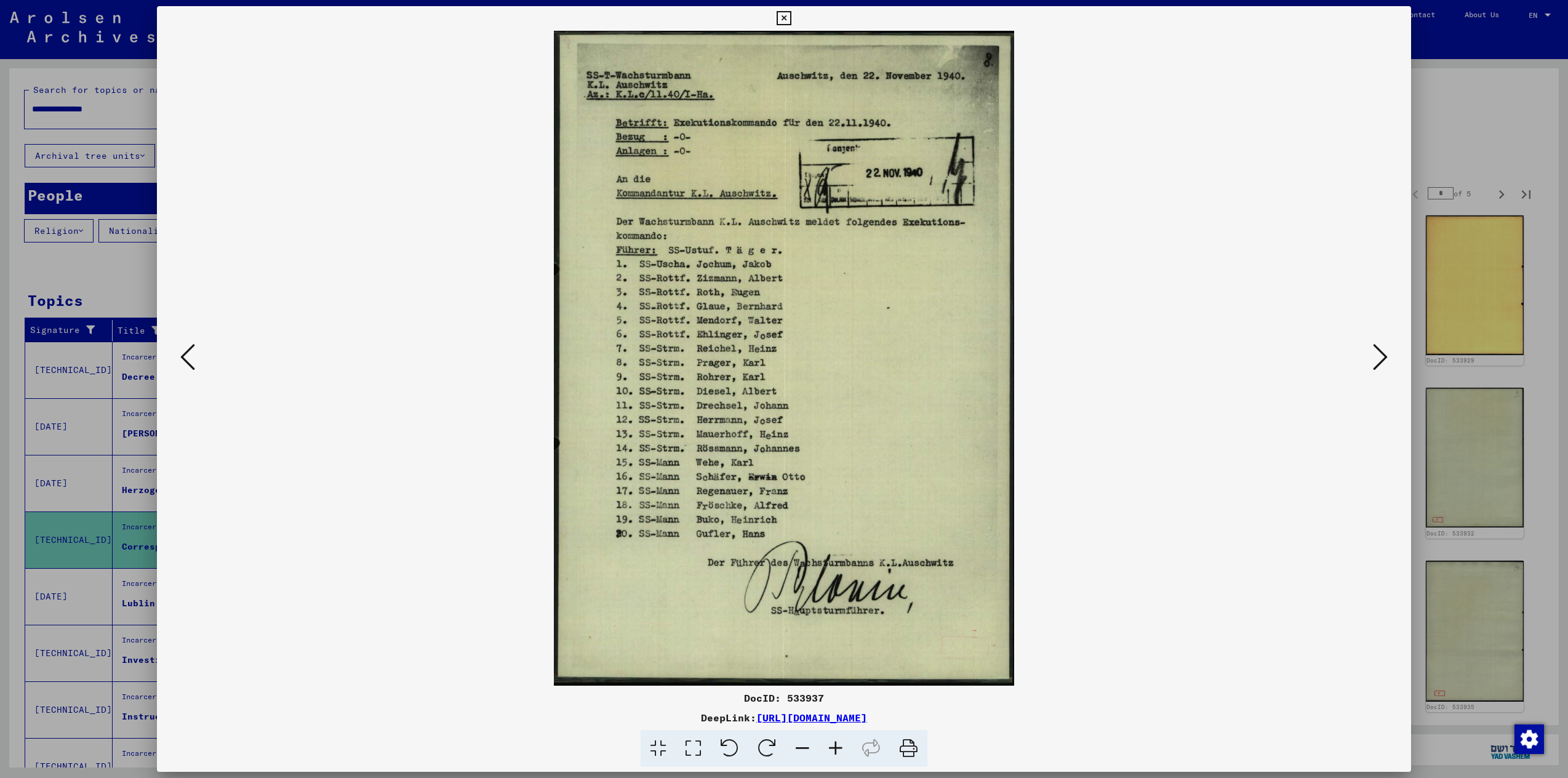
drag, startPoint x: 776, startPoint y: 21, endPoint x: 788, endPoint y: 16, distance: 13.0
click at [777, 21] on button at bounding box center [784, 18] width 21 height 25
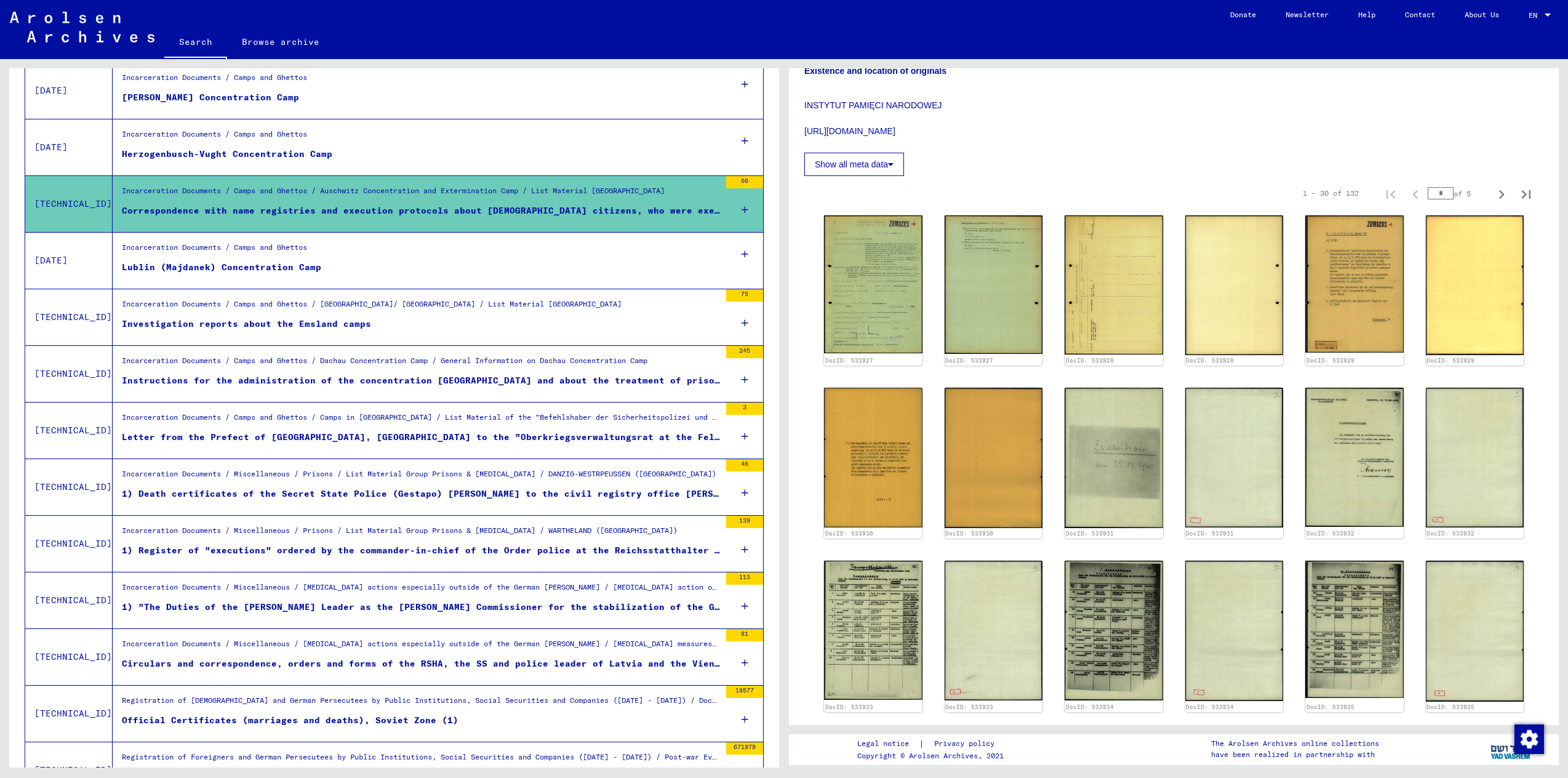
scroll to position [338, 0]
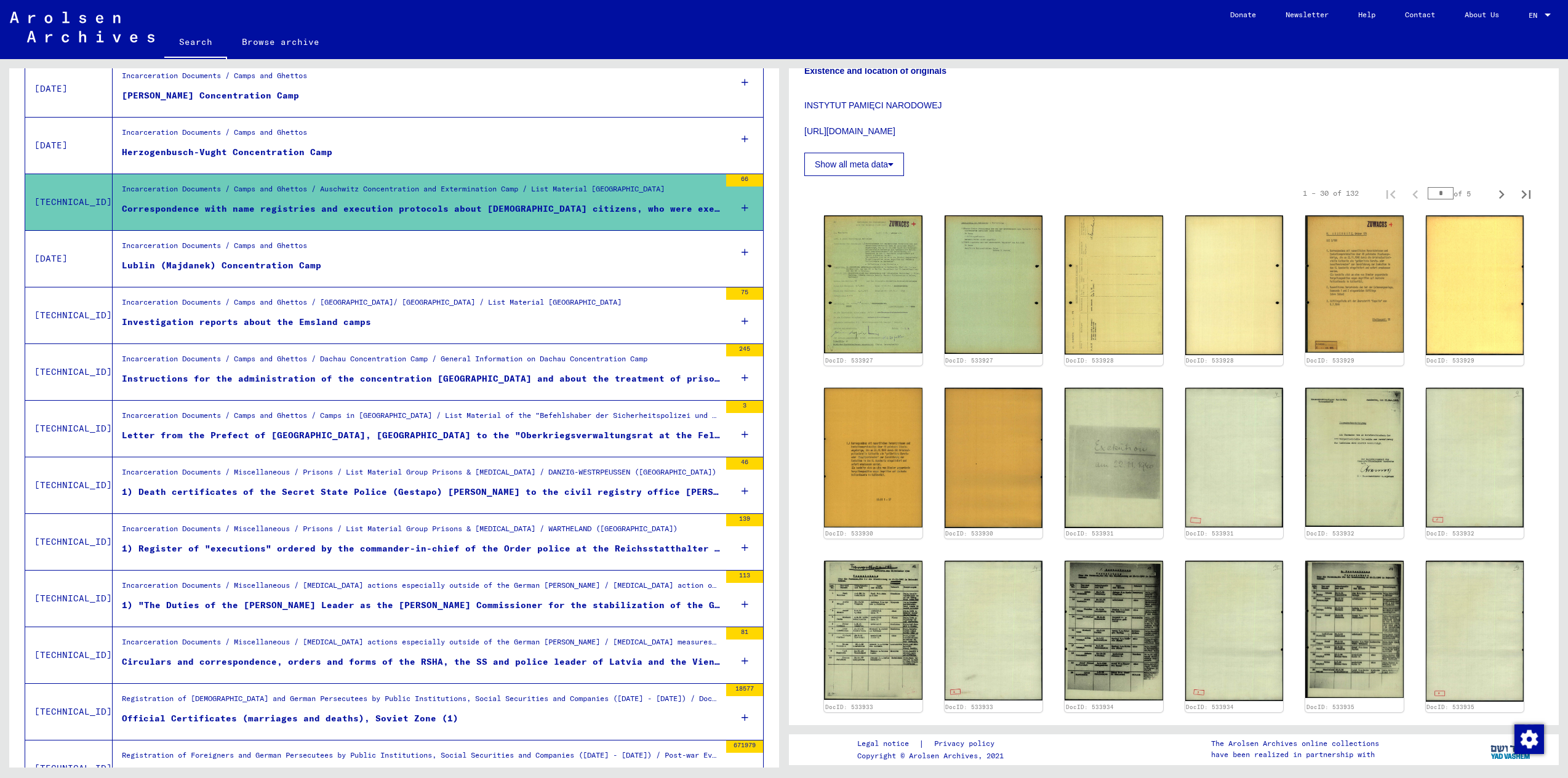
click at [472, 553] on div "1) Register of "executions" ordered by the commander-in-chief of the Order poli…" at bounding box center [420, 549] width 598 height 13
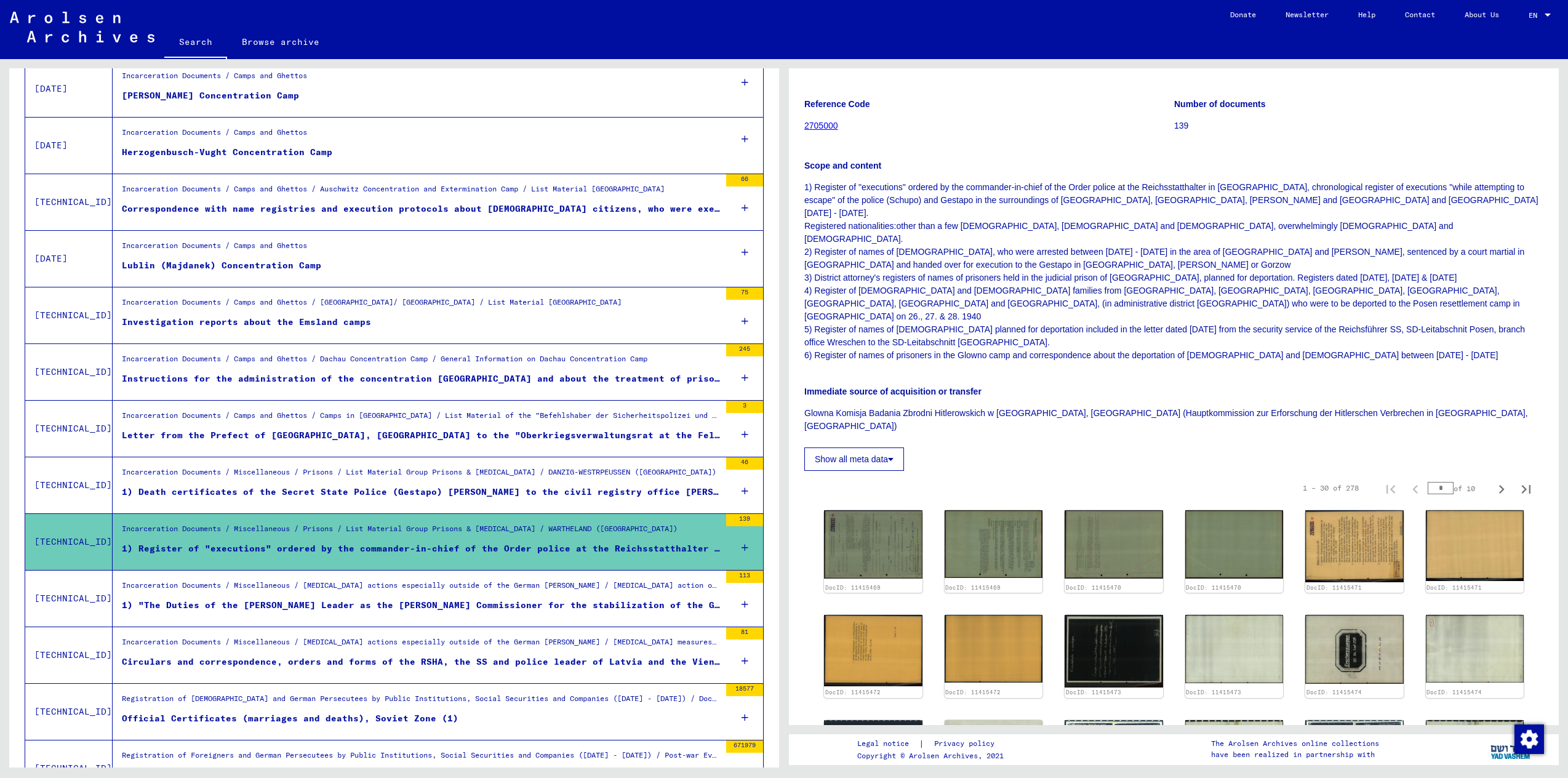
scroll to position [146, 0]
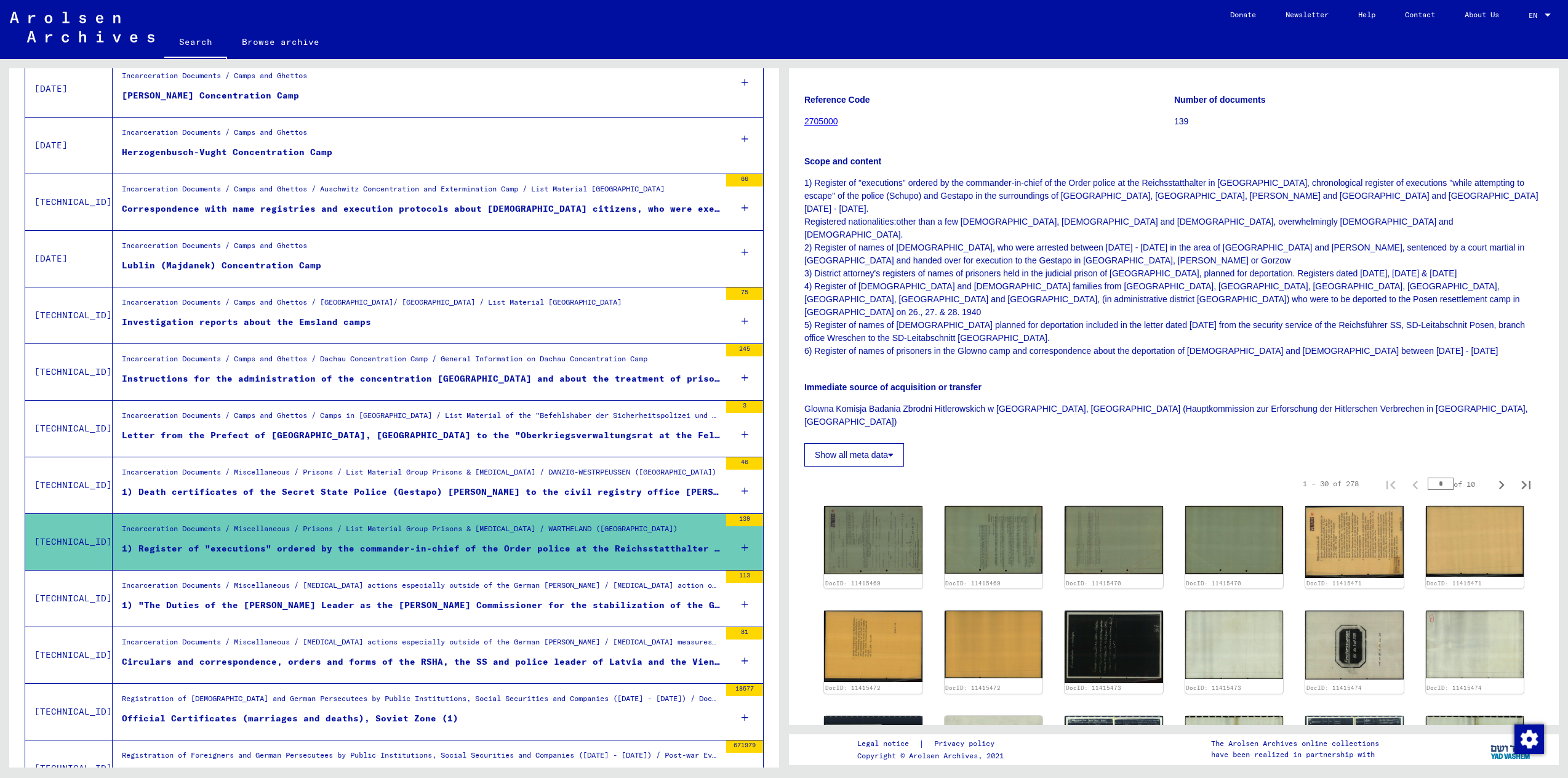
click at [842, 273] on p "1) Register of "executions" ordered by the commander-in-chief of the Order poli…" at bounding box center [1174, 267] width 740 height 181
click at [977, 266] on p "1) Register of "executions" ordered by the commander-in-chief of the Order poli…" at bounding box center [1174, 267] width 740 height 181
click at [888, 504] on img at bounding box center [873, 540] width 103 height 72
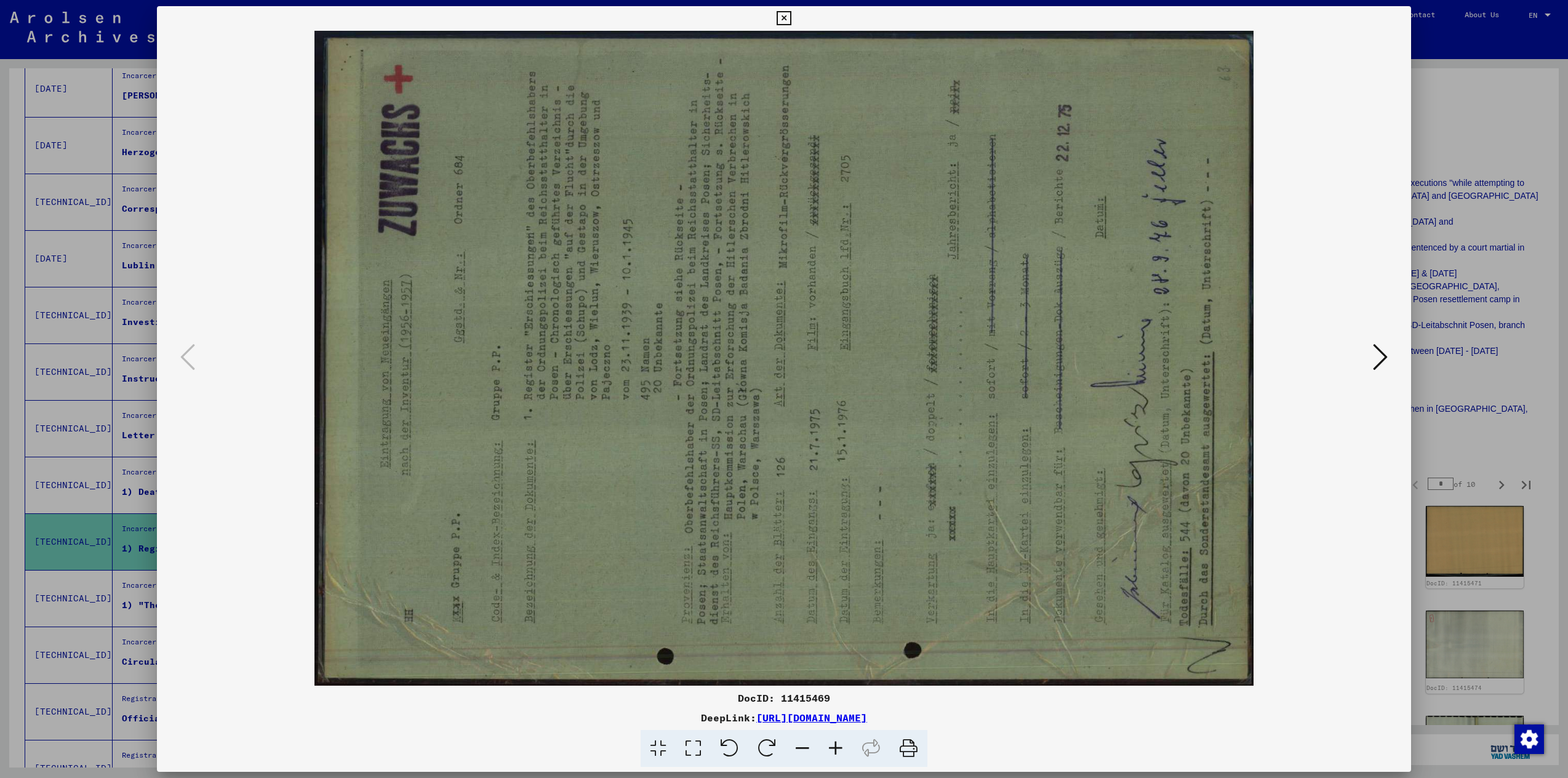
click at [1377, 344] on icon at bounding box center [1380, 357] width 15 height 30
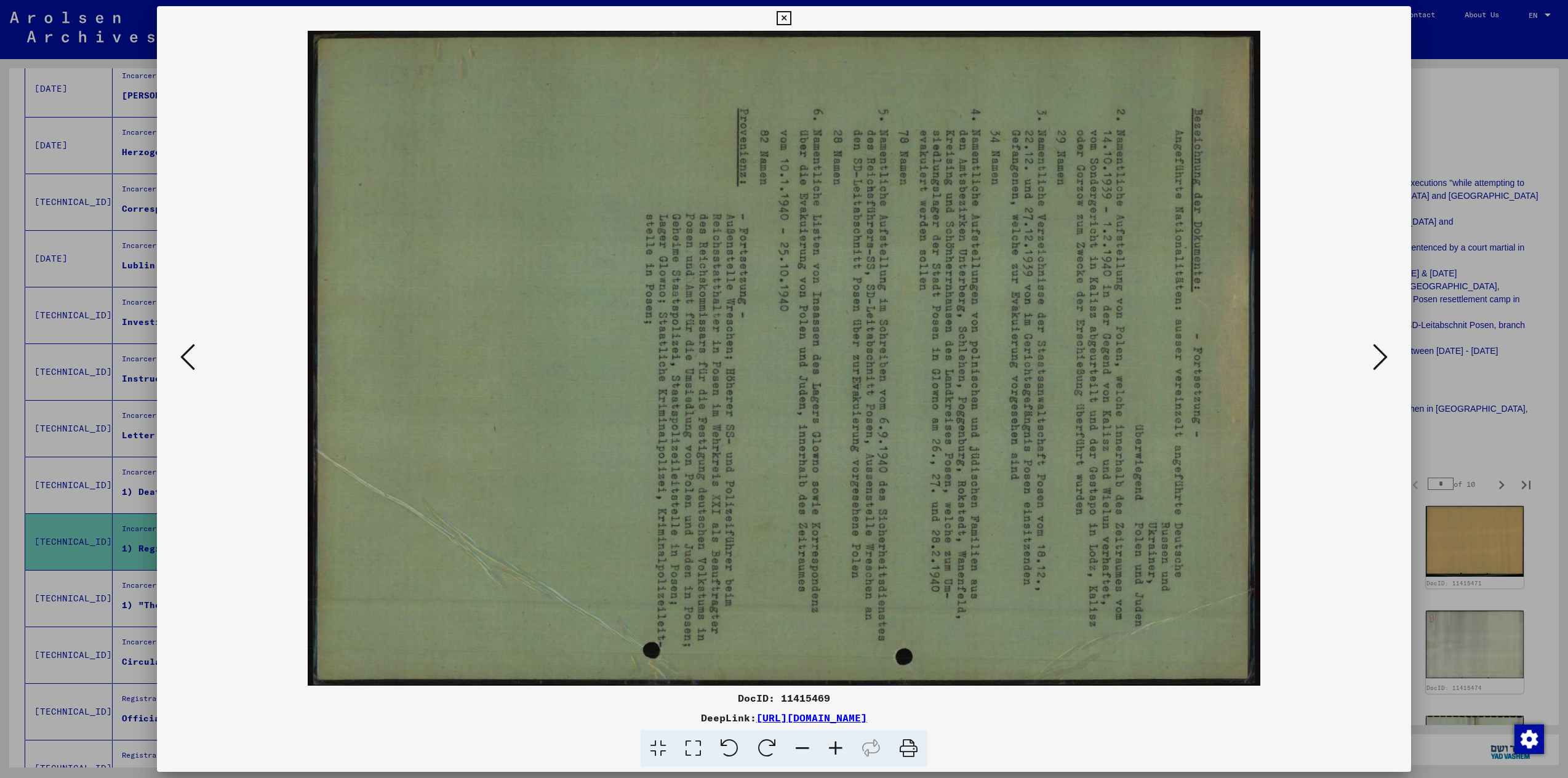
click at [1377, 344] on icon at bounding box center [1380, 357] width 15 height 30
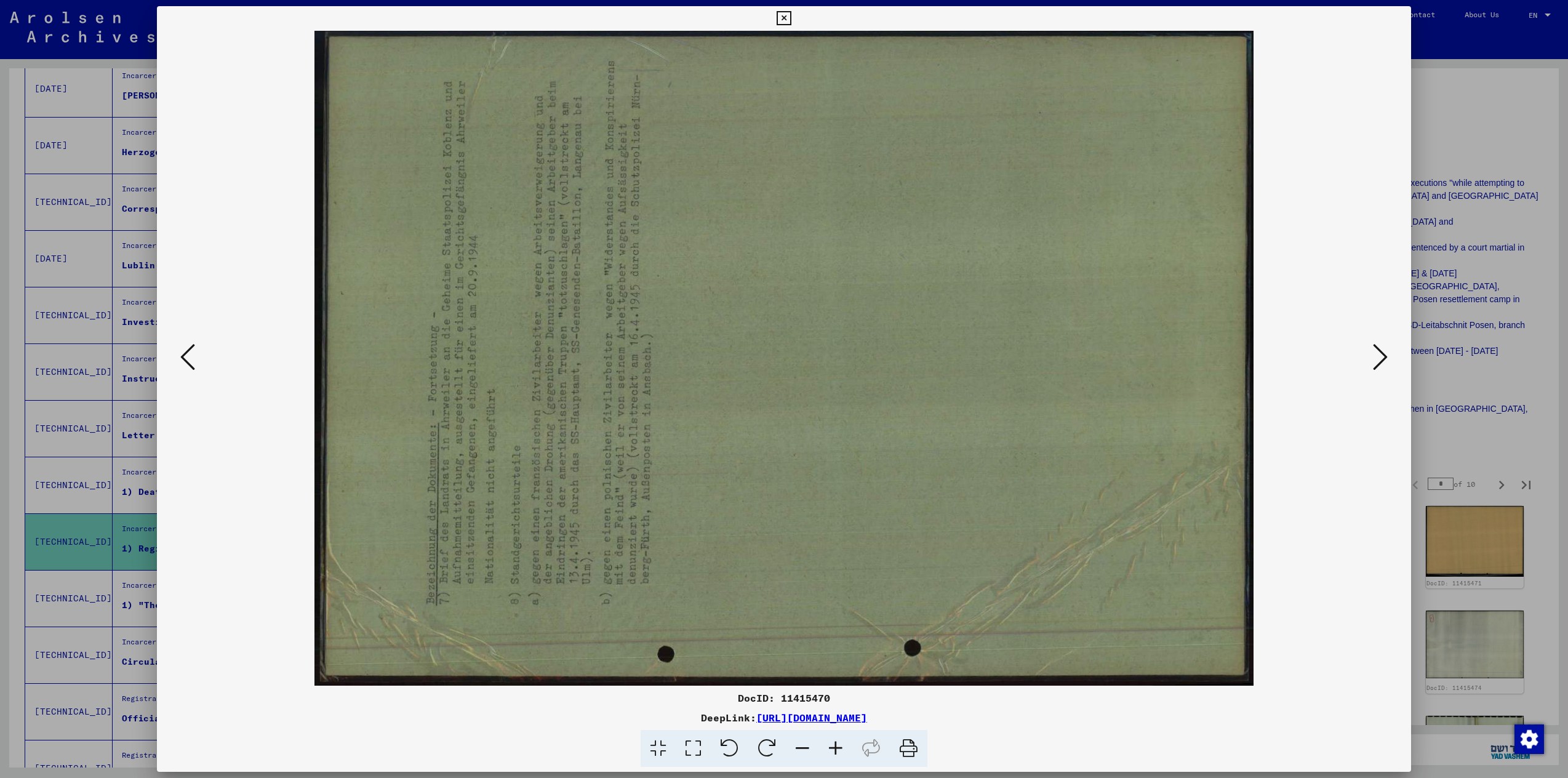
click at [1377, 344] on icon at bounding box center [1380, 357] width 15 height 30
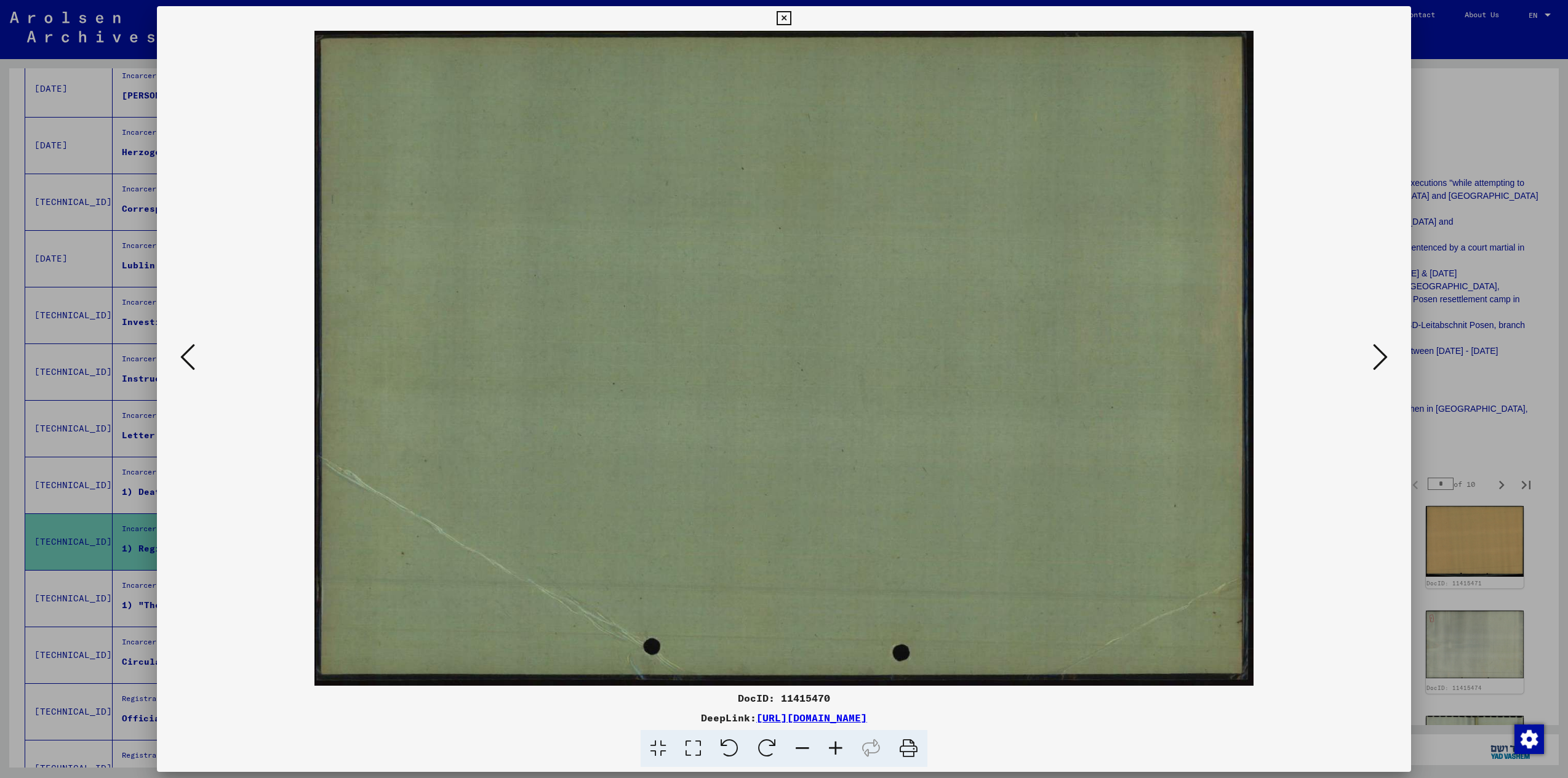
click at [1377, 344] on icon at bounding box center [1380, 357] width 15 height 30
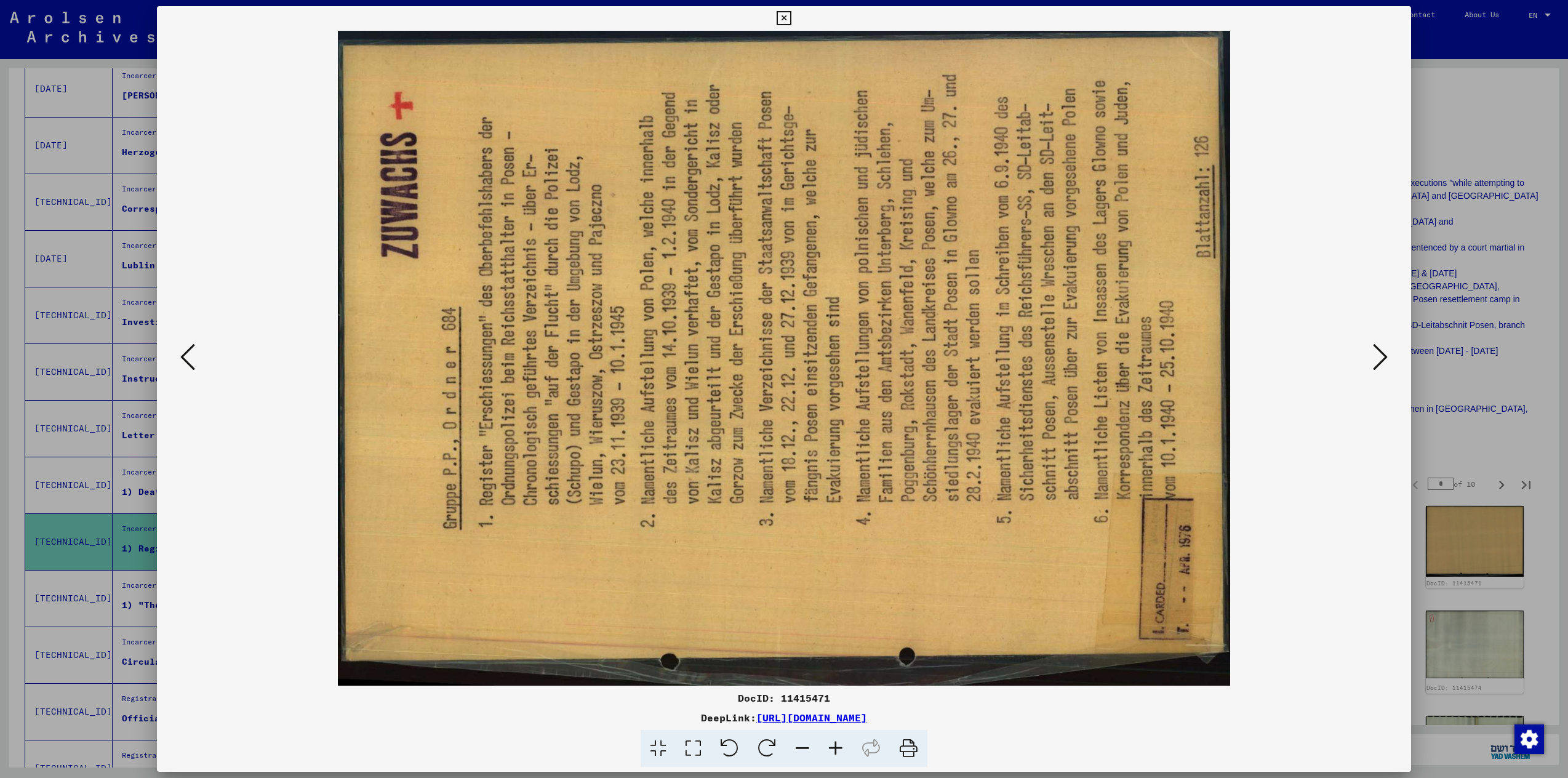
click at [1377, 344] on icon at bounding box center [1380, 357] width 15 height 30
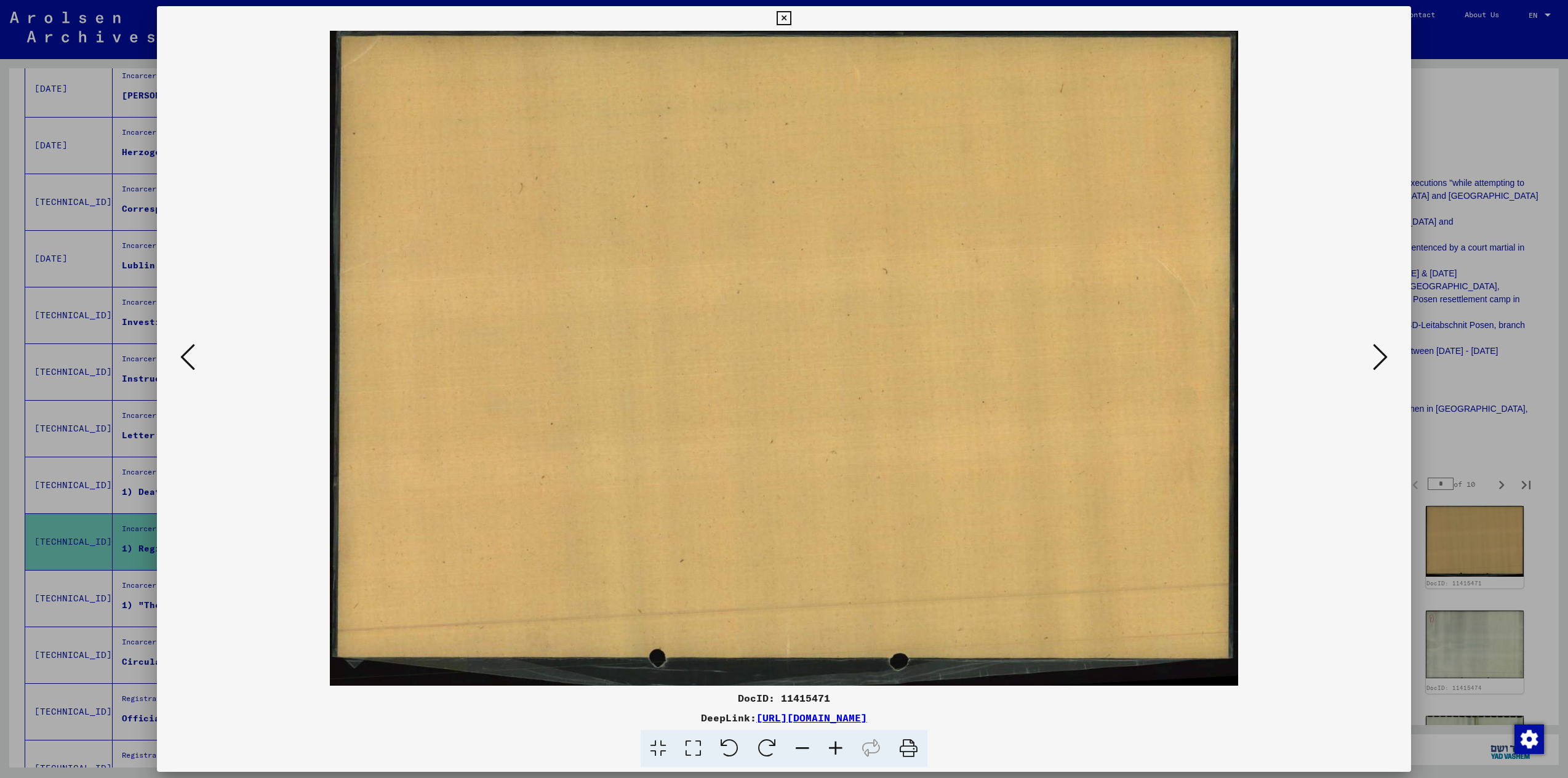
click at [1377, 344] on icon at bounding box center [1380, 357] width 15 height 30
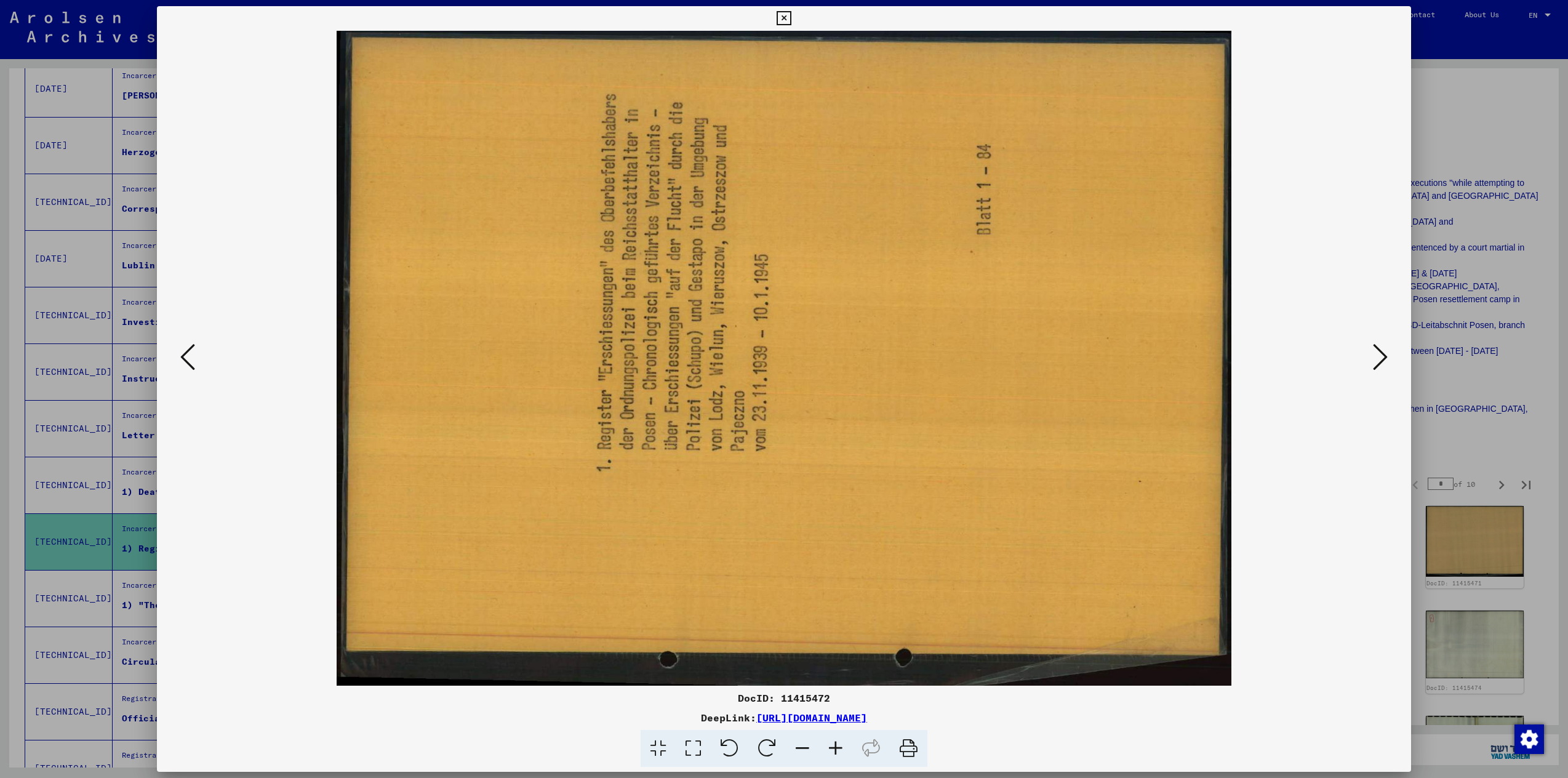
click at [1377, 344] on icon at bounding box center [1380, 357] width 15 height 30
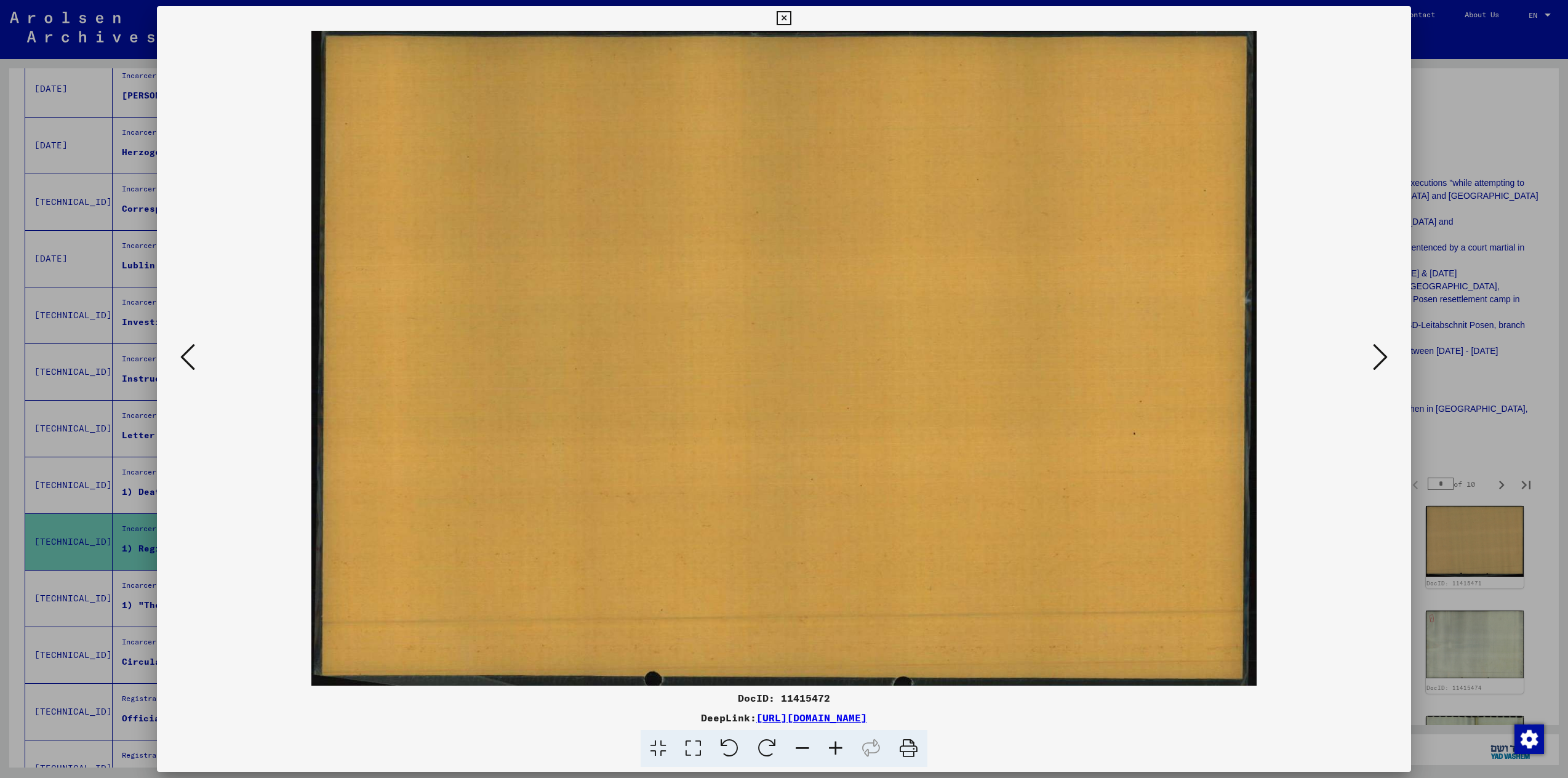
click at [1377, 344] on icon at bounding box center [1380, 357] width 15 height 30
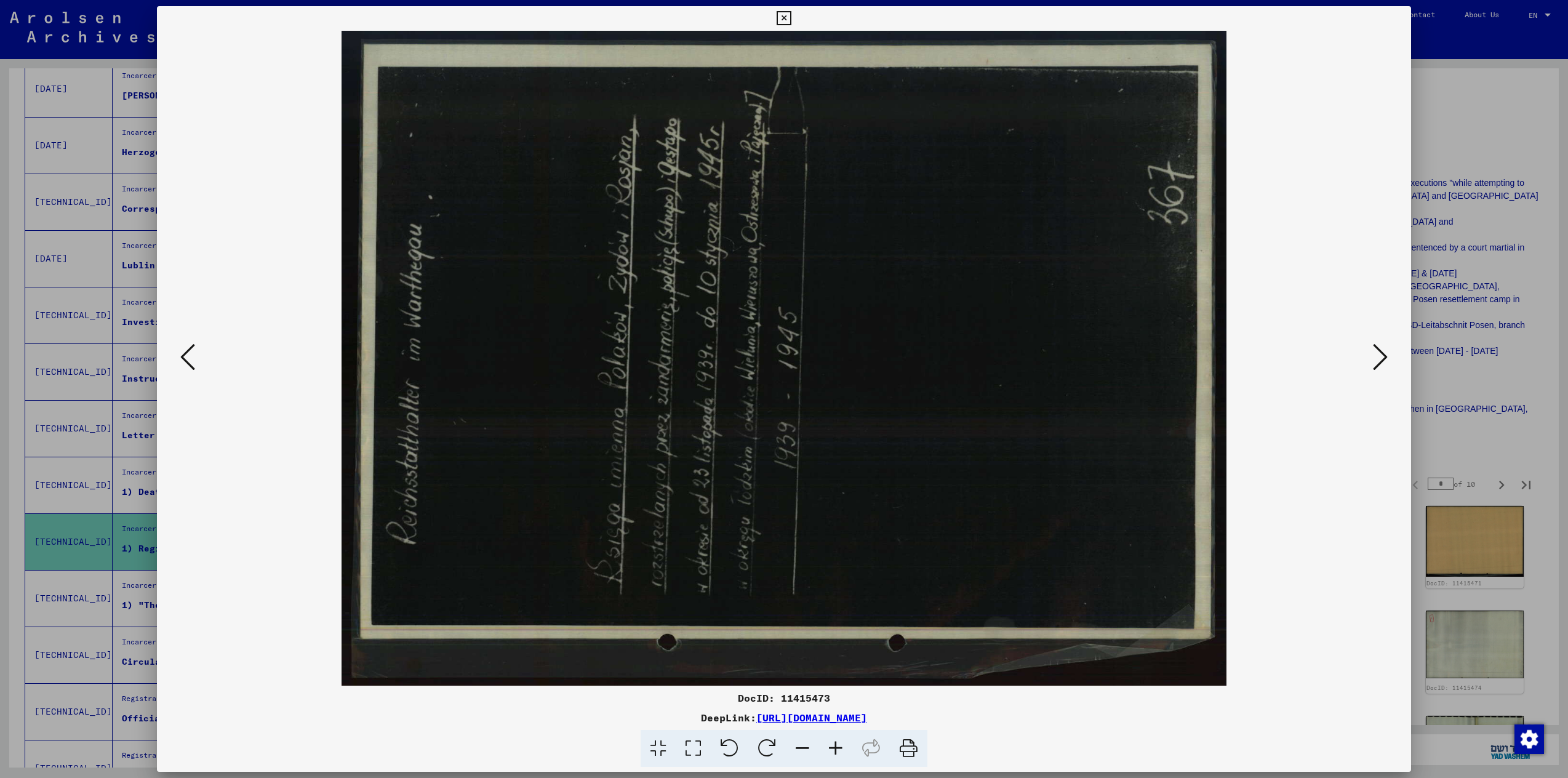
click at [1375, 358] on icon at bounding box center [1380, 357] width 15 height 30
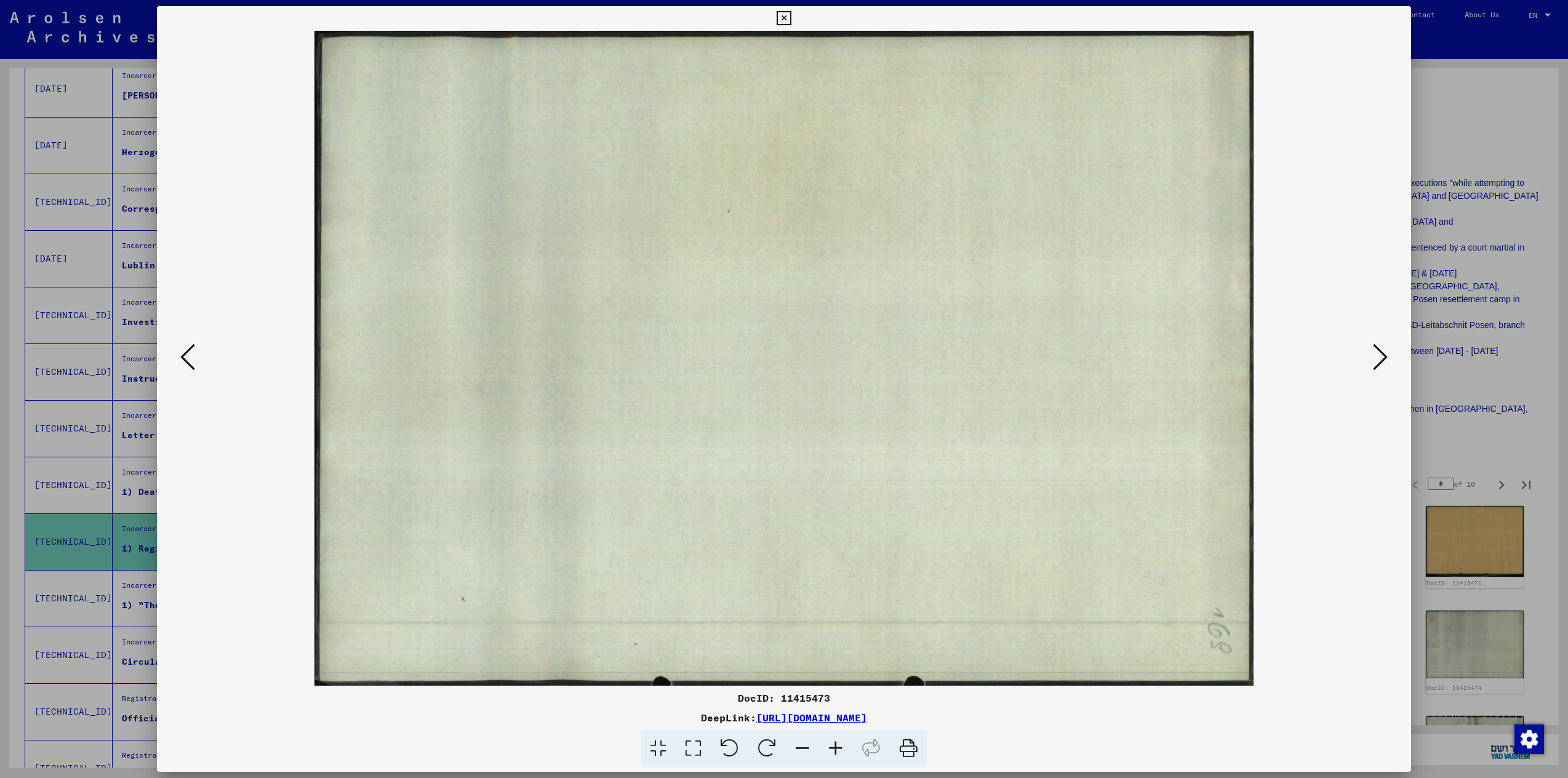
click at [1375, 358] on icon at bounding box center [1380, 357] width 15 height 30
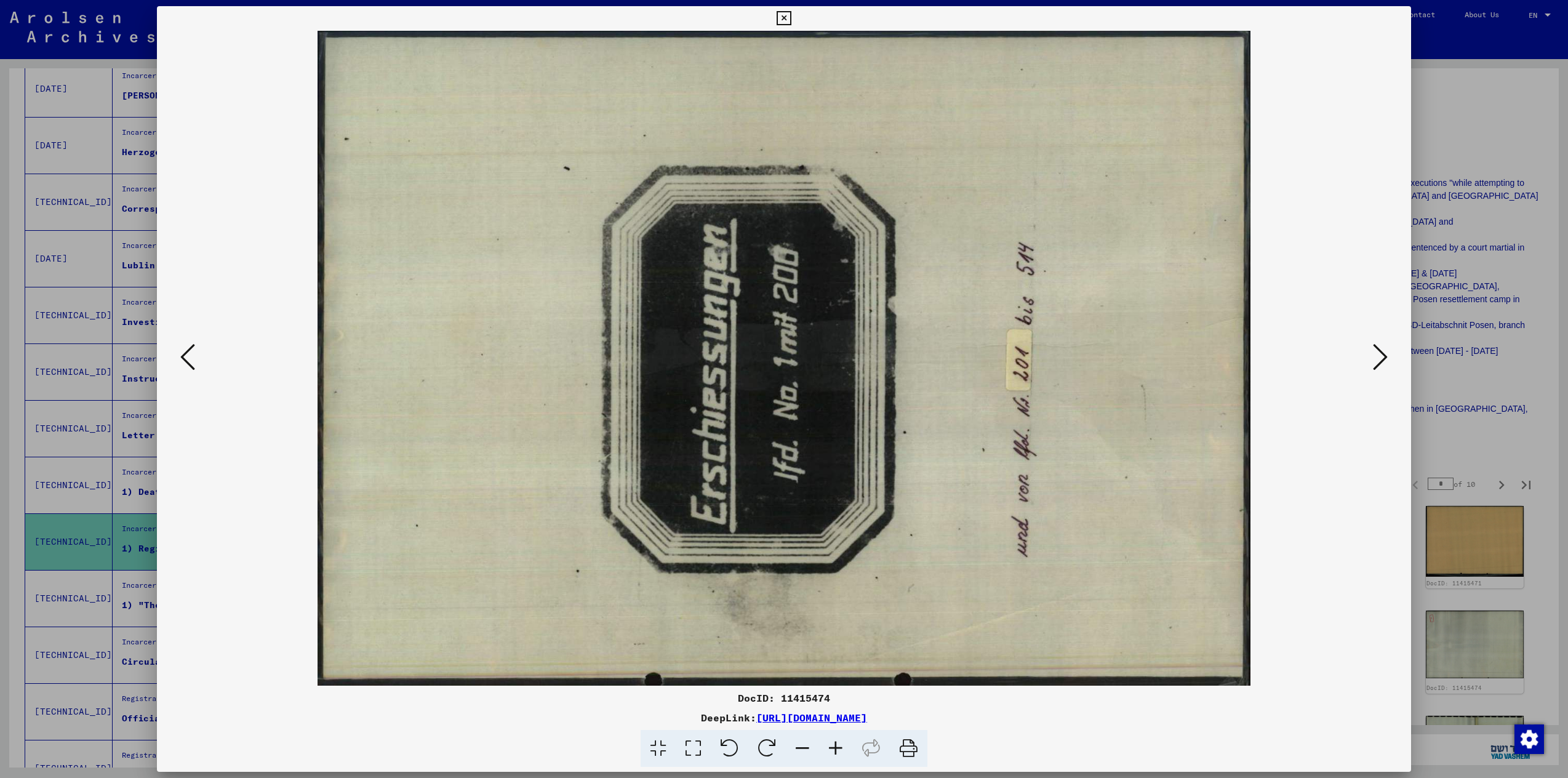
click at [1375, 358] on icon at bounding box center [1380, 357] width 15 height 30
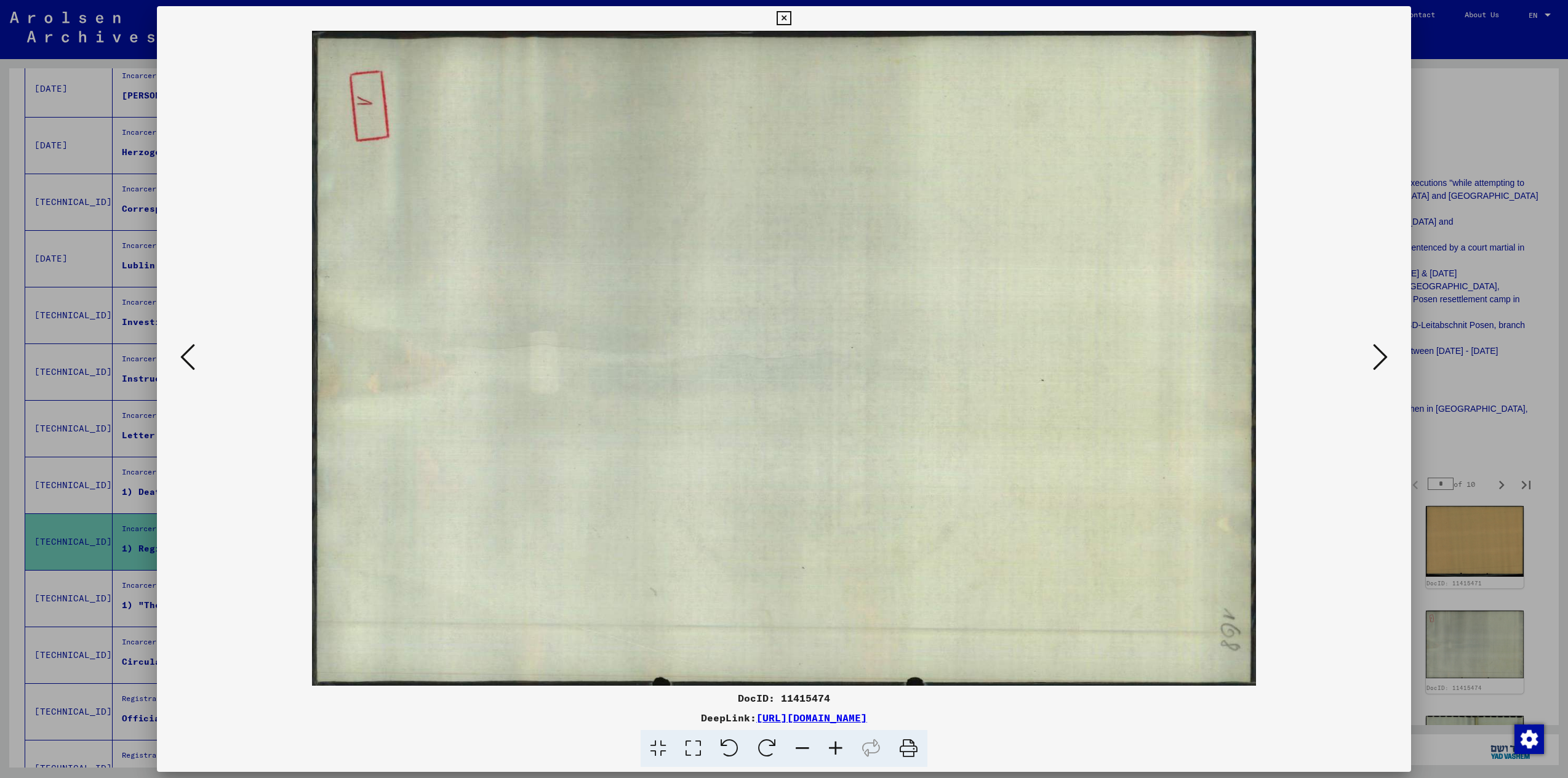
click at [1376, 359] on icon at bounding box center [1380, 357] width 15 height 30
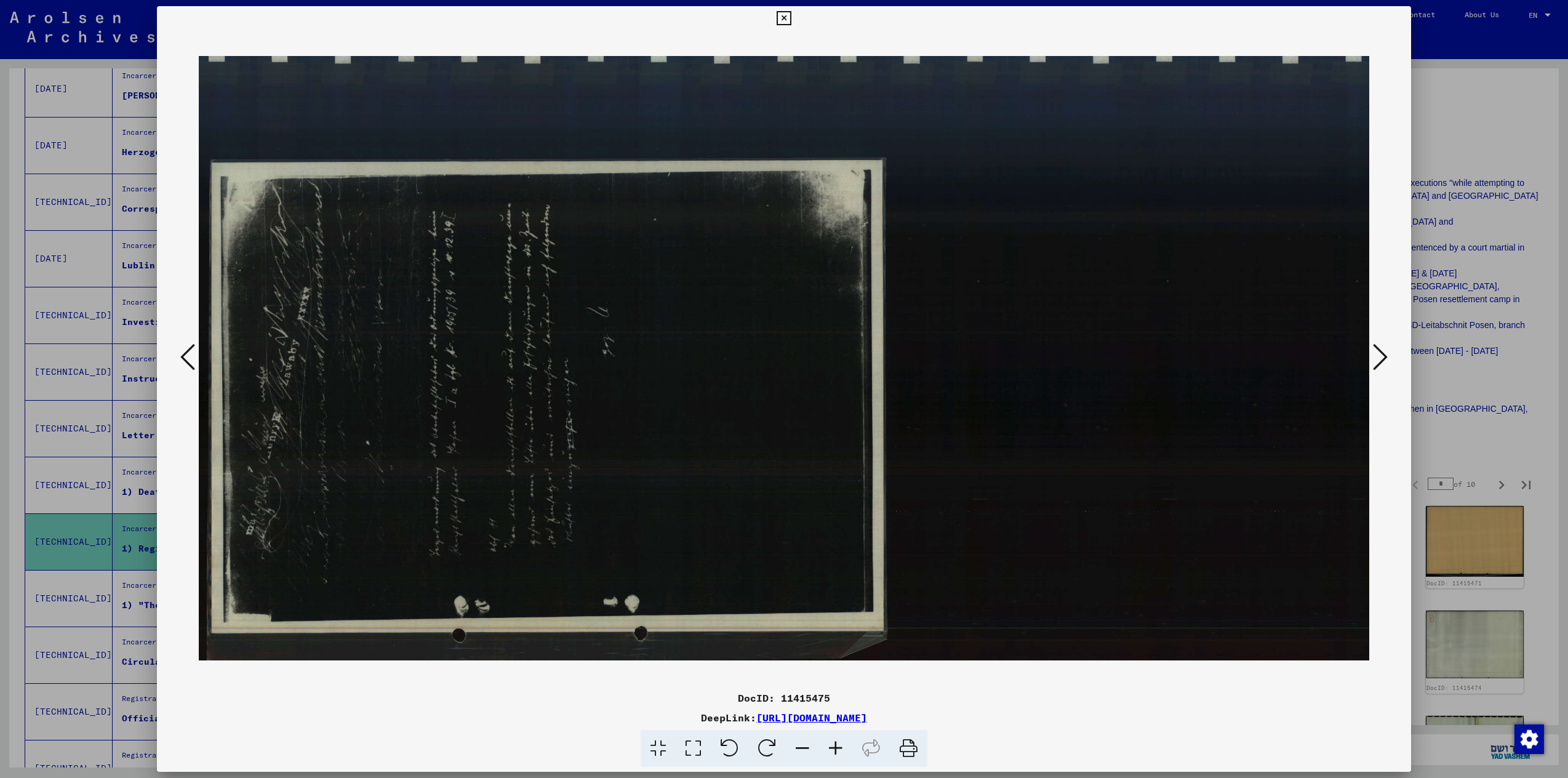
click at [1376, 359] on icon at bounding box center [1380, 357] width 15 height 30
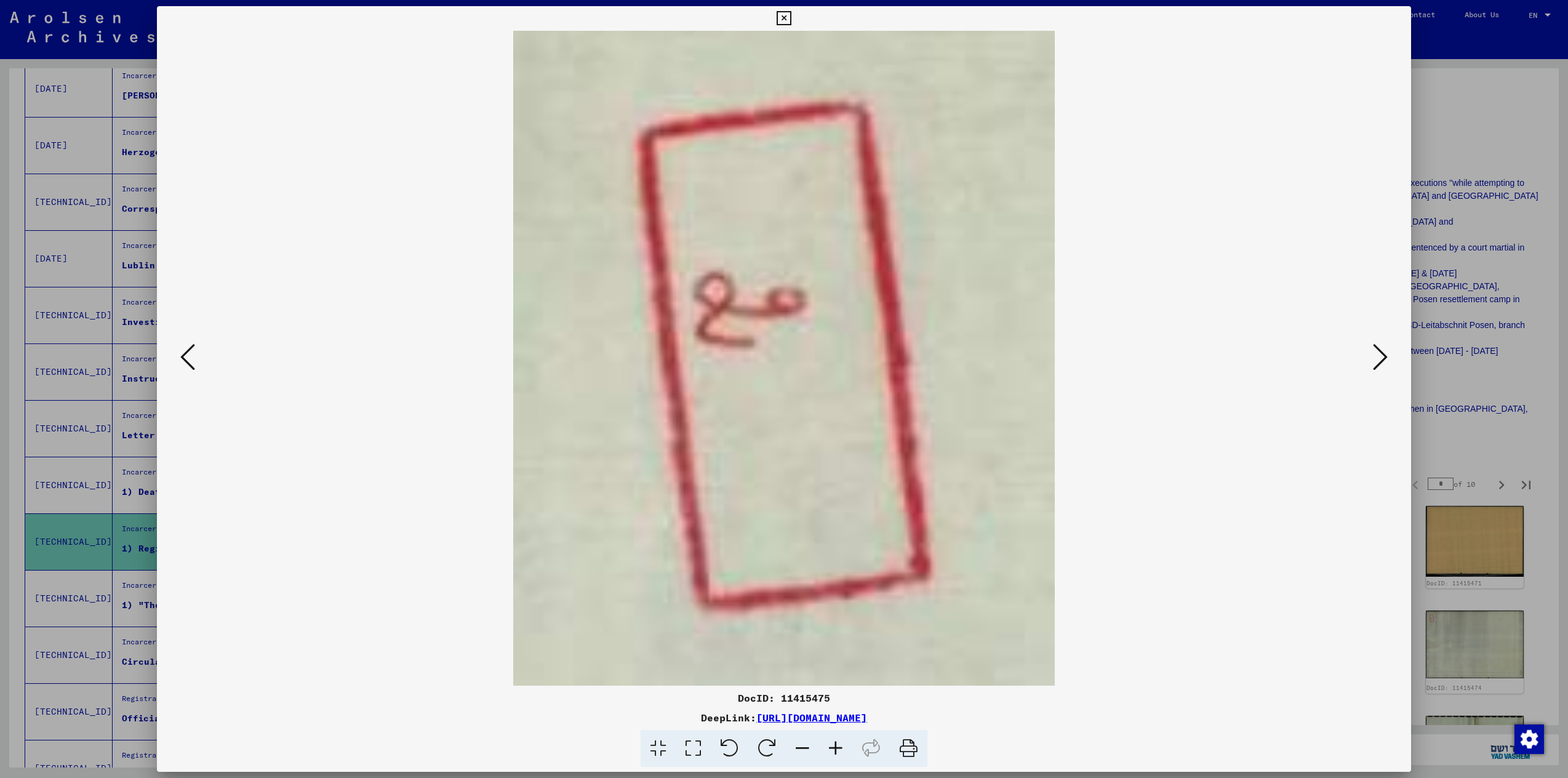
click at [1377, 359] on icon at bounding box center [1380, 357] width 15 height 30
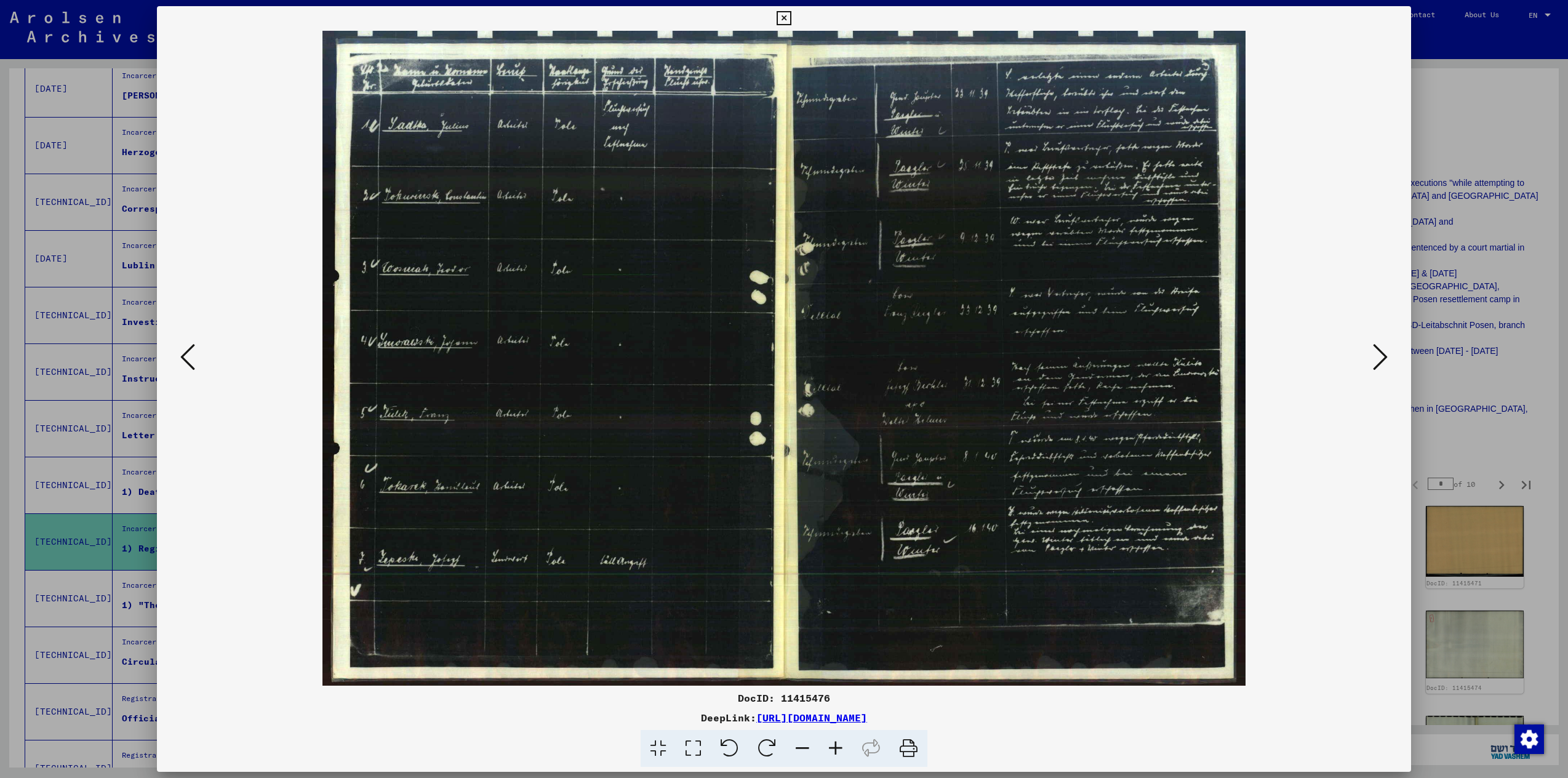
click at [1377, 359] on icon at bounding box center [1380, 357] width 15 height 30
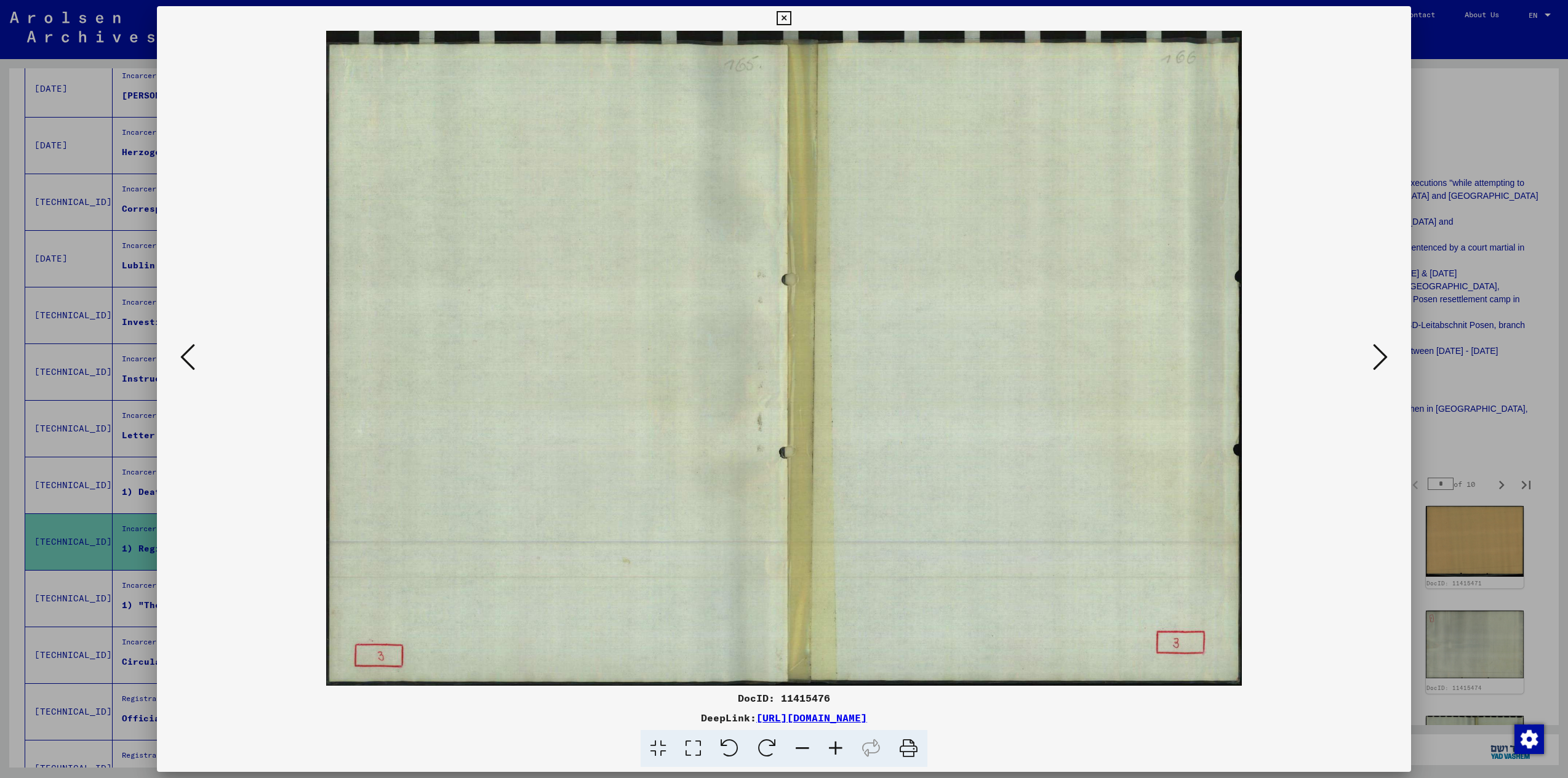
click at [1377, 359] on icon at bounding box center [1380, 357] width 15 height 30
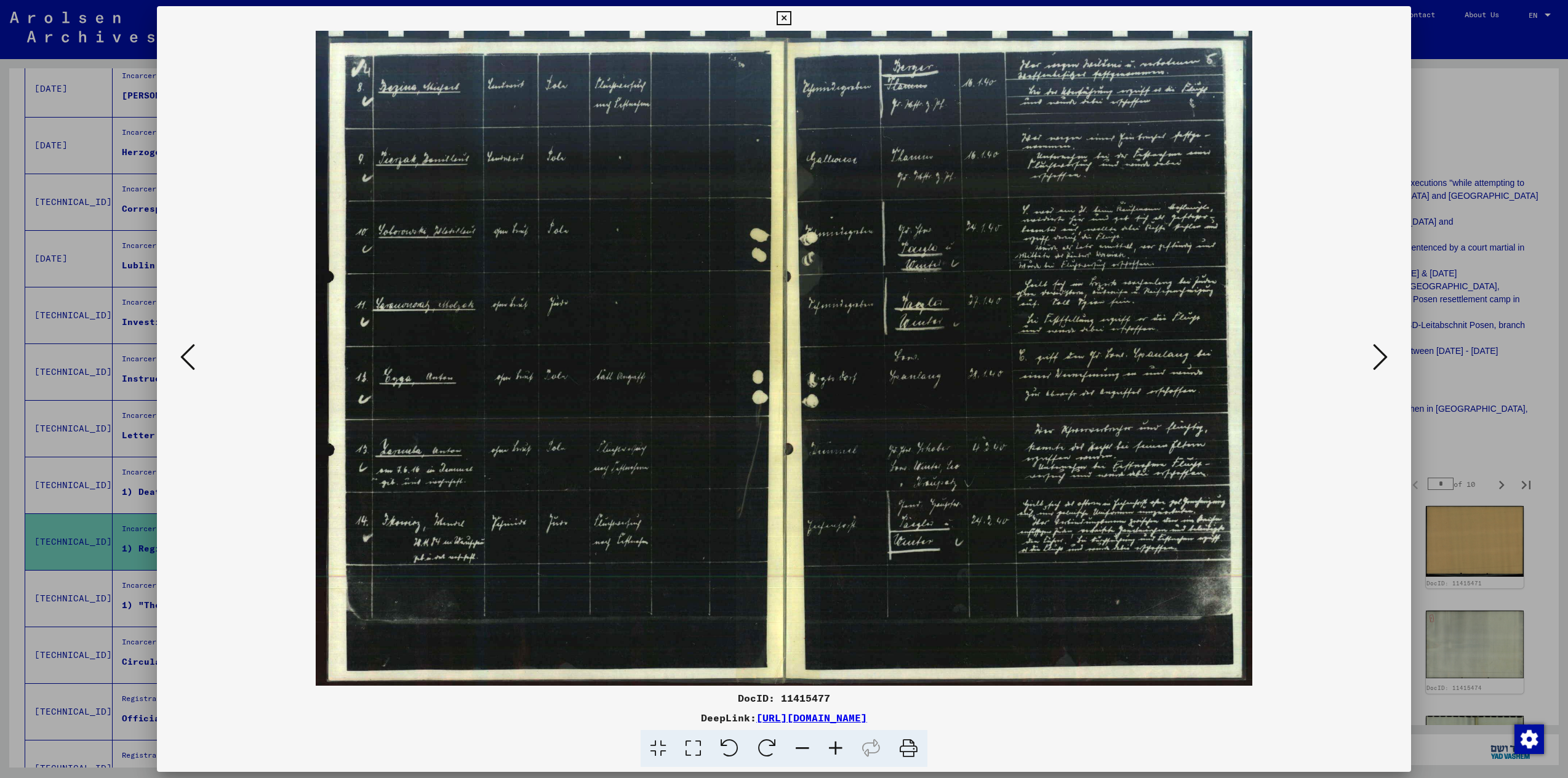
click at [1377, 359] on icon at bounding box center [1380, 357] width 15 height 30
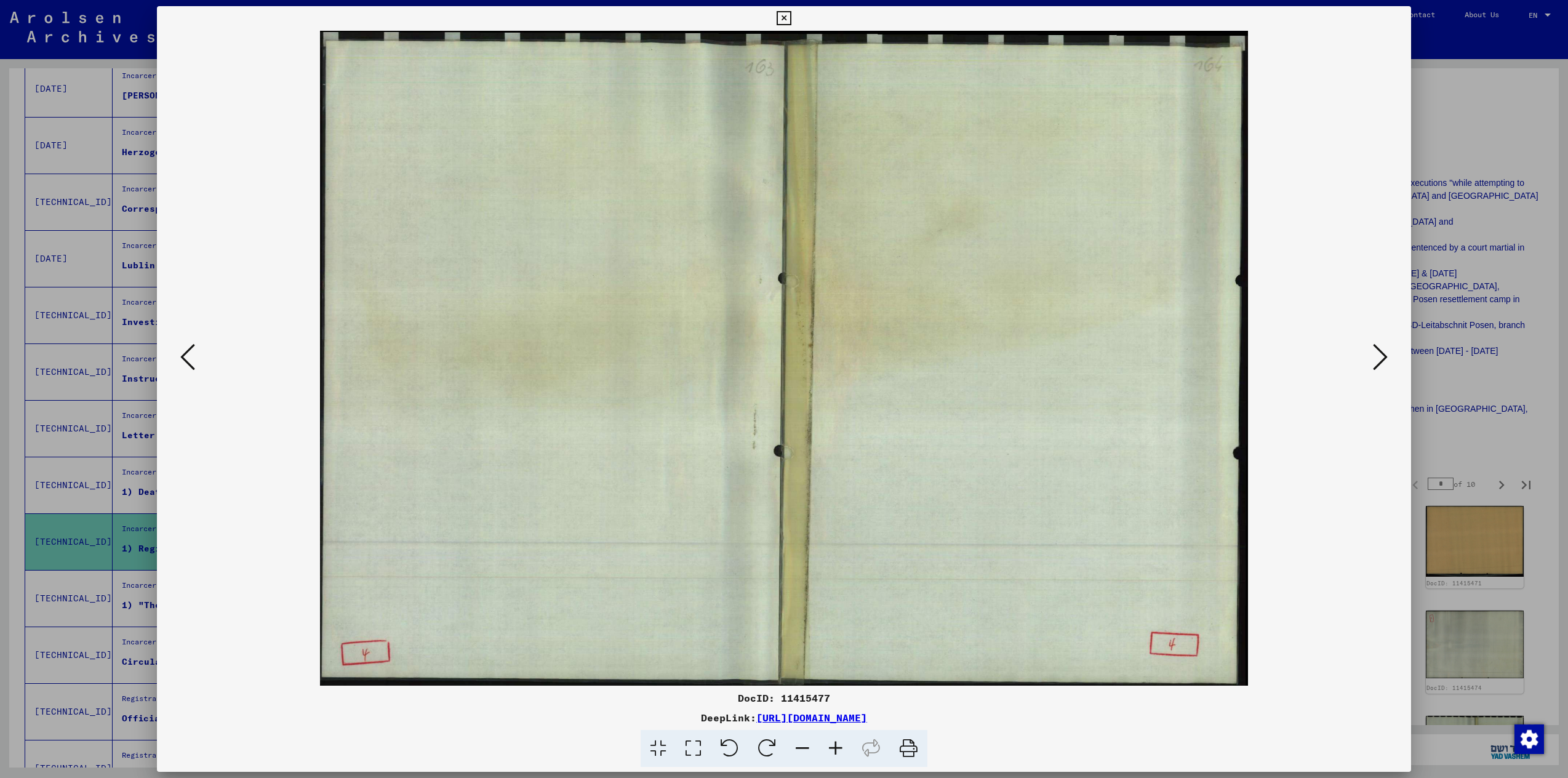
click at [1377, 359] on icon at bounding box center [1380, 357] width 15 height 30
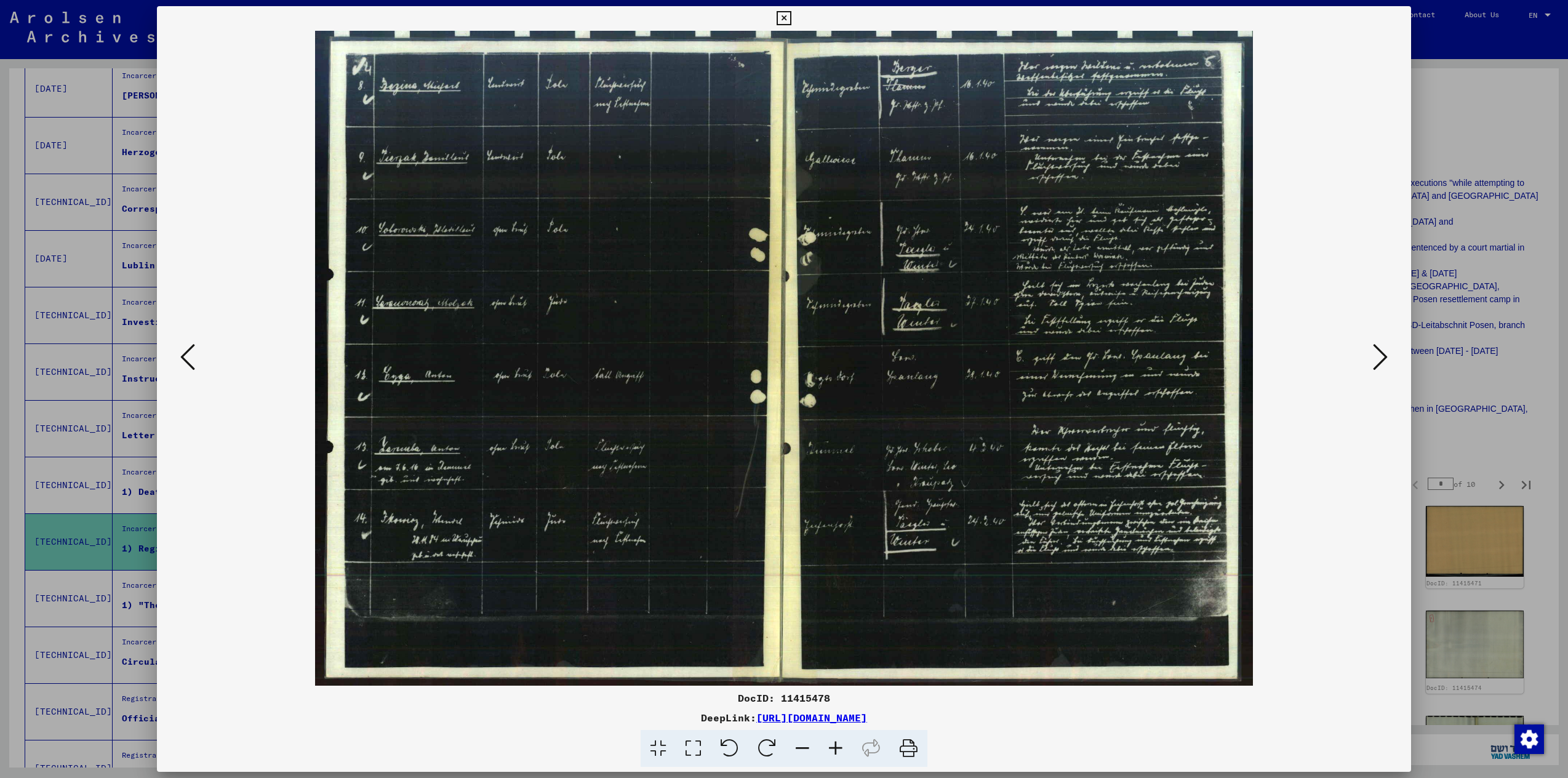
click at [1377, 359] on icon at bounding box center [1380, 357] width 15 height 30
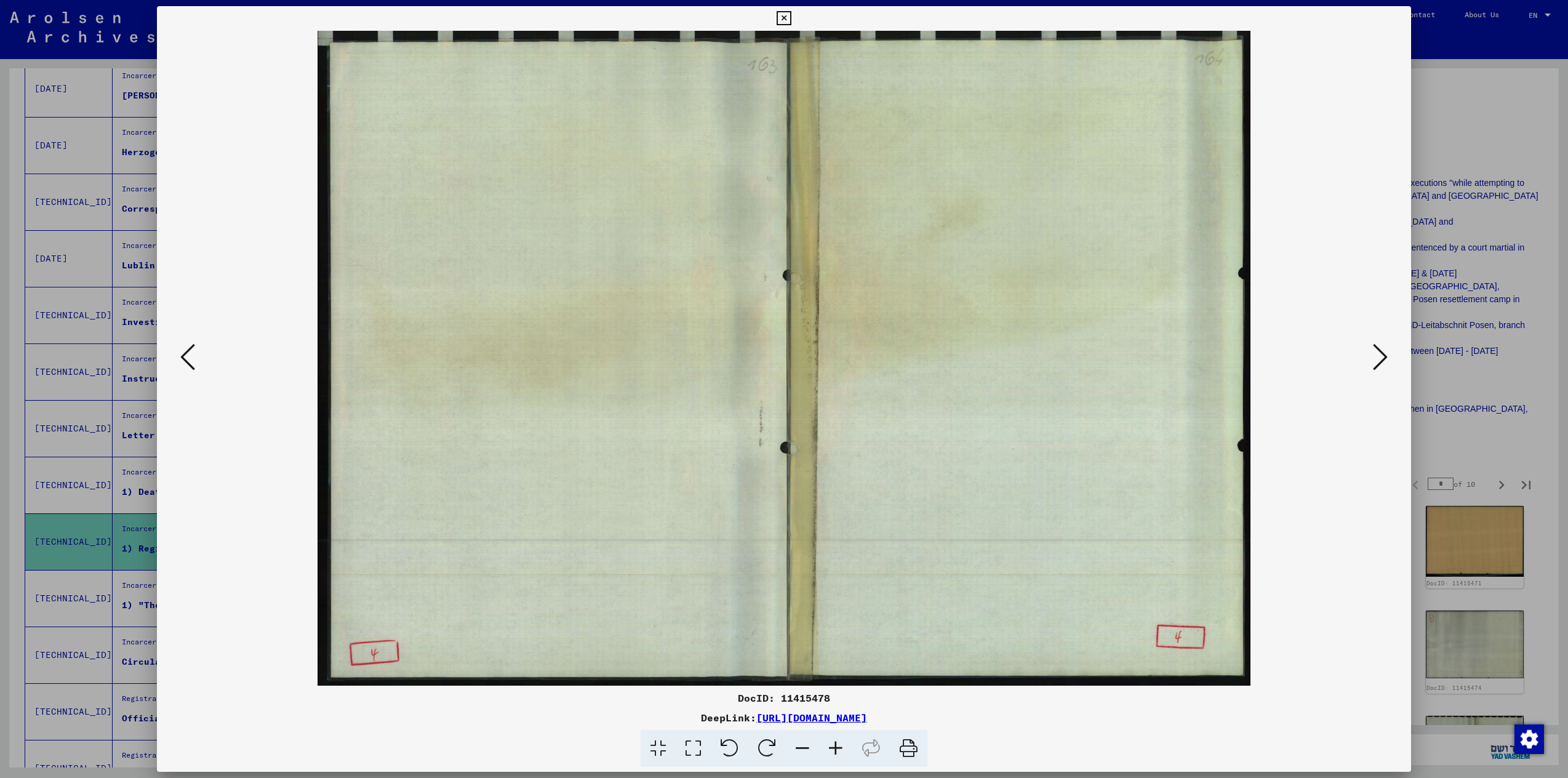
click at [1377, 359] on icon at bounding box center [1380, 357] width 15 height 30
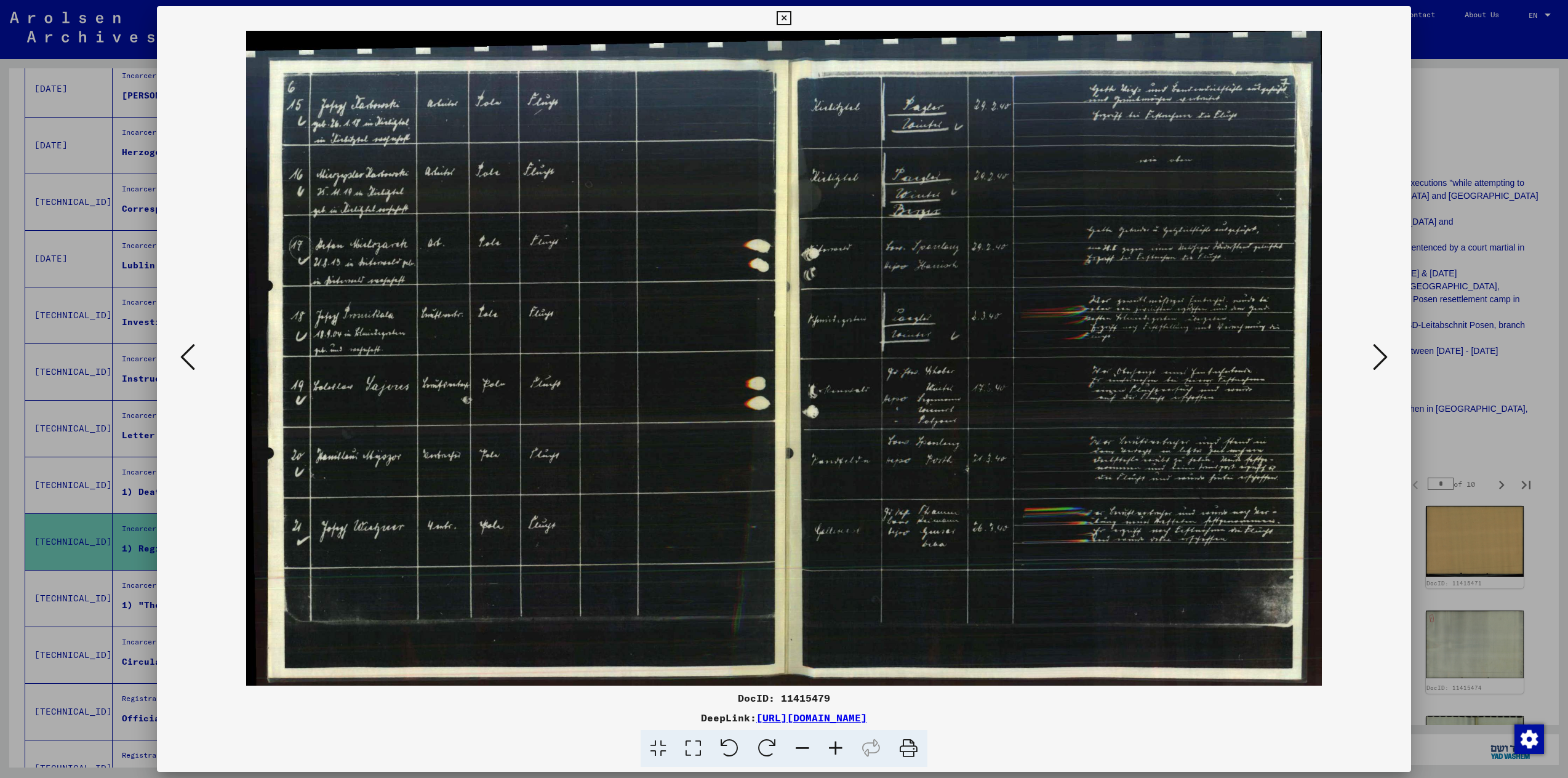
click at [1377, 359] on icon at bounding box center [1380, 357] width 15 height 30
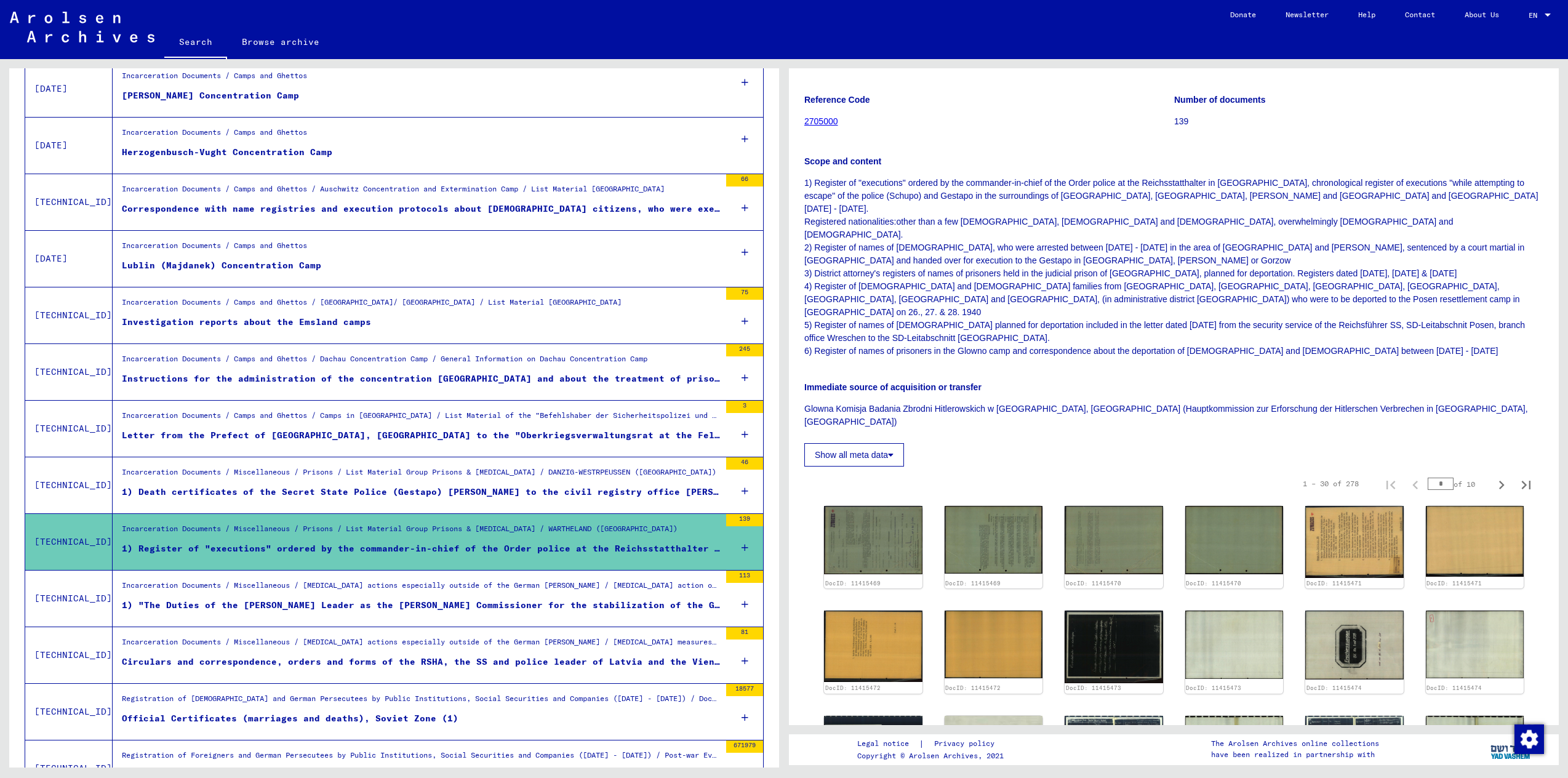
click at [397, 495] on div "1) Death certificates of the Secret State Police (Gestapo) [PERSON_NAME] to the…" at bounding box center [420, 492] width 598 height 13
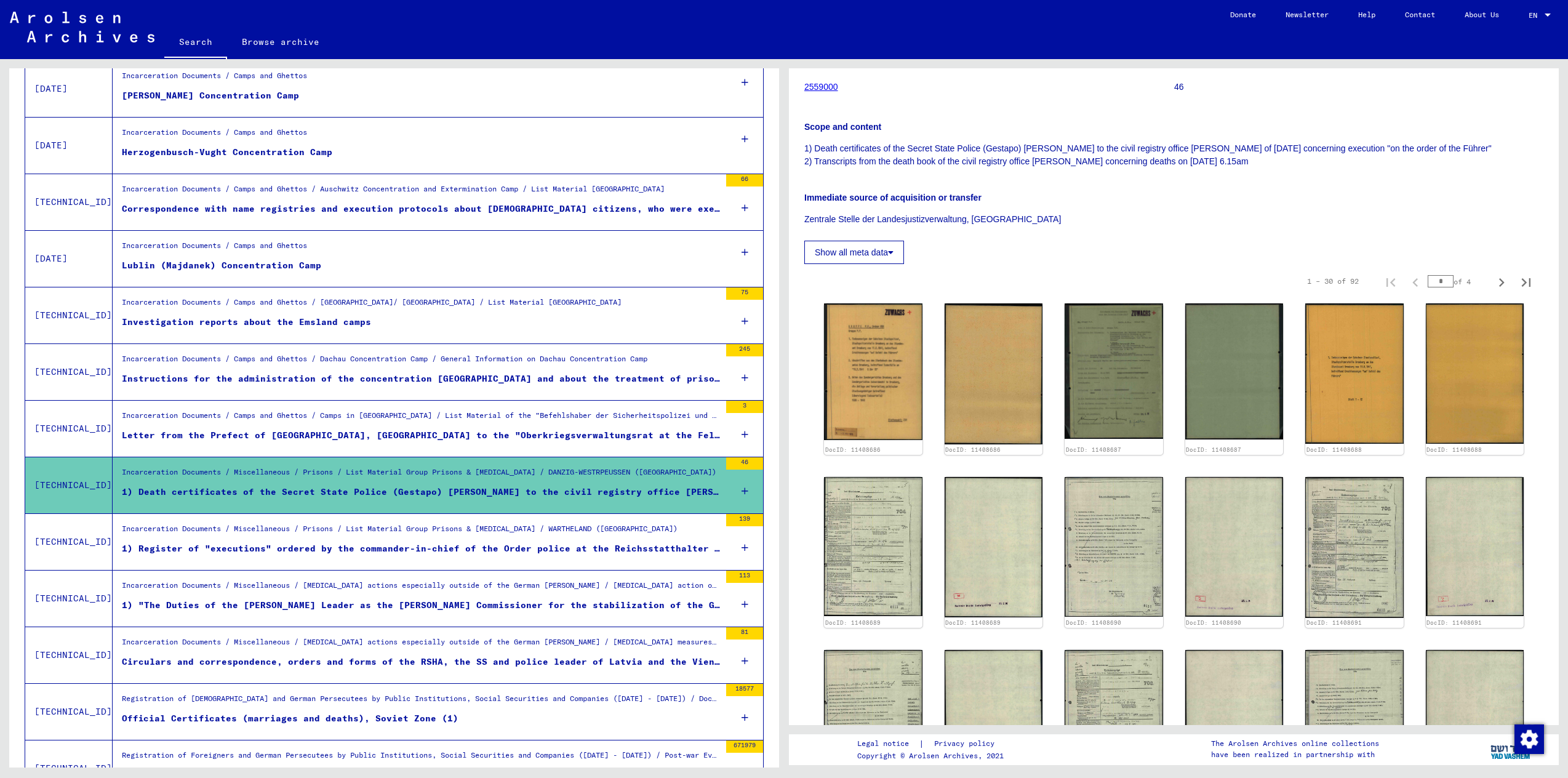
scroll to position [180, 0]
click at [861, 526] on img at bounding box center [873, 545] width 103 height 146
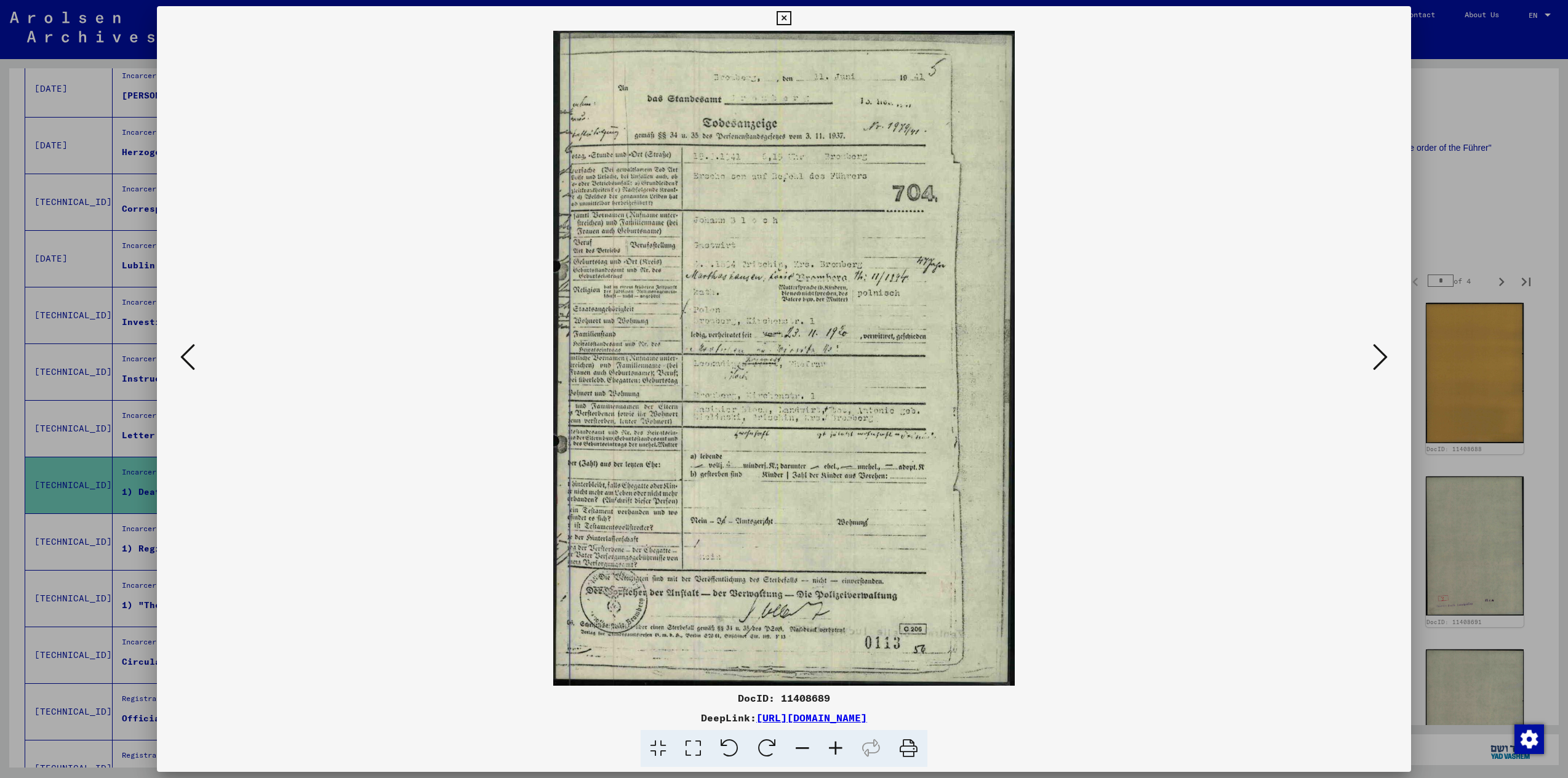
click at [1375, 355] on icon at bounding box center [1380, 357] width 15 height 30
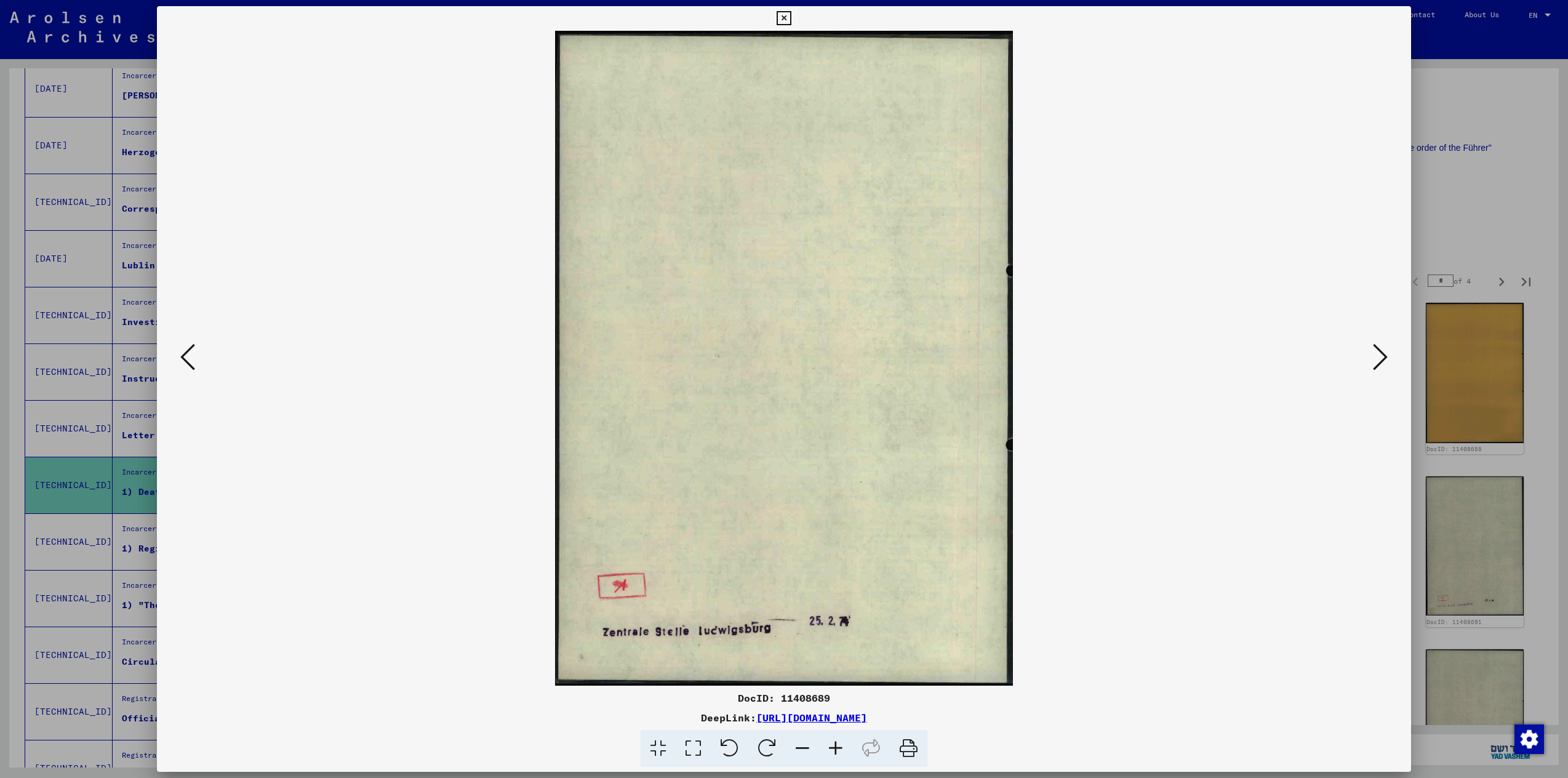
click at [1375, 355] on icon at bounding box center [1380, 357] width 15 height 30
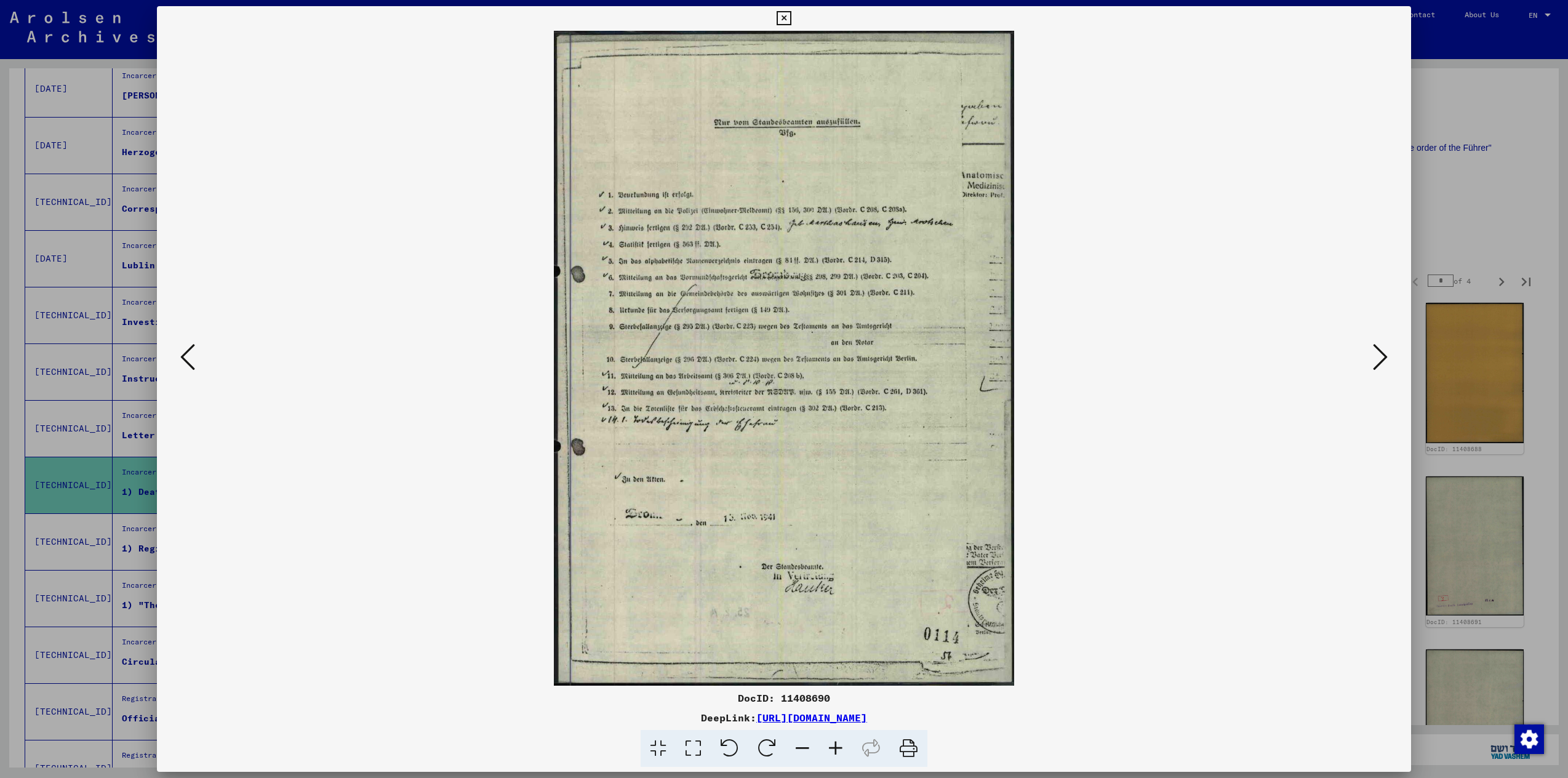
click at [1375, 355] on icon at bounding box center [1380, 357] width 15 height 30
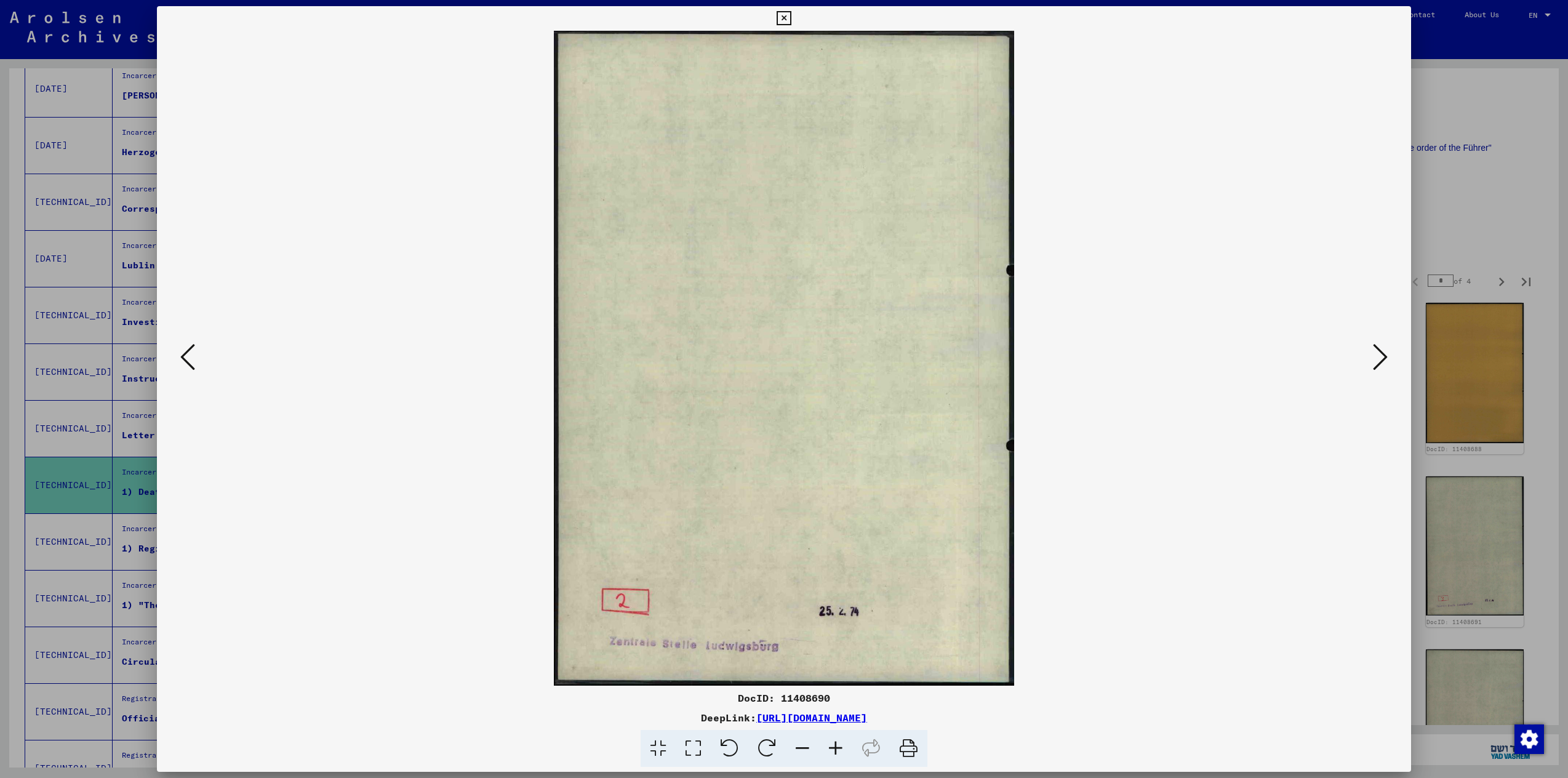
click at [1375, 355] on icon at bounding box center [1380, 357] width 15 height 30
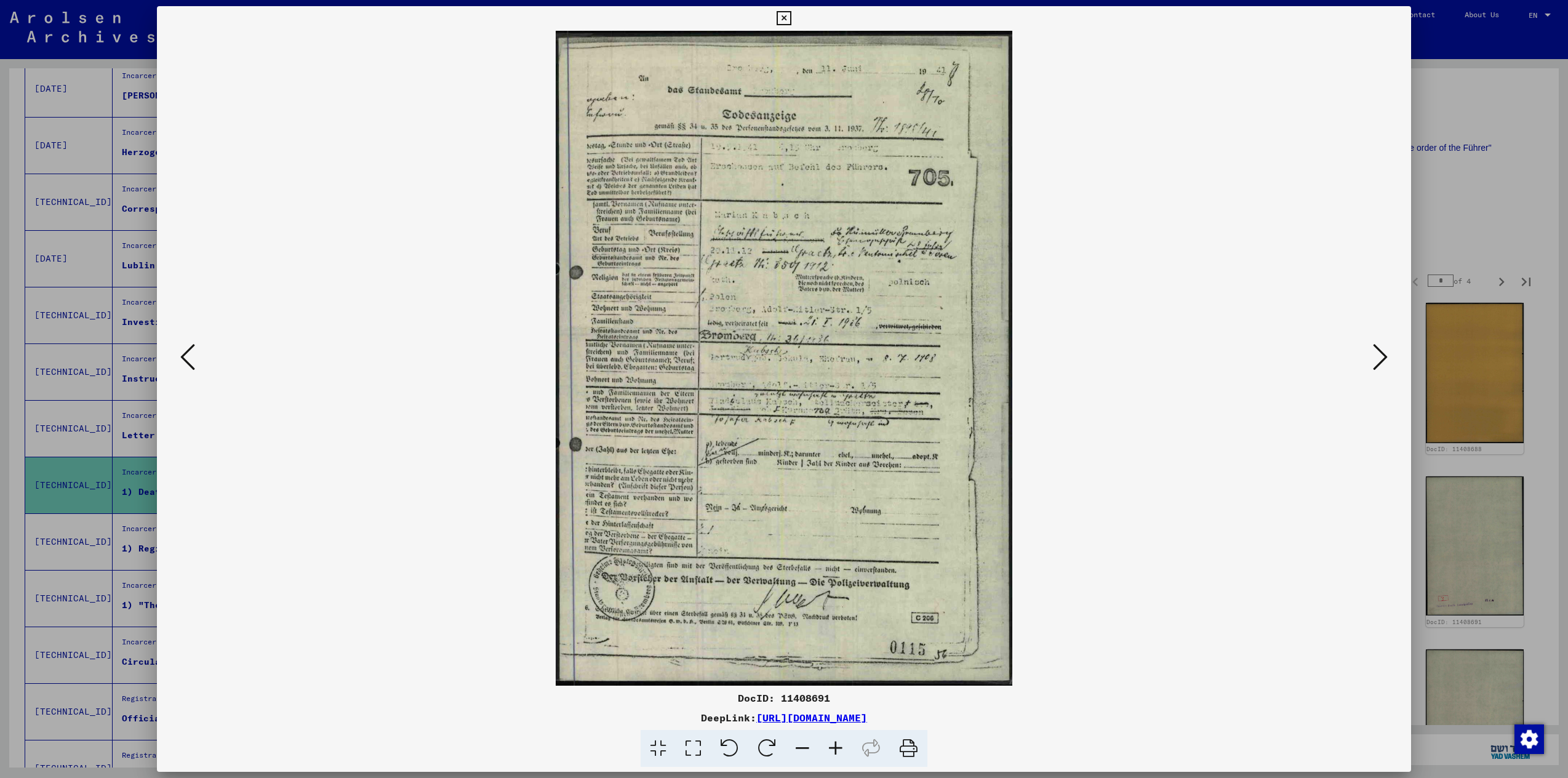
click at [1375, 355] on icon at bounding box center [1380, 357] width 15 height 30
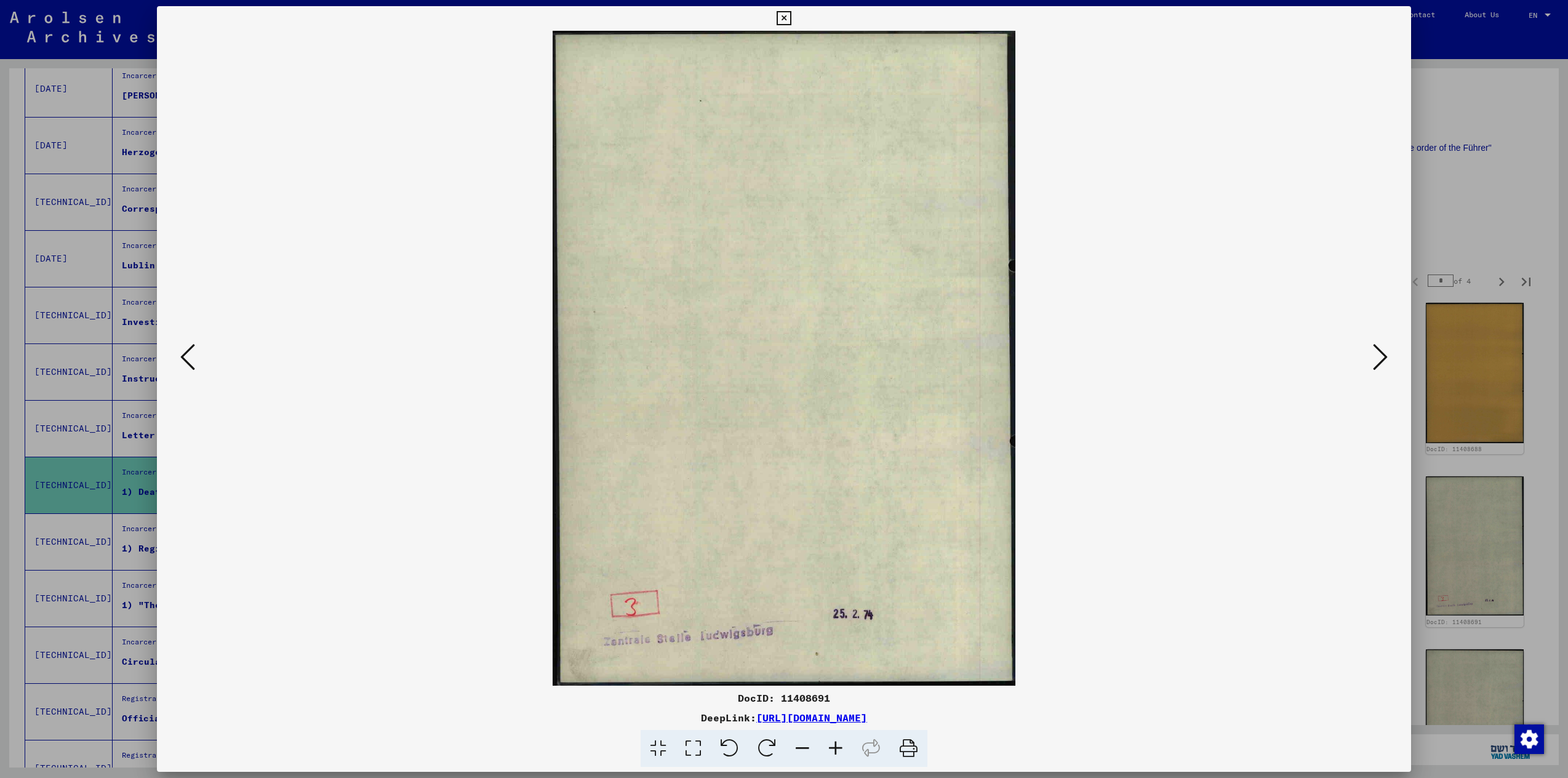
click at [1375, 355] on icon at bounding box center [1380, 357] width 15 height 30
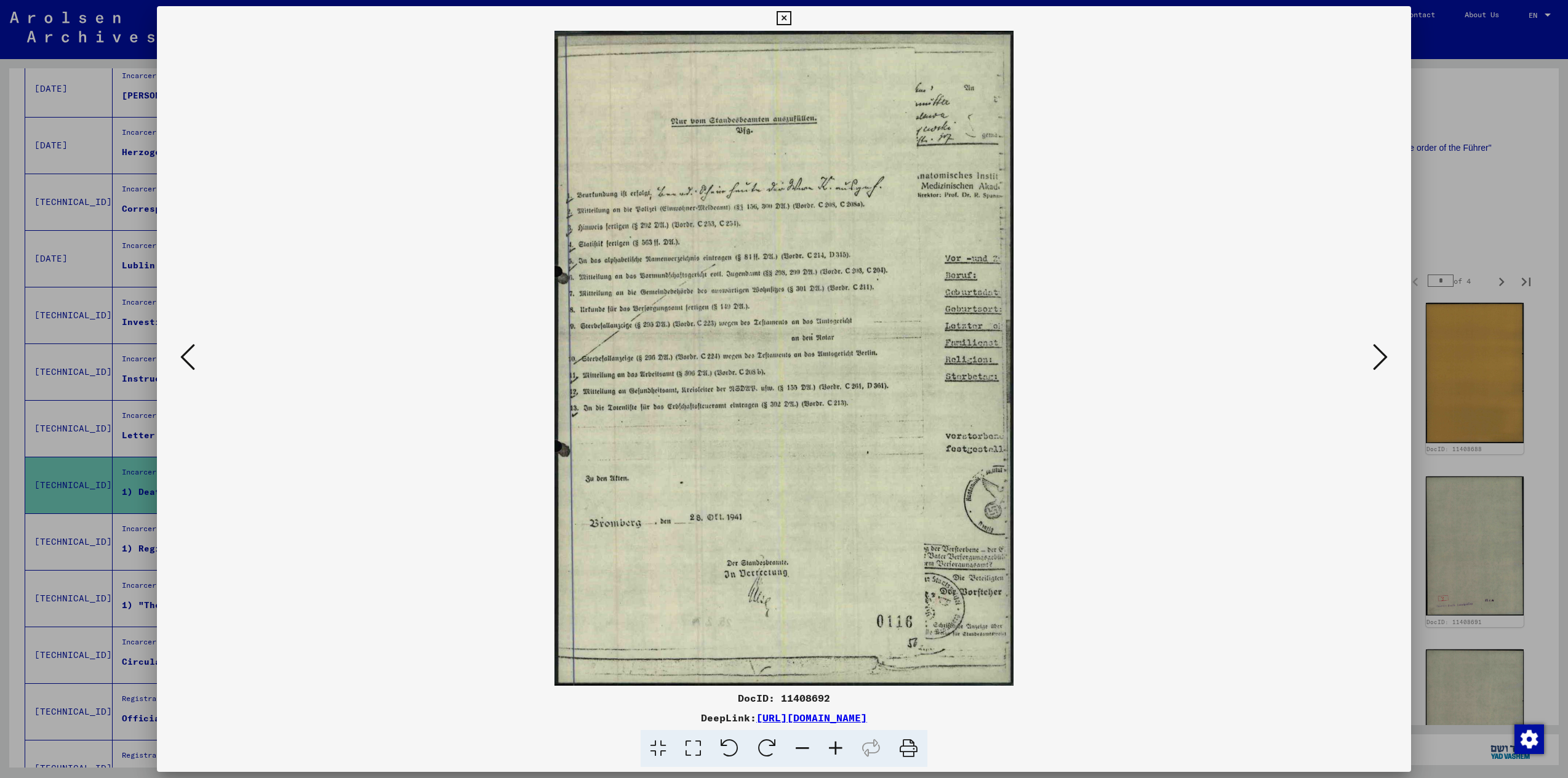
click at [1380, 364] on icon at bounding box center [1380, 357] width 15 height 30
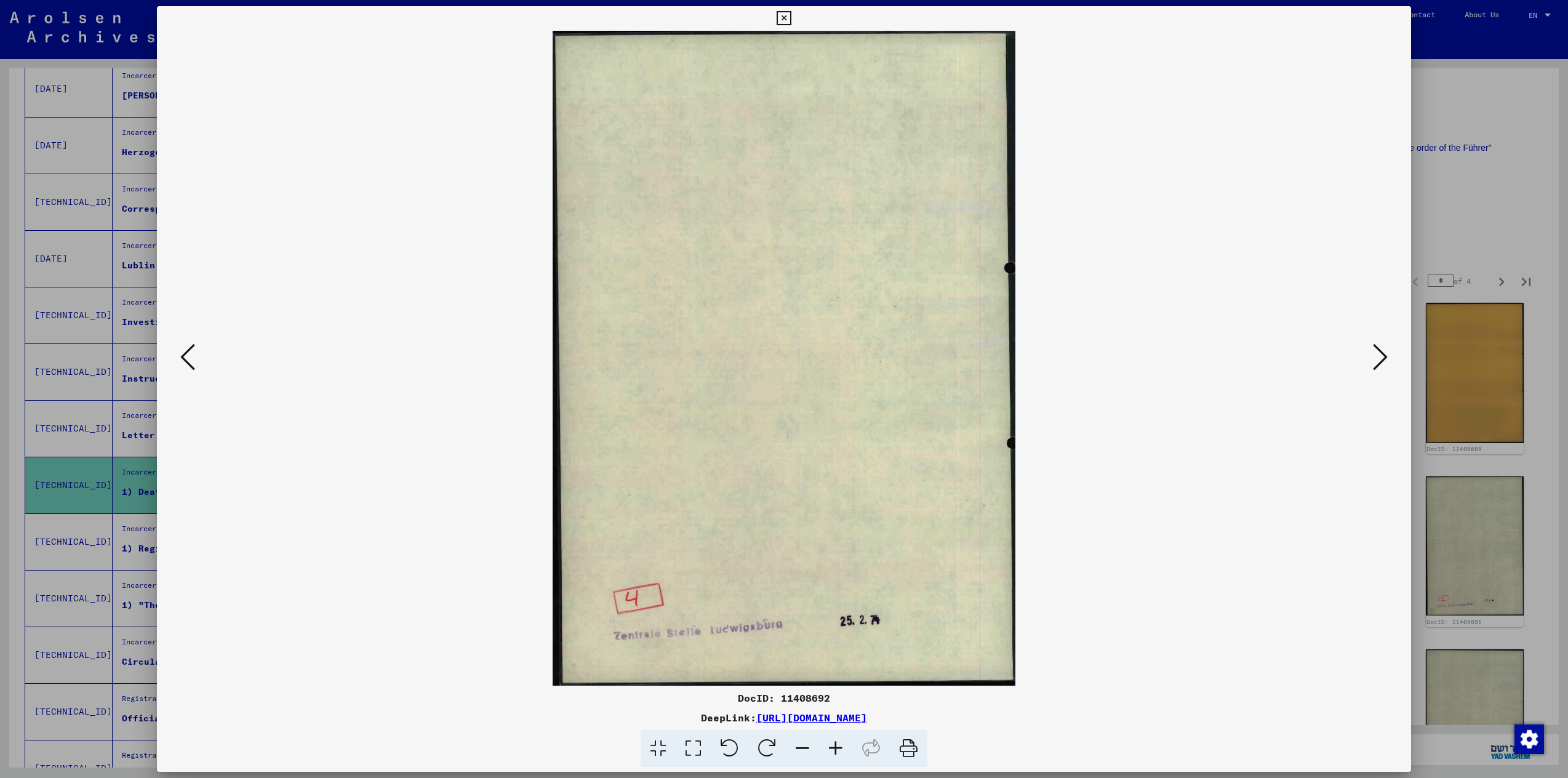
click at [1380, 364] on icon at bounding box center [1380, 357] width 15 height 30
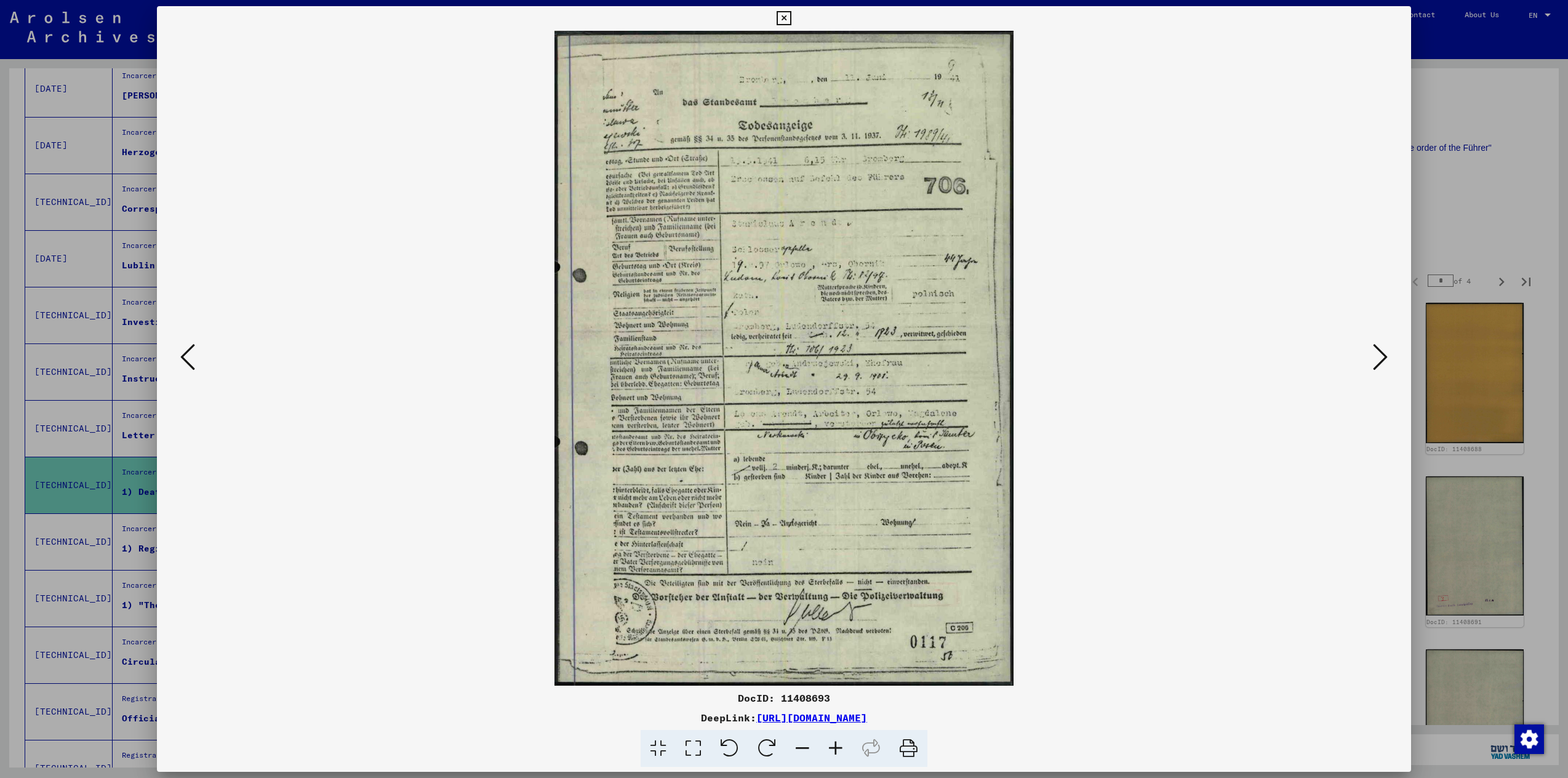
click at [1380, 364] on icon at bounding box center [1380, 357] width 15 height 30
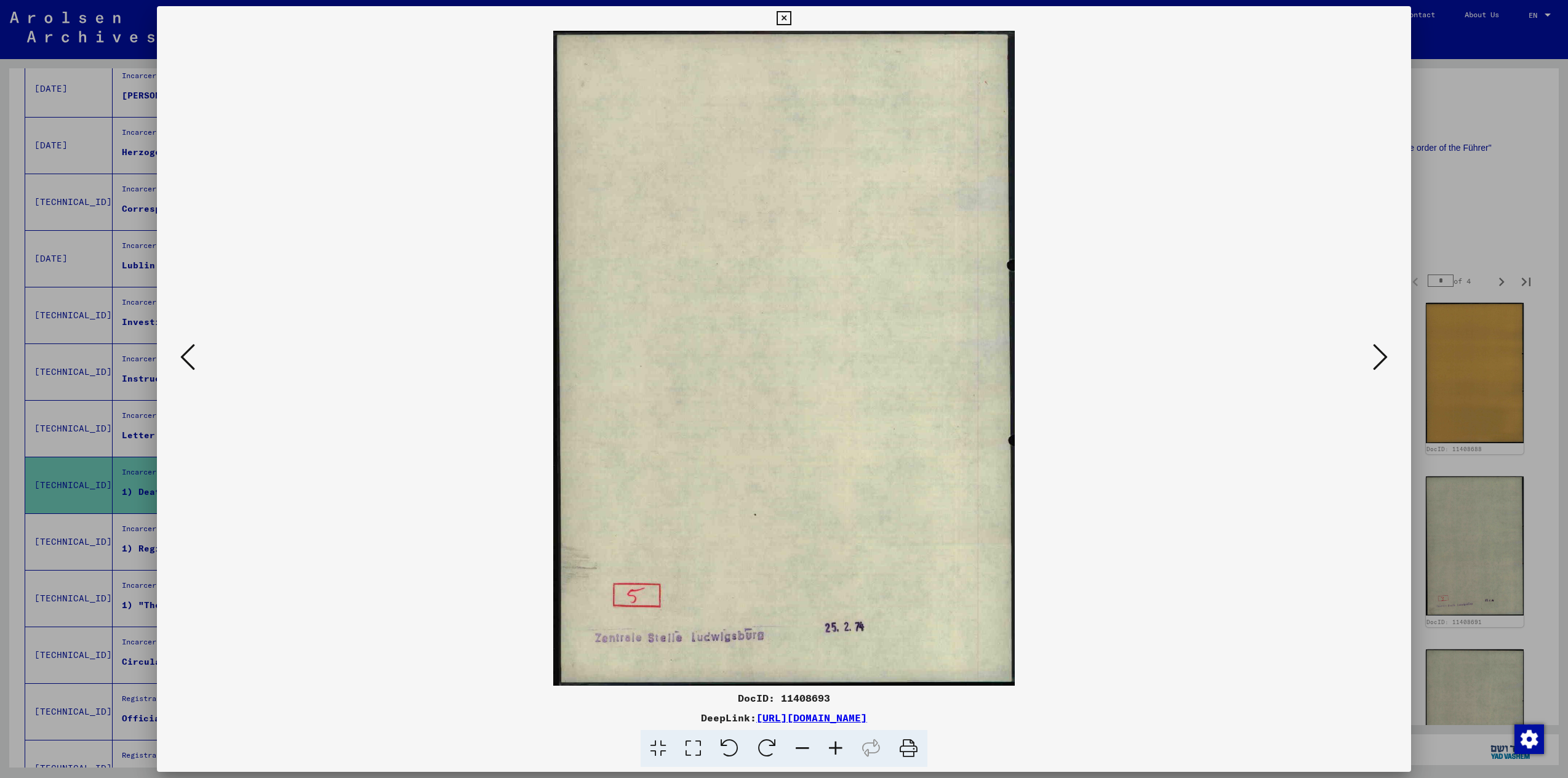
click at [1380, 364] on icon at bounding box center [1380, 357] width 15 height 30
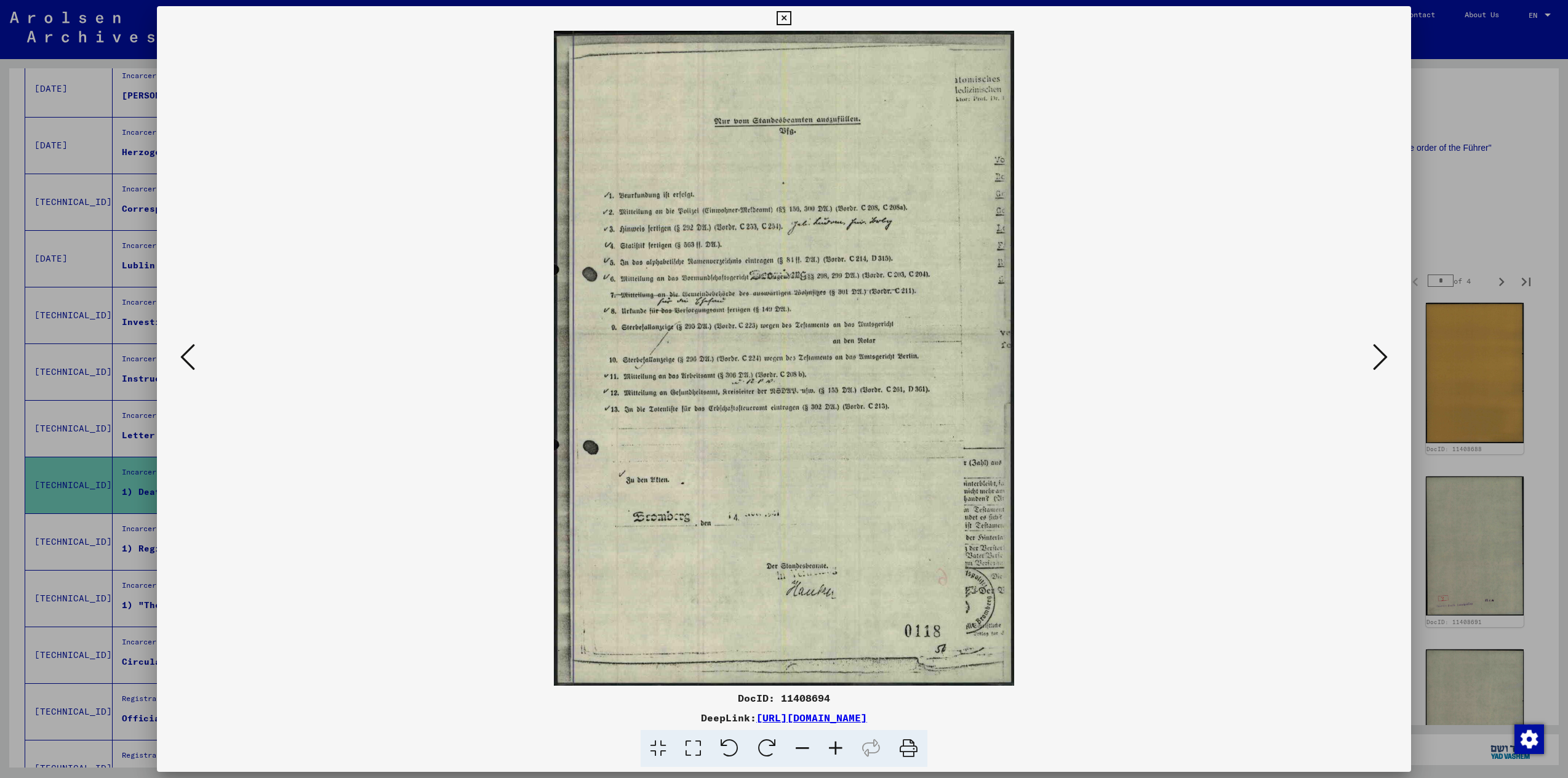
click at [1380, 364] on icon at bounding box center [1380, 357] width 15 height 30
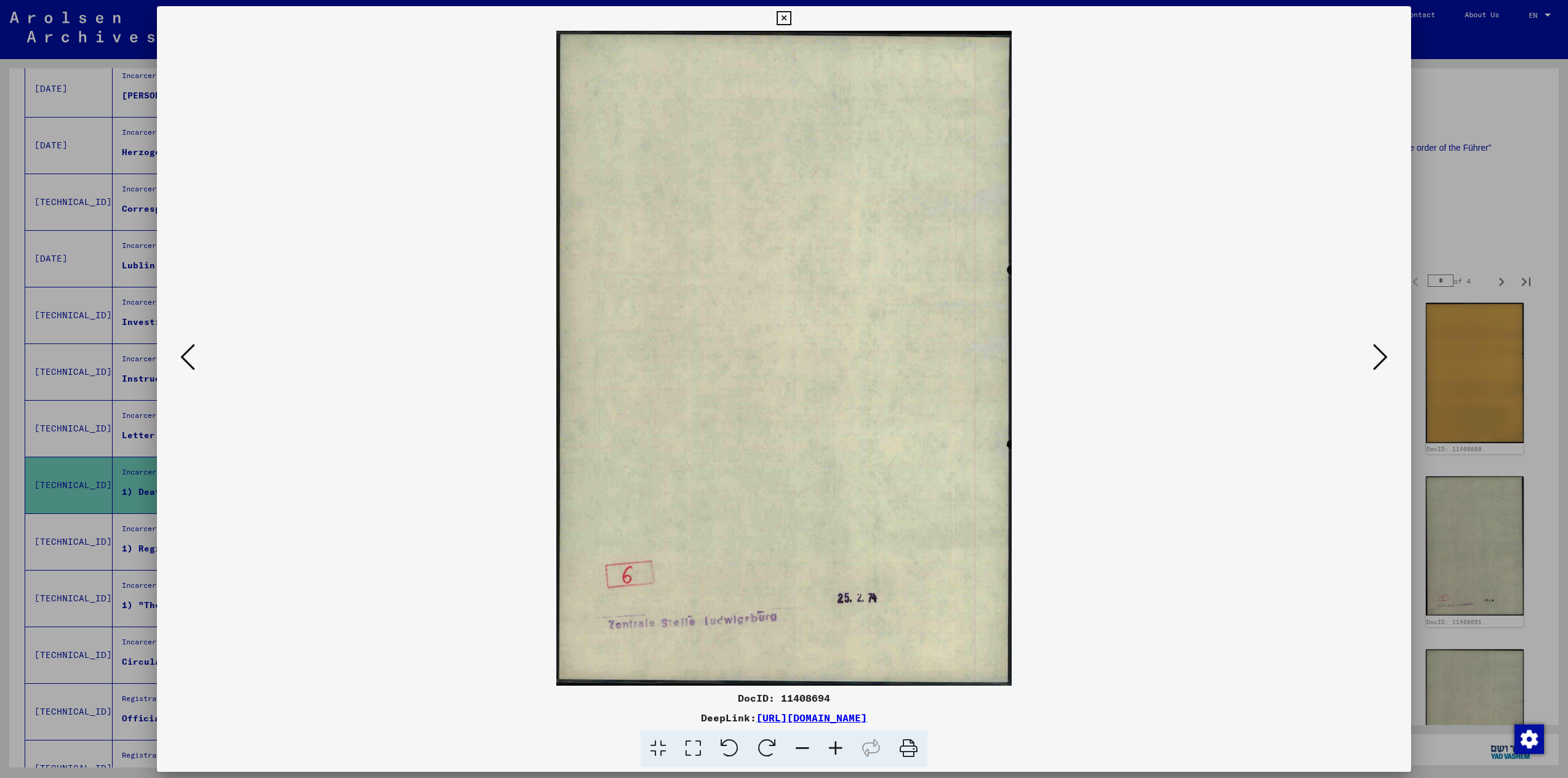
click at [1380, 364] on icon at bounding box center [1380, 357] width 15 height 30
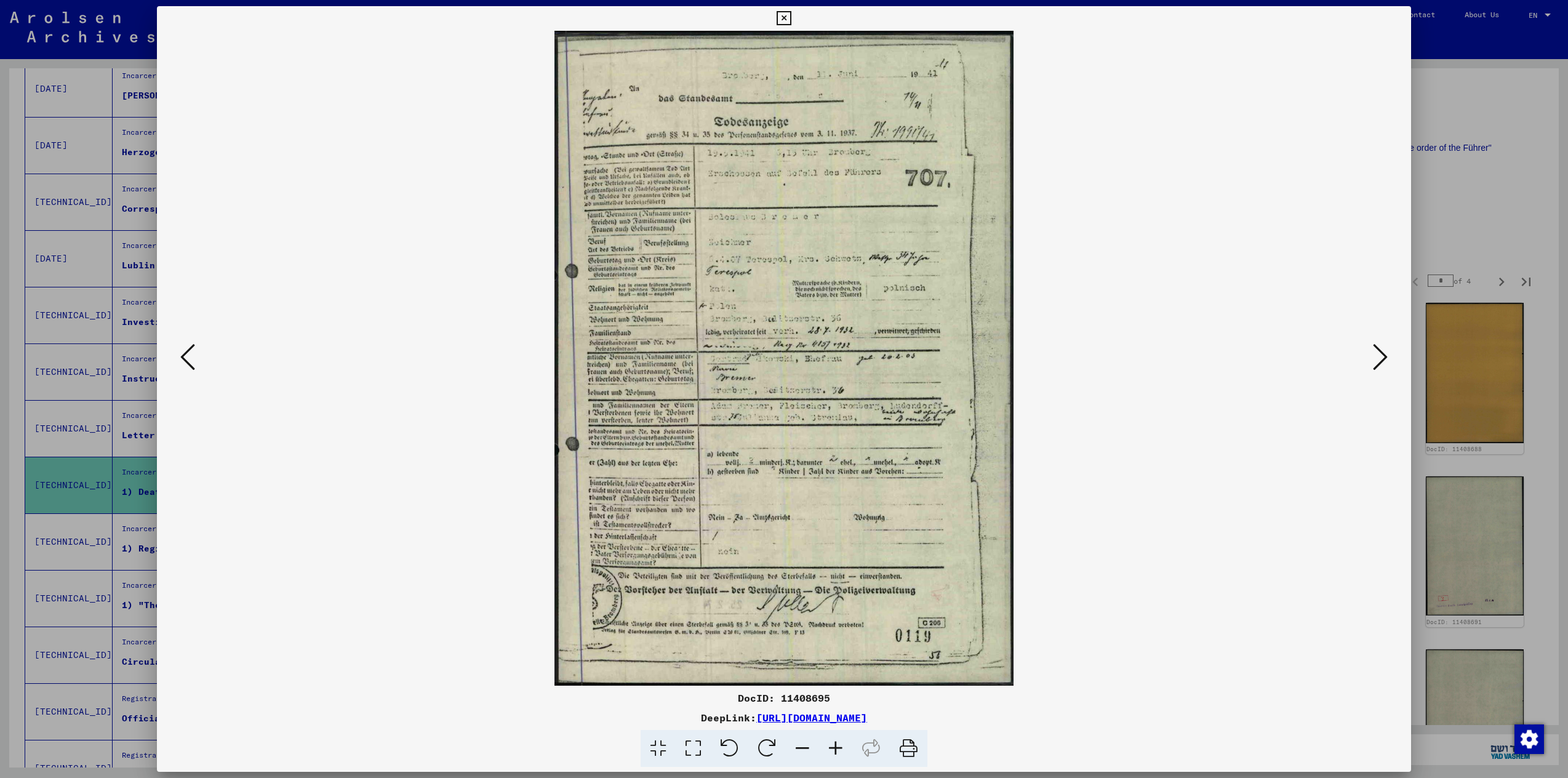
click at [782, 17] on icon at bounding box center [783, 18] width 14 height 15
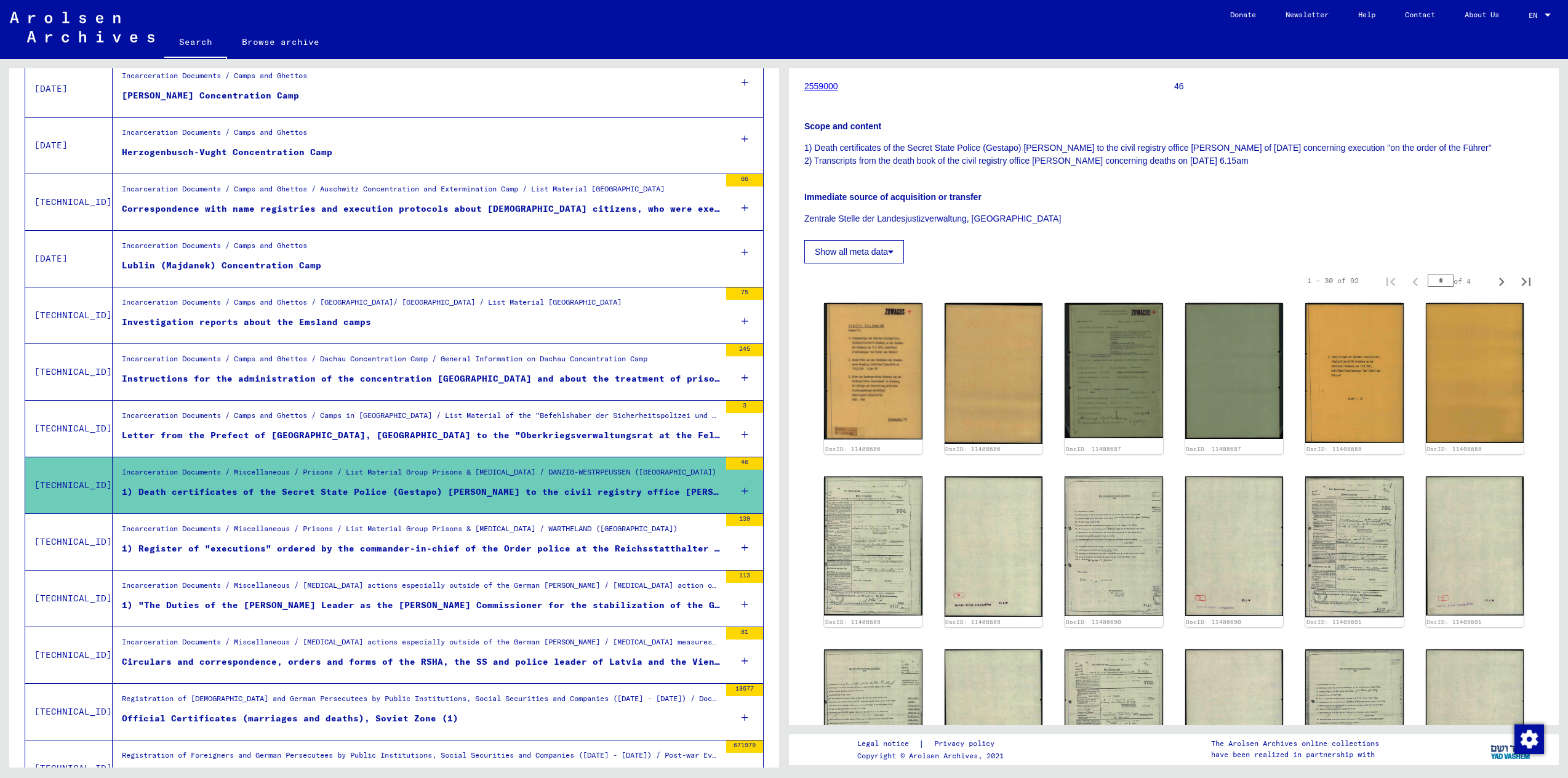
click at [267, 619] on div "Incarceration Documents / Miscellaneous / [MEDICAL_DATA] actions especially out…" at bounding box center [416, 599] width 607 height 56
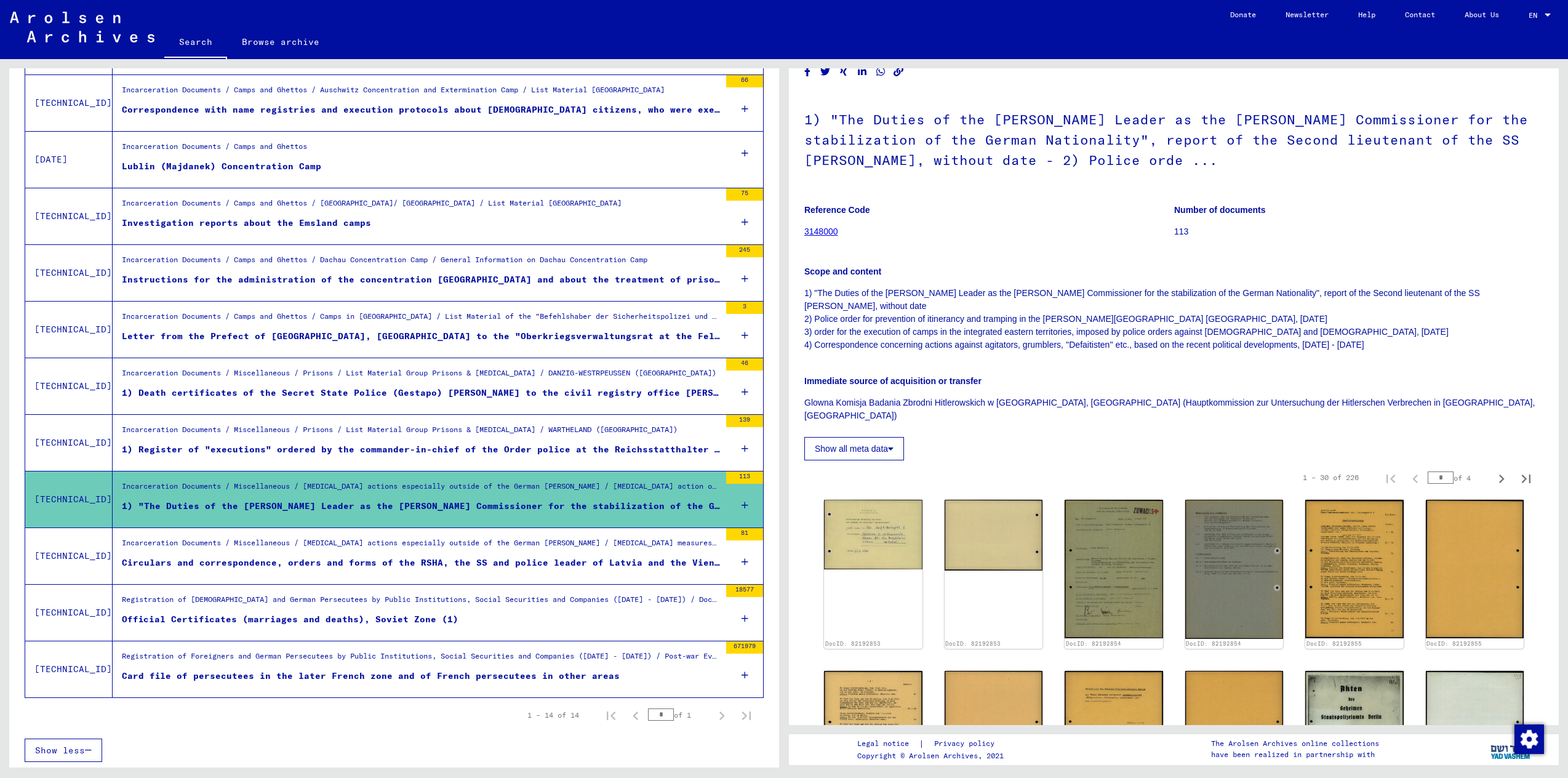
scroll to position [438, 0]
click at [383, 658] on div "Registration of Foreigners and German Persecutees by Public Institutions, Socia…" at bounding box center [420, 658] width 598 height 17
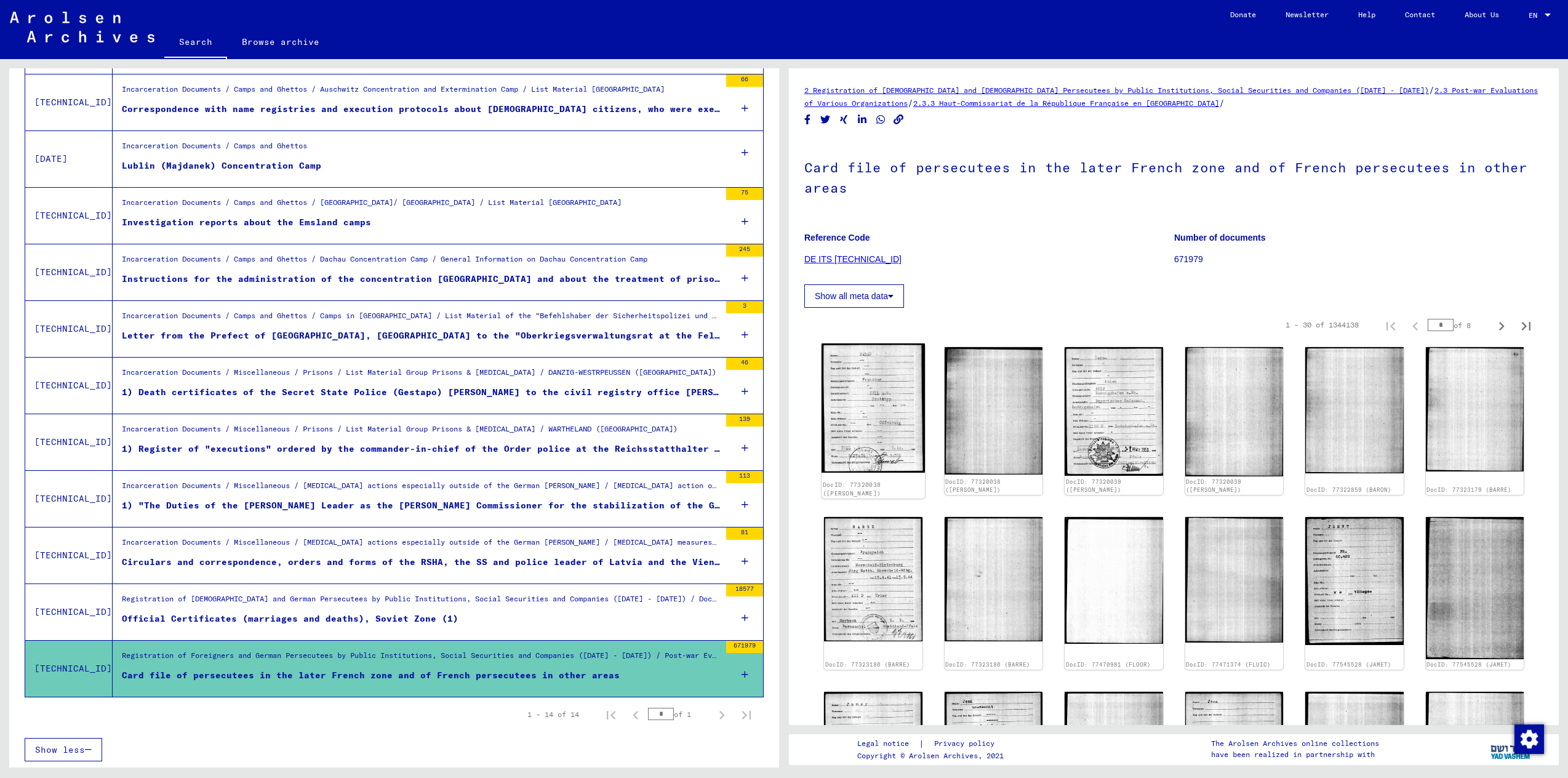
click at [836, 414] on img at bounding box center [873, 407] width 103 height 129
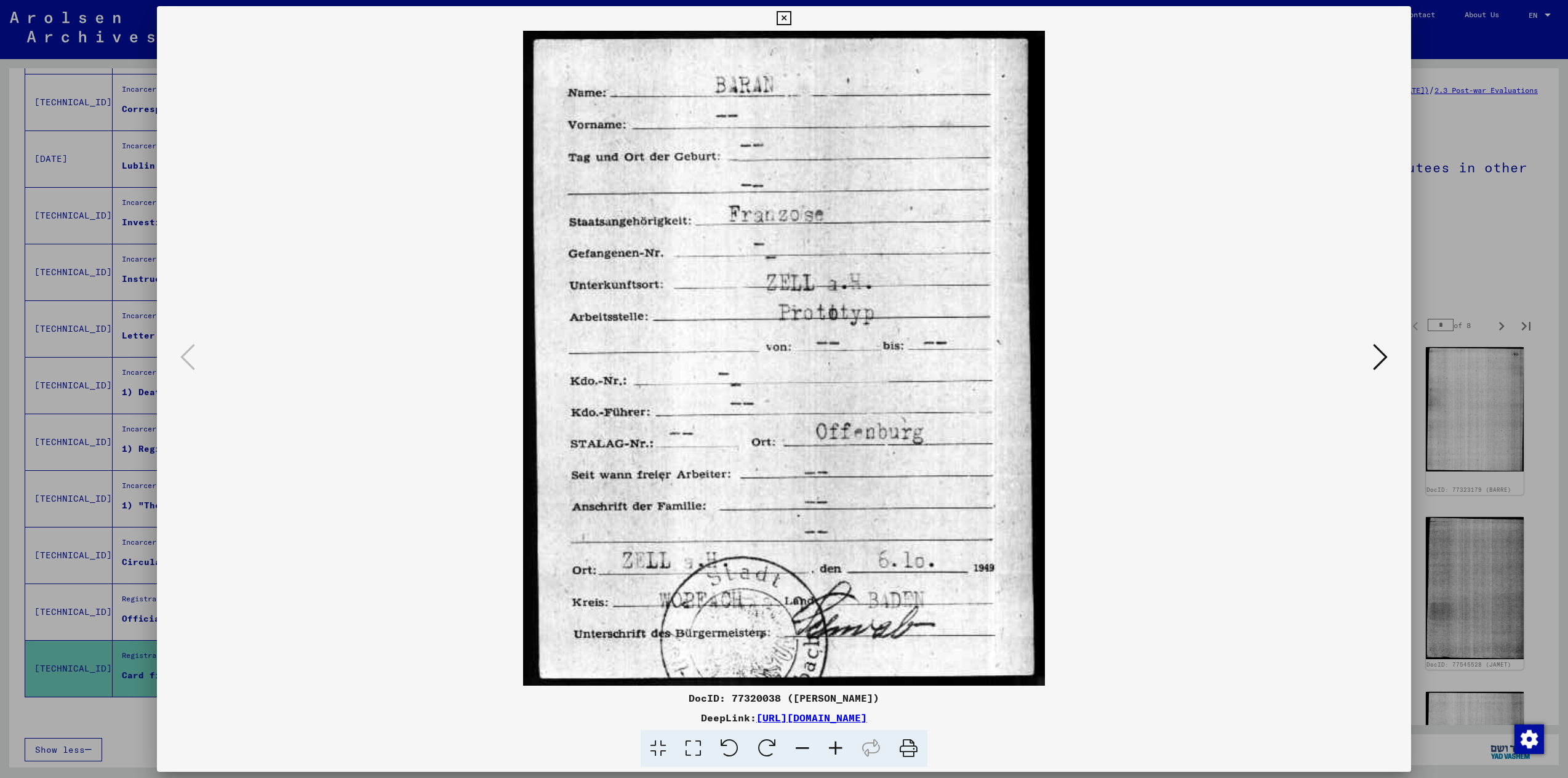
click at [1371, 354] on button at bounding box center [1380, 358] width 22 height 35
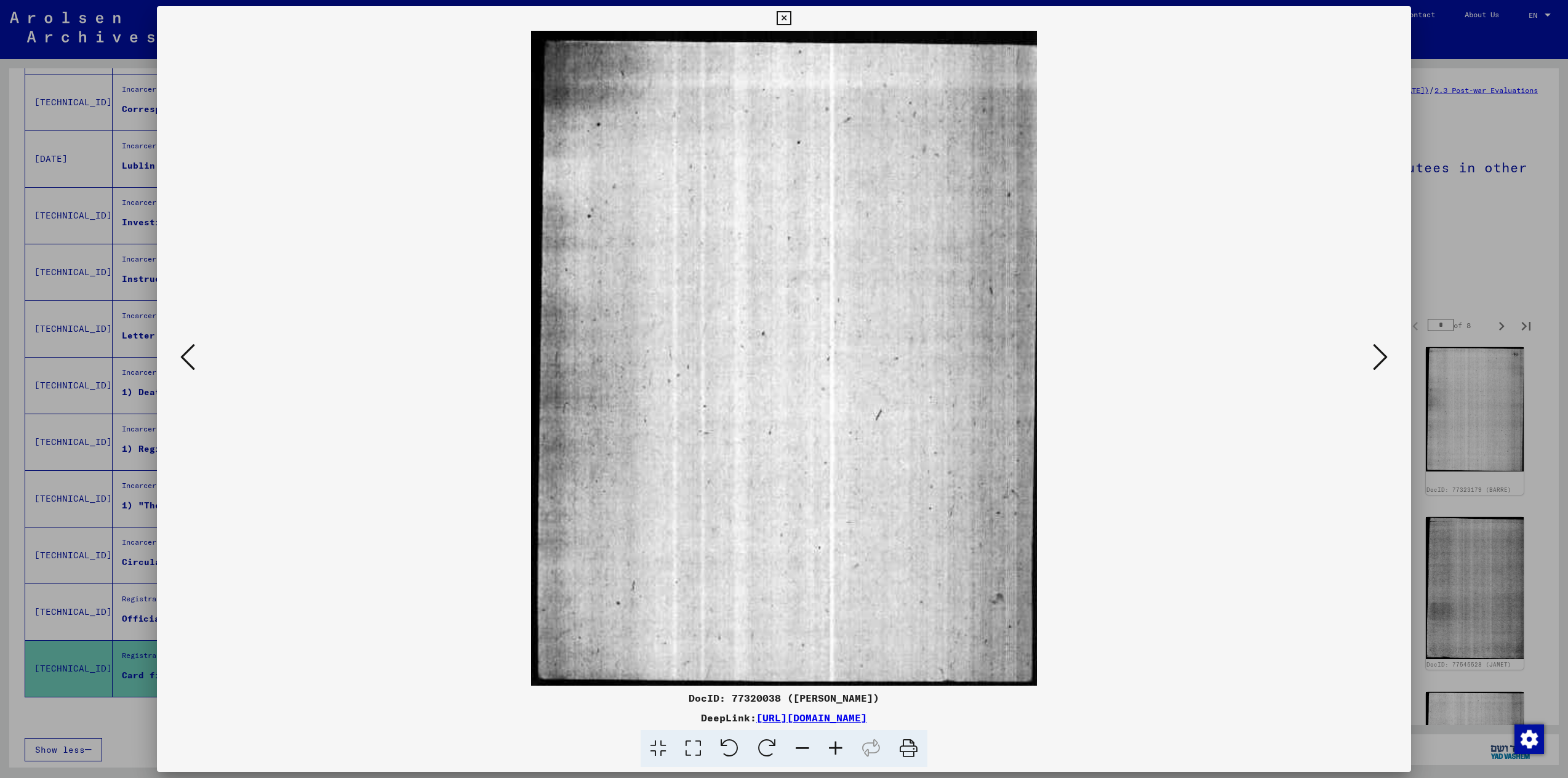
click at [1371, 354] on button at bounding box center [1380, 358] width 22 height 35
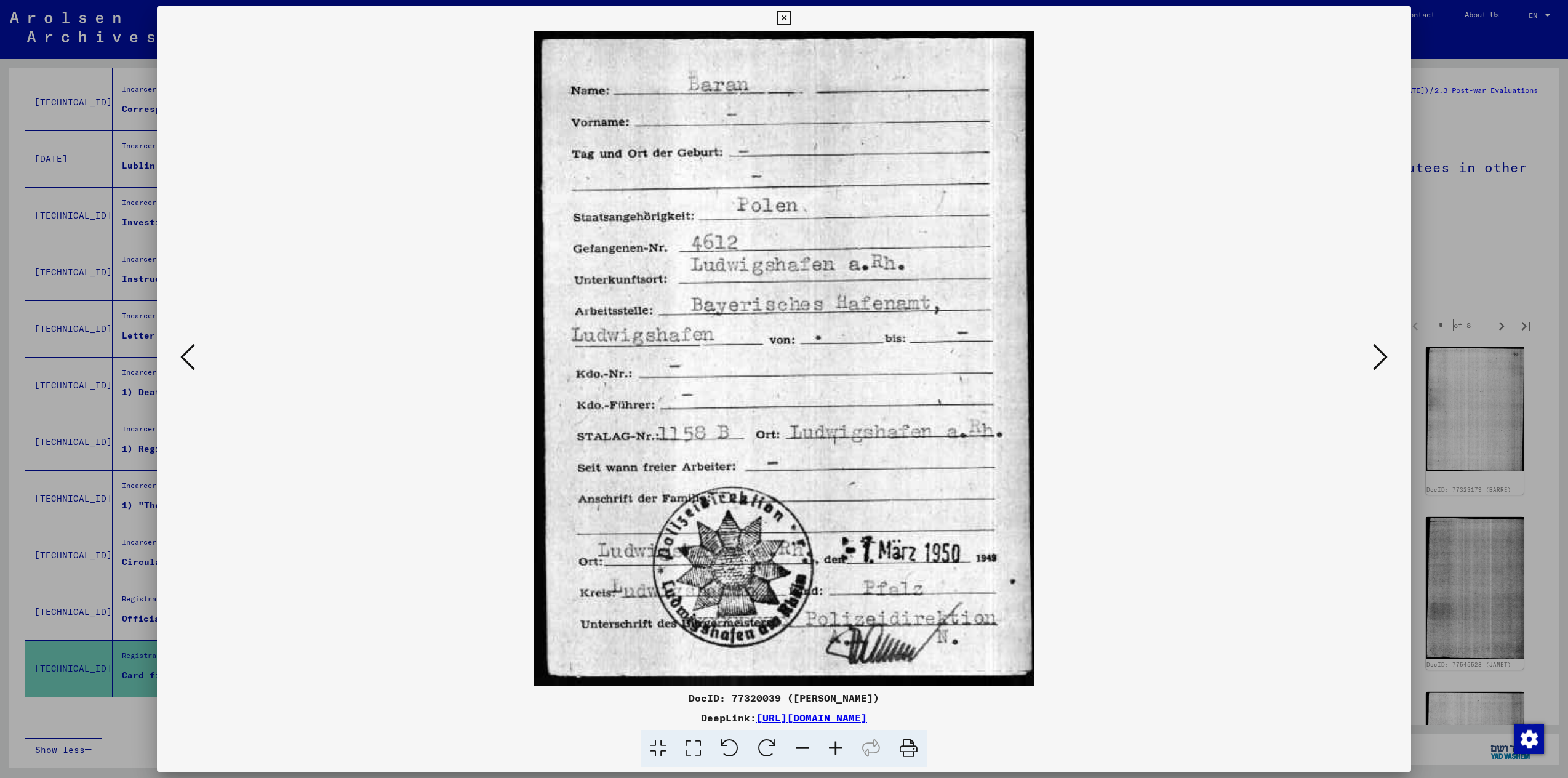
click at [1371, 354] on button at bounding box center [1380, 358] width 22 height 35
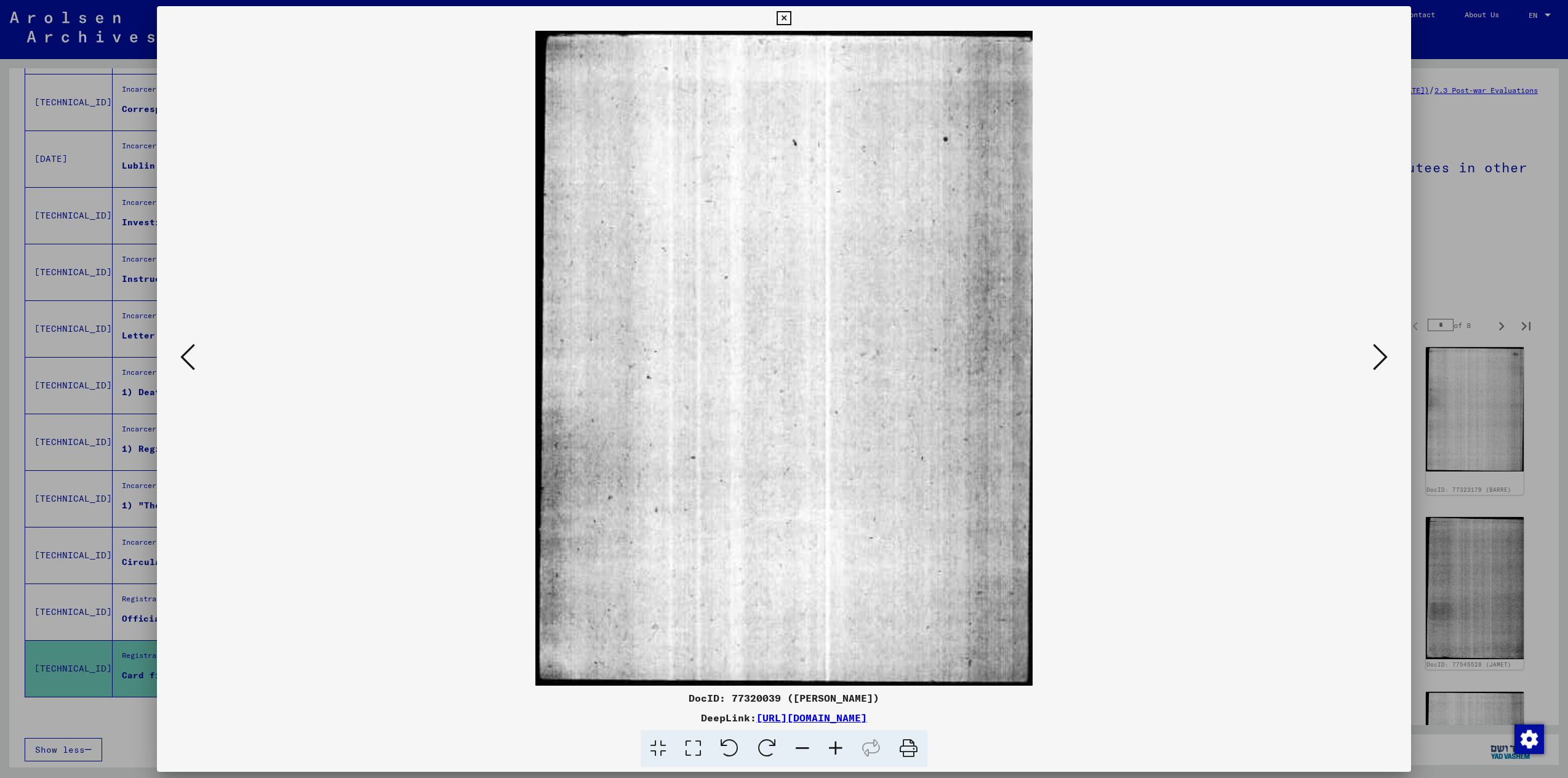
click at [1371, 354] on button at bounding box center [1380, 358] width 22 height 35
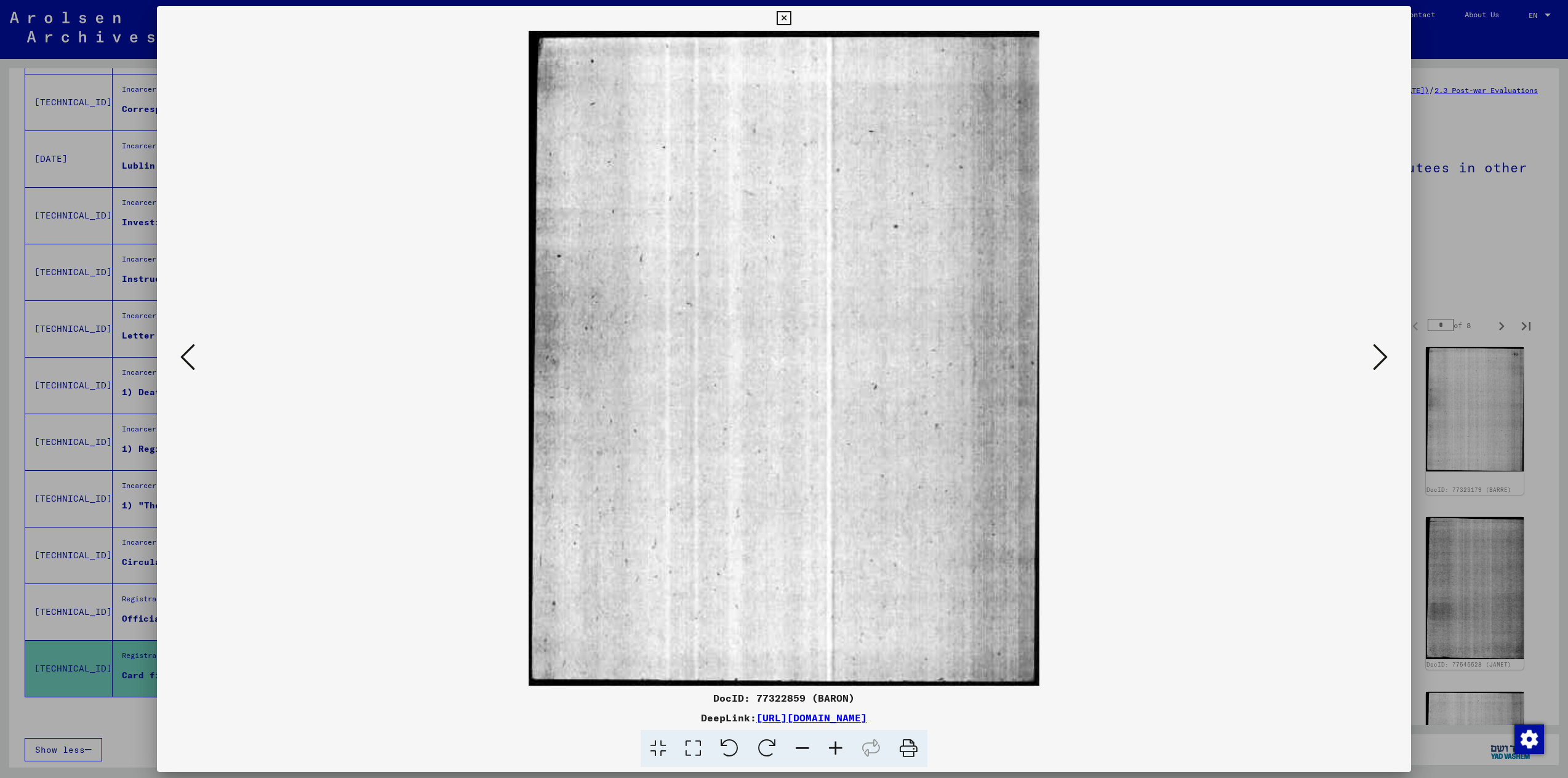
click at [1371, 354] on button at bounding box center [1380, 358] width 22 height 35
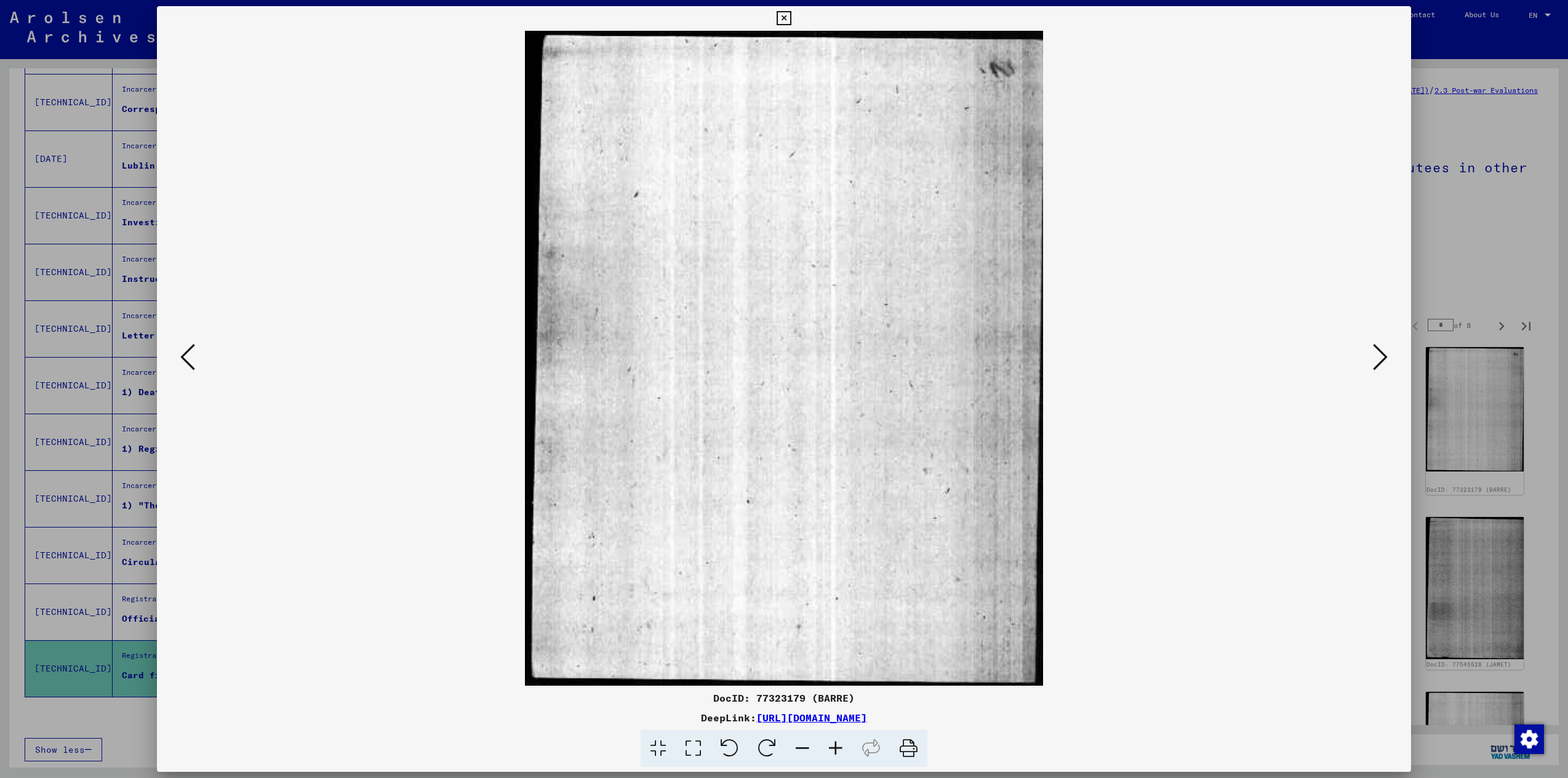
click at [1371, 354] on button at bounding box center [1380, 358] width 22 height 35
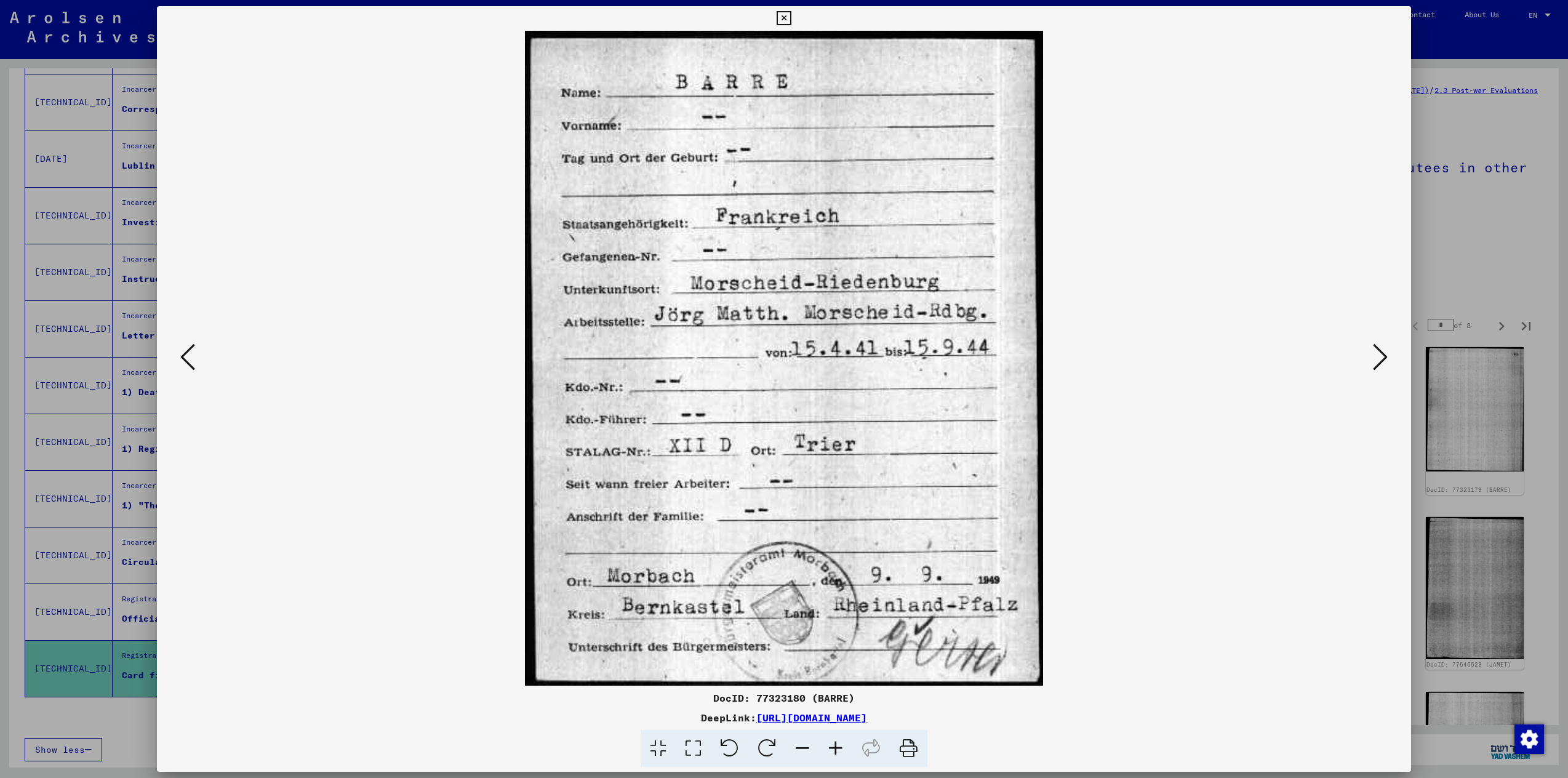
click at [1371, 354] on button at bounding box center [1380, 358] width 22 height 35
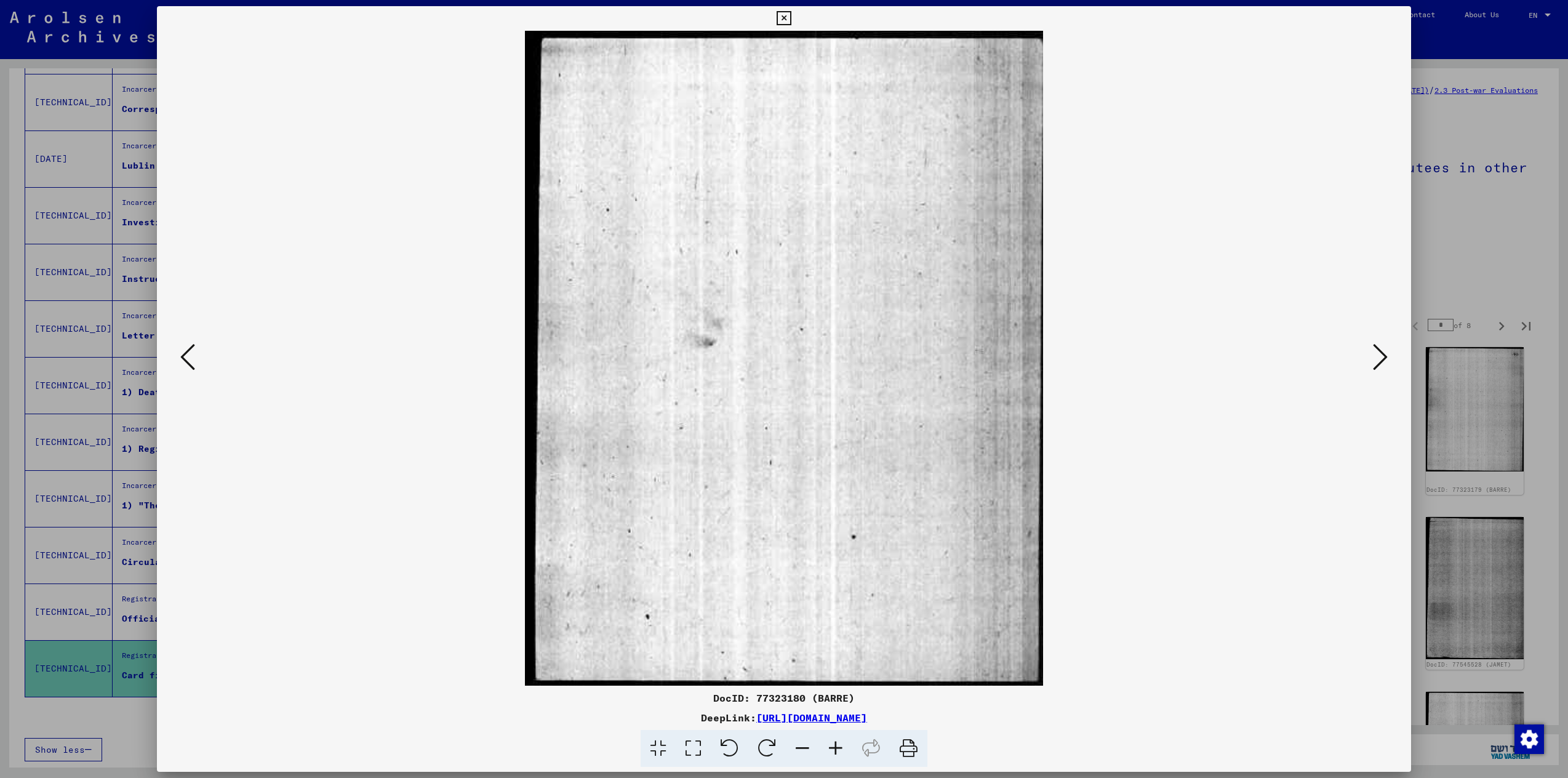
click at [1371, 354] on button at bounding box center [1380, 358] width 22 height 35
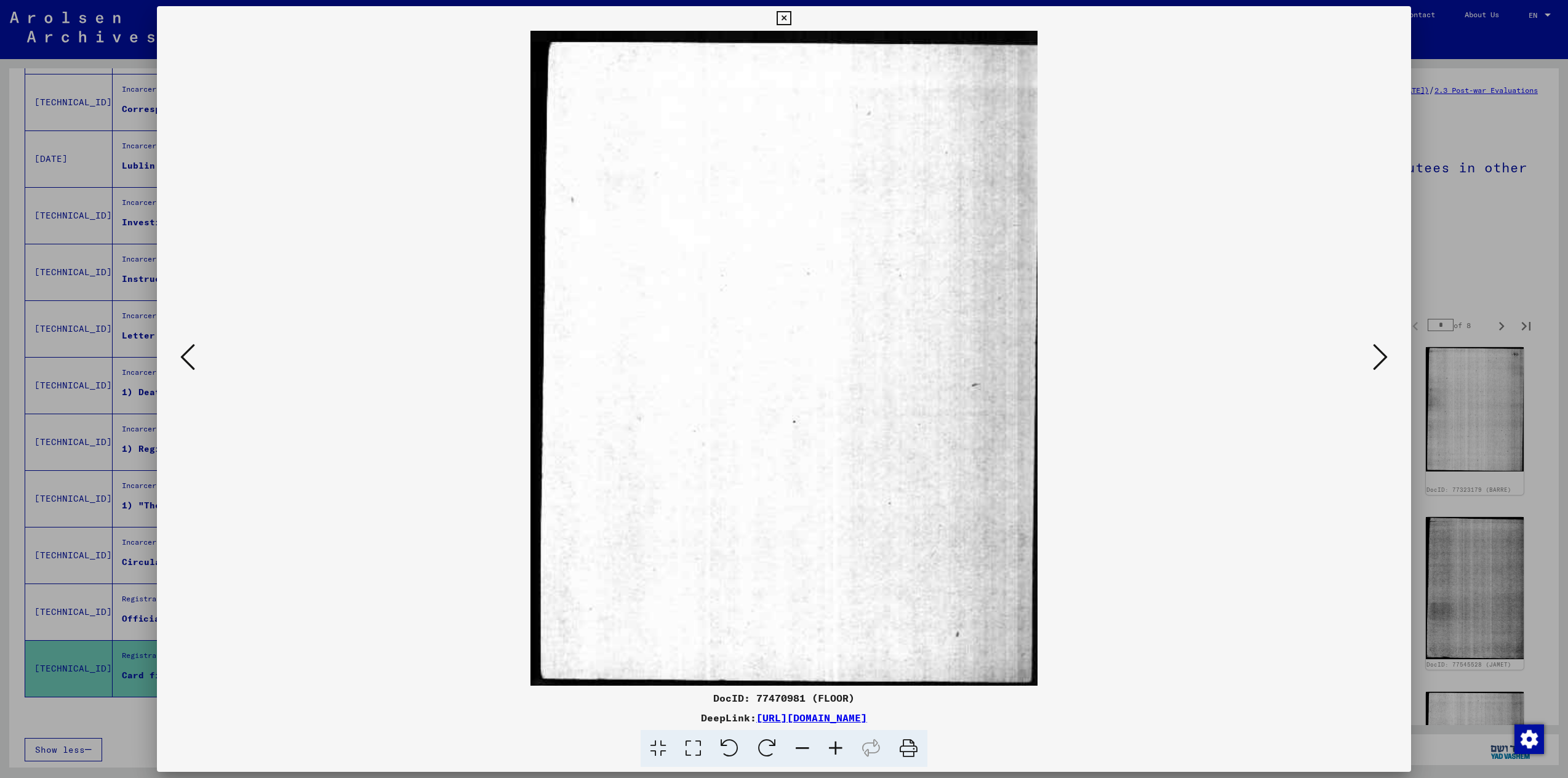
click at [1371, 354] on button at bounding box center [1380, 358] width 22 height 35
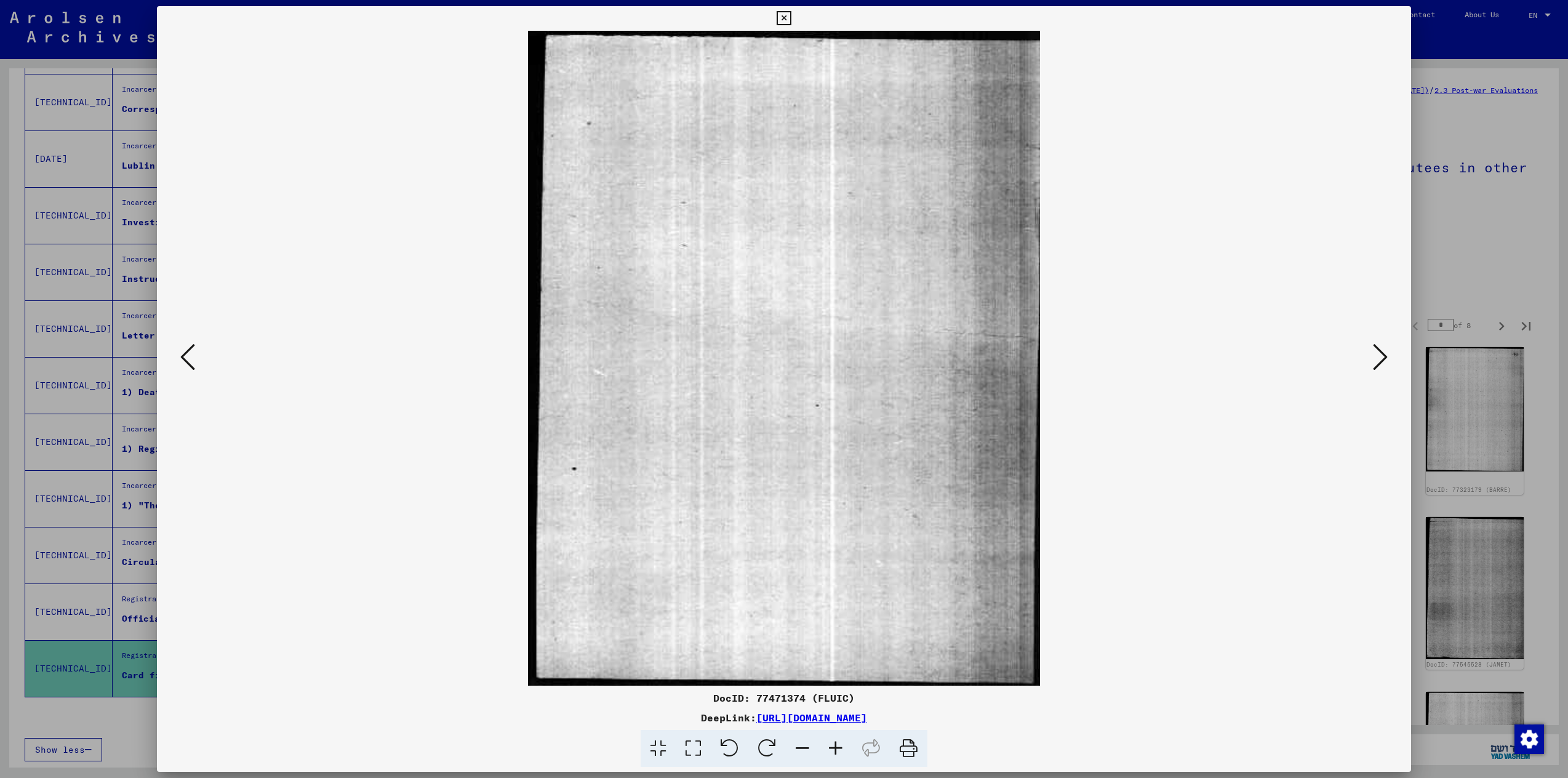
click at [1371, 354] on button at bounding box center [1380, 358] width 22 height 35
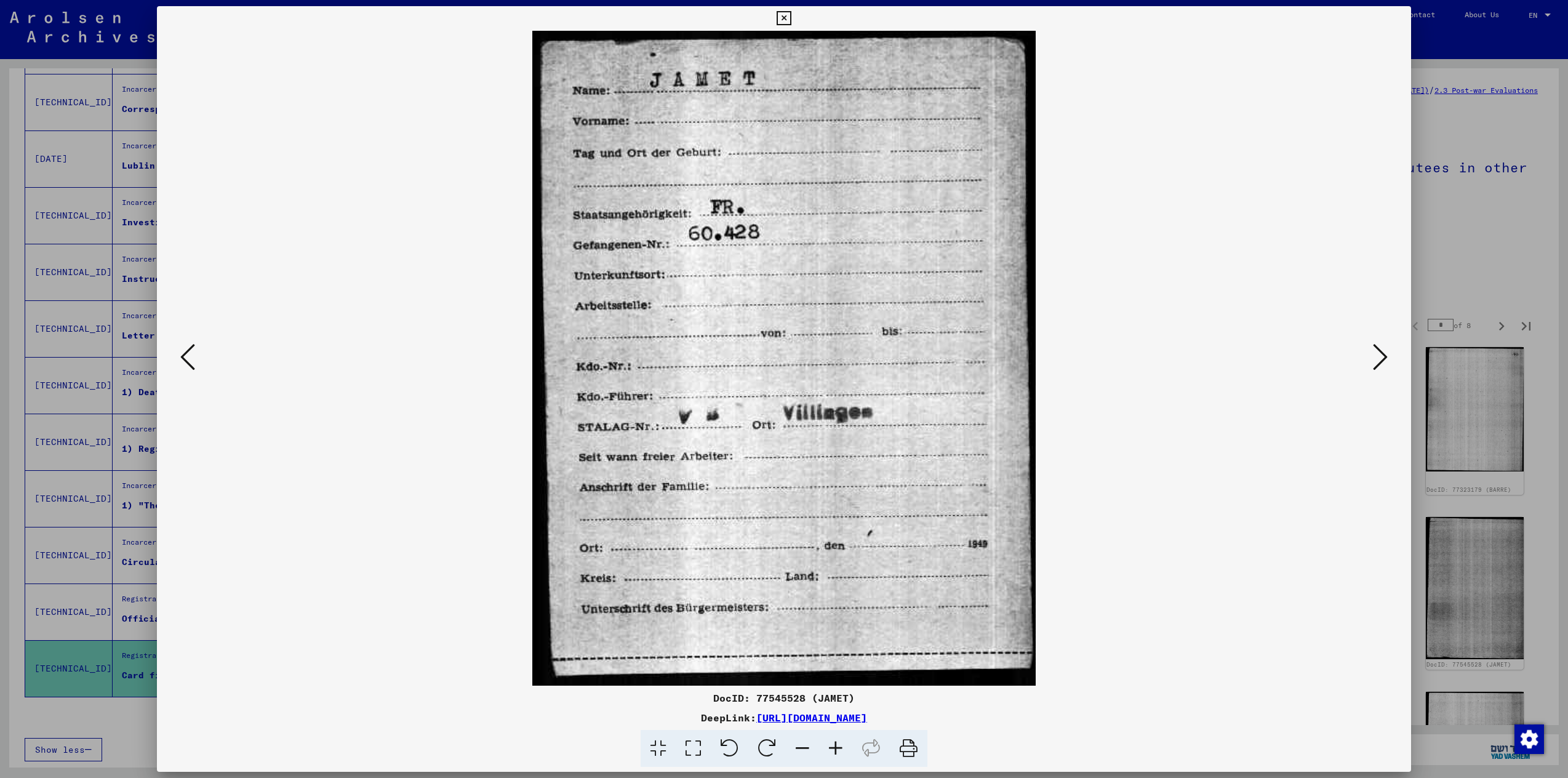
click at [1371, 354] on button at bounding box center [1380, 358] width 22 height 35
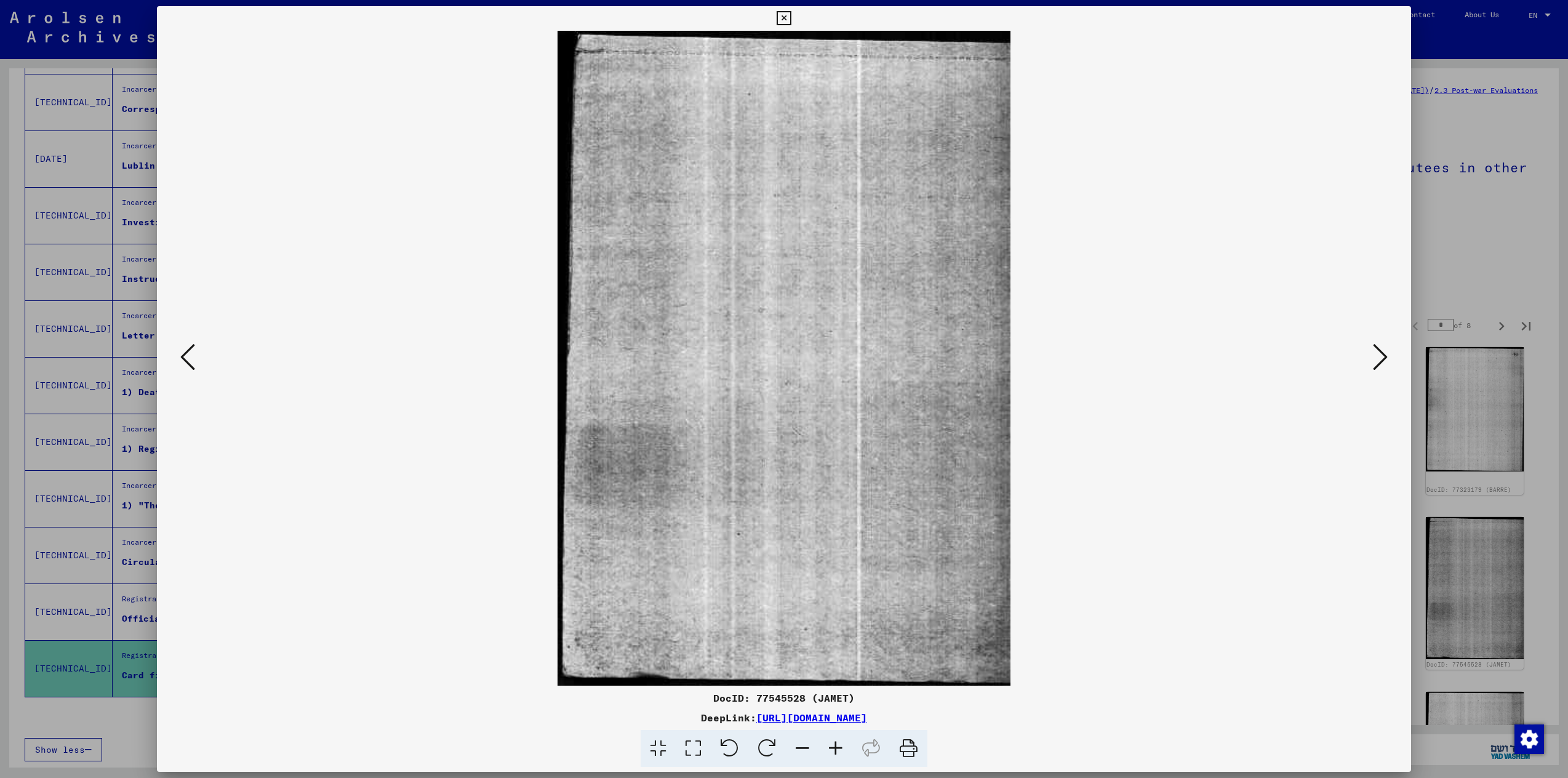
click at [1371, 354] on button at bounding box center [1380, 358] width 22 height 35
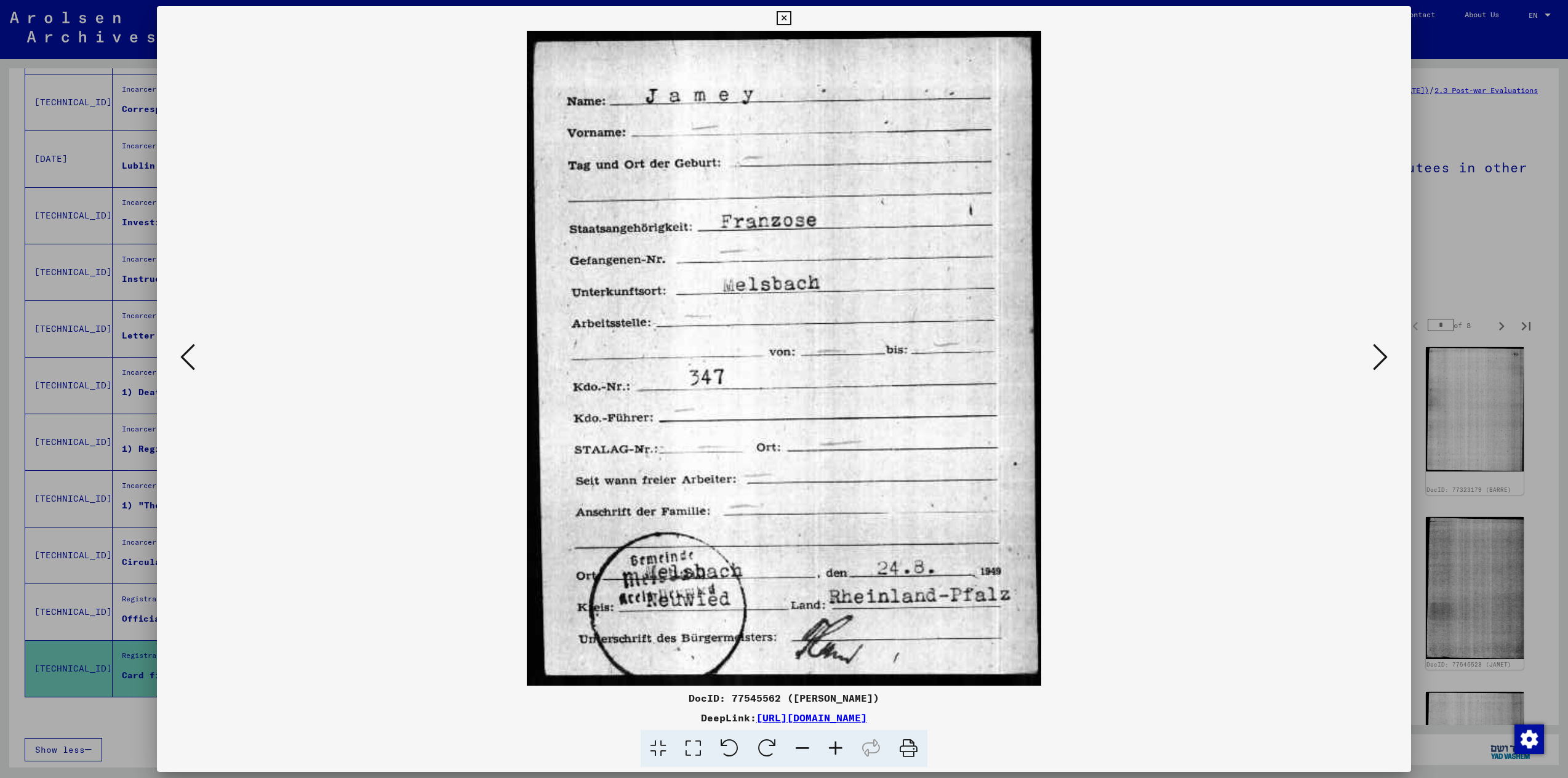
click at [1371, 354] on button at bounding box center [1380, 358] width 22 height 35
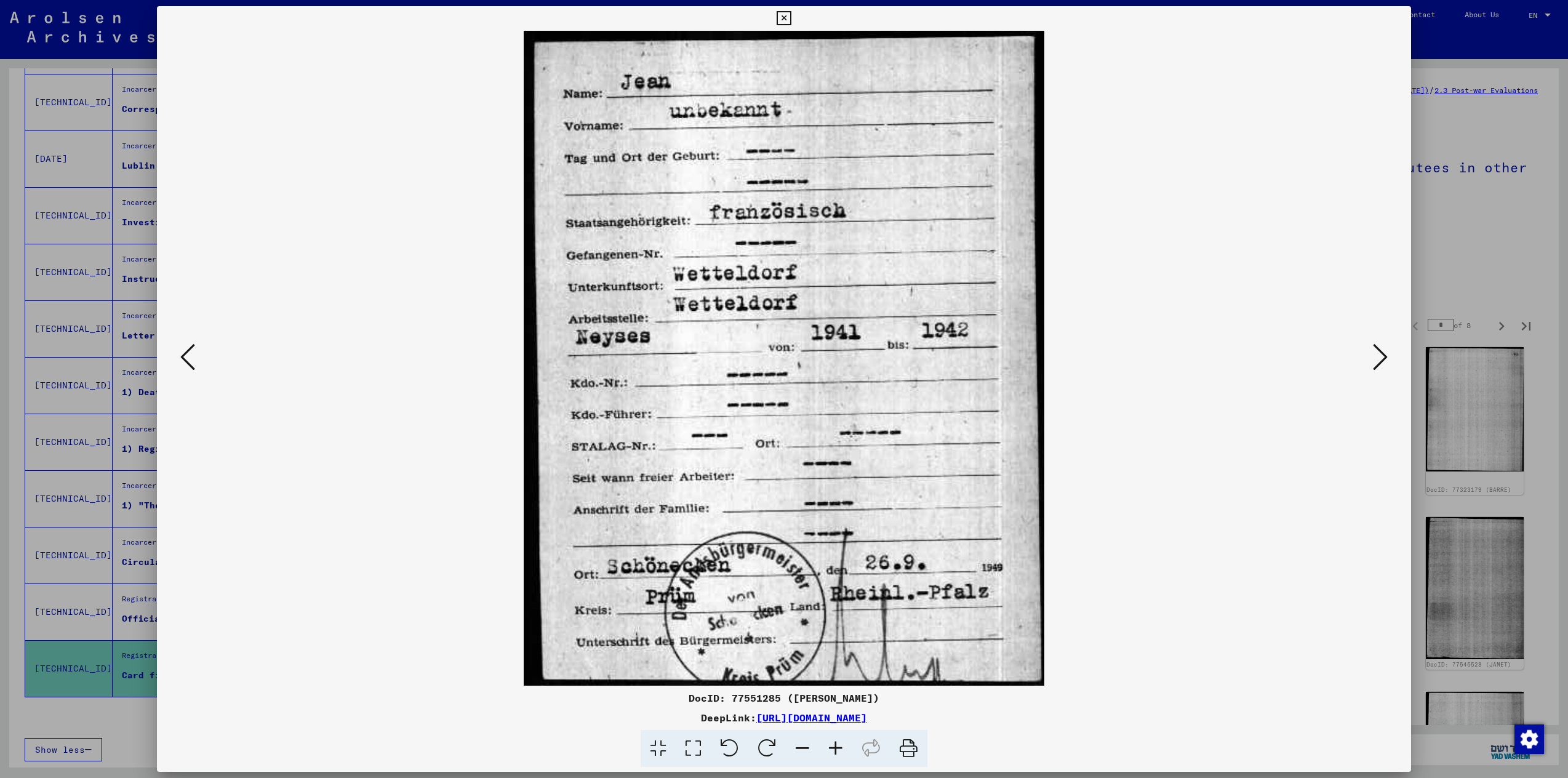
click at [1371, 354] on button at bounding box center [1380, 358] width 22 height 35
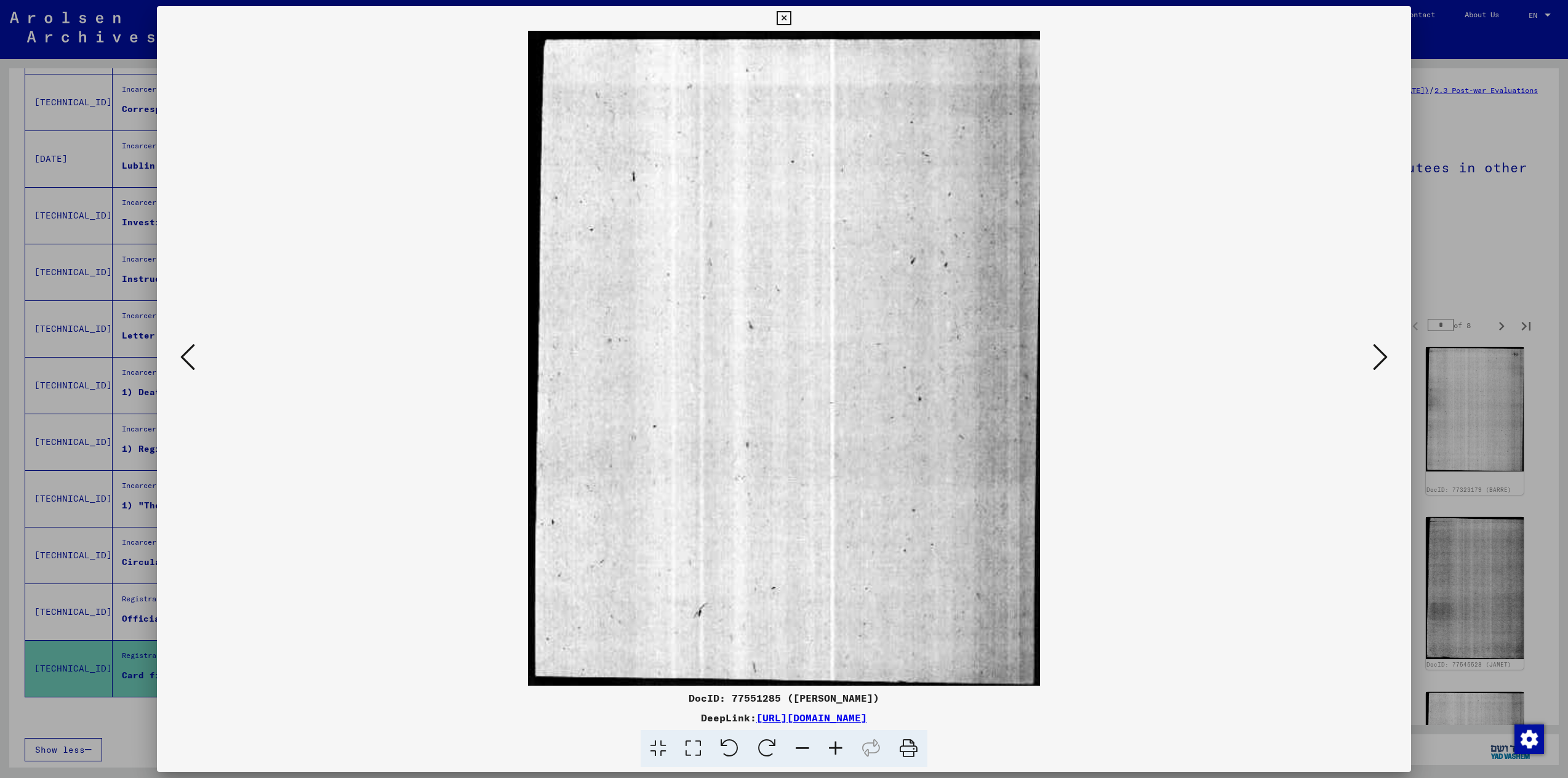
click at [1371, 354] on button at bounding box center [1380, 358] width 22 height 35
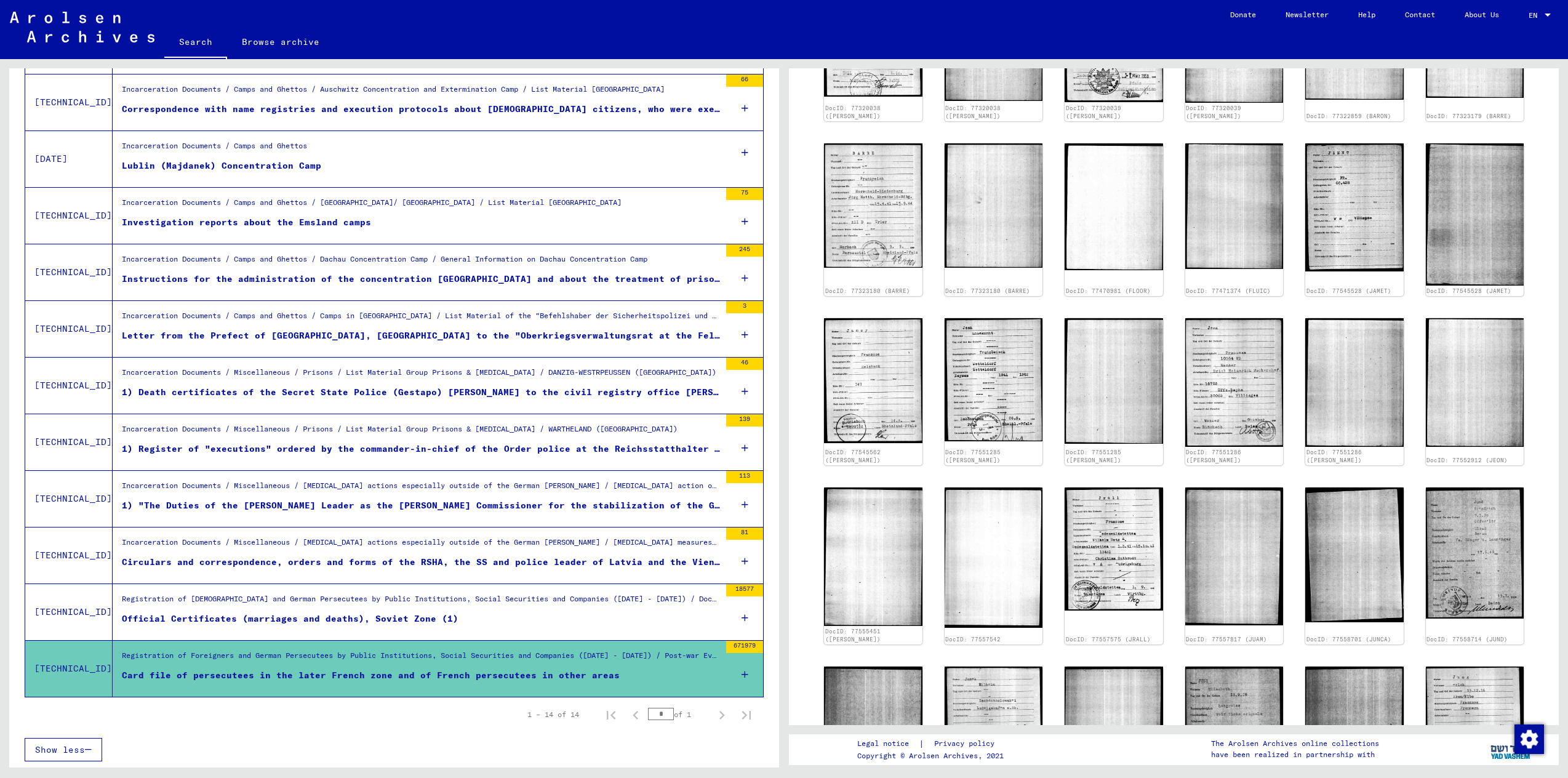
scroll to position [376, 0]
